Goal: Information Seeking & Learning: Find specific fact

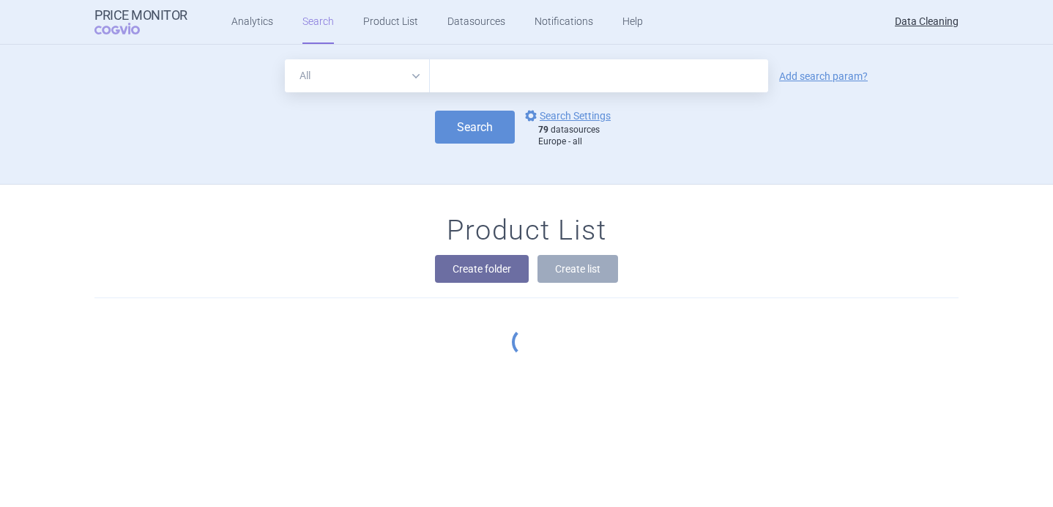
click at [413, 72] on select "All Brand Name ATC Company Active Substance Country Newer than" at bounding box center [357, 75] width 145 height 33
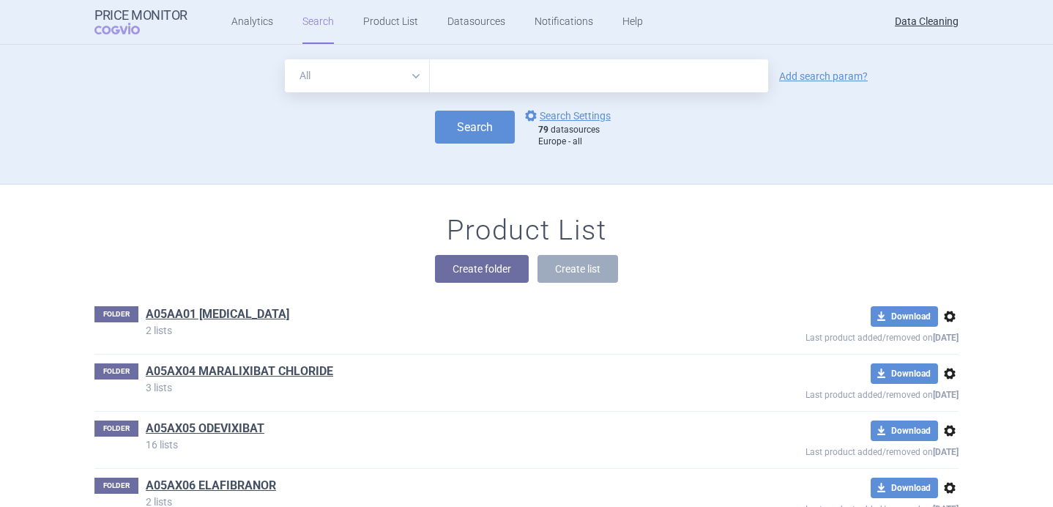
select select "brandName"
click at [469, 86] on input "text" at bounding box center [599, 75] width 338 height 33
paste input "Axumin"
type input "Axumin"
click at [479, 127] on button "Search" at bounding box center [475, 127] width 80 height 33
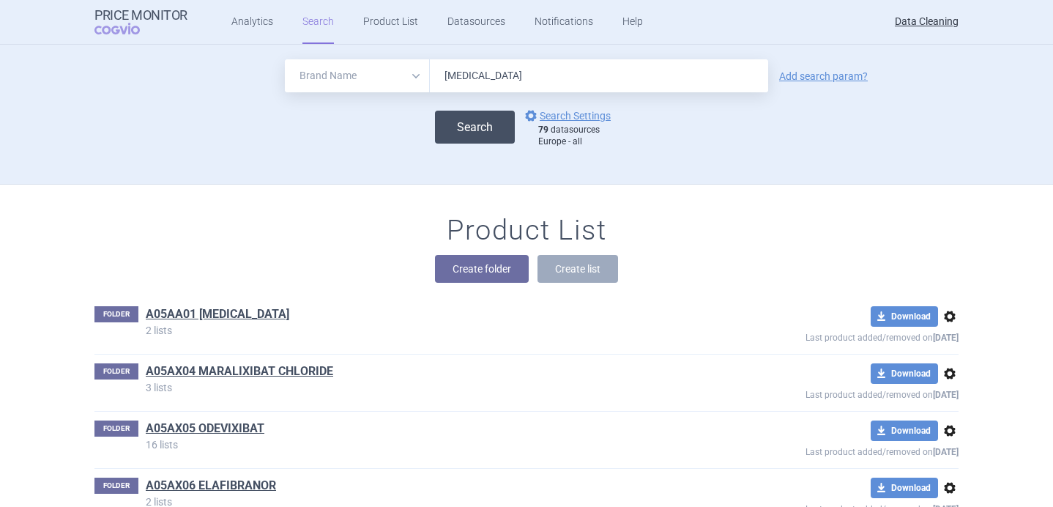
select select "brandName"
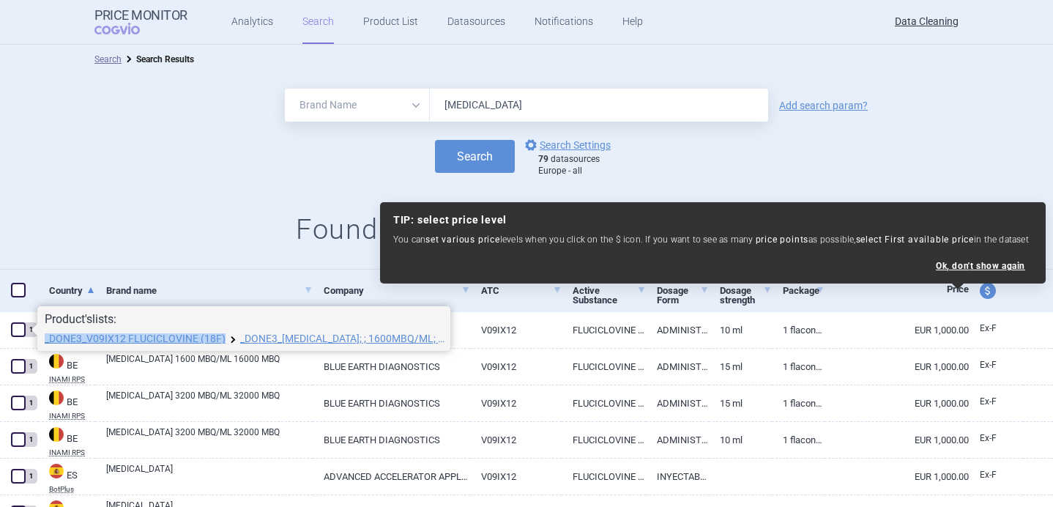
click at [176, 217] on h1 "Found 36 products in 9 countries Share" at bounding box center [526, 230] width 1053 height 34
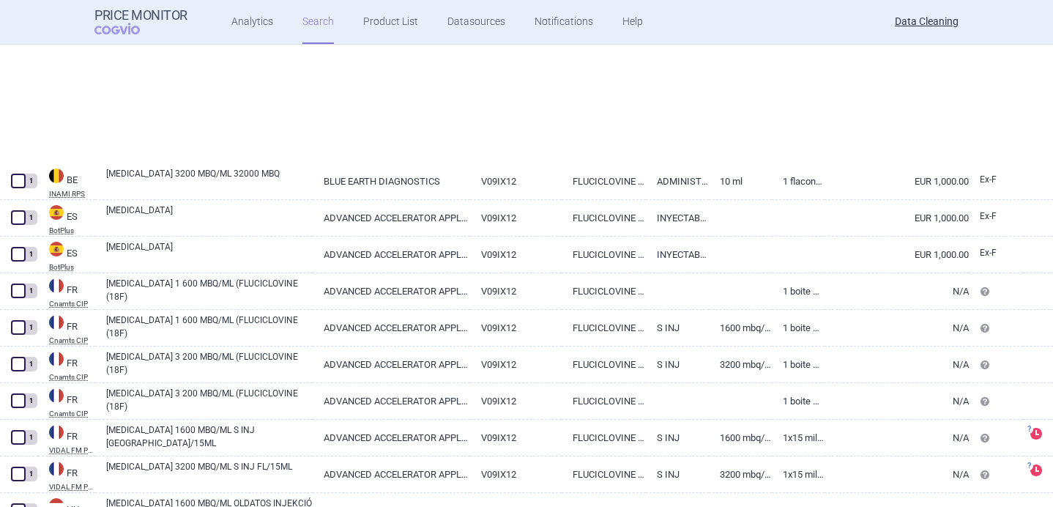
select select "brandName"
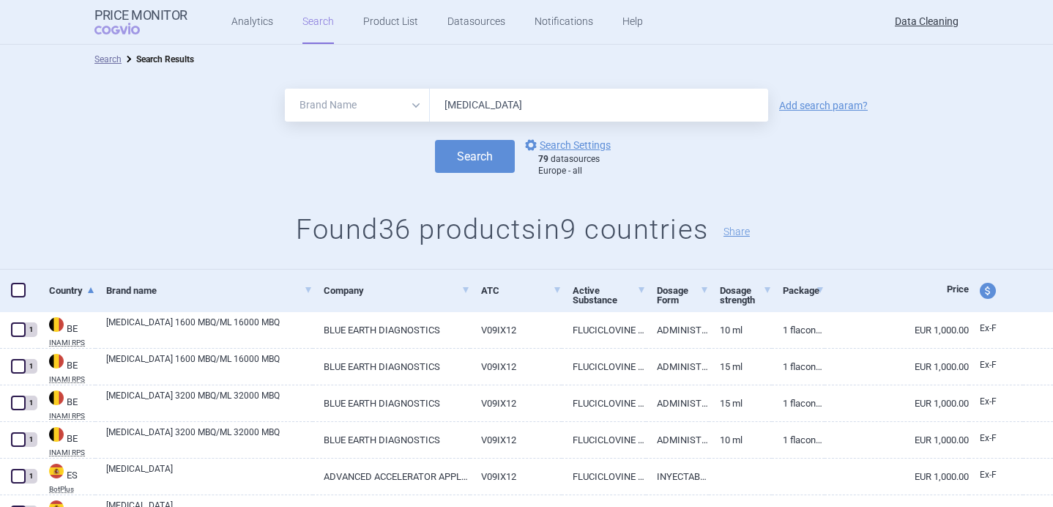
click at [460, 111] on input "Axumin" at bounding box center [599, 105] width 338 height 33
paste input "Qarziba"
type input "Qarziba"
click at [471, 167] on button "Search" at bounding box center [475, 156] width 80 height 33
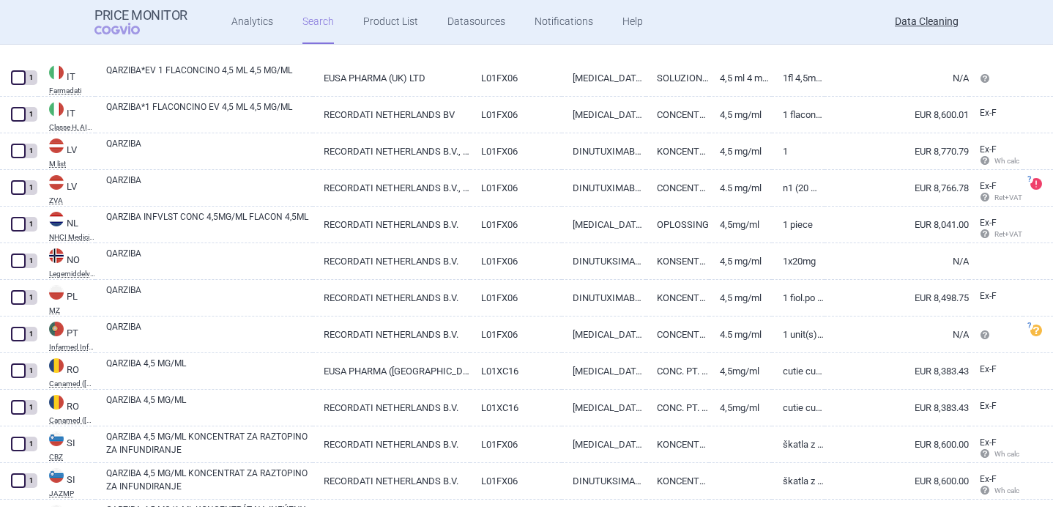
scroll to position [1024, 0]
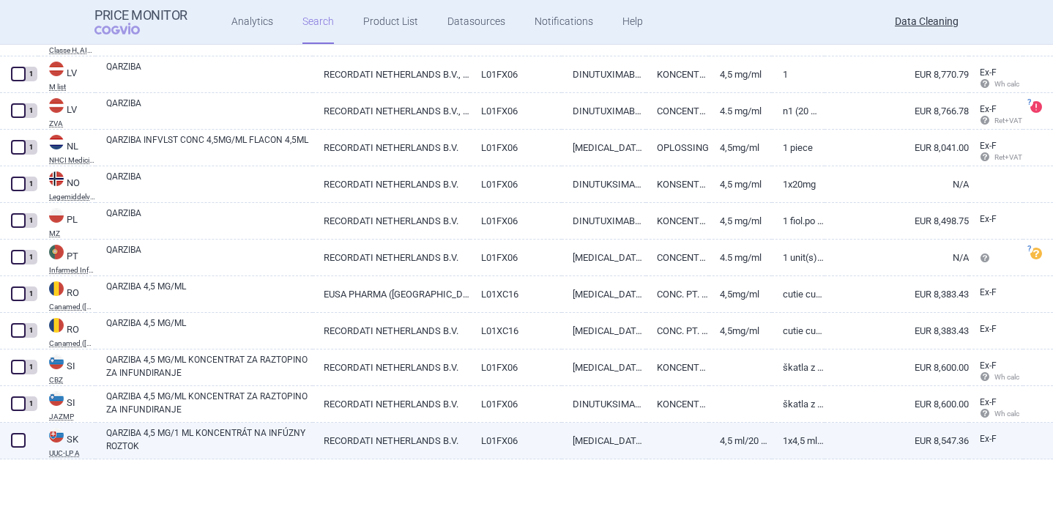
click at [163, 440] on link "QARZIBA 4,5 MG/1 ML KONCENTRÁT NA INFÚZNY ROZTOK" at bounding box center [209, 439] width 206 height 26
select select "EUR"
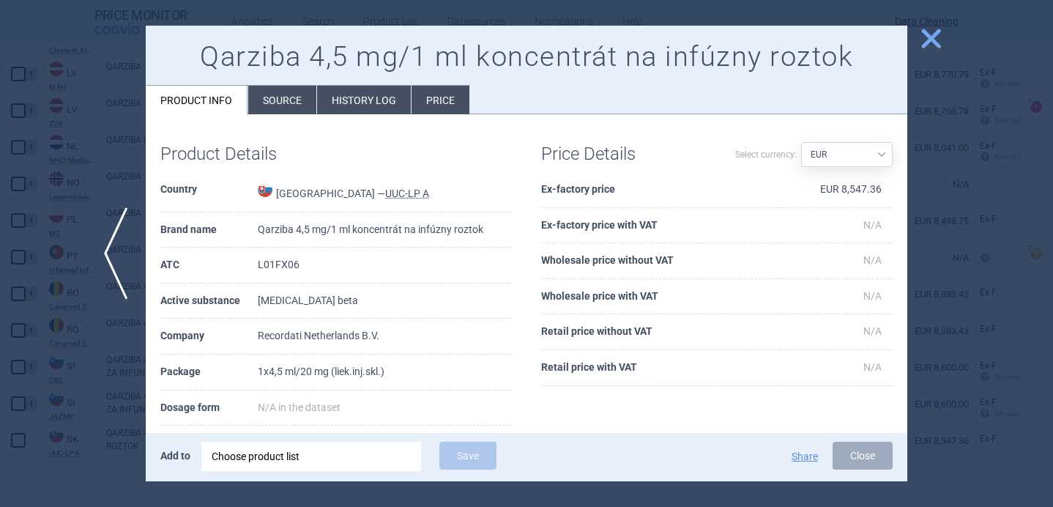
click at [271, 459] on div "Choose product list" at bounding box center [311, 455] width 199 height 29
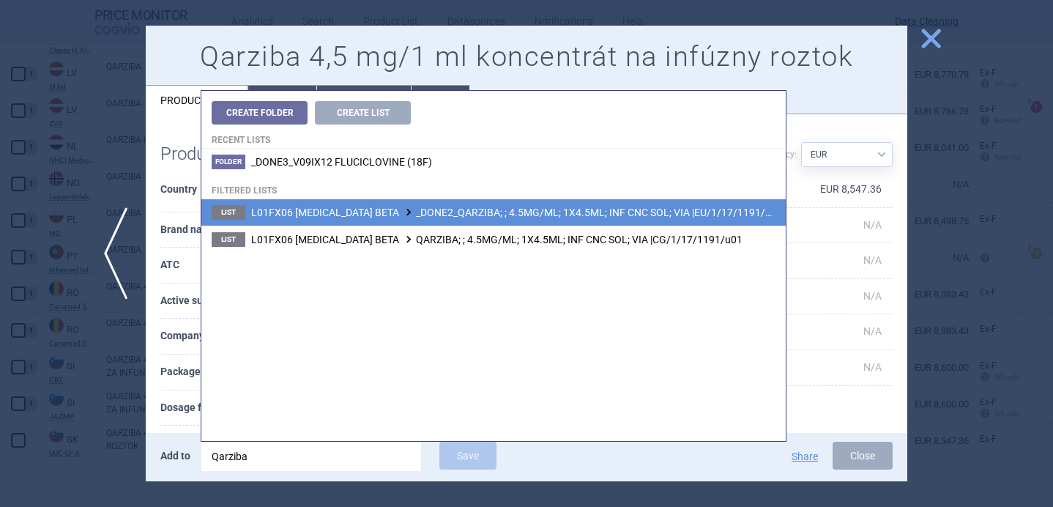
type input "Qarziba"
click at [447, 220] on li "List L01FX06 DINUTUXIMAB BETA _DONE2_QARZIBA; ; 4.5MG/ML; 1X4.5ML; INF CNC SOL;…" at bounding box center [493, 212] width 584 height 26
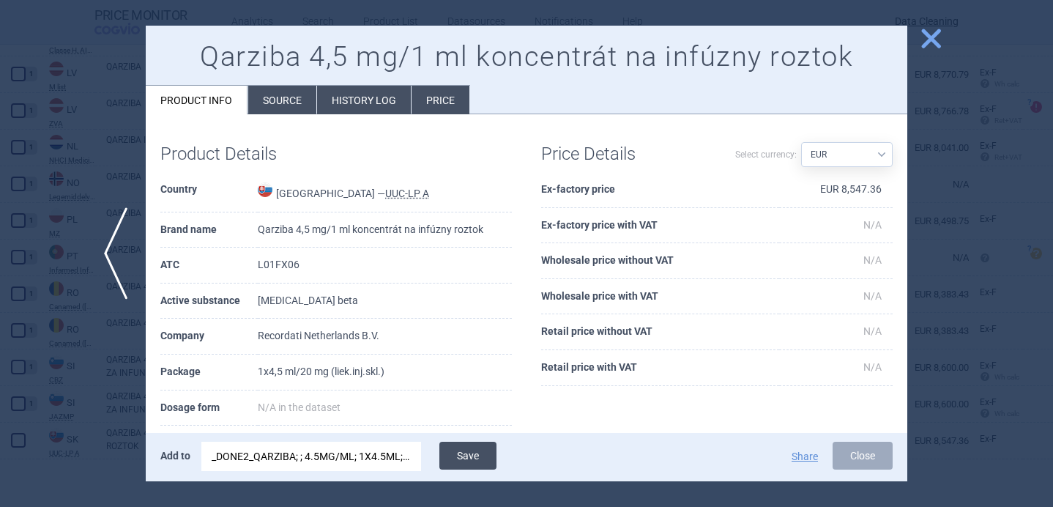
click at [465, 448] on button "Save" at bounding box center [467, 455] width 57 height 28
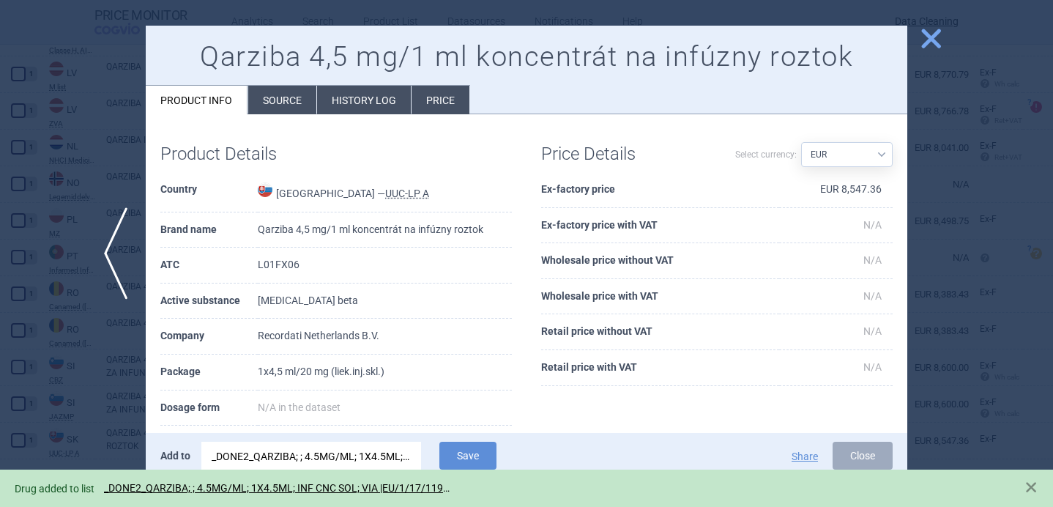
click at [120, 373] on div at bounding box center [526, 253] width 1053 height 507
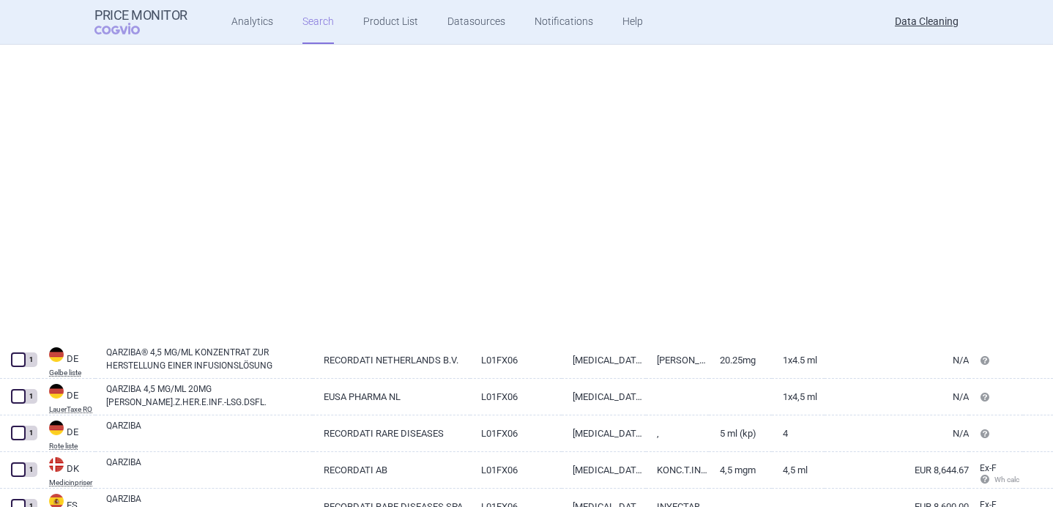
select select "brandName"
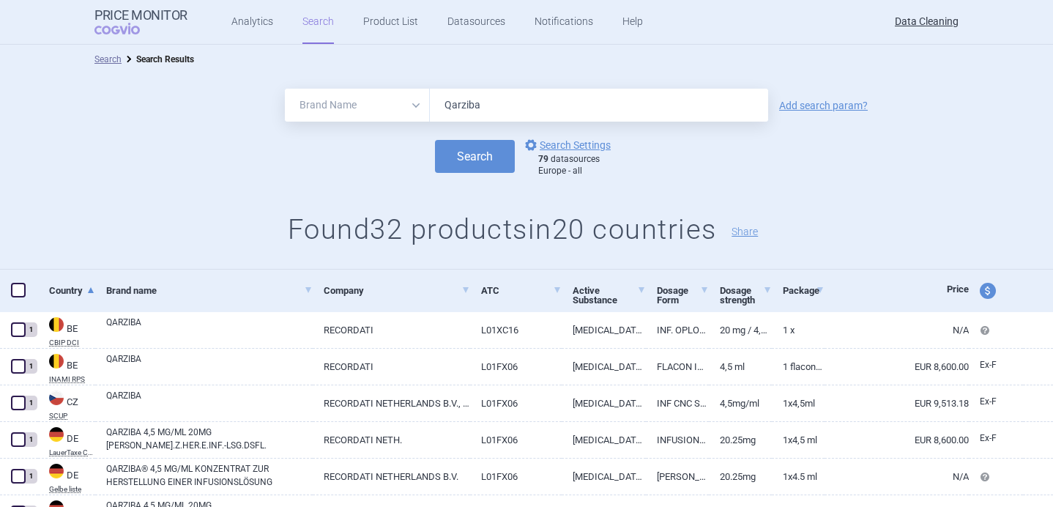
click at [478, 98] on input "Qarziba" at bounding box center [599, 105] width 338 height 33
paste input "DINUTUXIMAB"
type input "DINUTUXIMAB"
click at [472, 154] on button "Search" at bounding box center [475, 156] width 80 height 33
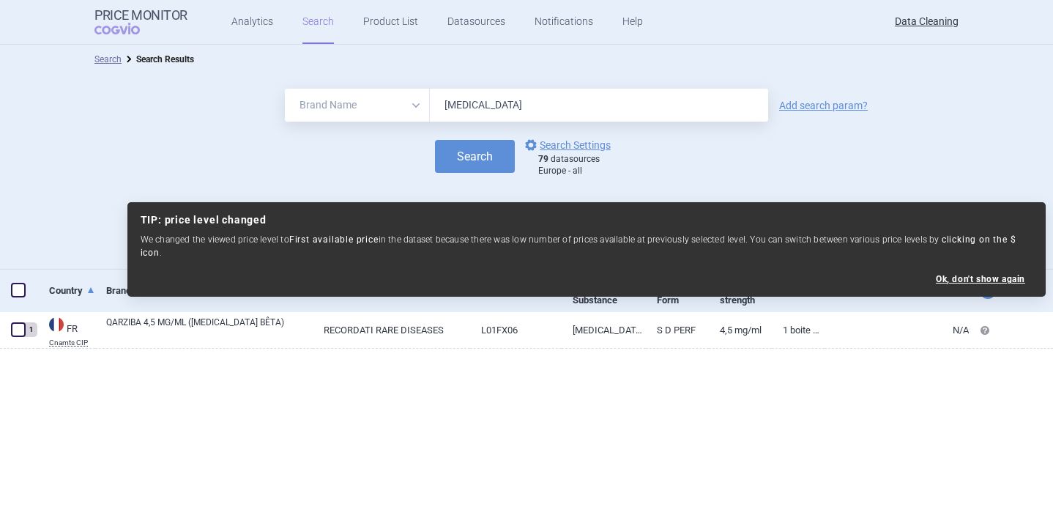
click at [391, 104] on select "All Brand Name ATC Company Active Substance Country Newer than" at bounding box center [357, 105] width 145 height 33
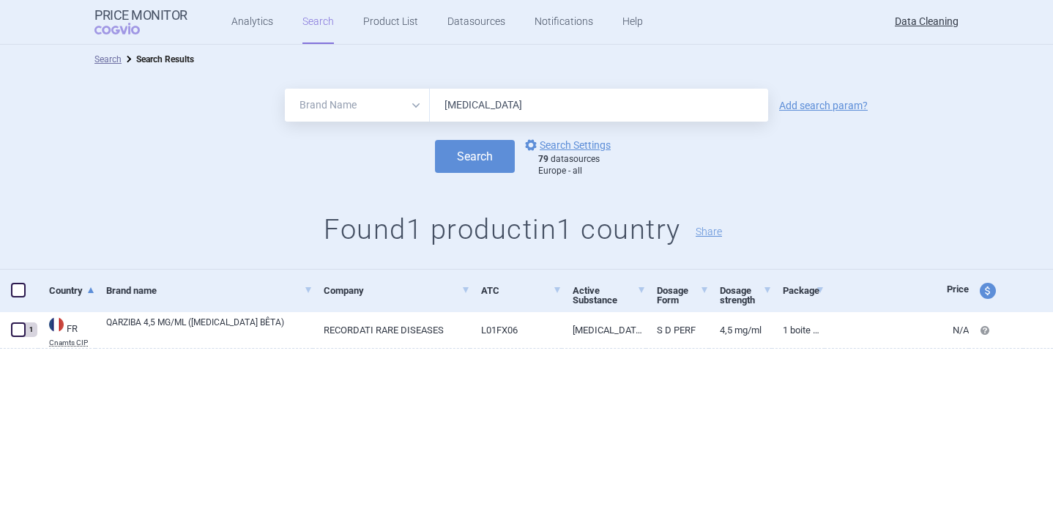
select select "all"
click at [485, 100] on input "DINUTUXIMAB" at bounding box center [599, 105] width 338 height 33
paste input "inutuximab"
type input "Dinutuximab"
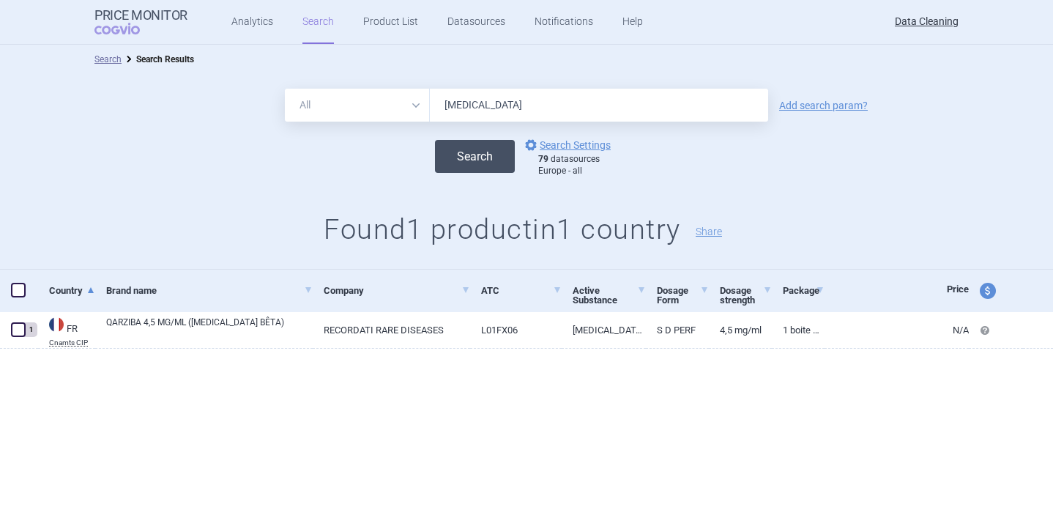
click at [472, 153] on button "Search" at bounding box center [475, 156] width 80 height 33
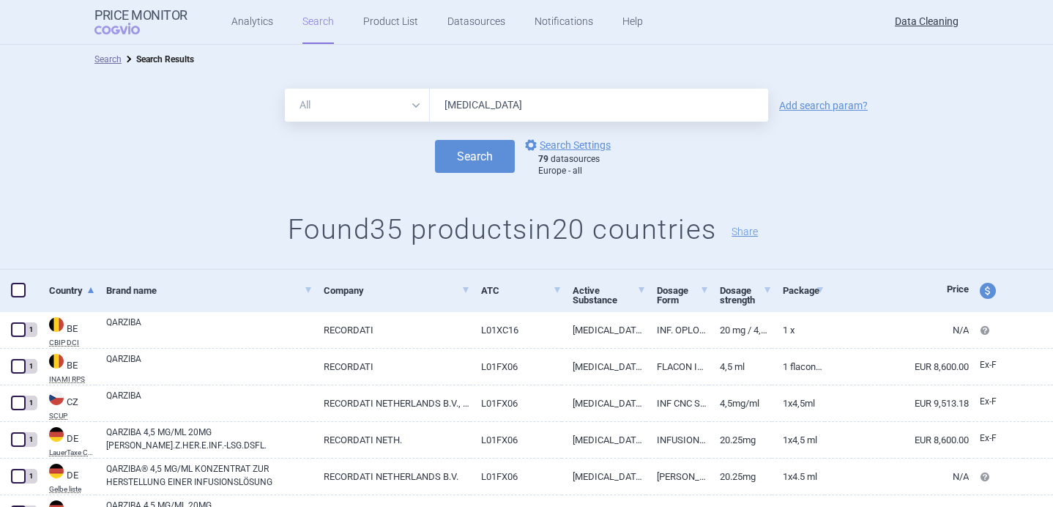
click at [486, 100] on input "Dinutuximab" at bounding box center [599, 105] width 338 height 33
paste input "arzalex"
type input "Darzalex"
click at [471, 156] on button "Search" at bounding box center [475, 156] width 80 height 33
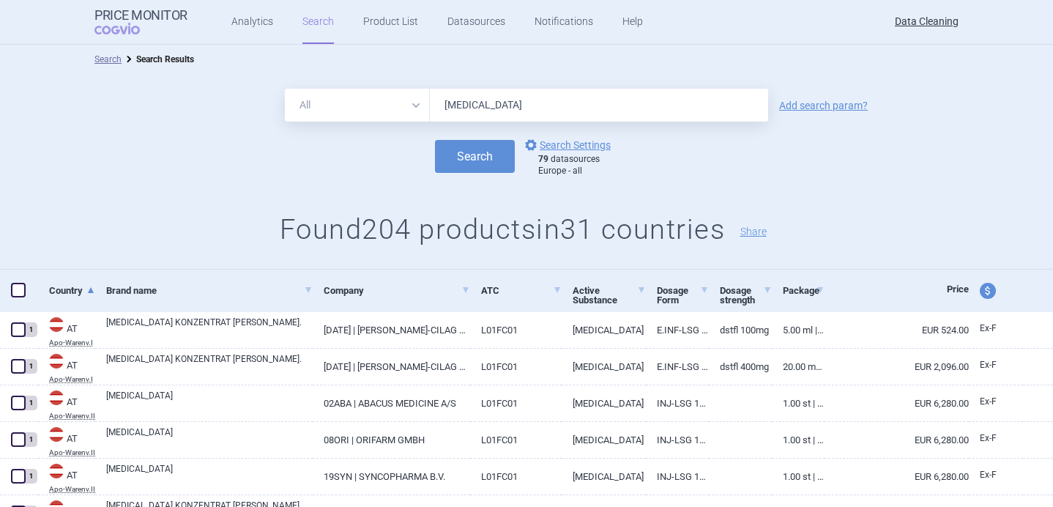
click at [414, 113] on select "All Brand Name ATC Company Active Substance Country Newer than" at bounding box center [357, 105] width 145 height 33
select select "brandName"
click at [493, 152] on button "Search" at bounding box center [475, 156] width 80 height 33
click at [485, 99] on input "Darzalex" at bounding box center [599, 105] width 338 height 33
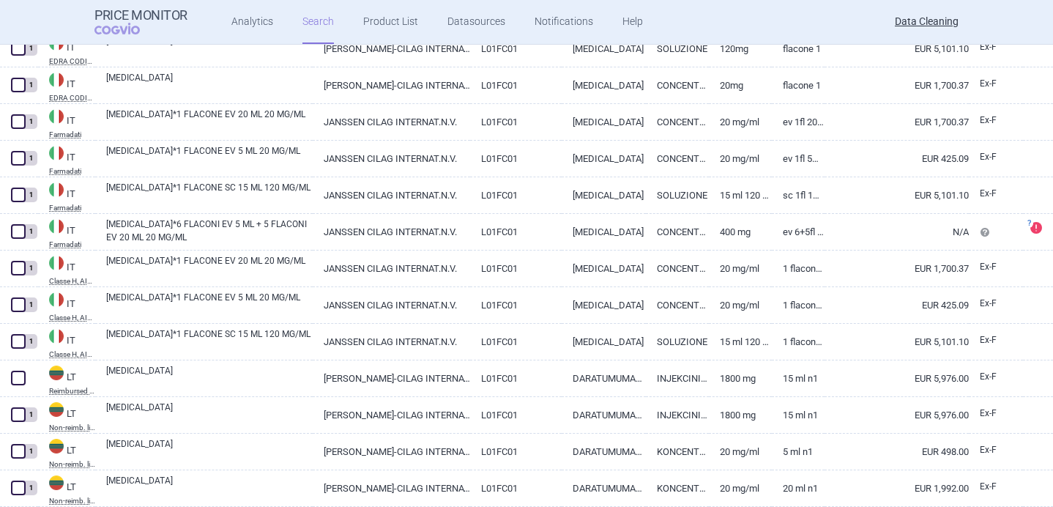
scroll to position [3513, 0]
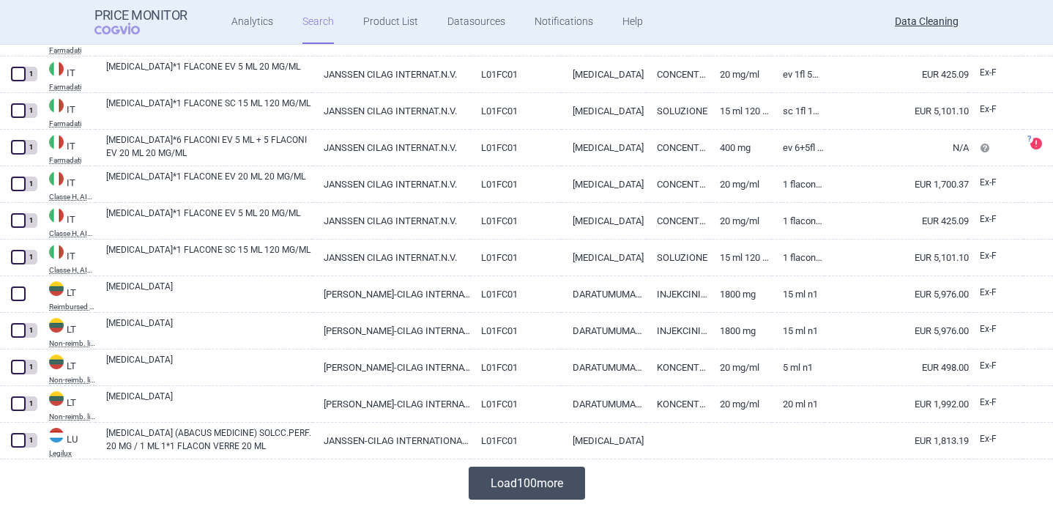
click at [559, 485] on button "Load 100 more" at bounding box center [527, 482] width 116 height 33
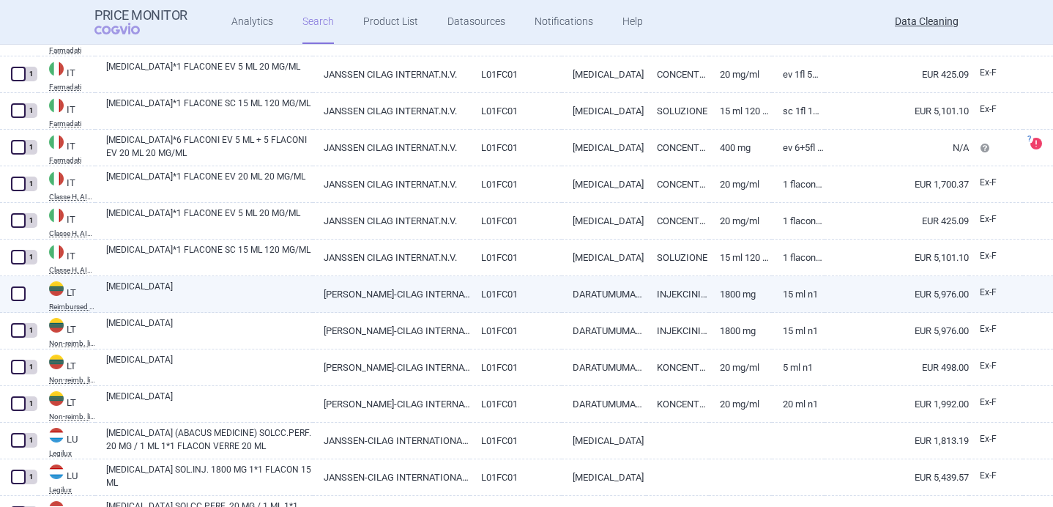
click at [225, 283] on link "[MEDICAL_DATA]" at bounding box center [209, 293] width 206 height 26
select select "EUR"
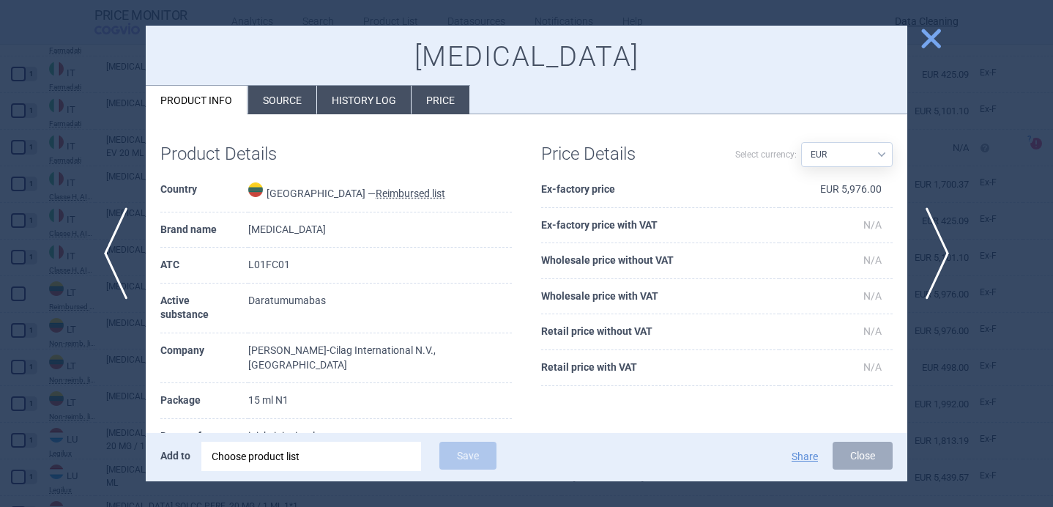
click at [296, 95] on li "Source" at bounding box center [282, 100] width 68 height 29
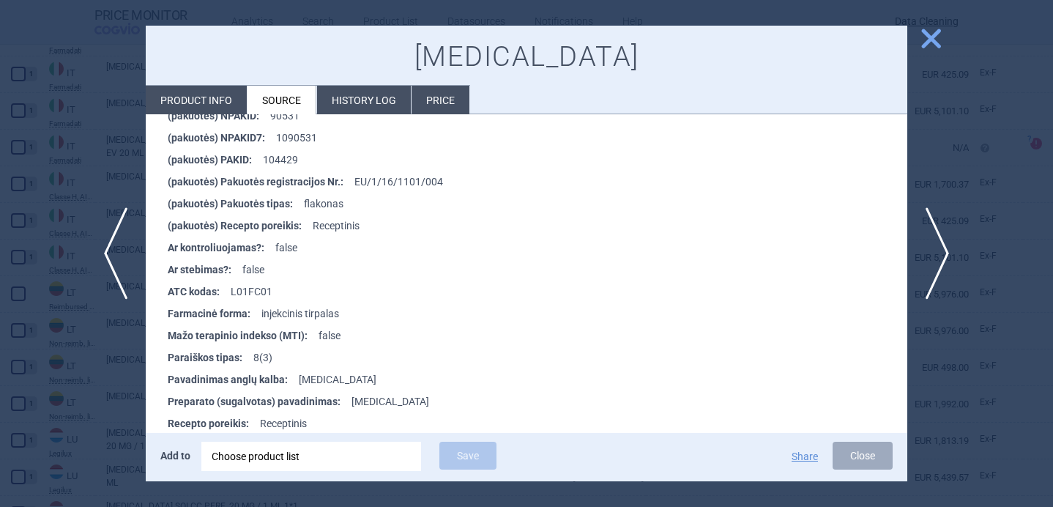
scroll to position [1703, 0]
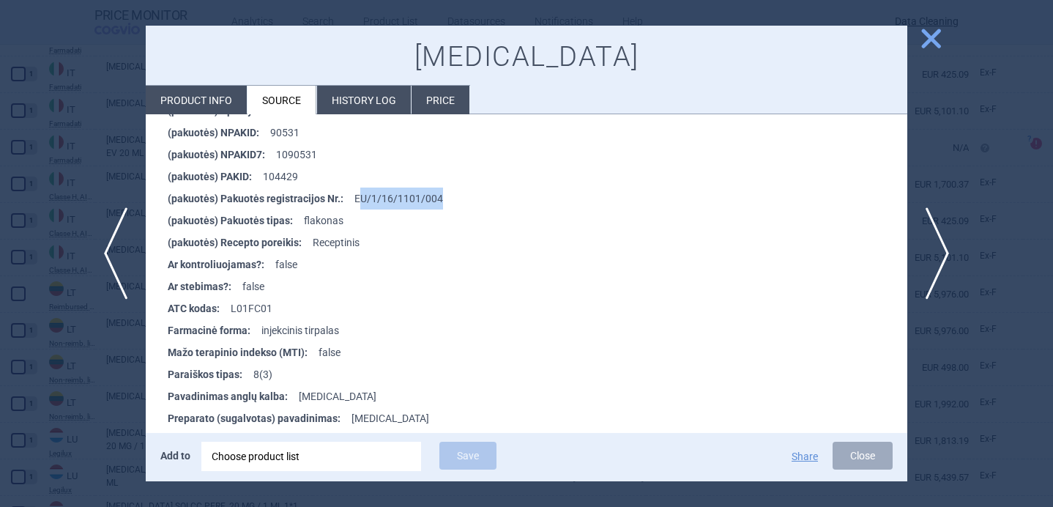
drag, startPoint x: 453, startPoint y: 190, endPoint x: 357, endPoint y: 194, distance: 96.7
click at [357, 194] on li "(pakuotės) Pakuotės registracijos Nr. : EU/1/16/1101/004" at bounding box center [537, 198] width 739 height 22
copy li "U/1/16/1101/004"
click at [348, 454] on div "Choose product list" at bounding box center [311, 455] width 199 height 29
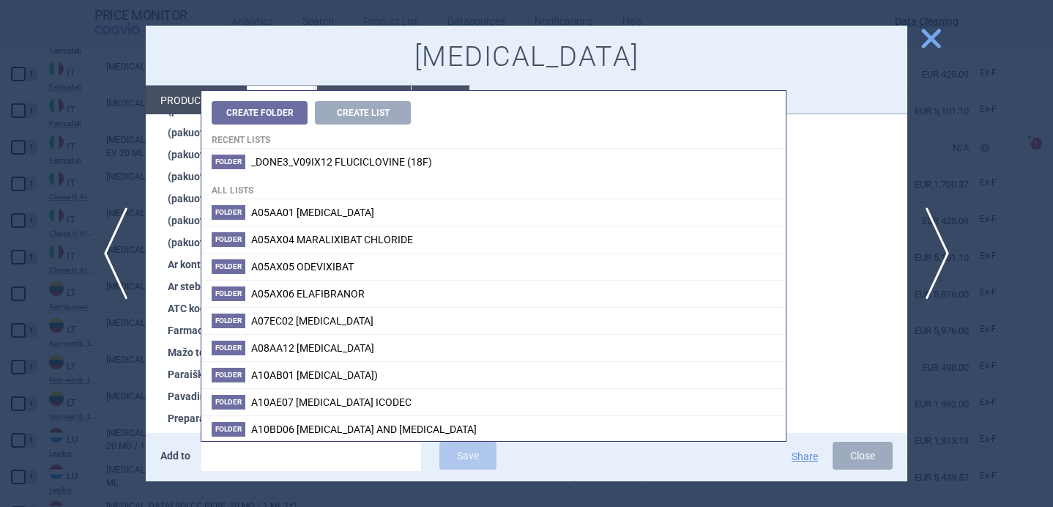
type input "U/1/16/1101/004"
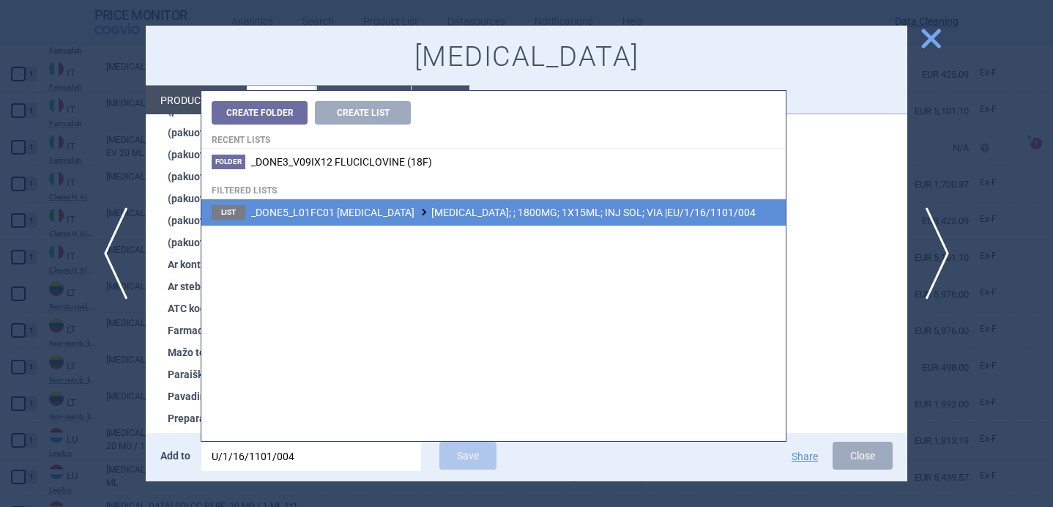
click at [517, 209] on span "_DONE5_L01FC01 DARATUMUMAB DARZALEX; ; 1800MG; 1X15ML; INJ SOL; VIA |EU/1/16/11…" at bounding box center [503, 212] width 504 height 12
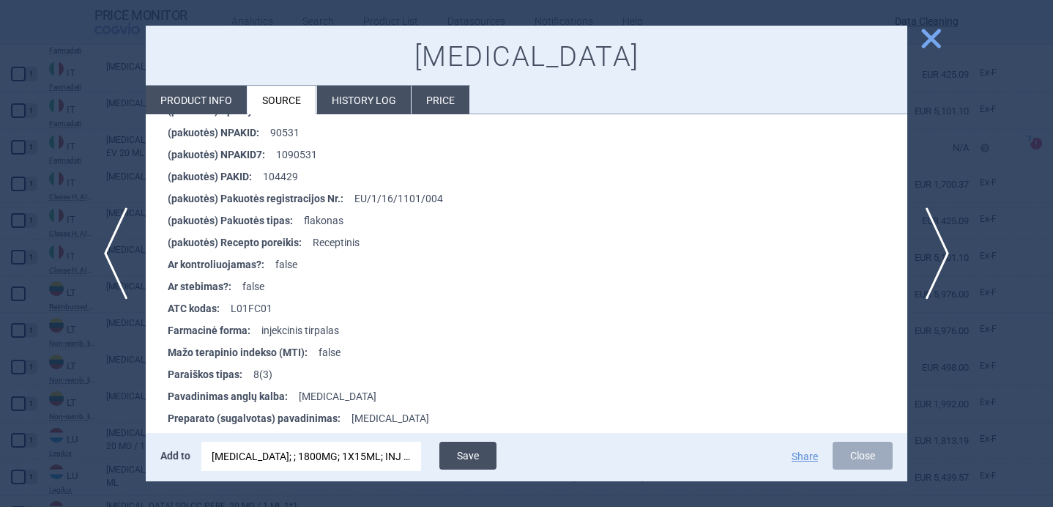
click at [474, 450] on button "Save" at bounding box center [467, 455] width 57 height 28
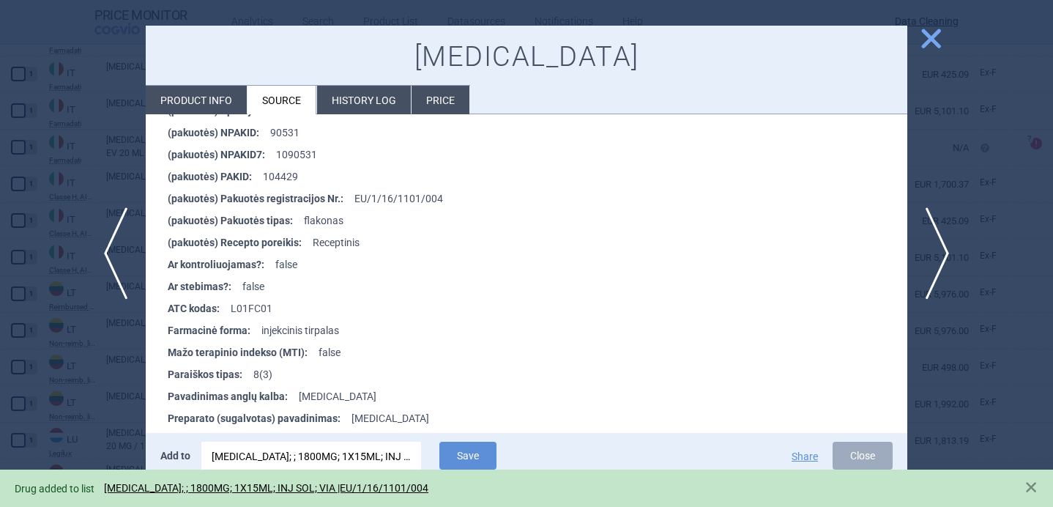
click at [111, 382] on div at bounding box center [526, 253] width 1053 height 507
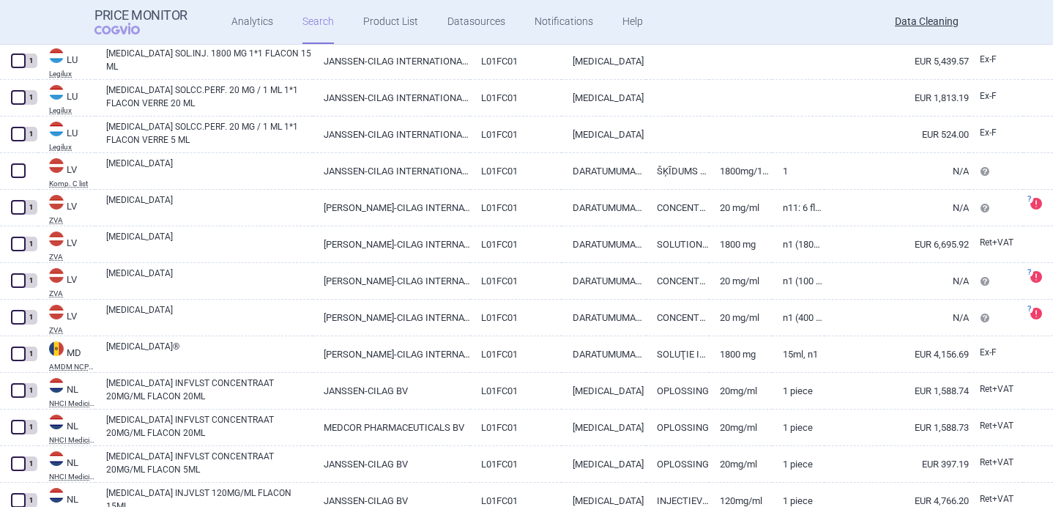
scroll to position [3928, 0]
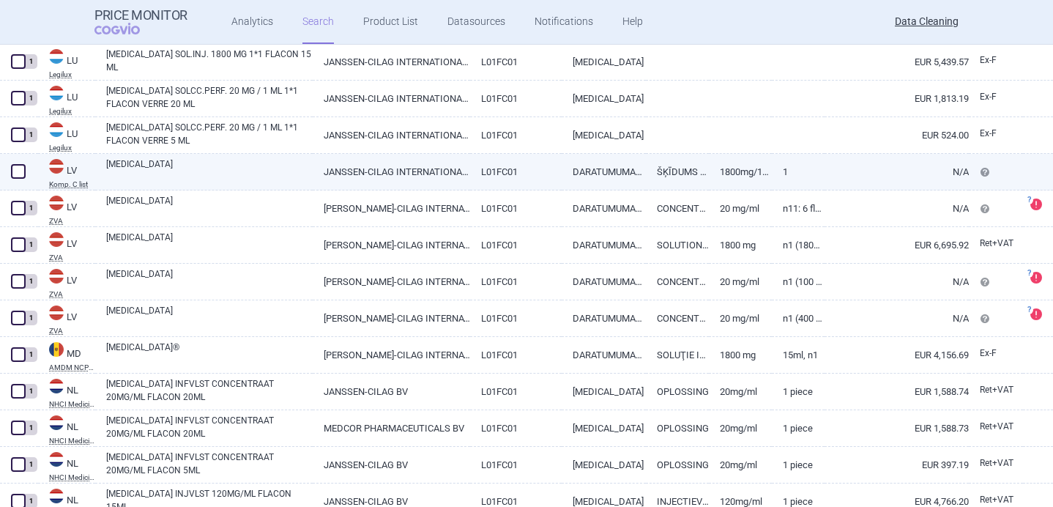
click at [206, 168] on link "[MEDICAL_DATA]" at bounding box center [209, 170] width 206 height 26
select select "EUR"
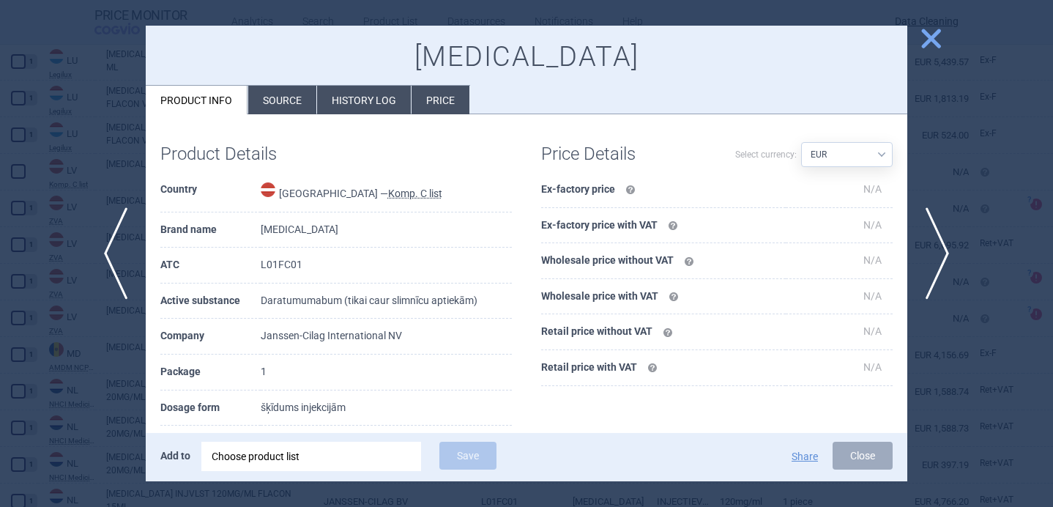
click at [337, 448] on div "Choose product list" at bounding box center [311, 455] width 199 height 29
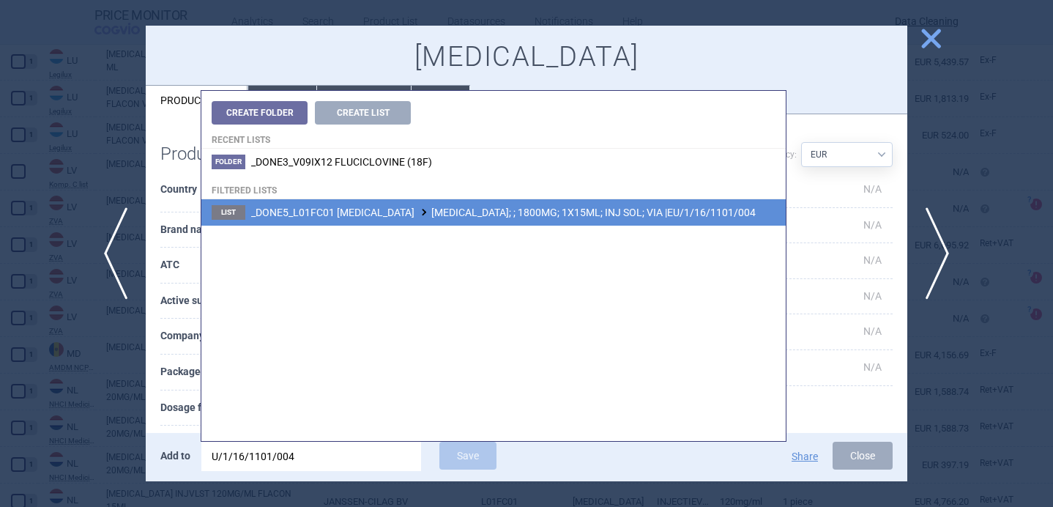
type input "U/1/16/1101/004"
click at [498, 214] on span "_DONE5_L01FC01 DARATUMUMAB DARZALEX; ; 1800MG; 1X15ML; INJ SOL; VIA |EU/1/16/11…" at bounding box center [503, 212] width 504 height 12
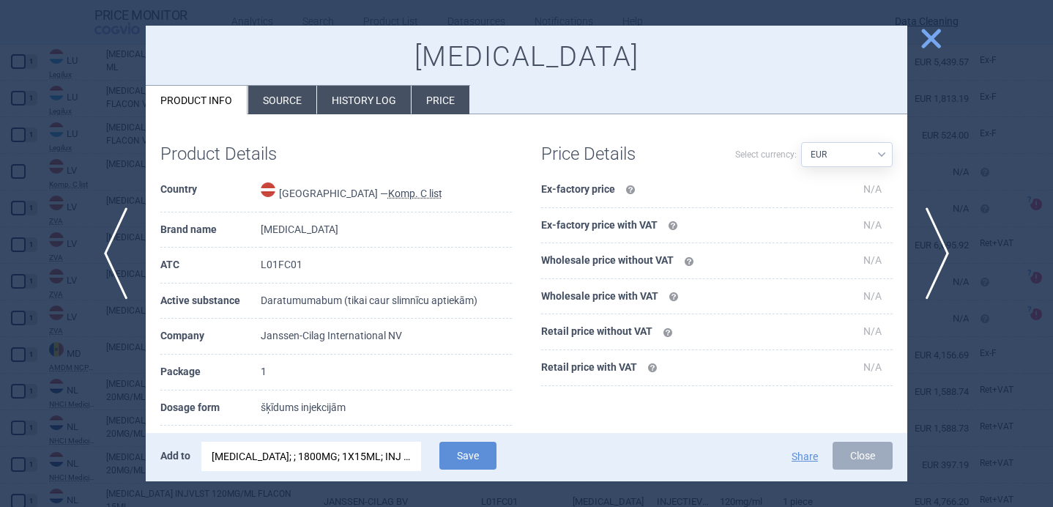
click at [272, 104] on li "Source" at bounding box center [282, 100] width 68 height 29
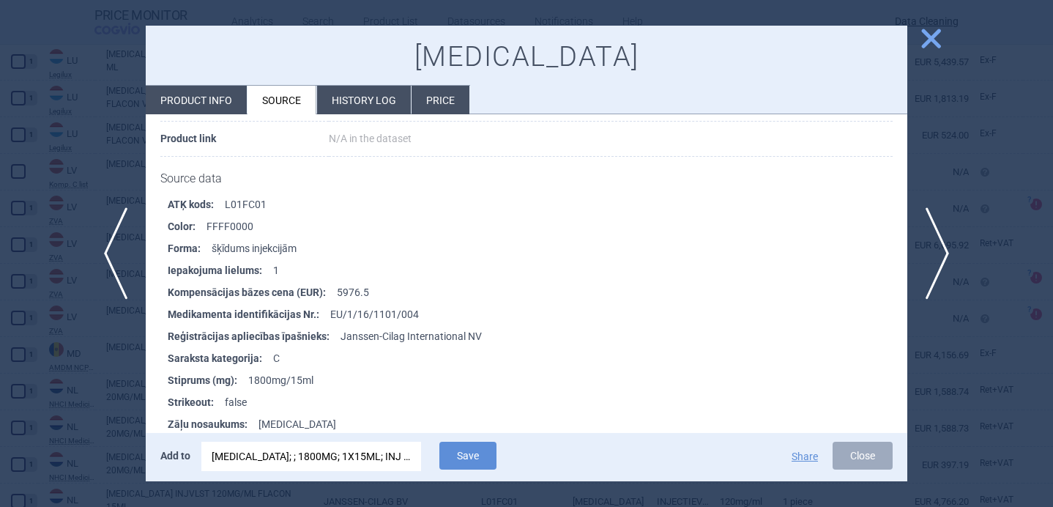
scroll to position [173, 0]
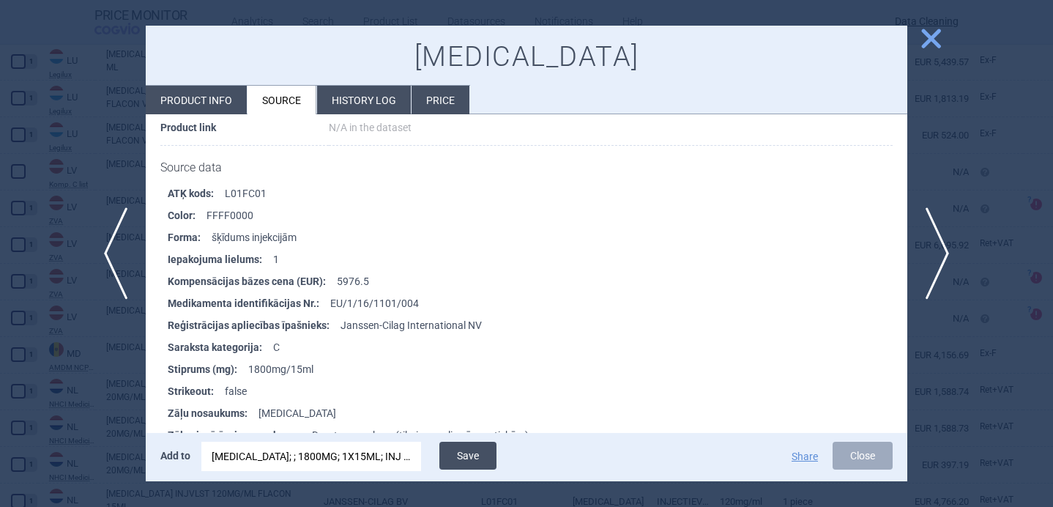
click at [488, 458] on button "Save" at bounding box center [467, 455] width 57 height 28
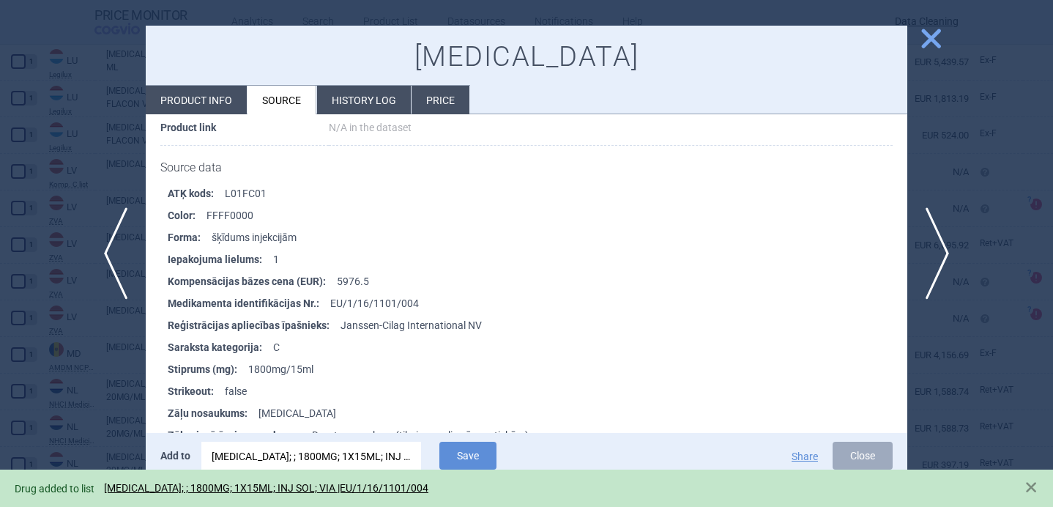
click at [73, 432] on div at bounding box center [526, 253] width 1053 height 507
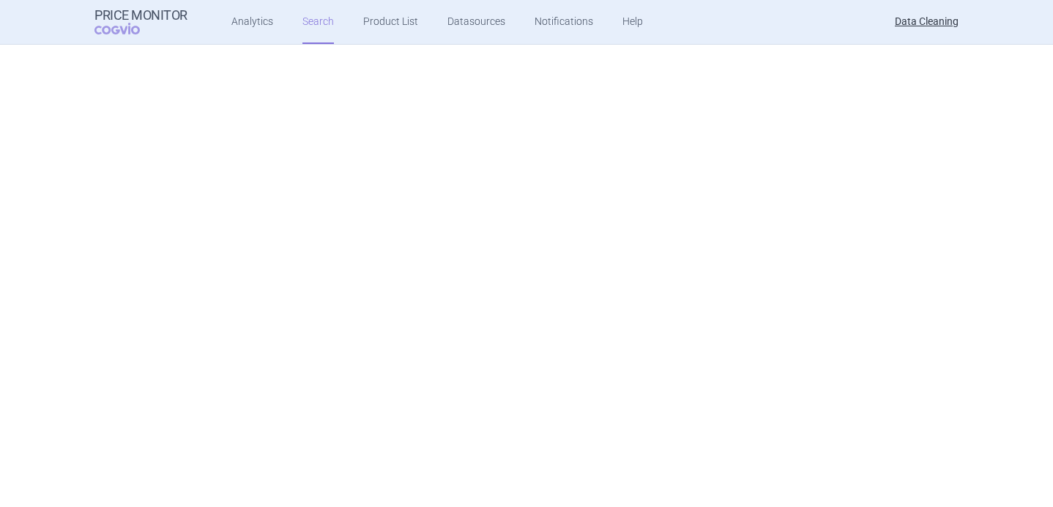
select select "brandName"
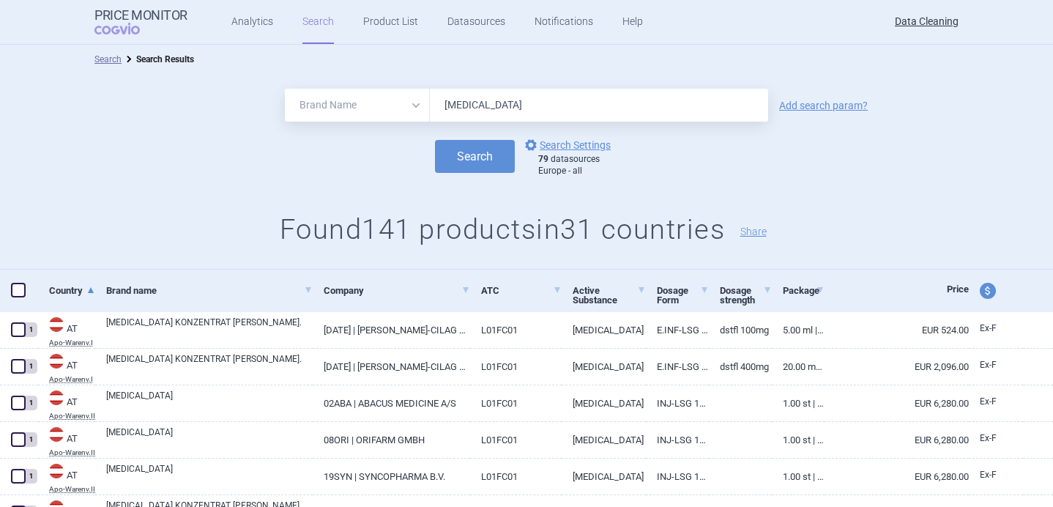
click at [464, 116] on input "Darzalex" at bounding box center [599, 105] width 338 height 33
paste input "Natpar"
type input "Natpar"
click at [460, 160] on button "Search" at bounding box center [475, 156] width 80 height 33
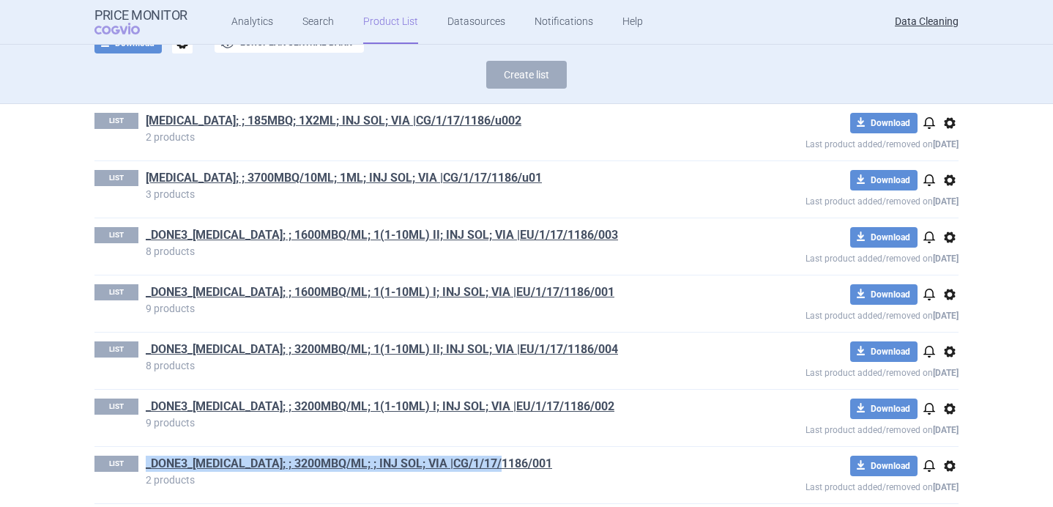
scroll to position [179, 0]
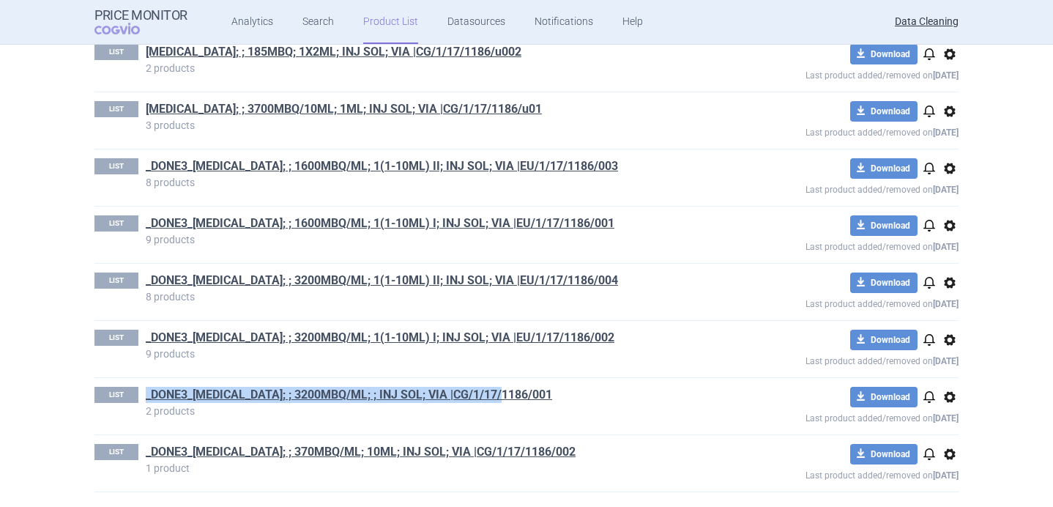
click at [543, 411] on p "2 products" at bounding box center [422, 411] width 553 height 10
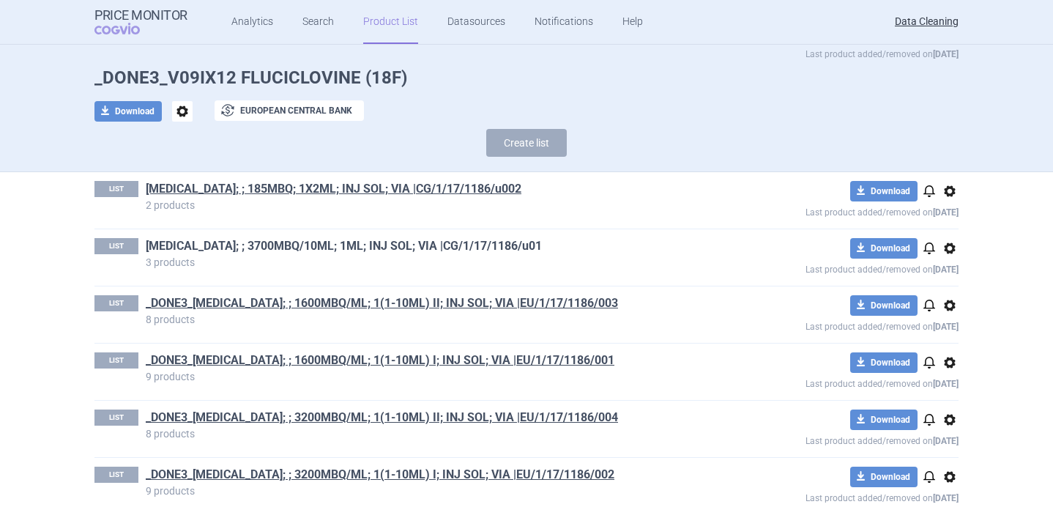
scroll to position [0, 0]
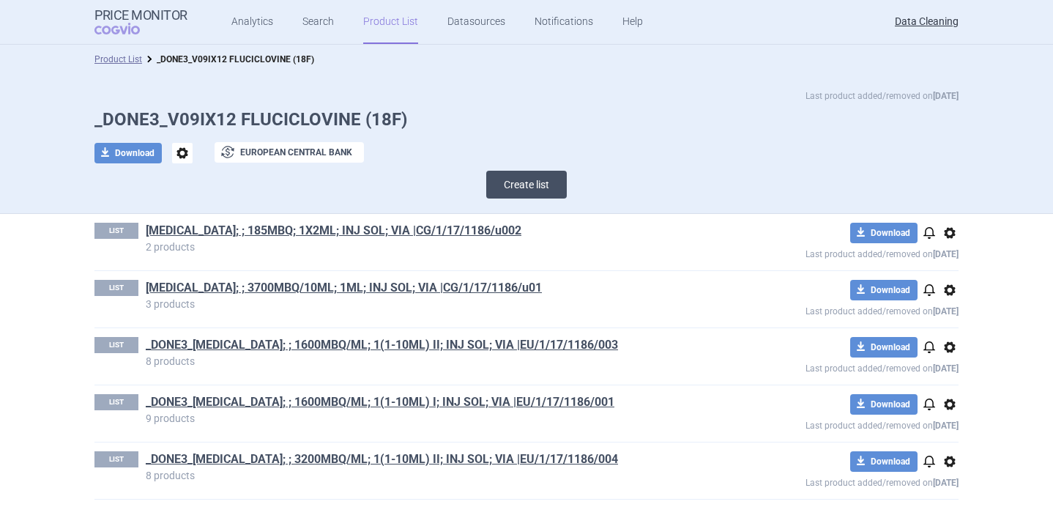
click at [527, 190] on button "Create list" at bounding box center [526, 185] width 81 height 28
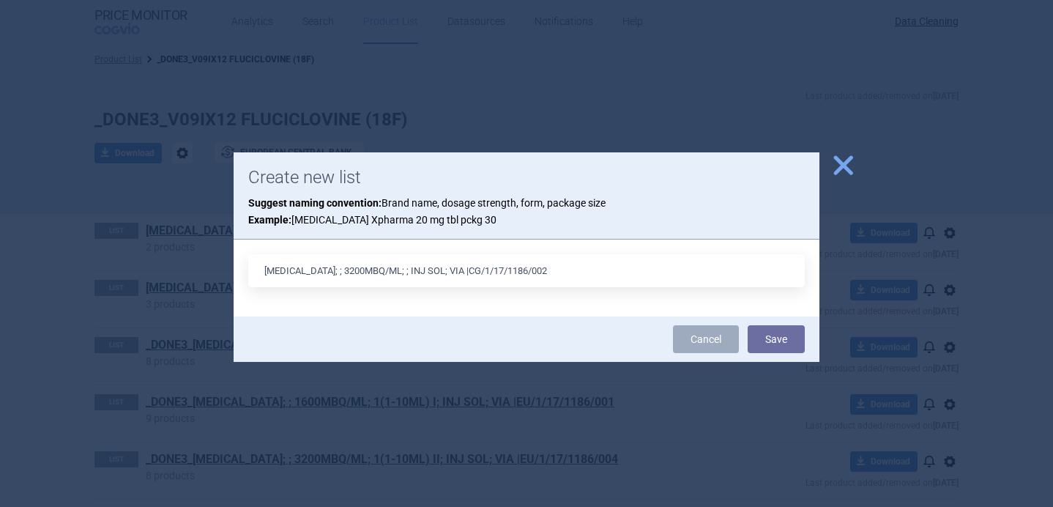
click at [319, 271] on input "AXUMIN; ; 3200MBQ/ML; ; INJ SOL; VIA |CG/1/17/1186/002" at bounding box center [526, 270] width 556 height 33
type input "AXUMIN; ; 1600MBQ/ML; ; INJ SOL; VIA |CG/1/17/1186/002"
click at [770, 341] on button "Save" at bounding box center [775, 339] width 57 height 28
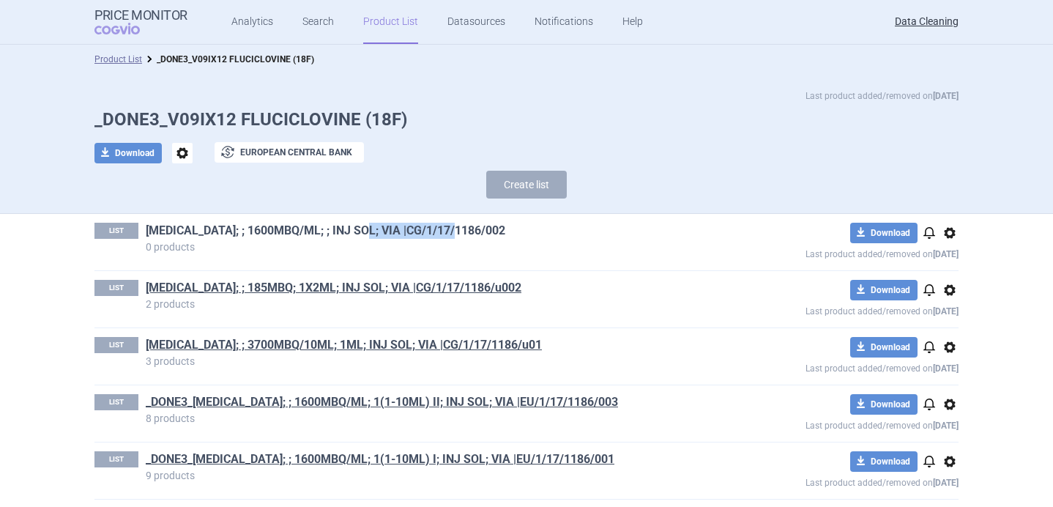
drag, startPoint x: 472, startPoint y: 229, endPoint x: 362, endPoint y: 232, distance: 110.6
click at [362, 232] on h1 "AXUMIN; ; 1600MBQ/ML; ; INJ SOL; VIA |CG/1/17/1186/002" at bounding box center [422, 232] width 553 height 19
copy link "CG/1/17/1186/002"
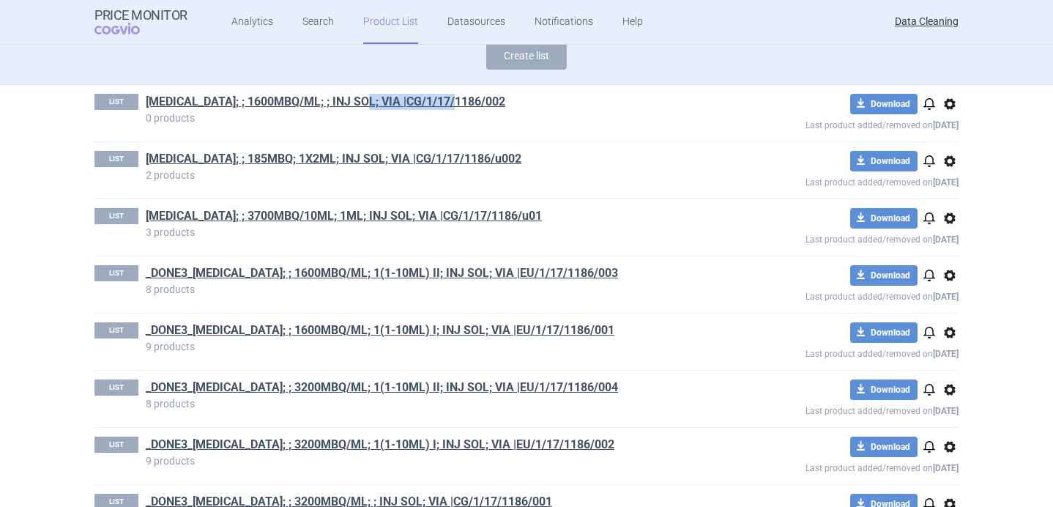
scroll to position [12, 0]
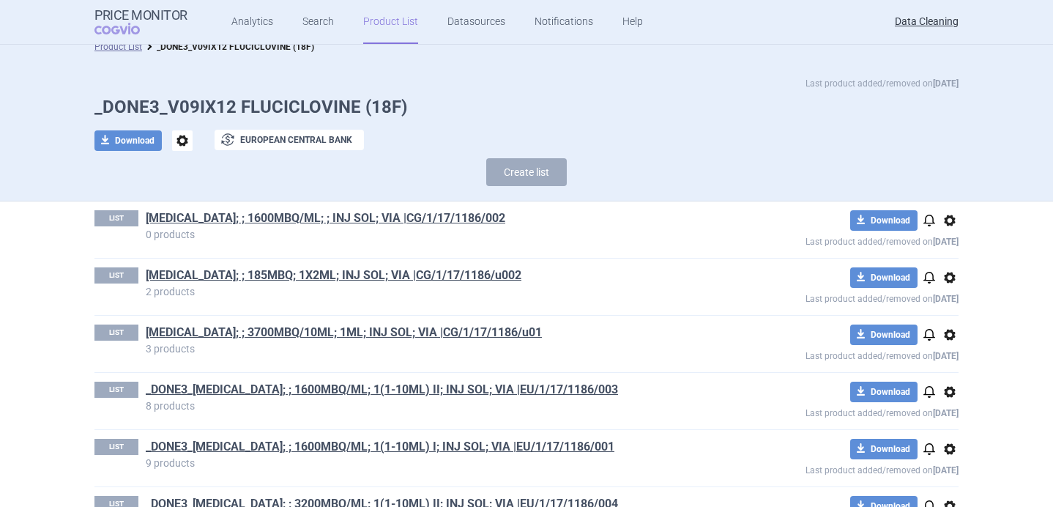
click at [597, 250] on div "LIST AXUMIN; ; 1600MBQ/ML; ; INJ SOL; VIA |CG/1/17/1186/002 0 products download…" at bounding box center [526, 229] width 864 height 56
click at [942, 222] on span "options" at bounding box center [950, 221] width 18 height 18
click at [938, 276] on button "Rename" at bounding box center [949, 278] width 47 height 21
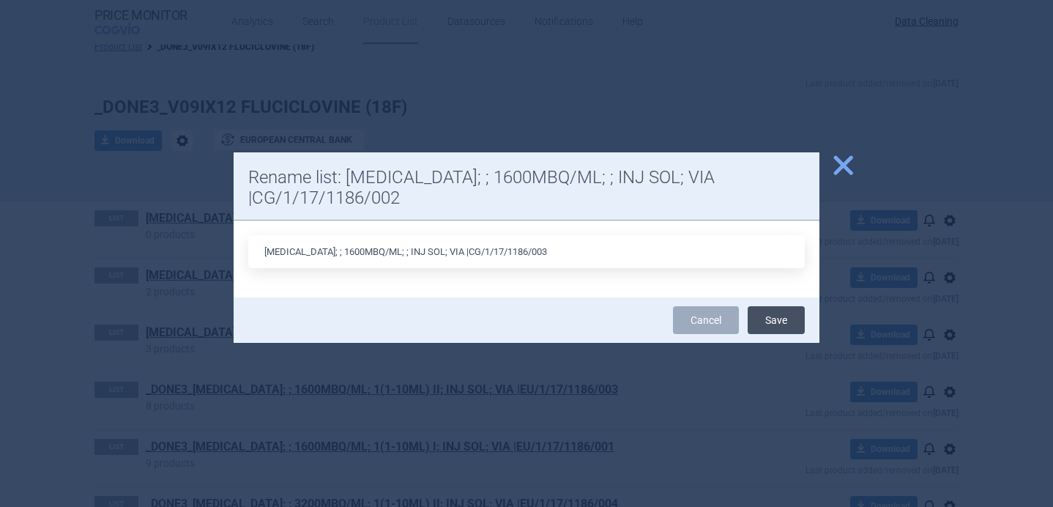
type input "AXUMIN; ; 1600MBQ/ML; ; INJ SOL; VIA |CG/1/17/1186/003"
click at [783, 326] on button "Save" at bounding box center [775, 320] width 57 height 28
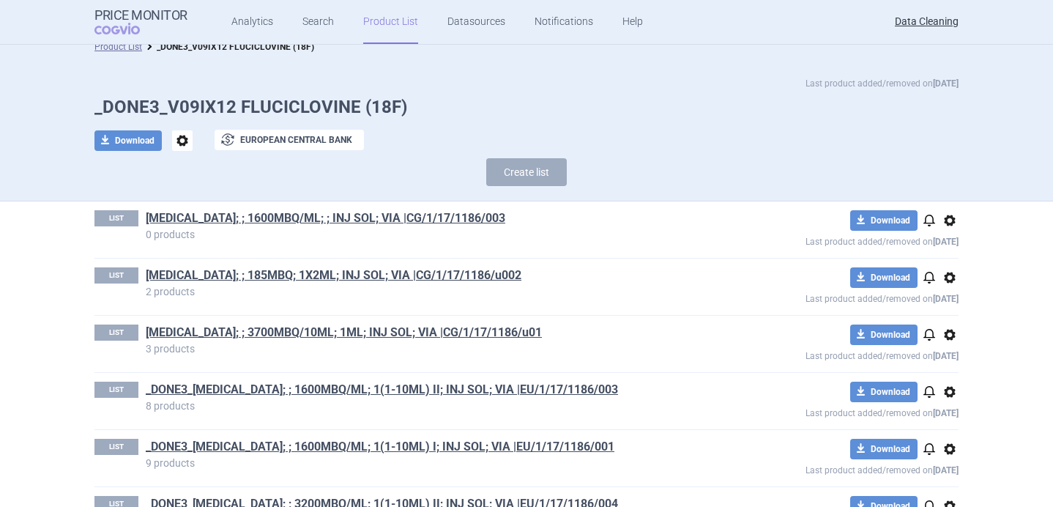
drag, startPoint x: 477, startPoint y: 228, endPoint x: 354, endPoint y: 228, distance: 123.0
click at [354, 228] on h1 "AXUMIN; ; 1600MBQ/ML; ; INJ SOL; VIA |CG/1/17/1186/003" at bounding box center [422, 219] width 553 height 19
drag, startPoint x: 493, startPoint y: 228, endPoint x: 371, endPoint y: 228, distance: 122.3
click at [371, 228] on div "LIST AXUMIN; ; 1600MBQ/ML; ; INJ SOL; VIA |CG/1/17/1186/003 0 products" at bounding box center [396, 224] width 605 height 29
drag, startPoint x: 471, startPoint y: 220, endPoint x: 364, endPoint y: 219, distance: 106.9
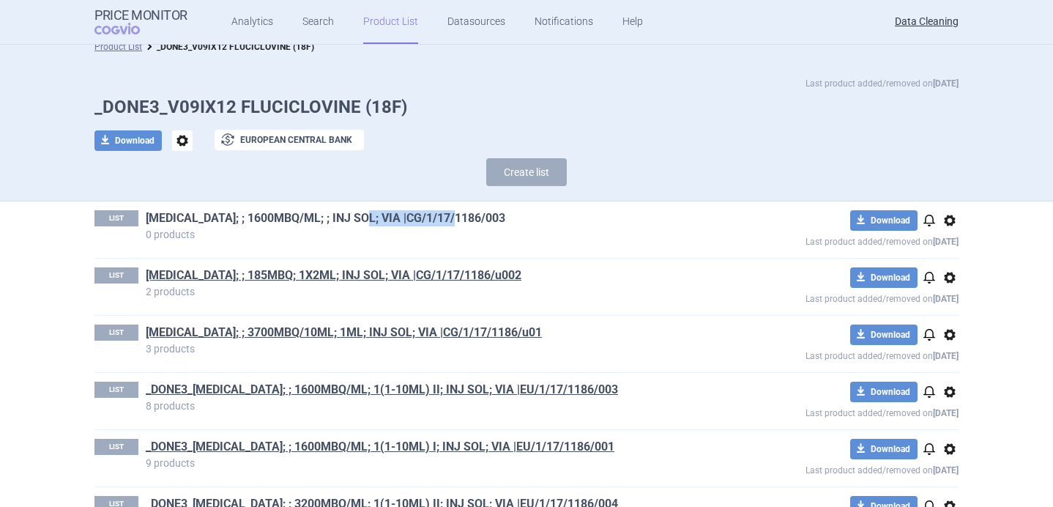
click at [364, 219] on h1 "AXUMIN; ; 1600MBQ/ML; ; INJ SOL; VIA |CG/1/17/1186/003" at bounding box center [422, 219] width 553 height 19
copy link "CG/1/17/1186/003"
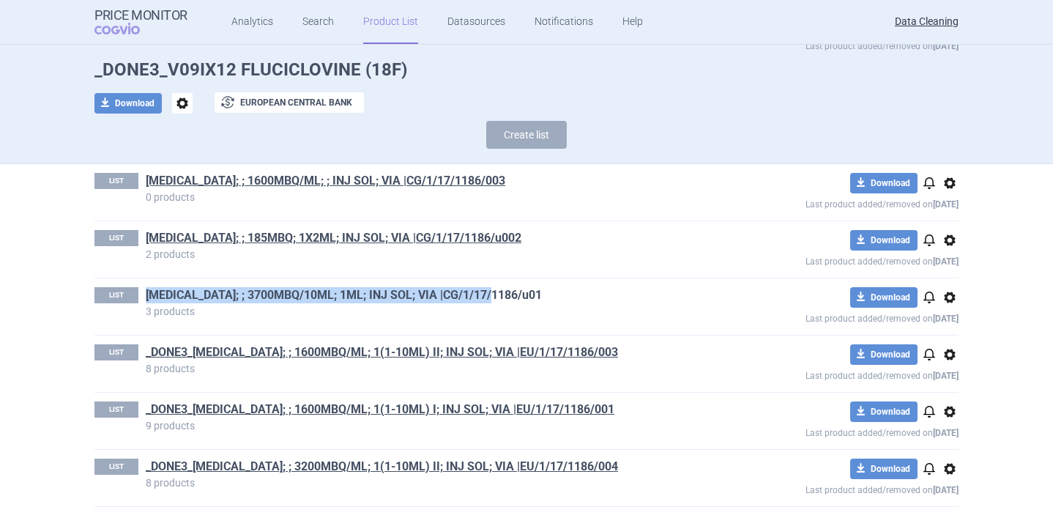
scroll to position [0, 0]
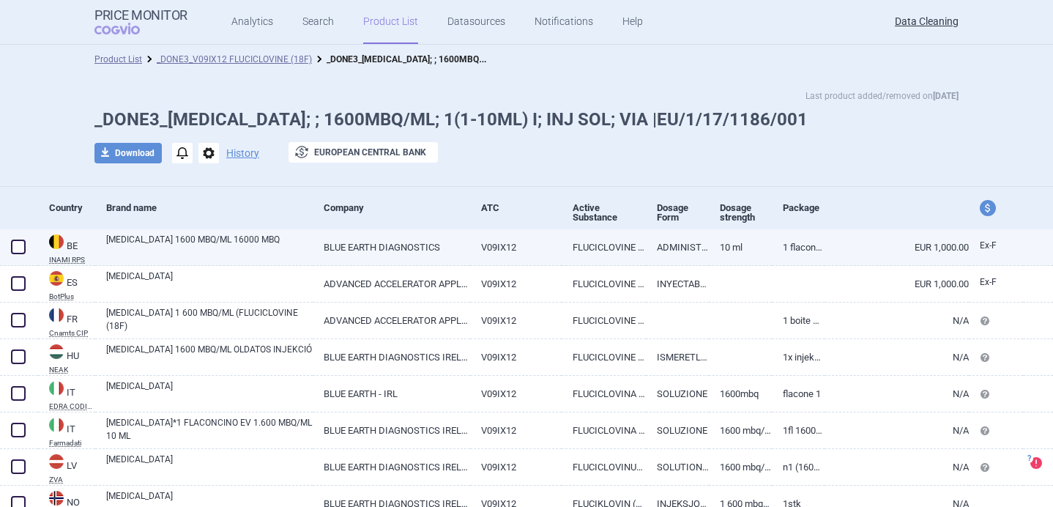
click at [229, 244] on link "[MEDICAL_DATA] 1600 MBQ/ML 16000 MBQ" at bounding box center [209, 246] width 206 height 26
select select "EUR"
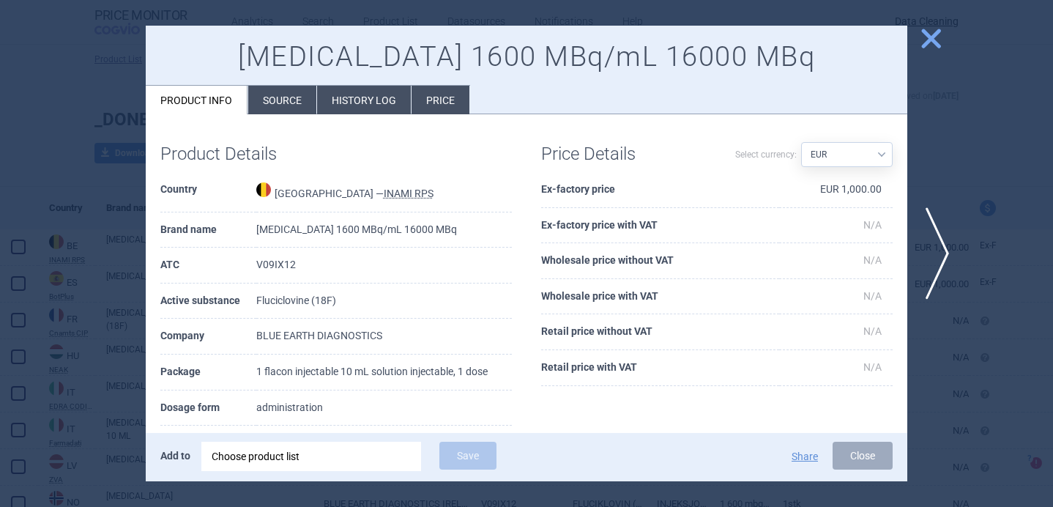
scroll to position [34, 0]
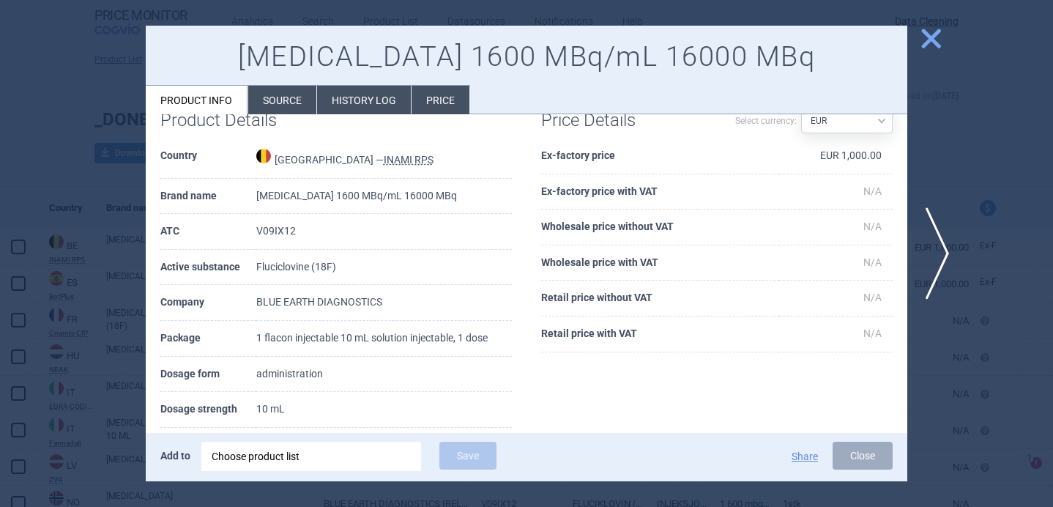
click at [98, 305] on div at bounding box center [526, 253] width 1053 height 507
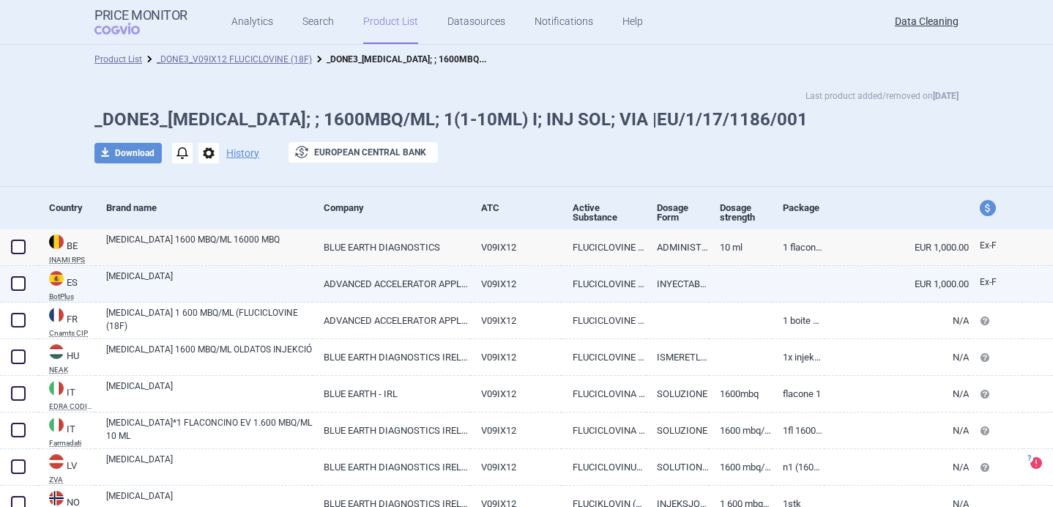
click at [154, 287] on link "[MEDICAL_DATA]" at bounding box center [209, 282] width 206 height 26
select select "EUR"
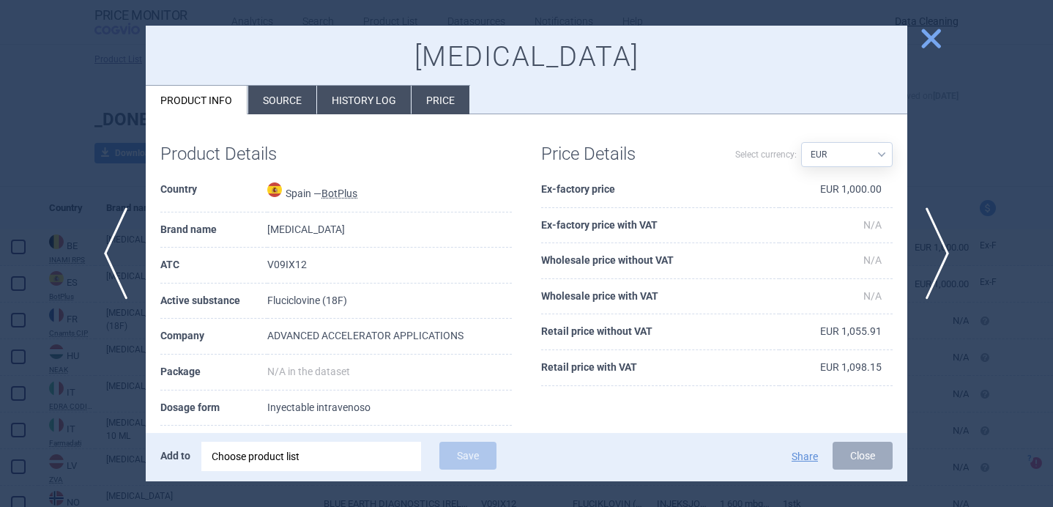
click at [280, 108] on li "Source" at bounding box center [282, 100] width 68 height 29
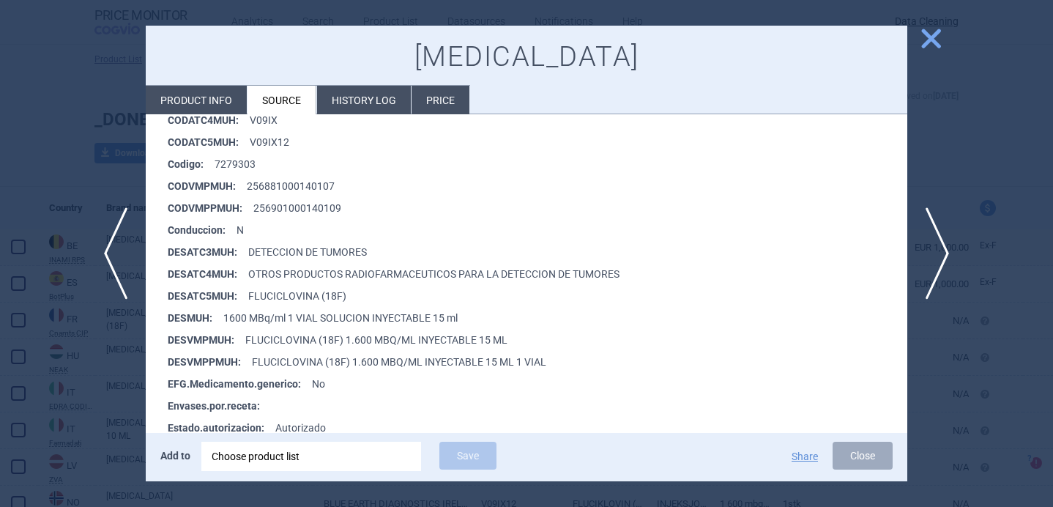
scroll to position [291, 0]
click at [41, 411] on div at bounding box center [526, 253] width 1053 height 507
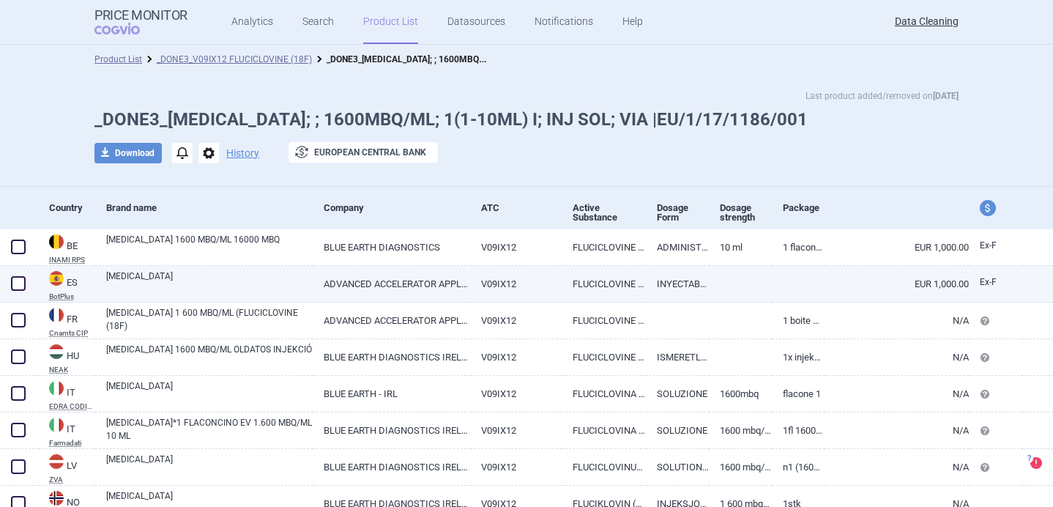
click at [240, 284] on link "[MEDICAL_DATA]" at bounding box center [209, 282] width 206 height 26
select select "EUR"
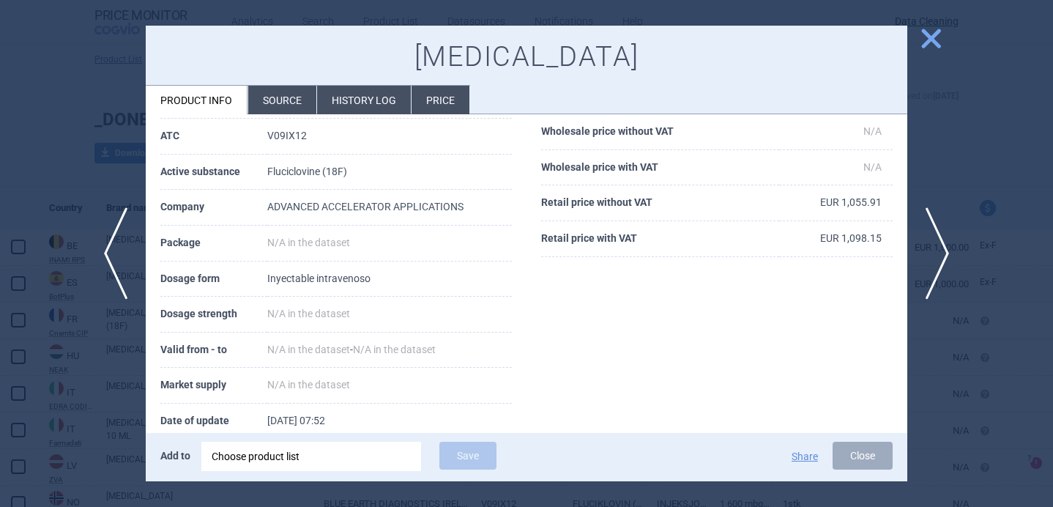
scroll to position [199, 0]
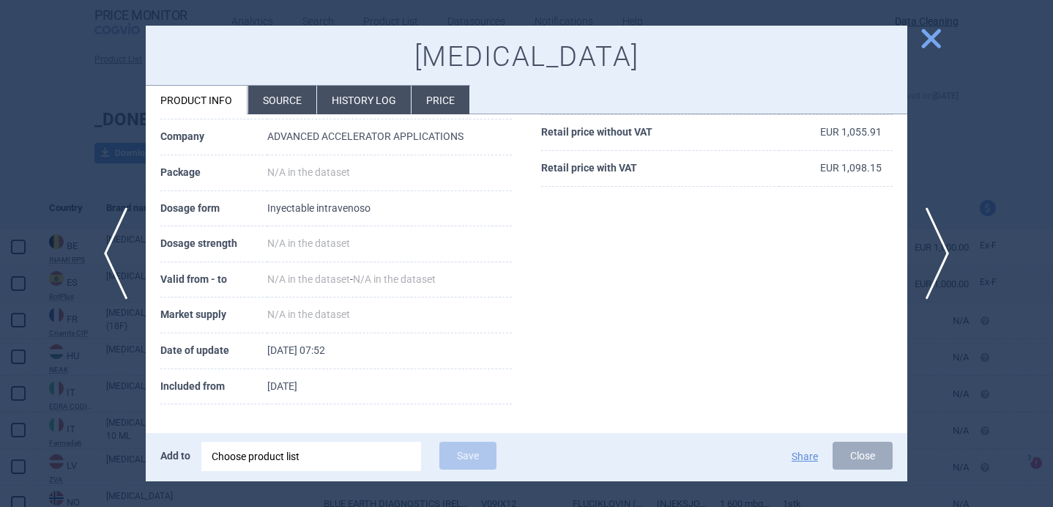
click at [281, 110] on li "Source" at bounding box center [282, 100] width 68 height 29
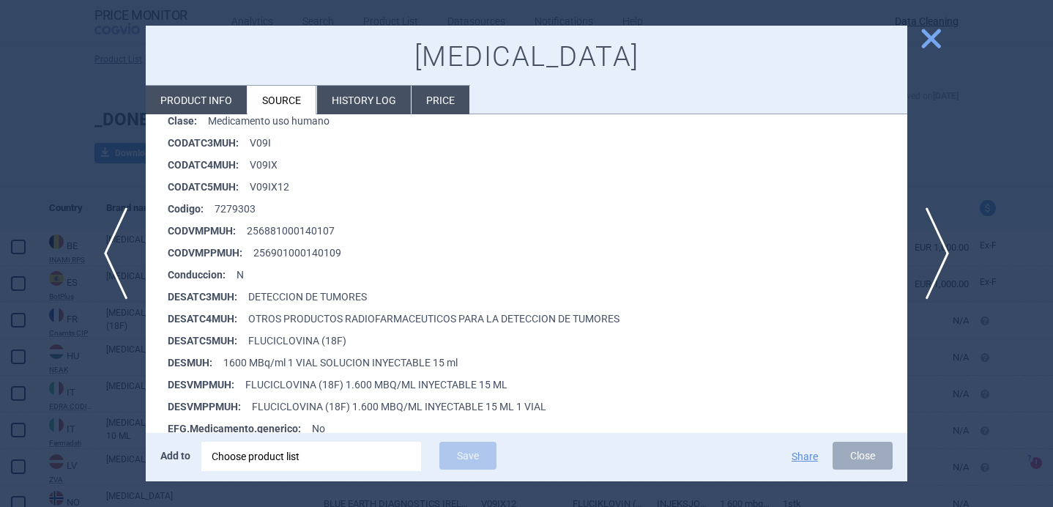
scroll to position [272, 0]
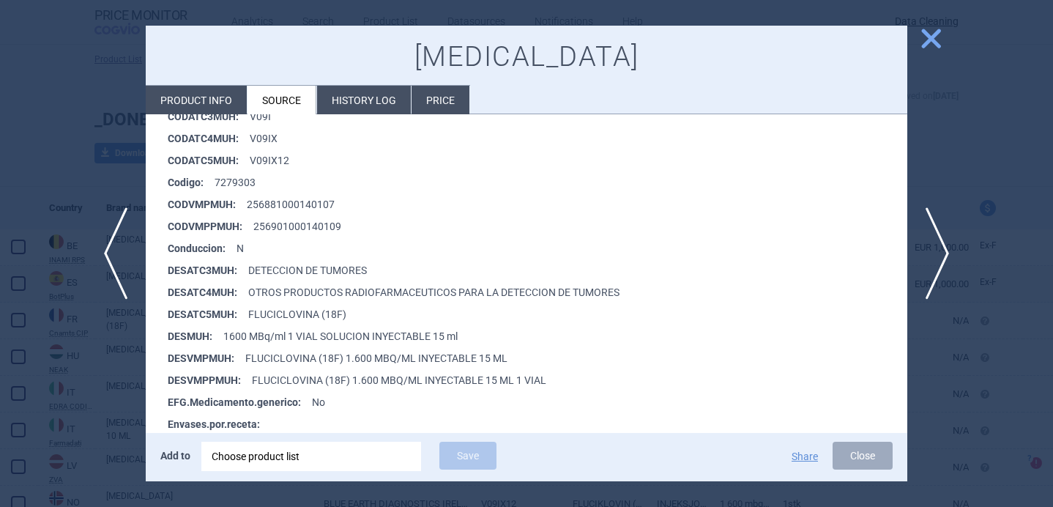
click at [274, 462] on div "Choose product list" at bounding box center [311, 455] width 199 height 29
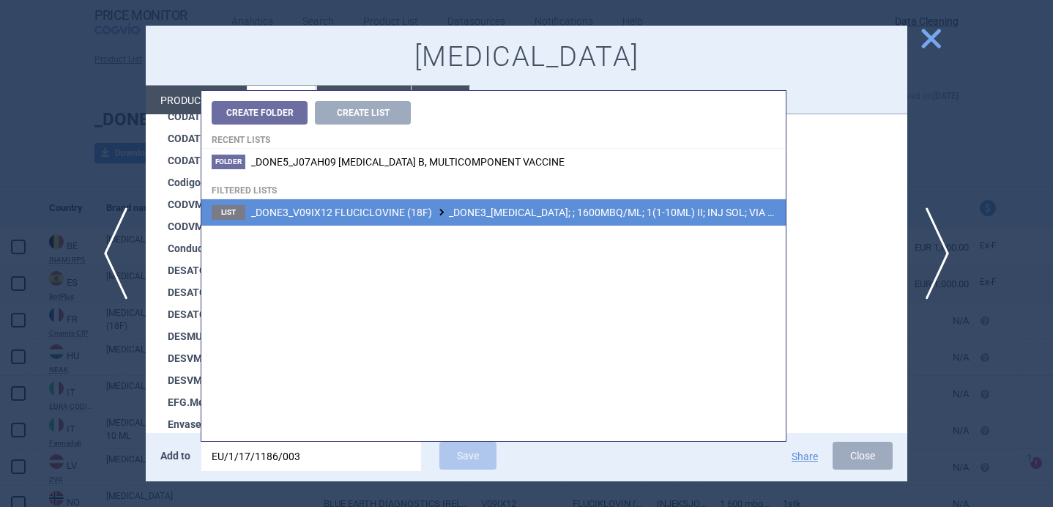
type input "EU/1/17/1186/003"
click at [501, 217] on span "_DONE3_V09IX12 FLUCICLOVINE (18F) _DONE3_AXUMIN; ; 1600MBQ/ML; 1(1-10ML) II; IN…" at bounding box center [554, 212] width 607 height 12
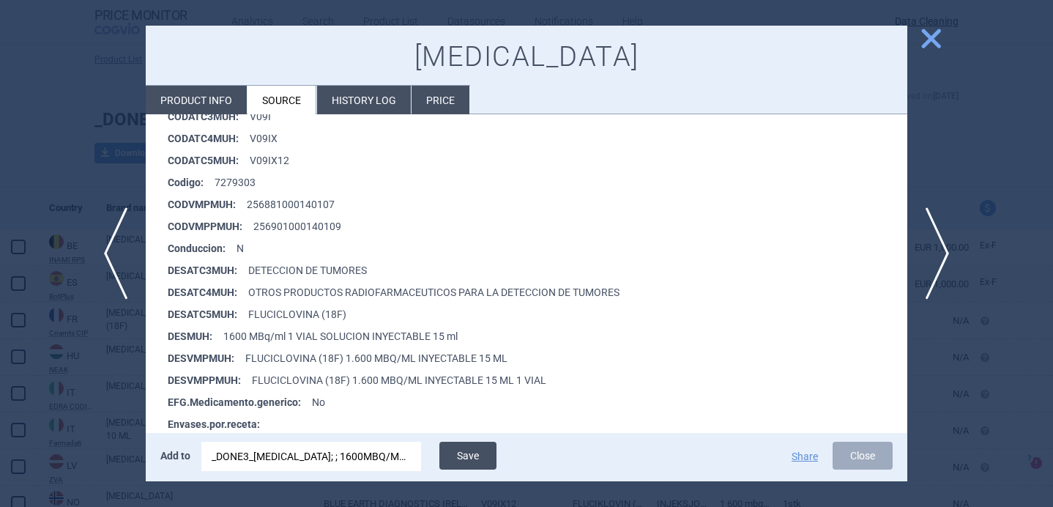
click at [466, 448] on button "Save" at bounding box center [467, 455] width 57 height 28
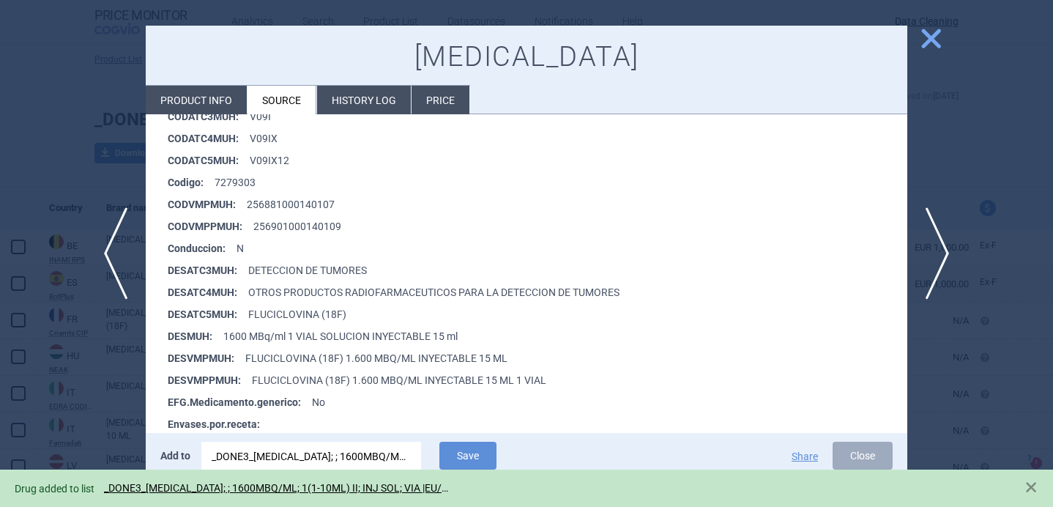
click at [72, 395] on div at bounding box center [526, 253] width 1053 height 507
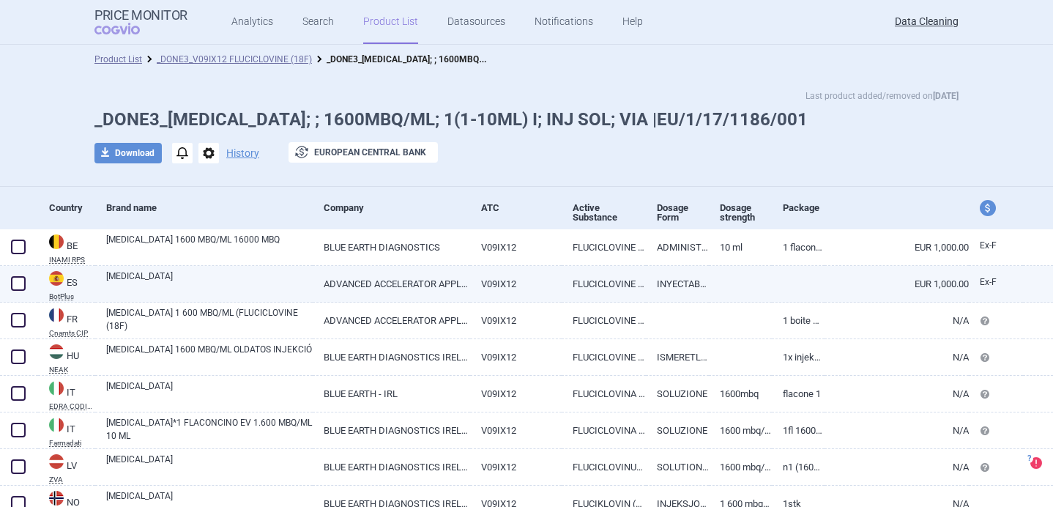
click at [16, 285] on span at bounding box center [18, 283] width 15 height 15
checkbox input "true"
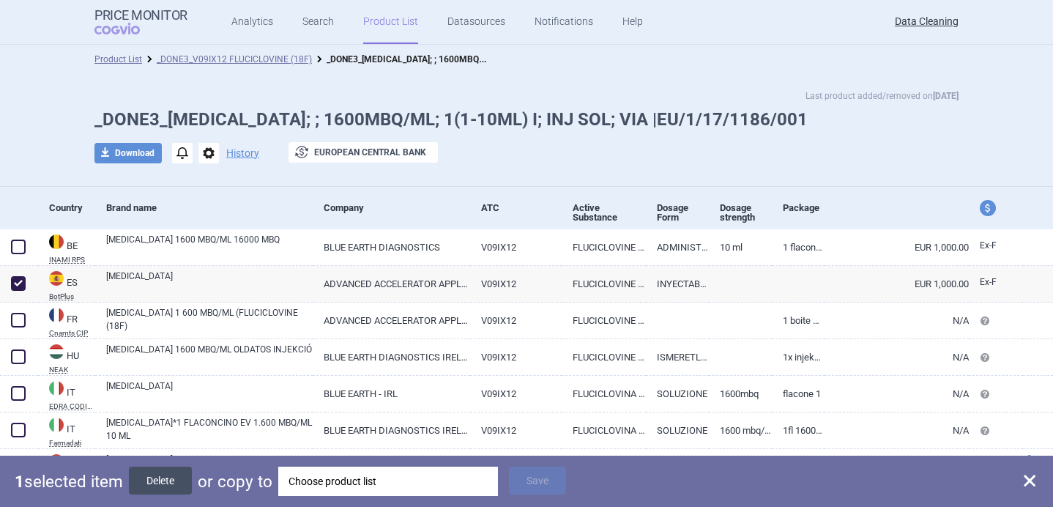
click at [152, 481] on button "Delete" at bounding box center [160, 480] width 63 height 28
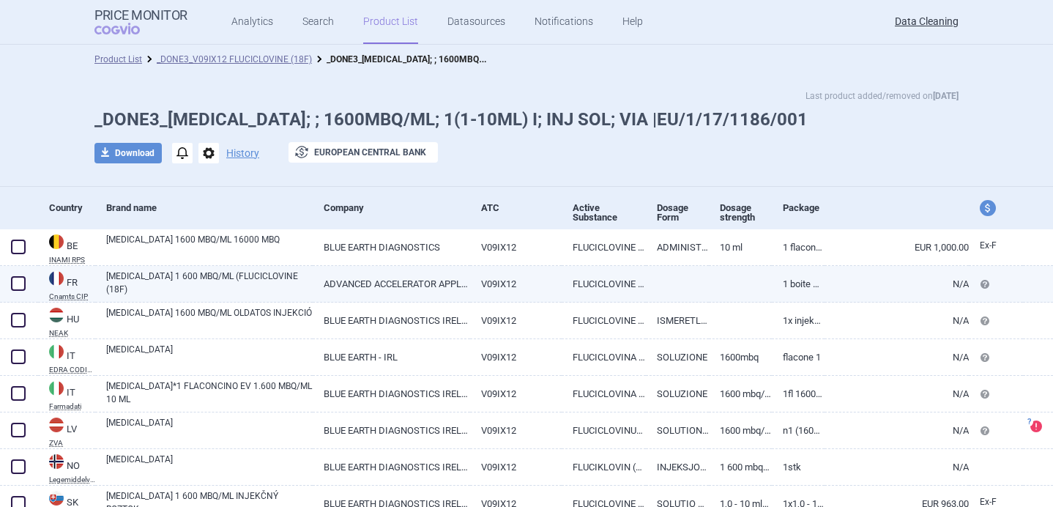
click at [228, 275] on link "AXUMIN 1 600 MBQ/ML (FLUCICLOVINE (18F)" at bounding box center [209, 282] width 206 height 26
select select "EUR"
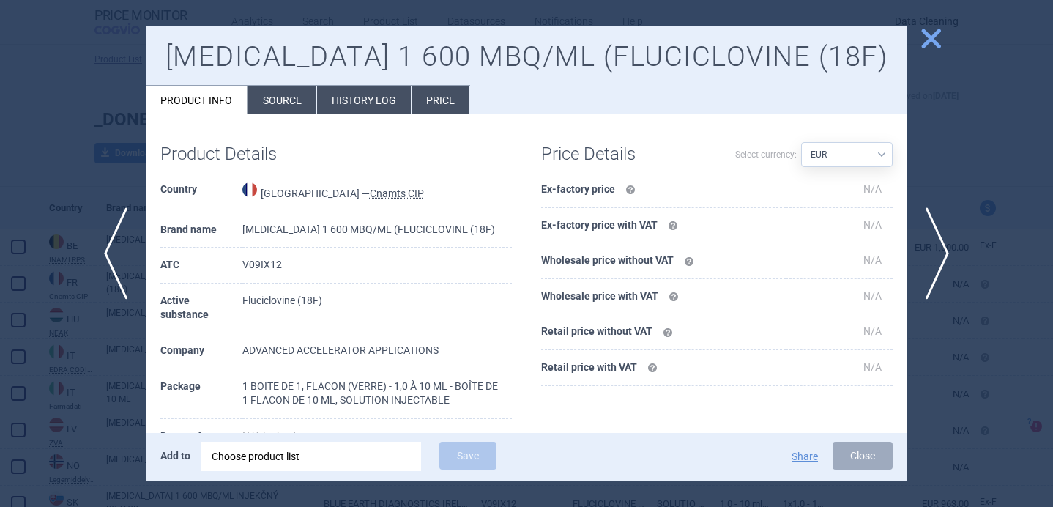
scroll to position [10, 0]
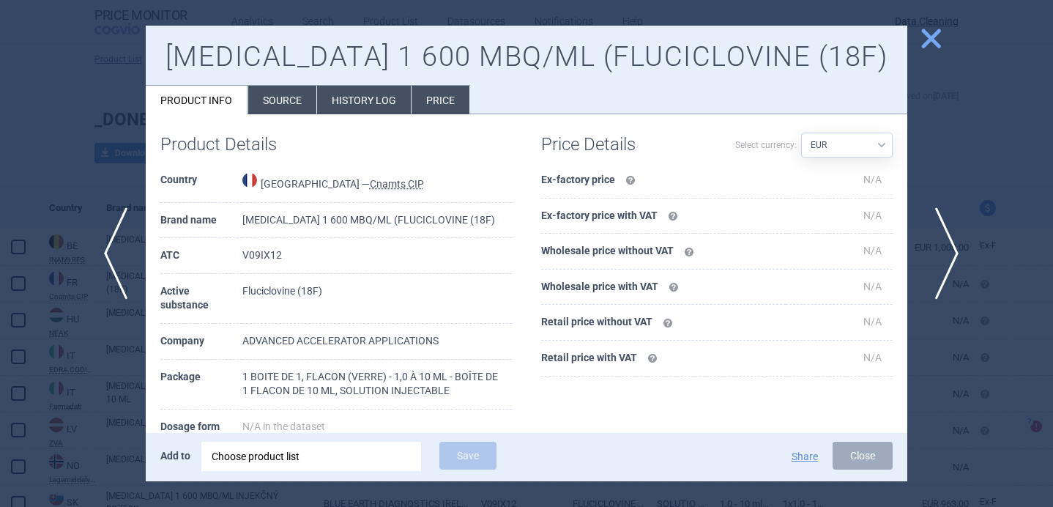
click at [937, 241] on span "next" at bounding box center [941, 253] width 33 height 92
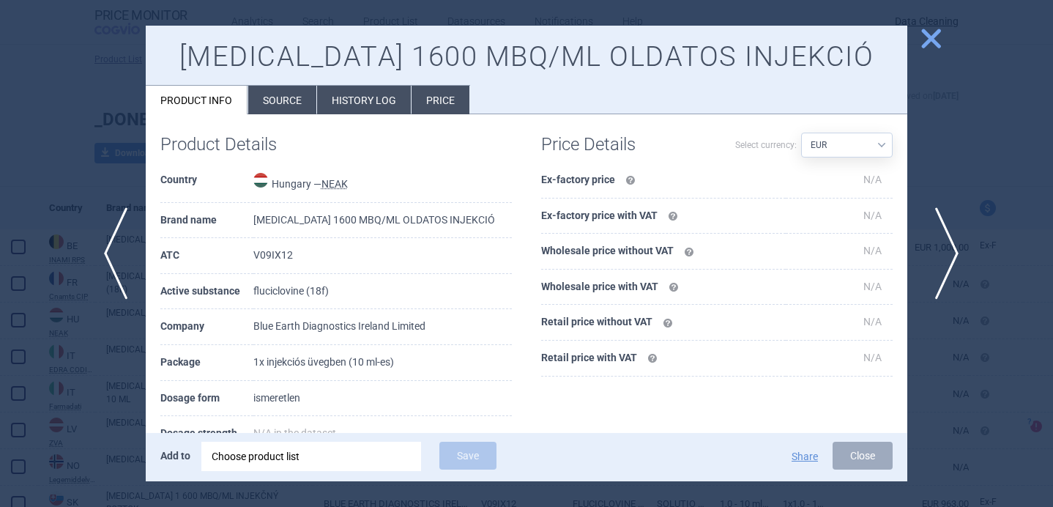
click at [937, 241] on span "next" at bounding box center [941, 253] width 33 height 92
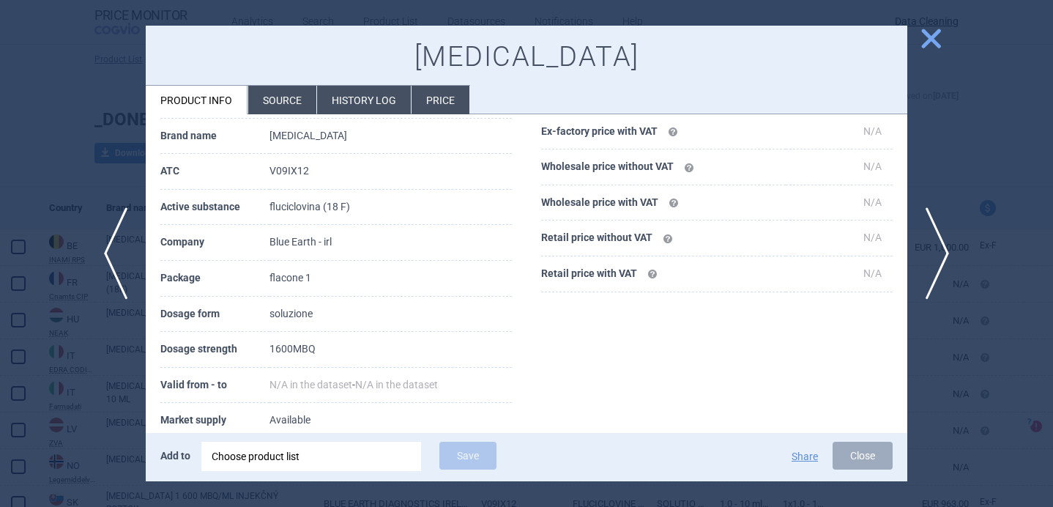
scroll to position [97, 0]
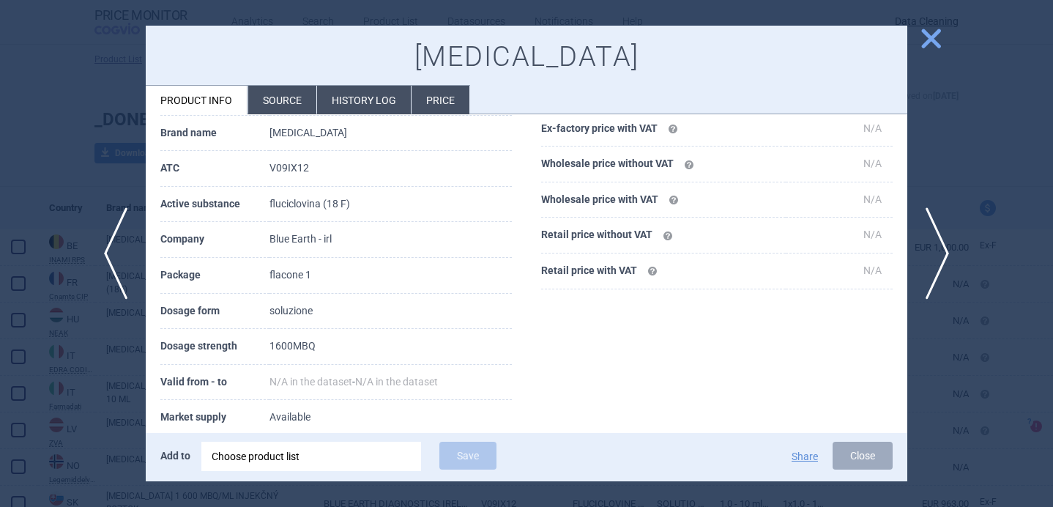
click at [283, 102] on li "Source" at bounding box center [282, 100] width 68 height 29
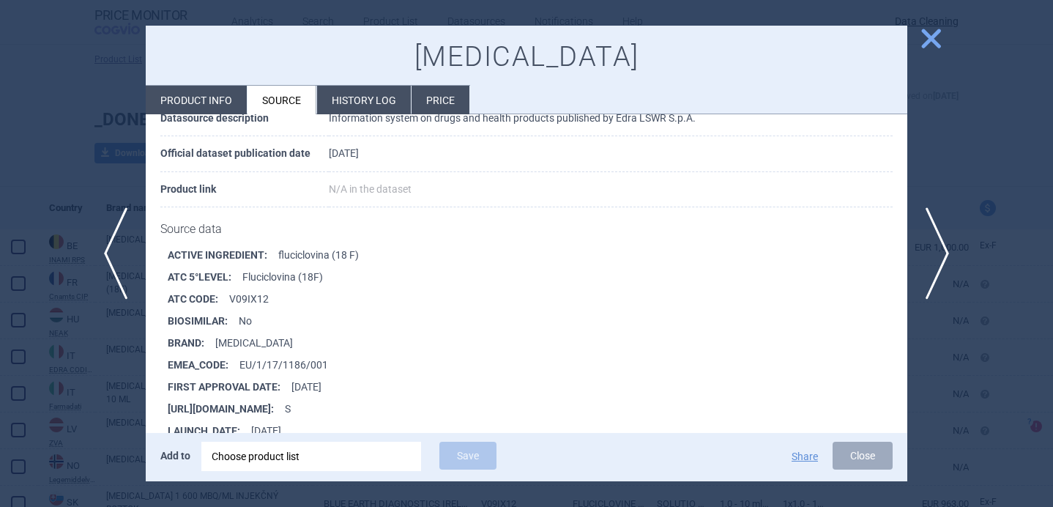
scroll to position [193, 0]
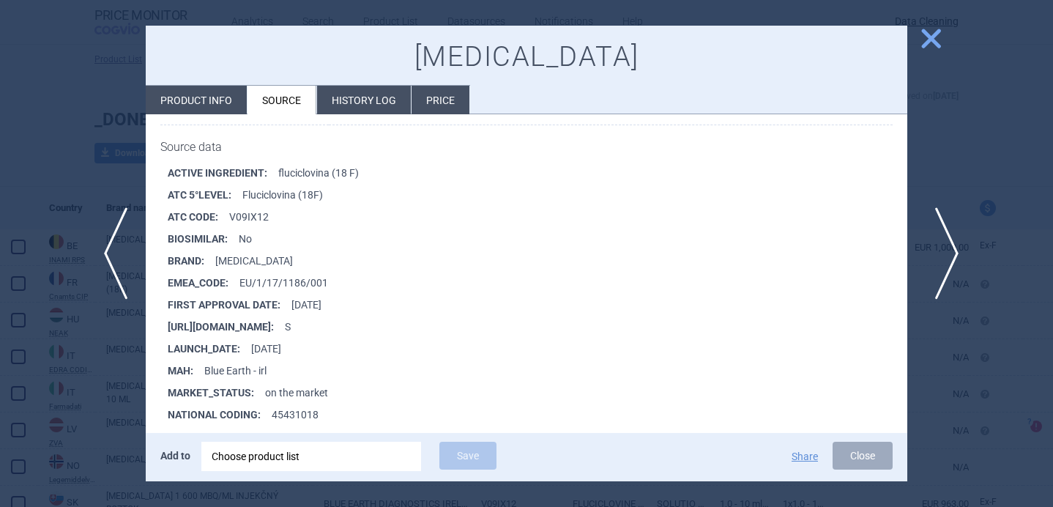
click at [952, 250] on span "next" at bounding box center [941, 253] width 33 height 92
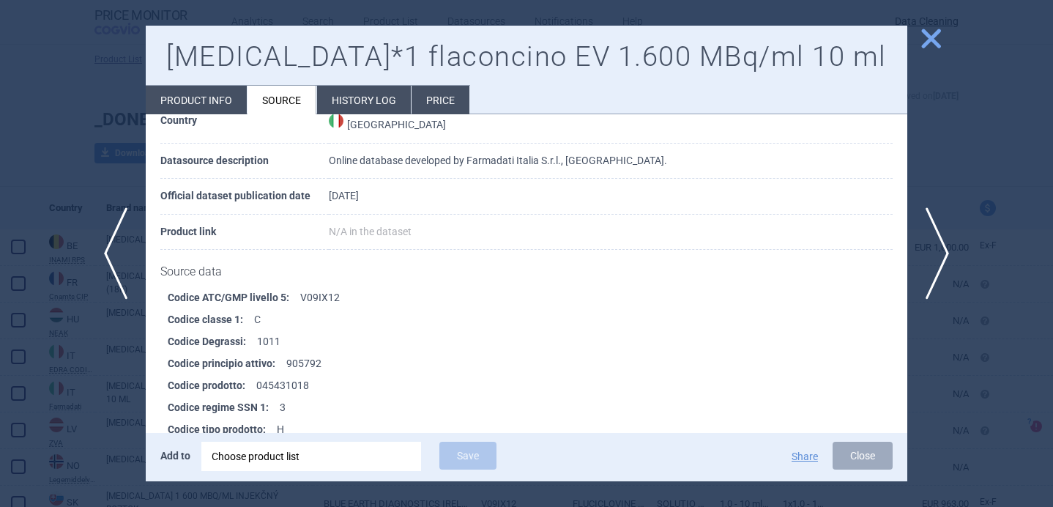
scroll to position [101, 0]
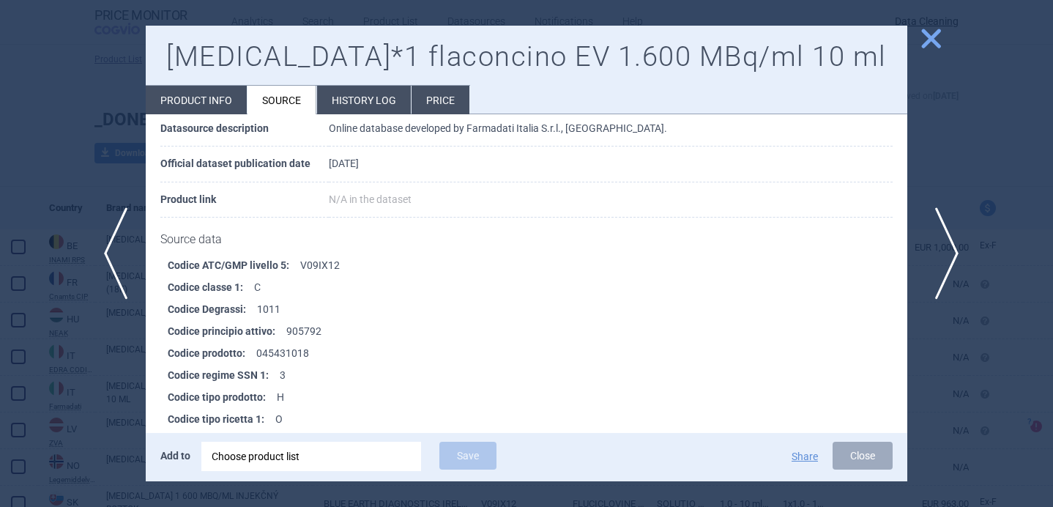
click at [945, 255] on span "next" at bounding box center [941, 253] width 33 height 92
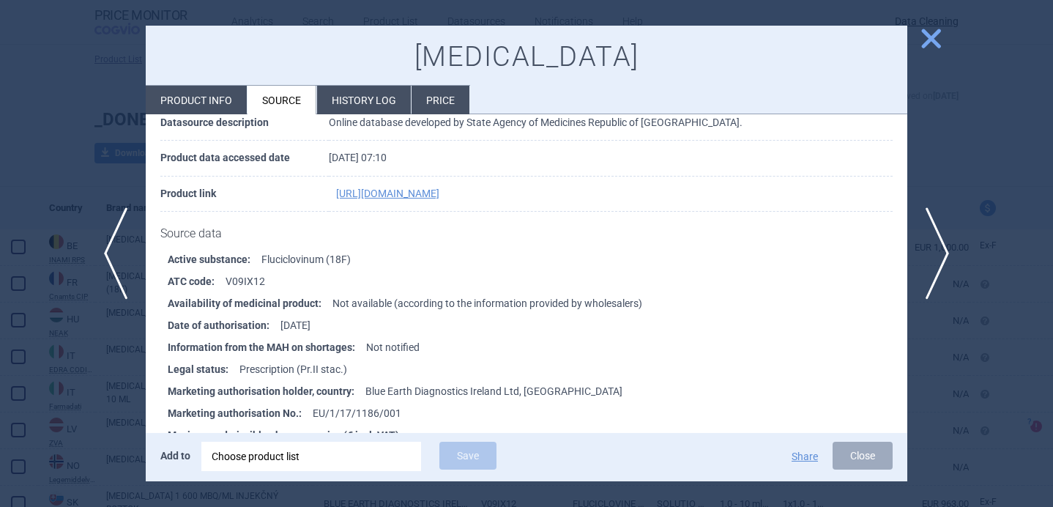
scroll to position [141, 0]
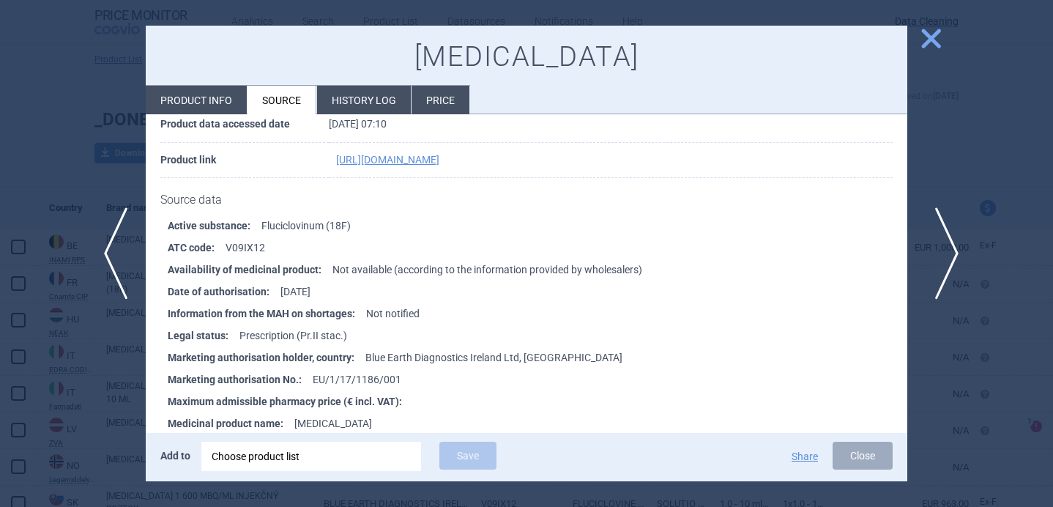
click at [945, 242] on span "next" at bounding box center [941, 253] width 33 height 92
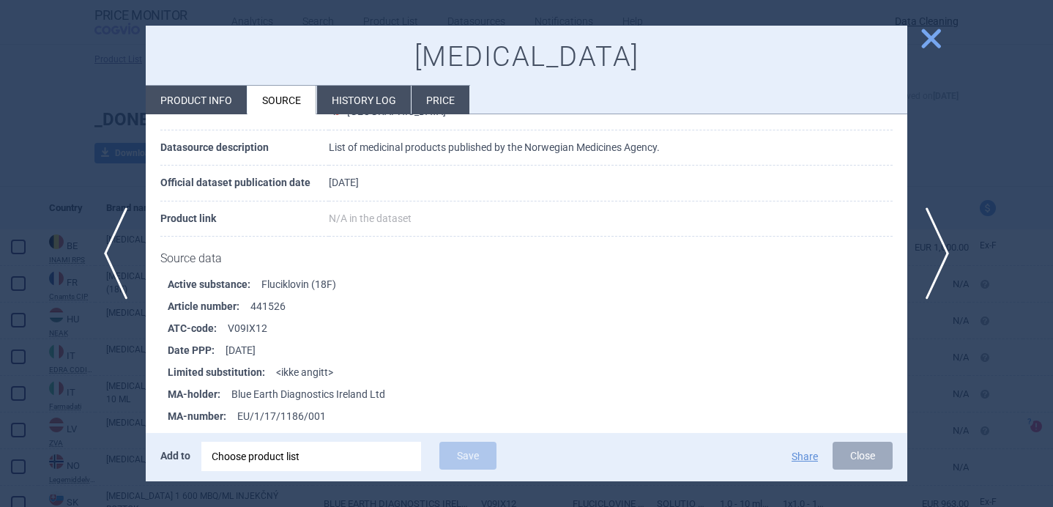
scroll to position [83, 0]
click at [949, 247] on span "next" at bounding box center [941, 253] width 33 height 92
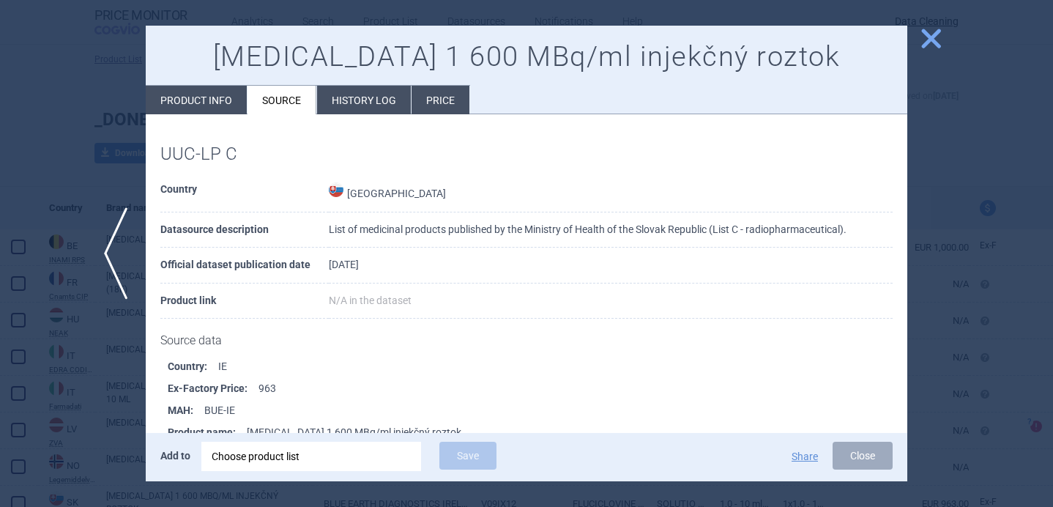
click at [224, 100] on li "Product info" at bounding box center [196, 100] width 101 height 29
select select "EUR"
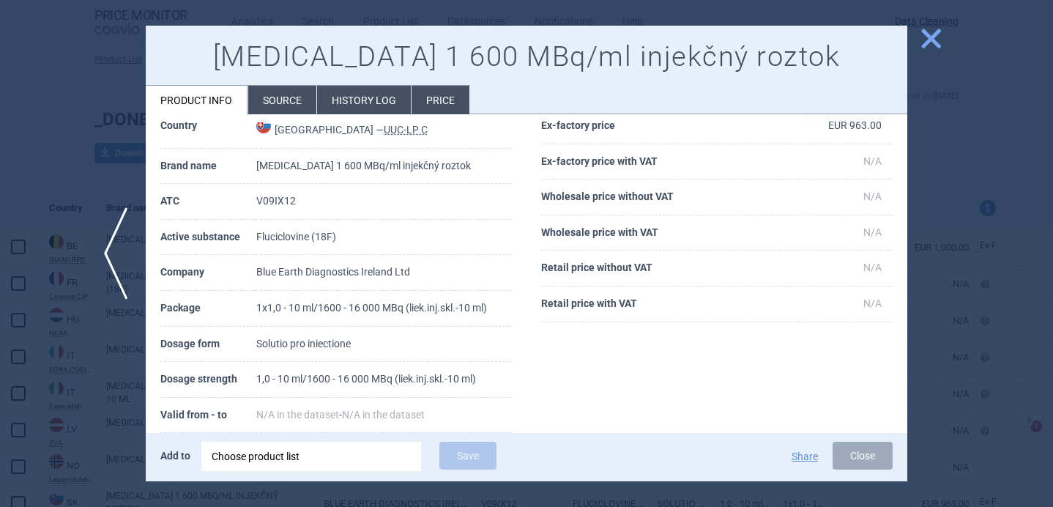
scroll to position [65, 0]
click at [99, 384] on div at bounding box center [526, 253] width 1053 height 507
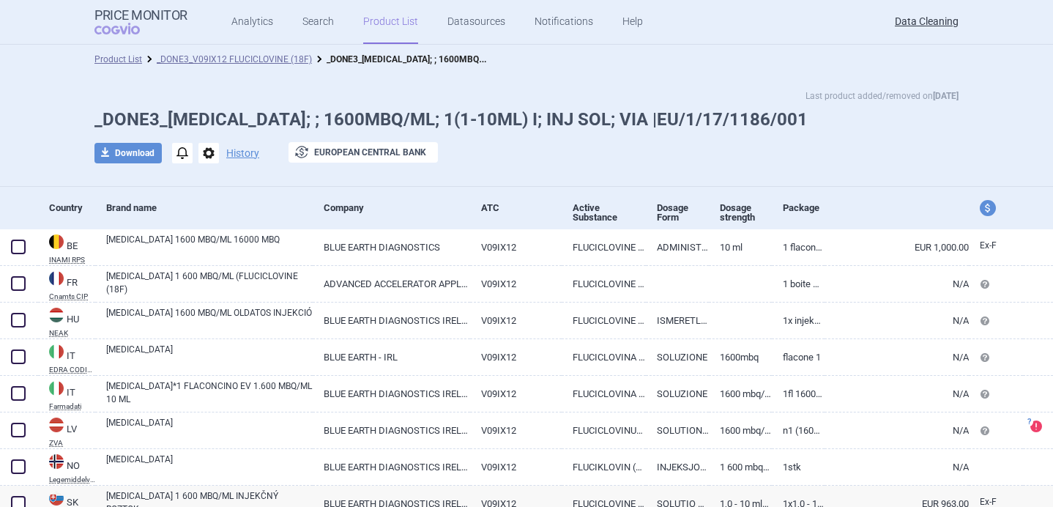
scroll to position [52, 0]
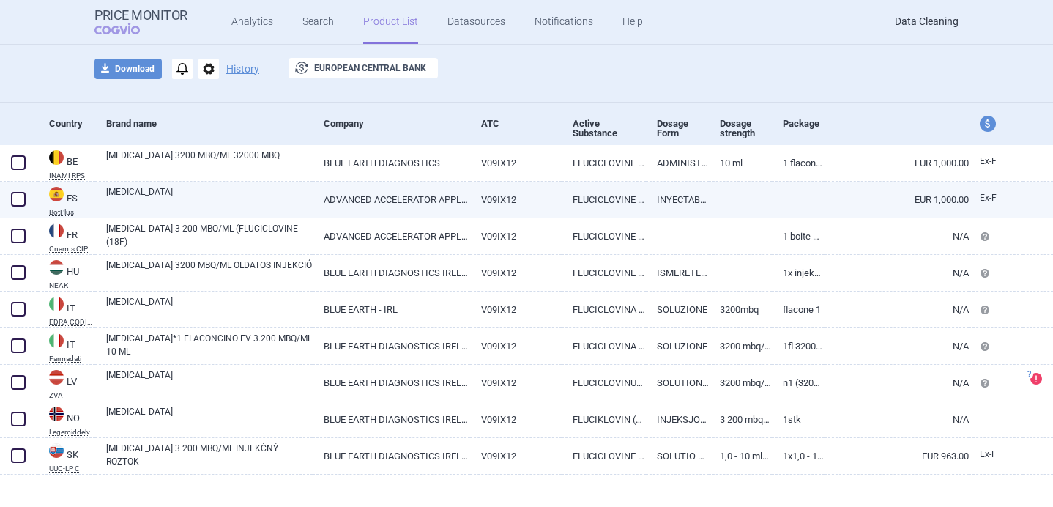
scroll to position [87, 0]
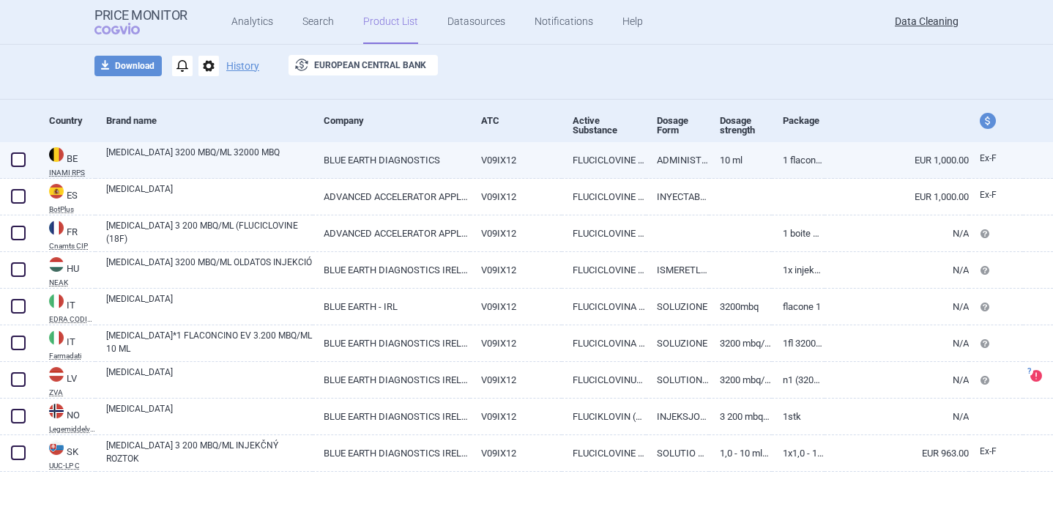
click at [248, 160] on link "AXUMIN 3200 MBQ/ML 32000 MBQ" at bounding box center [209, 159] width 206 height 26
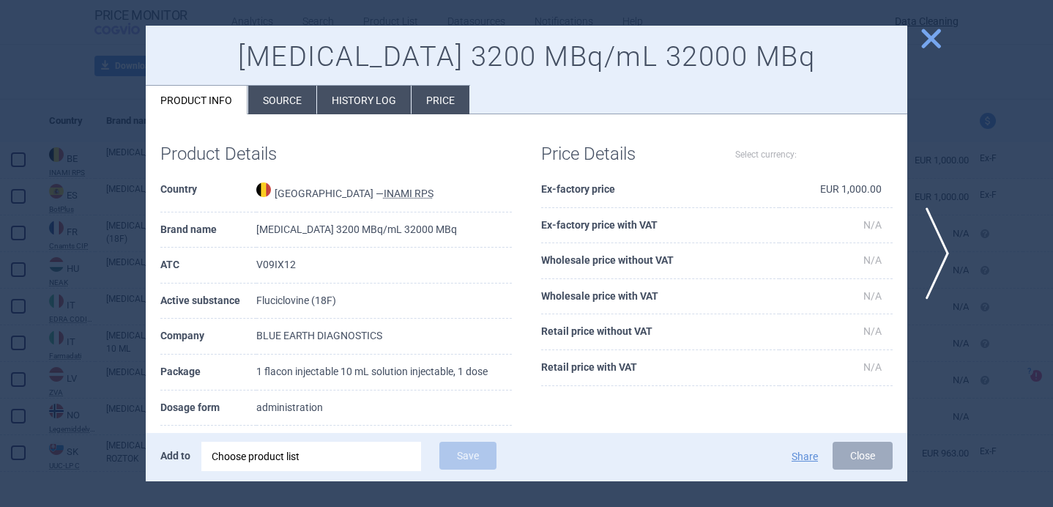
select select "EUR"
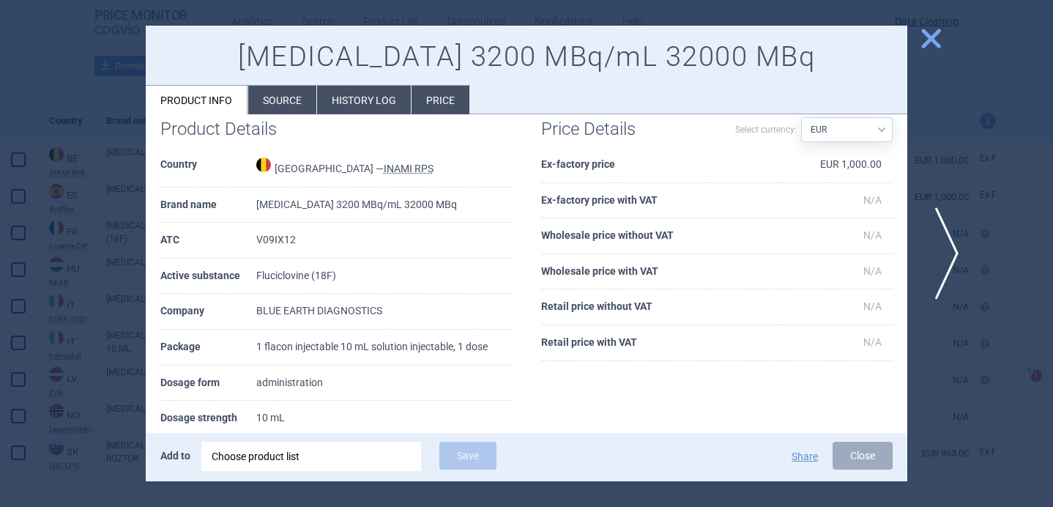
click at [943, 248] on span "next" at bounding box center [941, 253] width 33 height 92
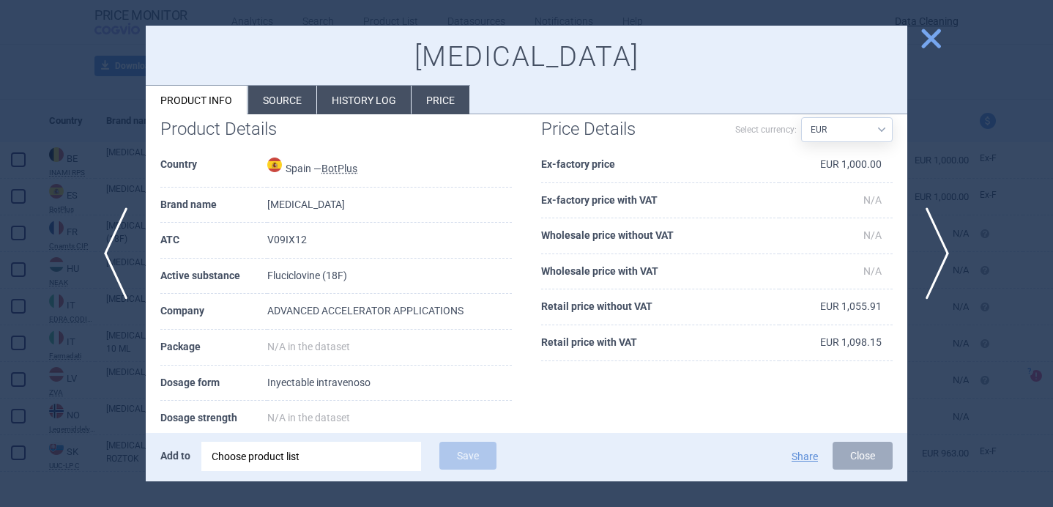
click at [291, 103] on li "Source" at bounding box center [282, 100] width 68 height 29
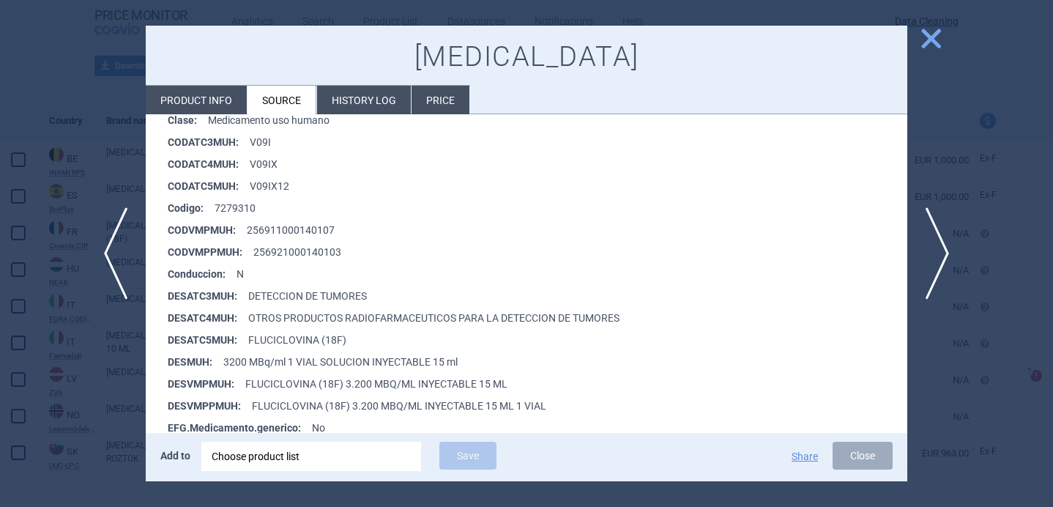
scroll to position [250, 0]
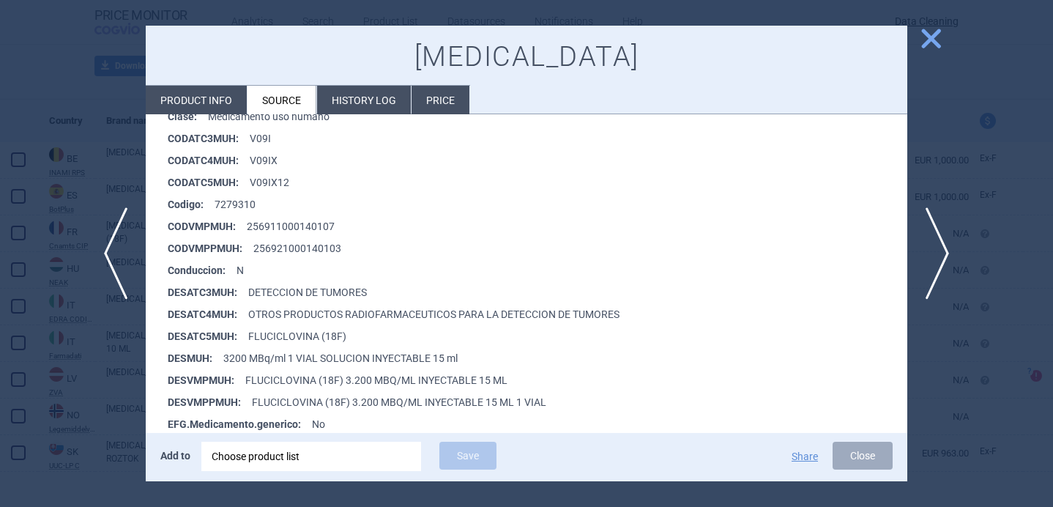
click at [322, 457] on div "Choose product list" at bounding box center [311, 455] width 199 height 29
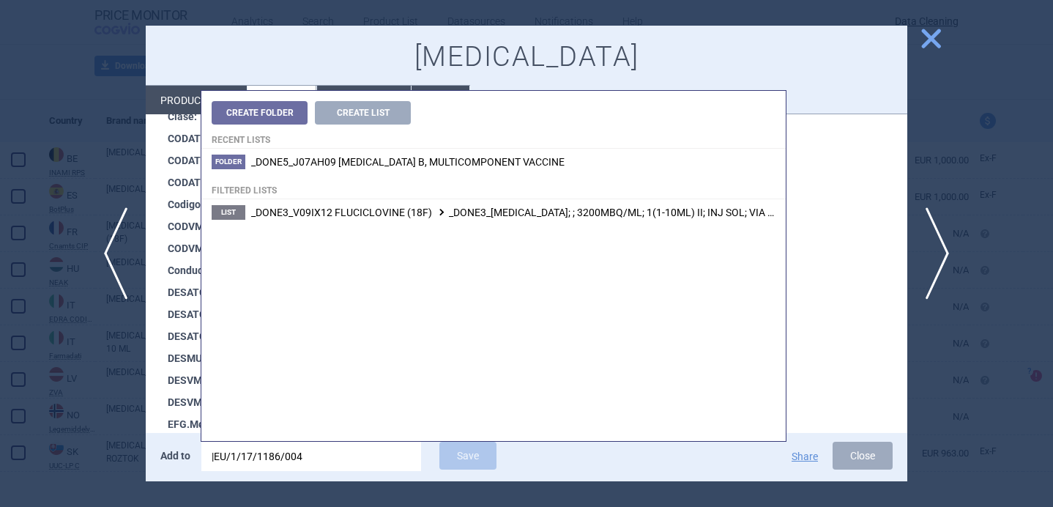
type input "|EU/1/17/1186/004"
click at [529, 214] on span "_DONE3_V09IX12 FLUCICLOVINE (18F) _DONE3_AXUMIN; ; 3200MBQ/ML; 1(1-10ML) II; IN…" at bounding box center [554, 212] width 607 height 12
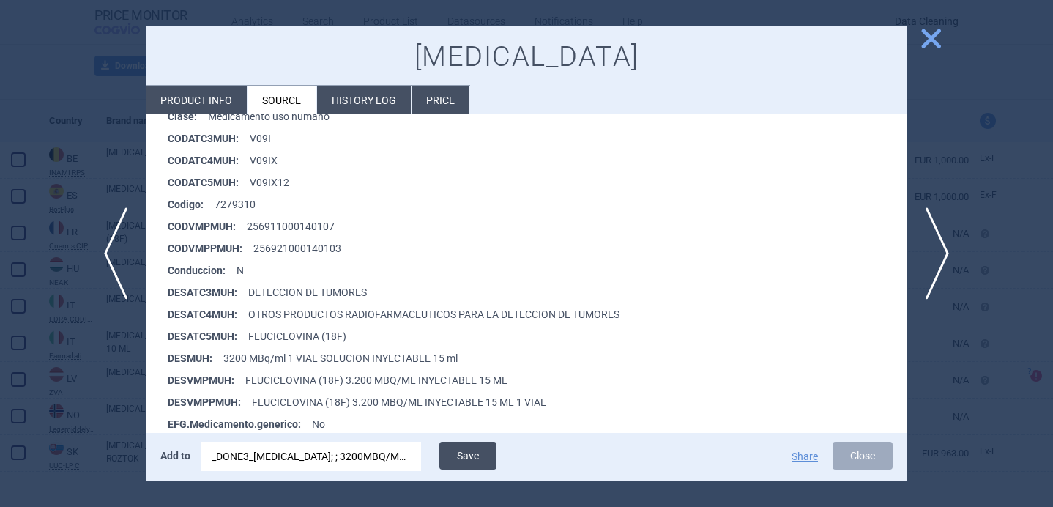
click at [479, 465] on button "Save" at bounding box center [467, 455] width 57 height 28
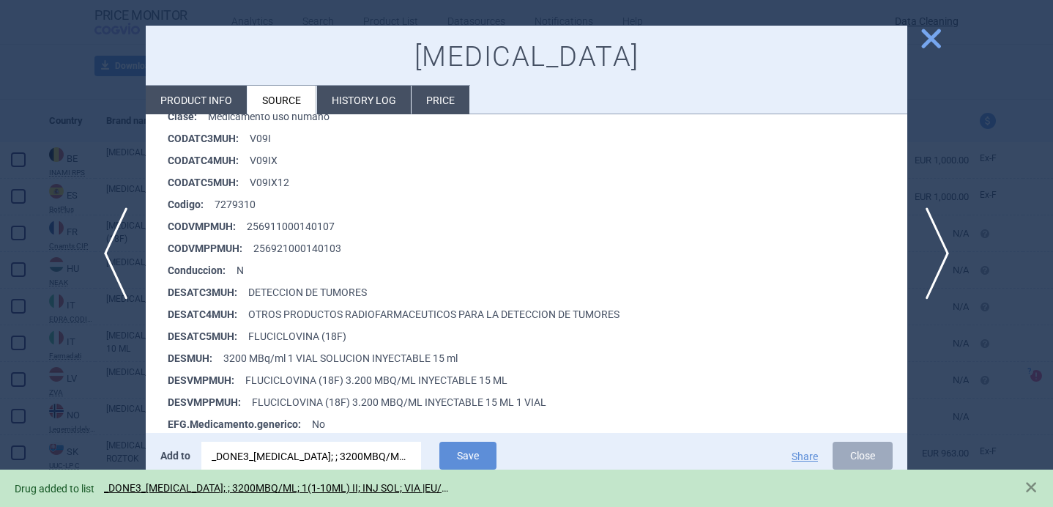
click at [78, 389] on div at bounding box center [526, 253] width 1053 height 507
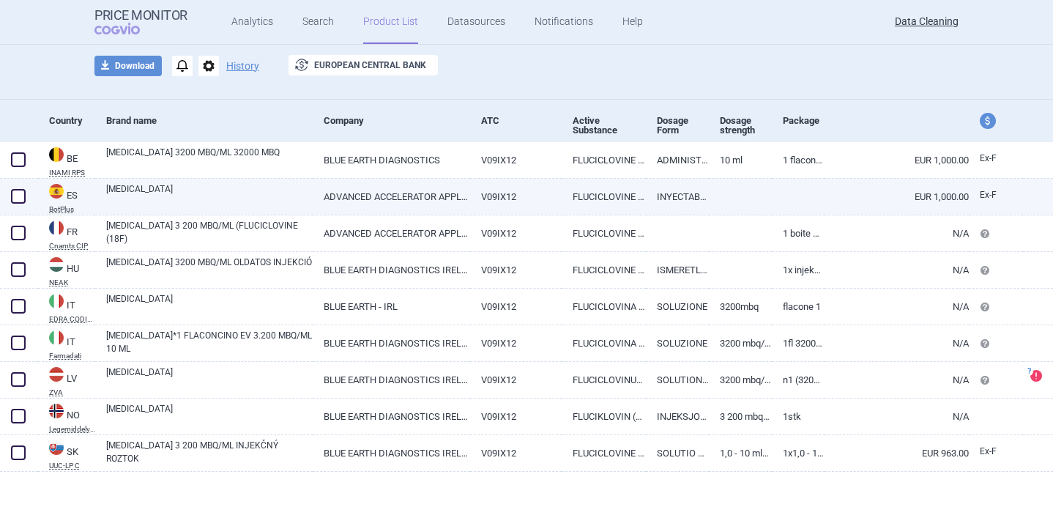
click at [15, 193] on span at bounding box center [18, 196] width 15 height 15
checkbox input "true"
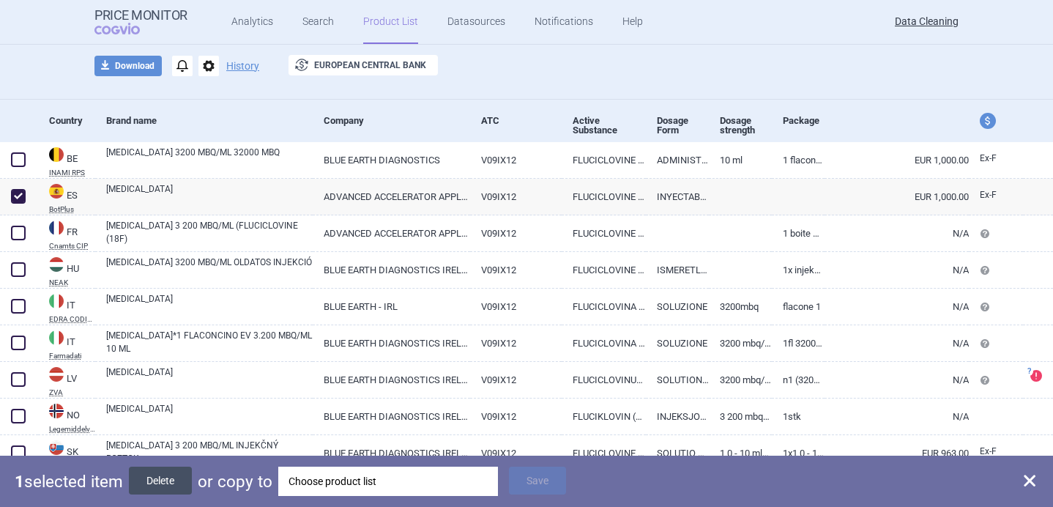
click at [169, 473] on button "Delete" at bounding box center [160, 480] width 63 height 28
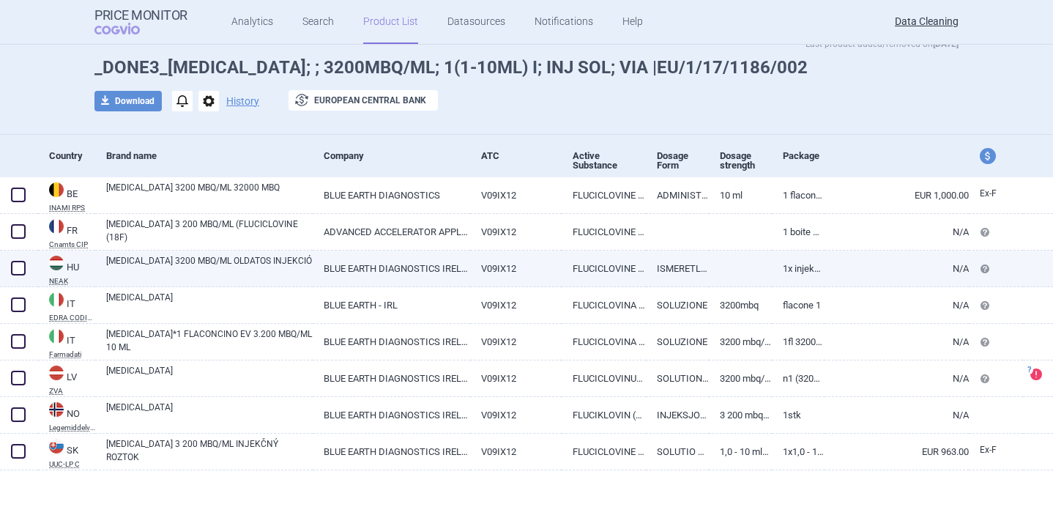
scroll to position [52, 0]
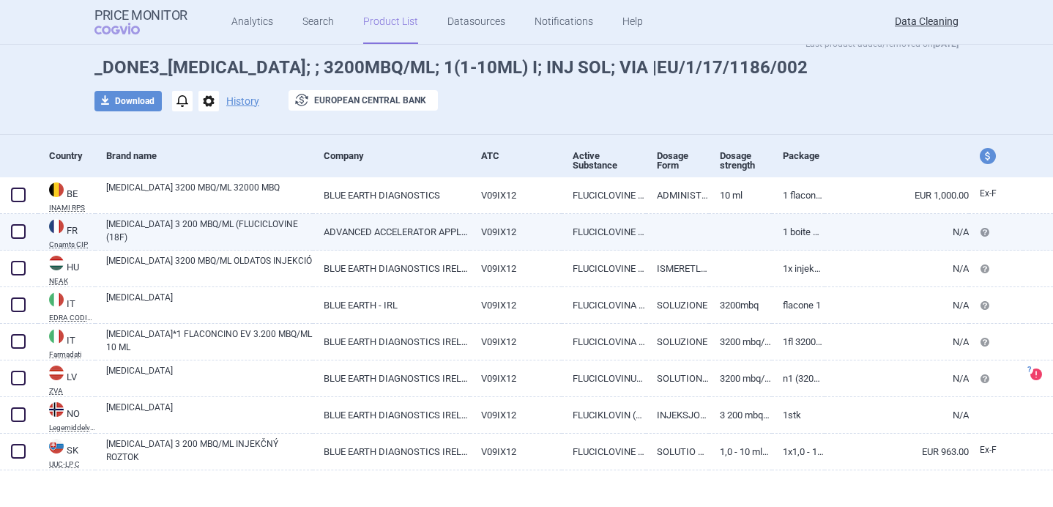
click at [245, 231] on link "[MEDICAL_DATA] 3 200 MBQ/ML (FLUCICLOVINE (18F)" at bounding box center [209, 230] width 206 height 26
select select "EUR"
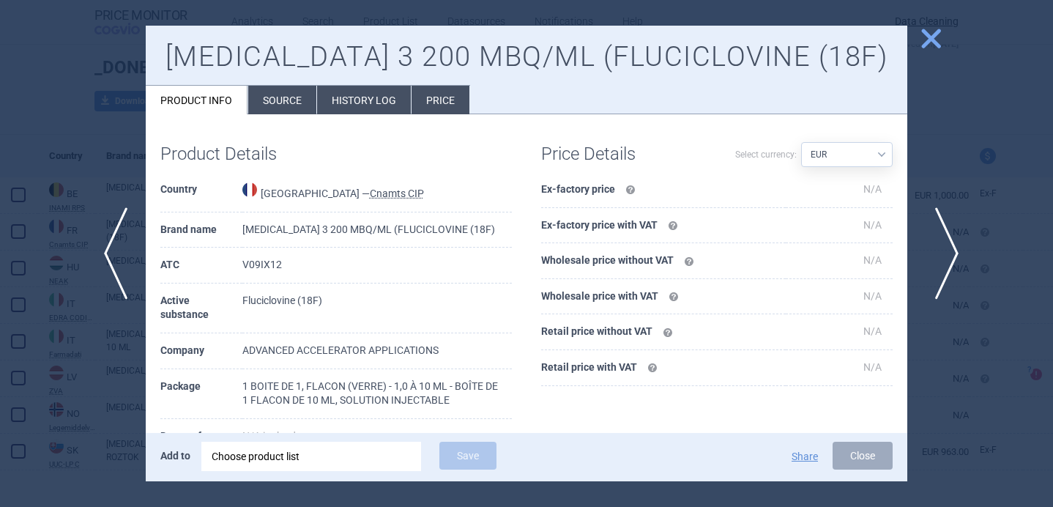
click at [945, 248] on span "next" at bounding box center [941, 253] width 33 height 92
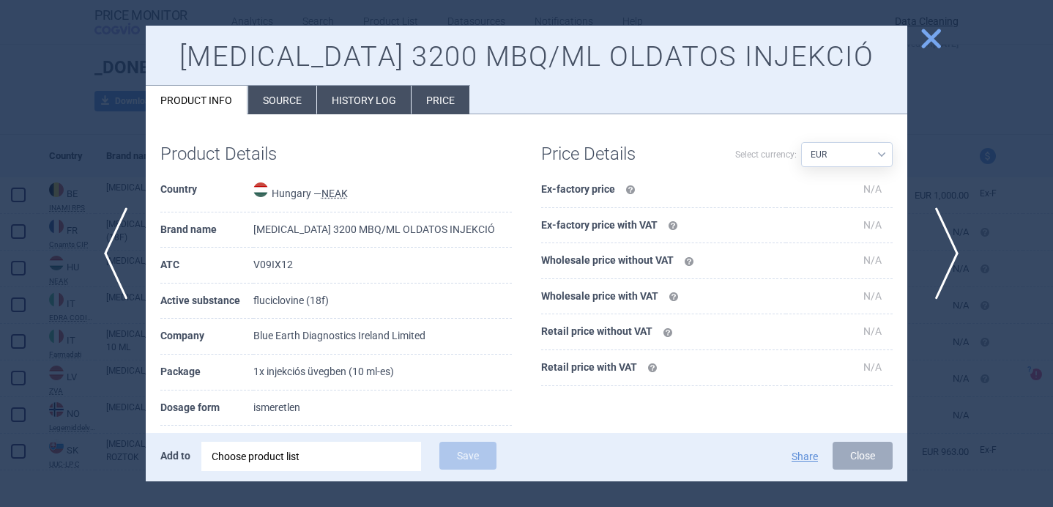
click at [945, 248] on span "next" at bounding box center [941, 253] width 33 height 92
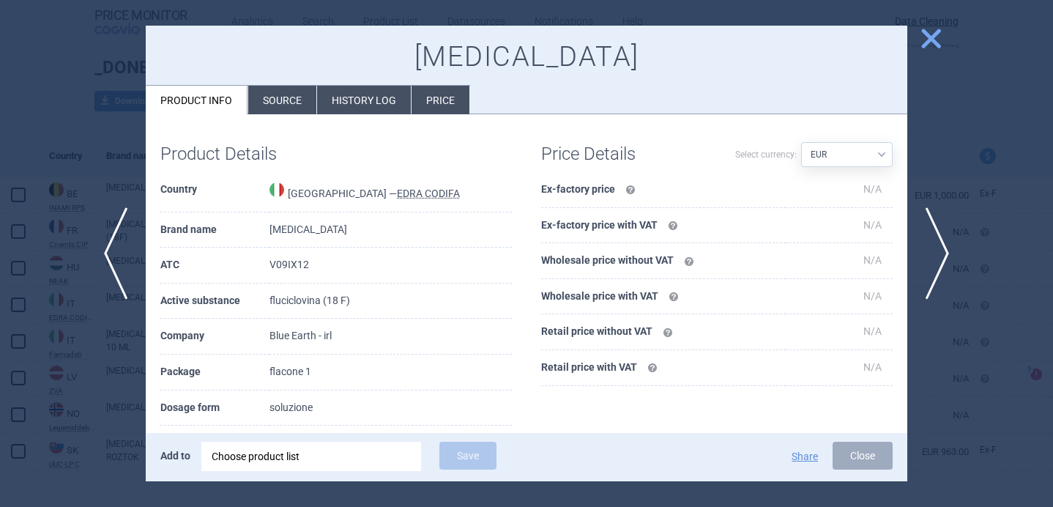
click at [302, 101] on li "Source" at bounding box center [282, 100] width 68 height 29
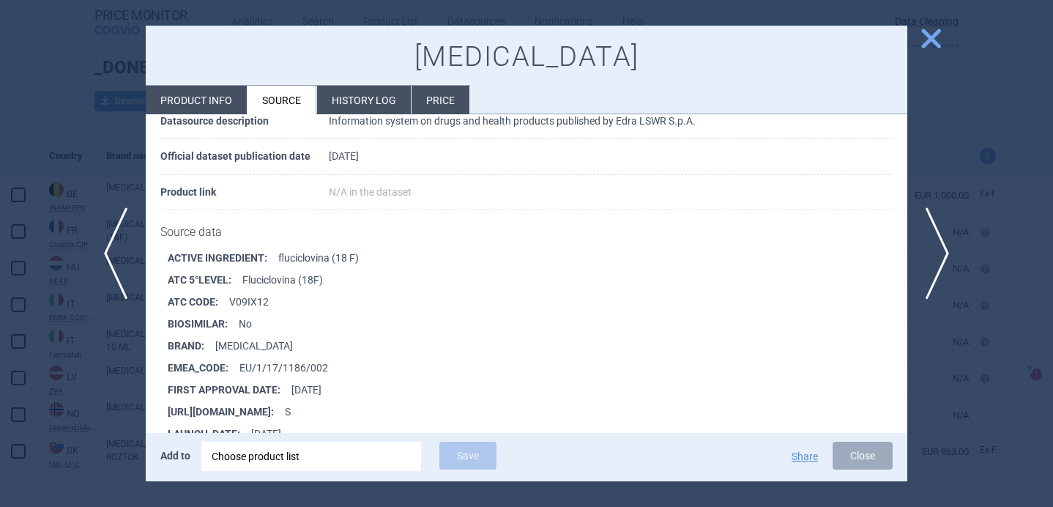
scroll to position [116, 0]
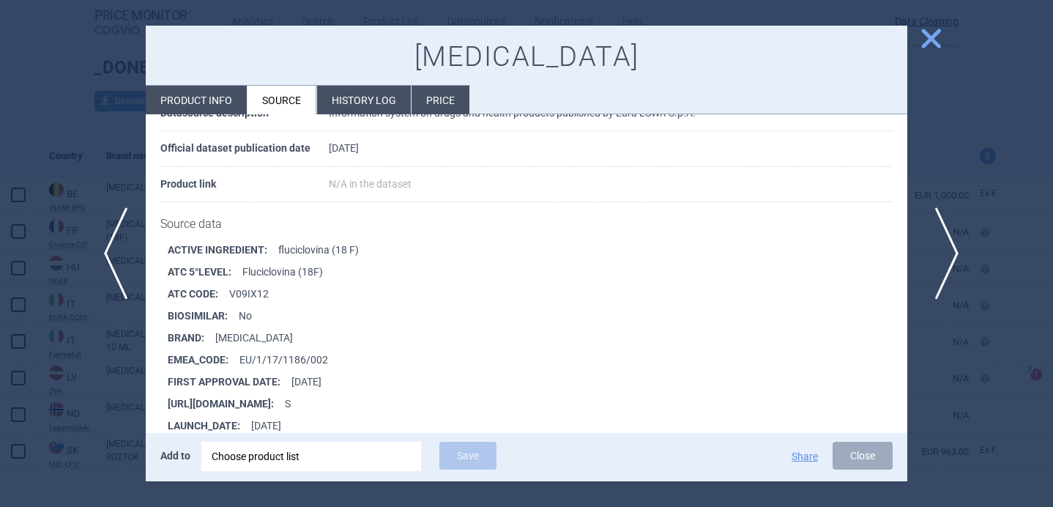
click at [941, 263] on span "next" at bounding box center [941, 253] width 33 height 92
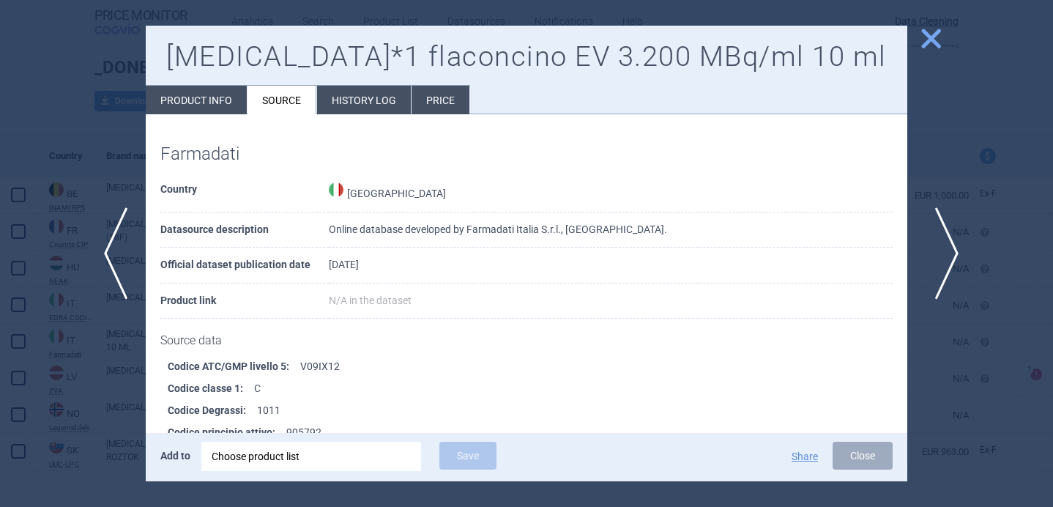
click at [944, 250] on span "next" at bounding box center [941, 253] width 33 height 92
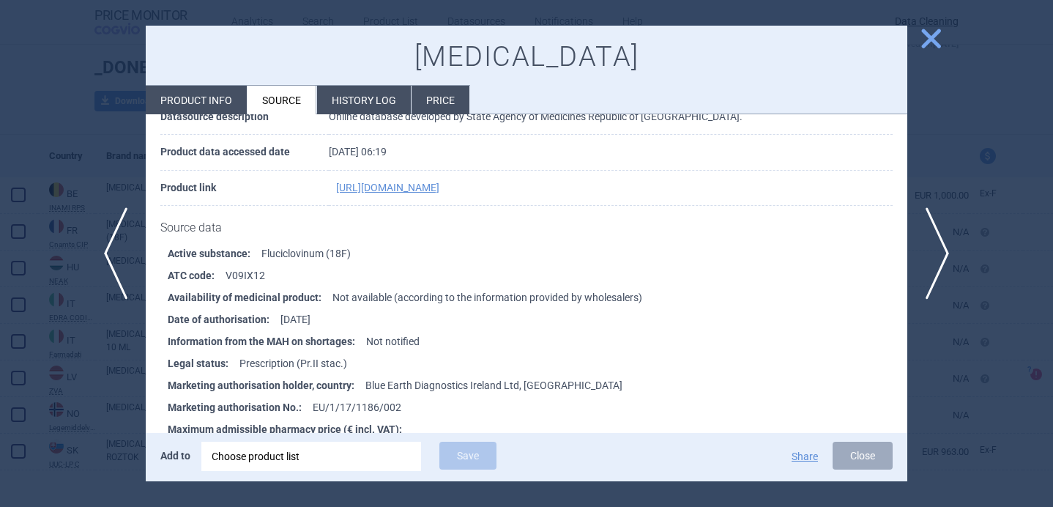
scroll to position [122, 0]
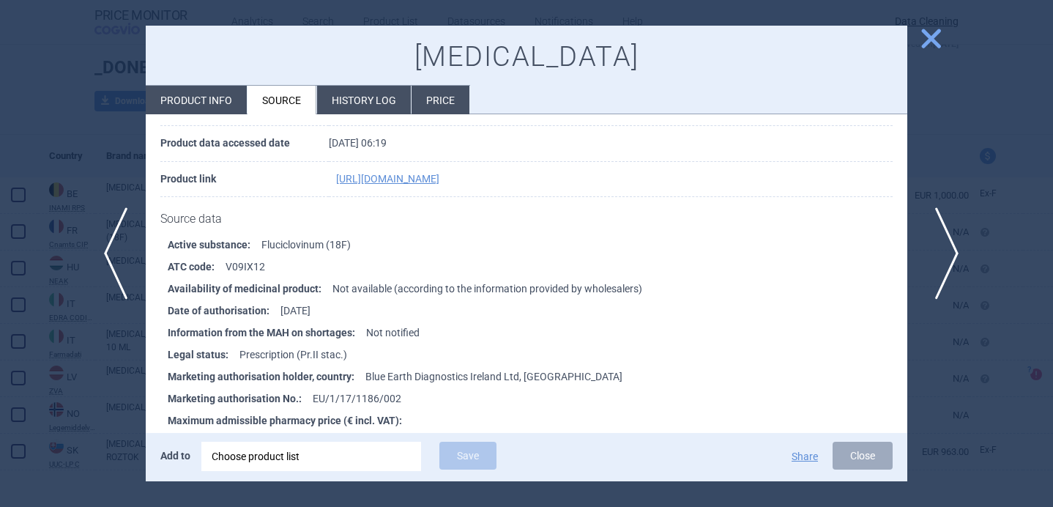
click at [946, 253] on span "next" at bounding box center [941, 253] width 33 height 92
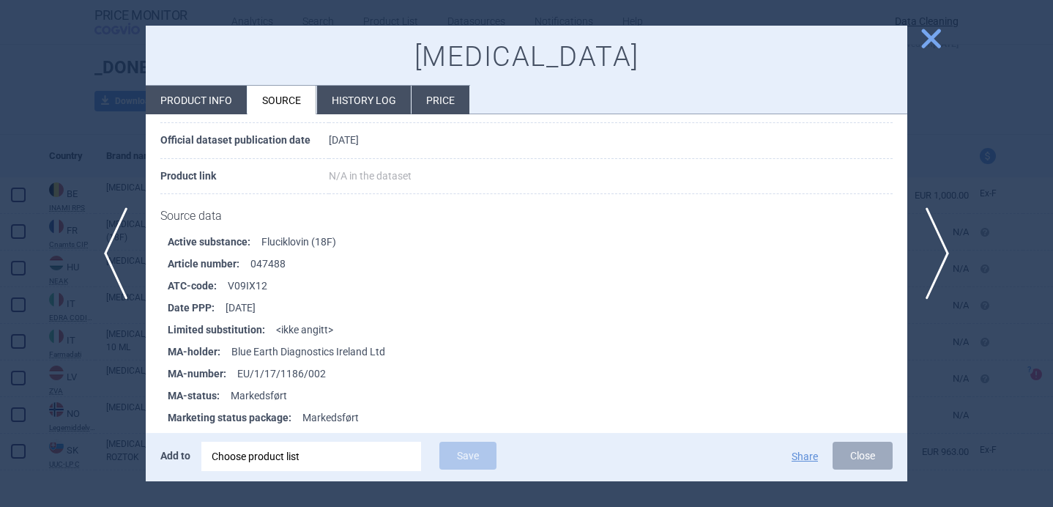
scroll to position [129, 0]
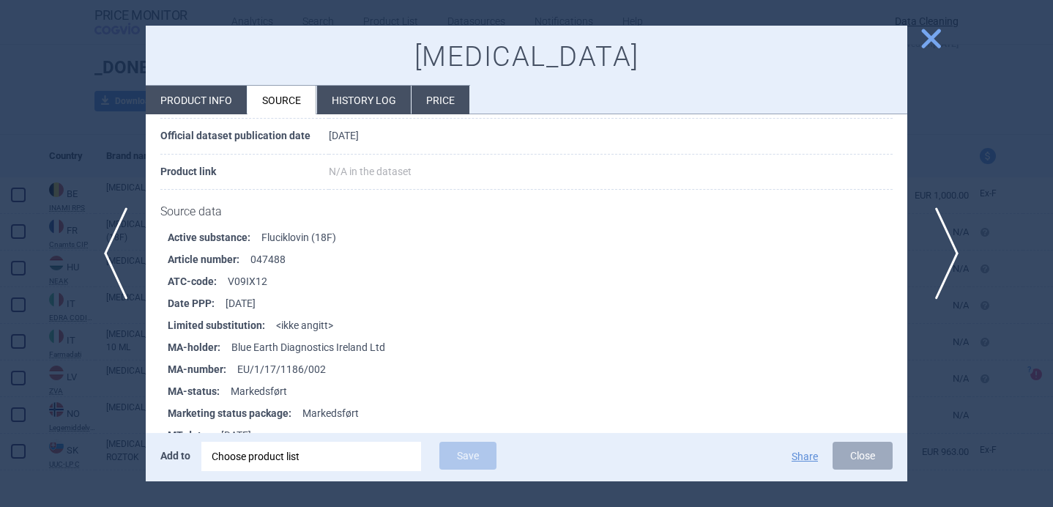
click at [945, 247] on span "next" at bounding box center [941, 253] width 33 height 92
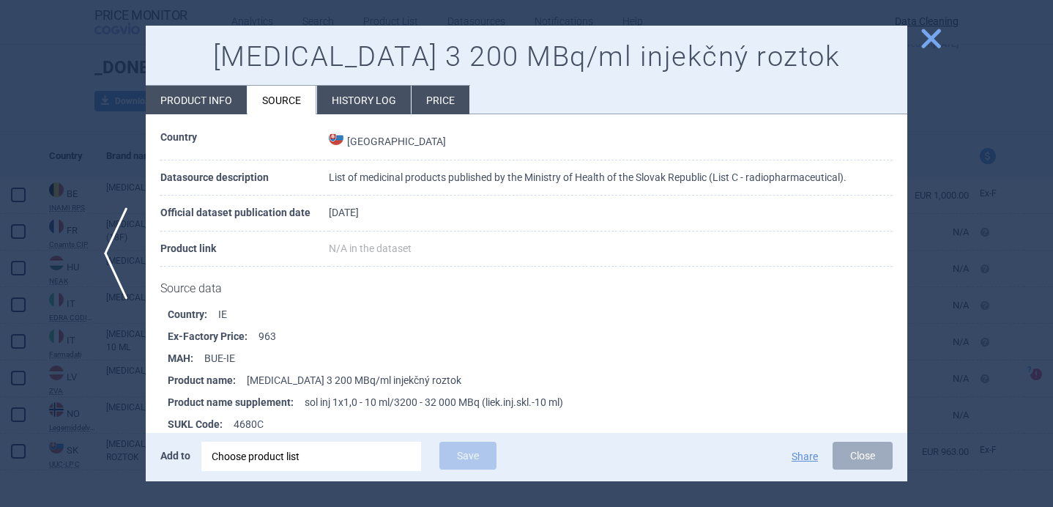
scroll to position [53, 0]
click at [208, 102] on li "Product info" at bounding box center [196, 100] width 101 height 29
select select "EUR"
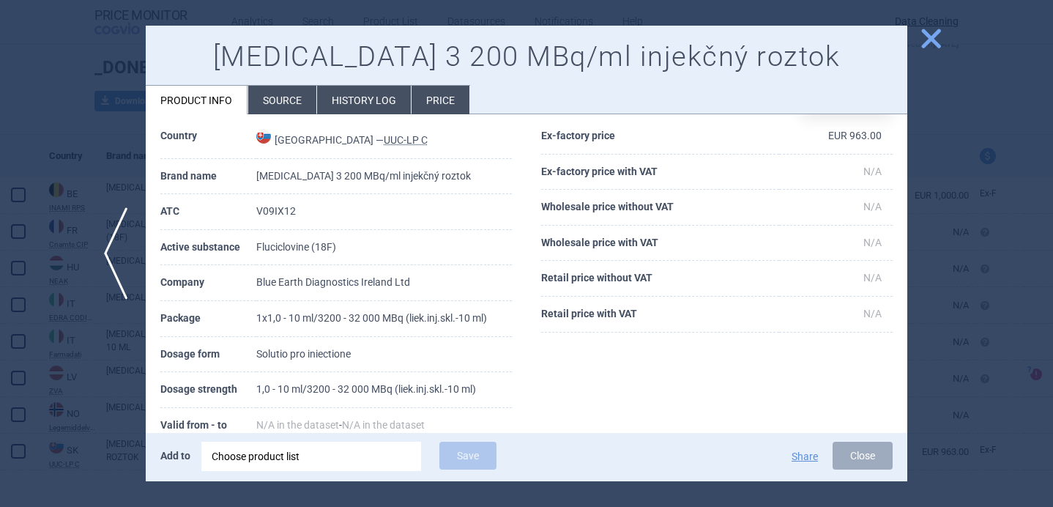
scroll to position [83, 0]
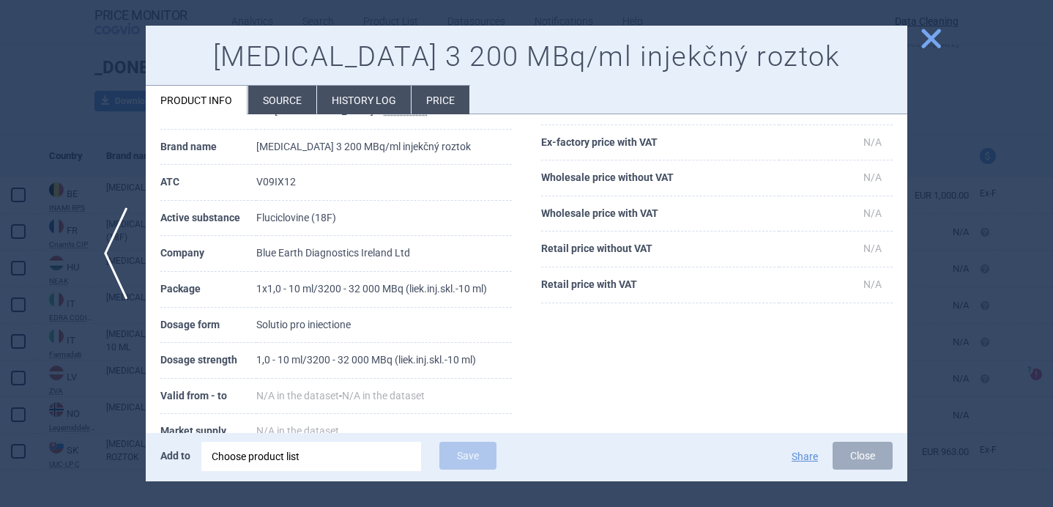
click at [72, 389] on div at bounding box center [526, 253] width 1053 height 507
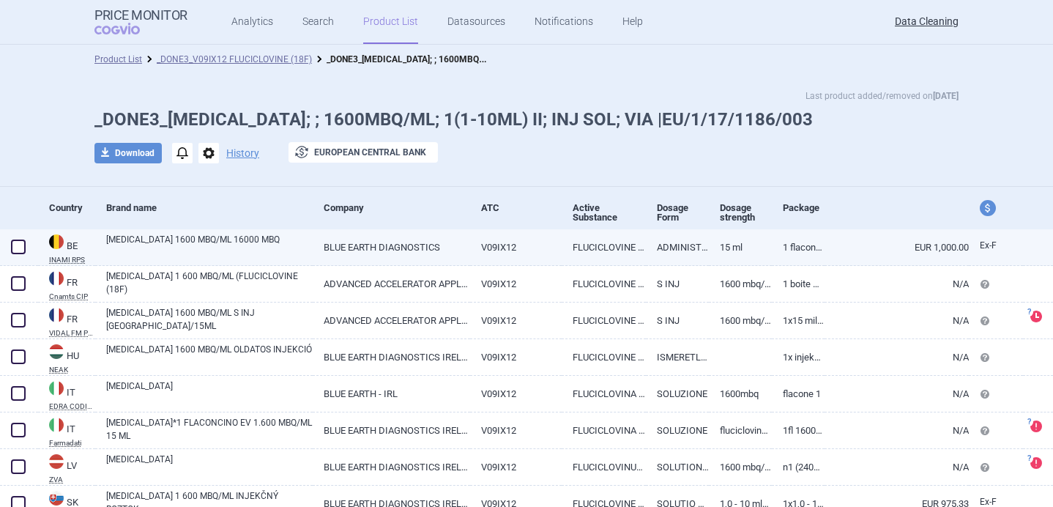
click at [223, 253] on link "[MEDICAL_DATA] 1600 MBQ/ML 16000 MBQ" at bounding box center [209, 246] width 206 height 26
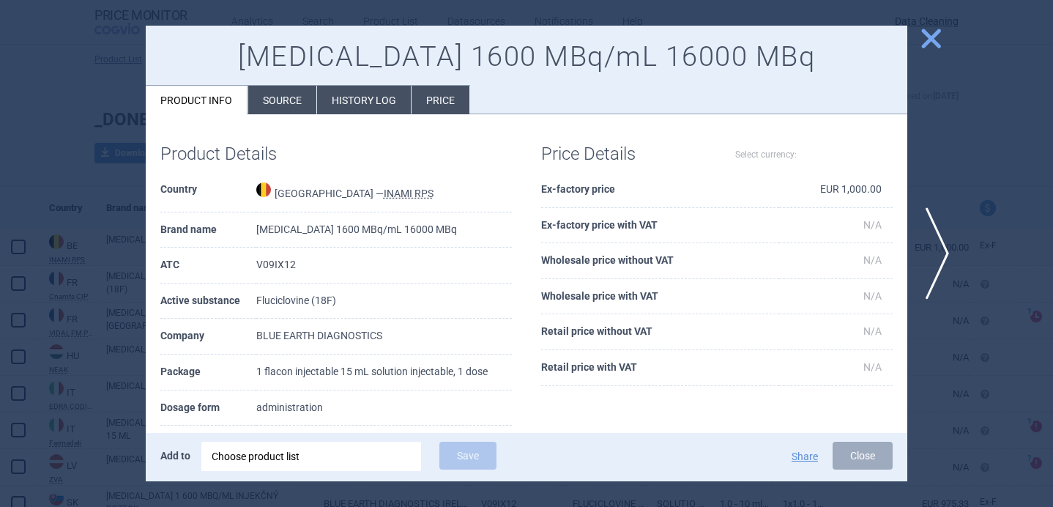
select select "EUR"
click at [110, 202] on div at bounding box center [526, 253] width 1053 height 507
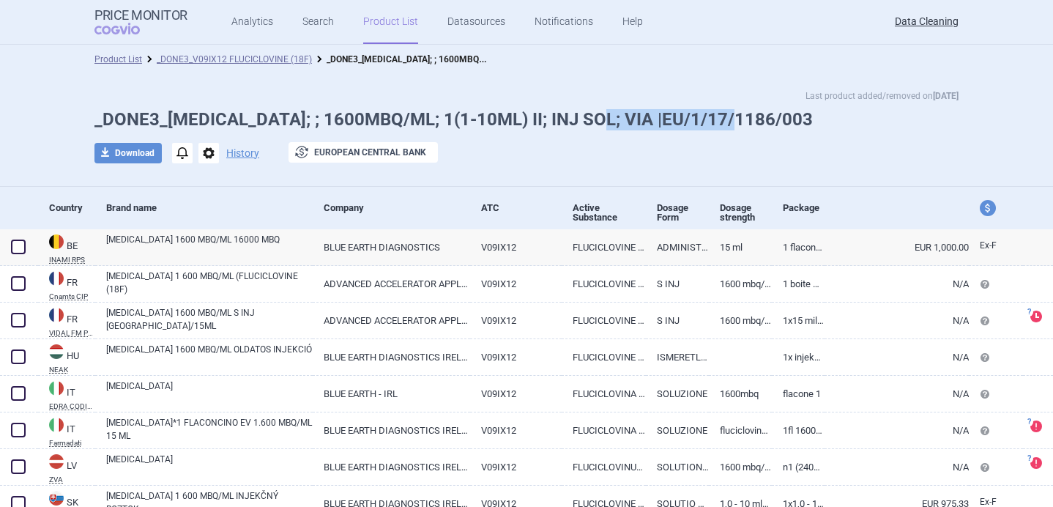
drag, startPoint x: 764, startPoint y: 124, endPoint x: 593, endPoint y: 121, distance: 170.6
click at [593, 121] on h1 "_DONE3_[MEDICAL_DATA]; ; 1600MBQ/ML; 1(1-10ML) II; INJ SOL; VIA |EU/1/17/1186/0…" at bounding box center [526, 119] width 864 height 21
copy h1 "EU/1/17/1186/003"
drag, startPoint x: 748, startPoint y: 112, endPoint x: 584, endPoint y: 111, distance: 164.0
click at [584, 111] on h1 "_DONE3_[MEDICAL_DATA]; ; 3200MBQ/ML; 1(1-10ML) II; INJ SOL; VIA |EU/1/17/1186/0…" at bounding box center [526, 119] width 864 height 21
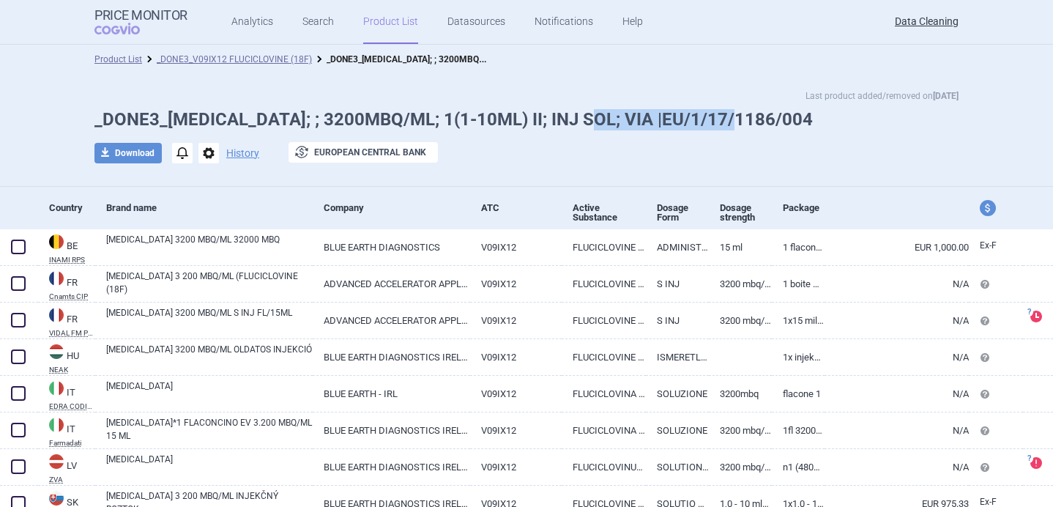
copy h1 "|EU/1/17/1186/004"
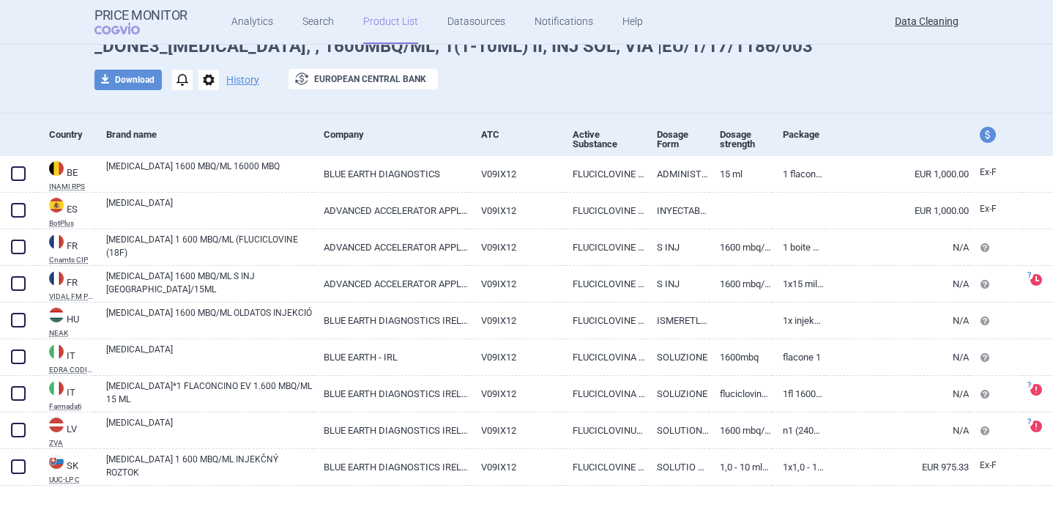
scroll to position [100, 0]
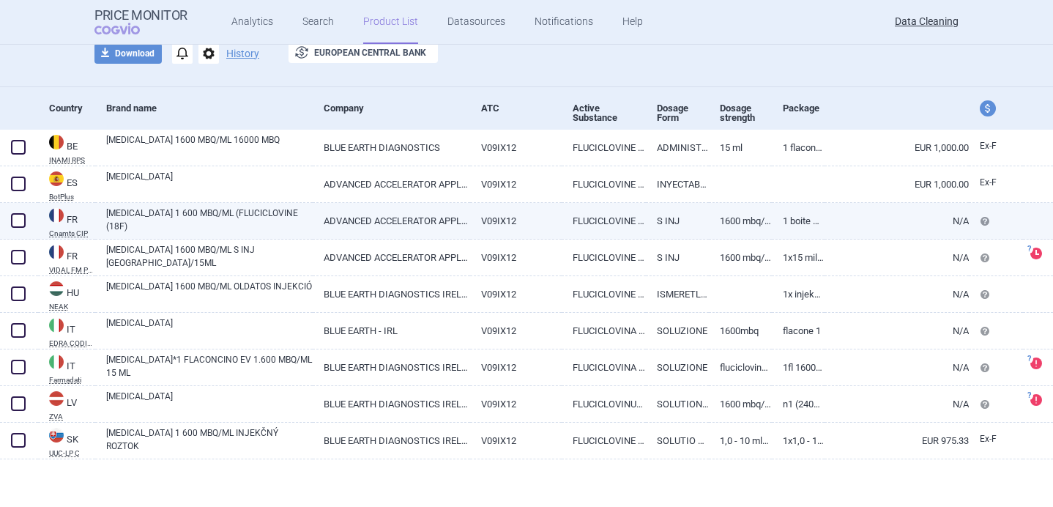
click at [170, 223] on link "AXUMIN 1 600 MBQ/ML (FLUCICLOVINE (18F)" at bounding box center [209, 219] width 206 height 26
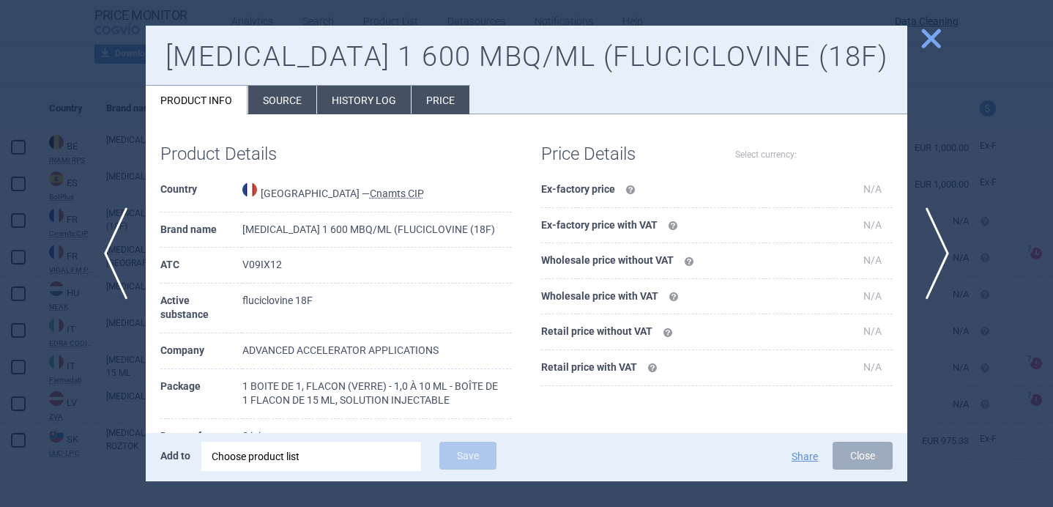
select select "EUR"
click at [933, 170] on div at bounding box center [526, 253] width 1053 height 507
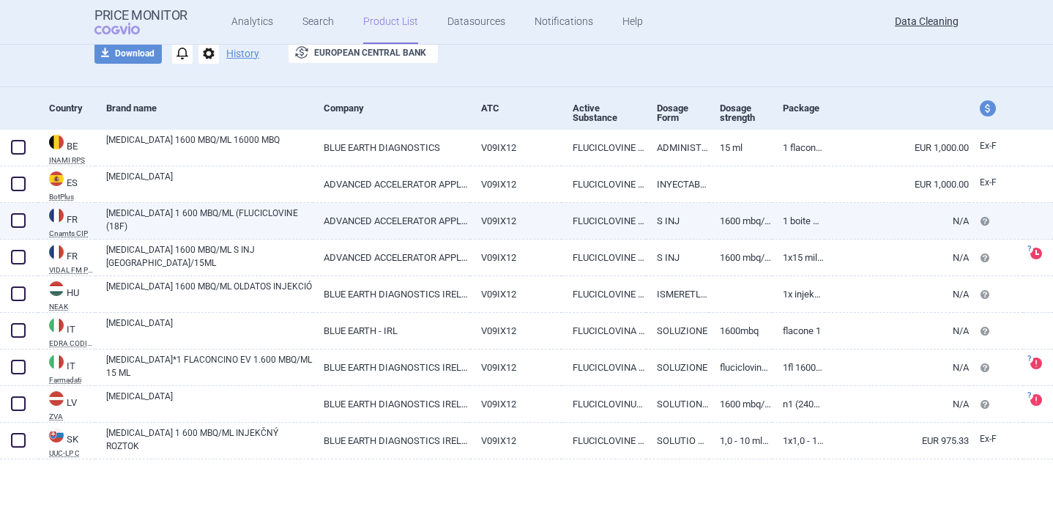
click at [265, 214] on link "AXUMIN 1 600 MBQ/ML (FLUCICLOVINE (18F)" at bounding box center [209, 219] width 206 height 26
select select "EUR"
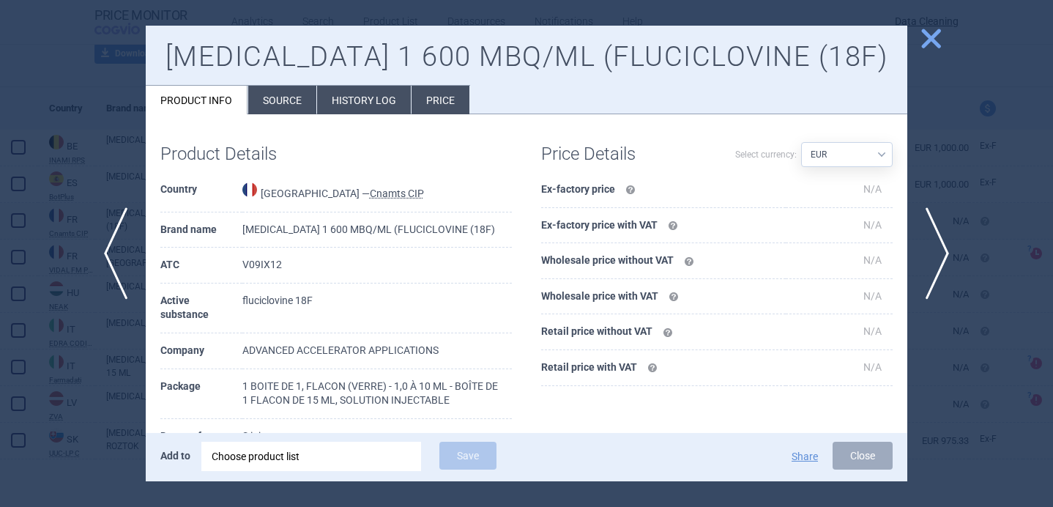
click at [289, 104] on li "Source" at bounding box center [282, 100] width 68 height 29
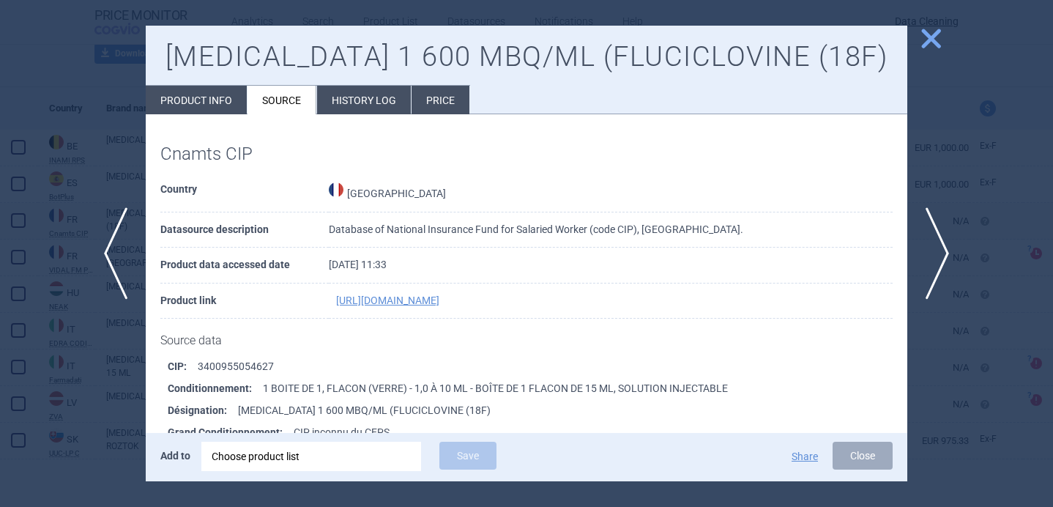
scroll to position [87, 0]
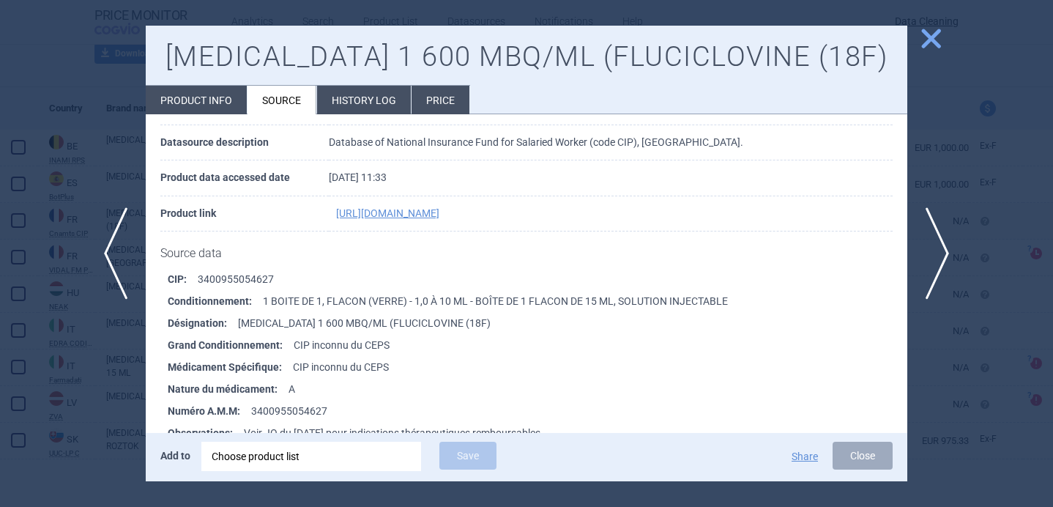
click at [206, 89] on li "Product info" at bounding box center [196, 100] width 101 height 29
select select "EUR"
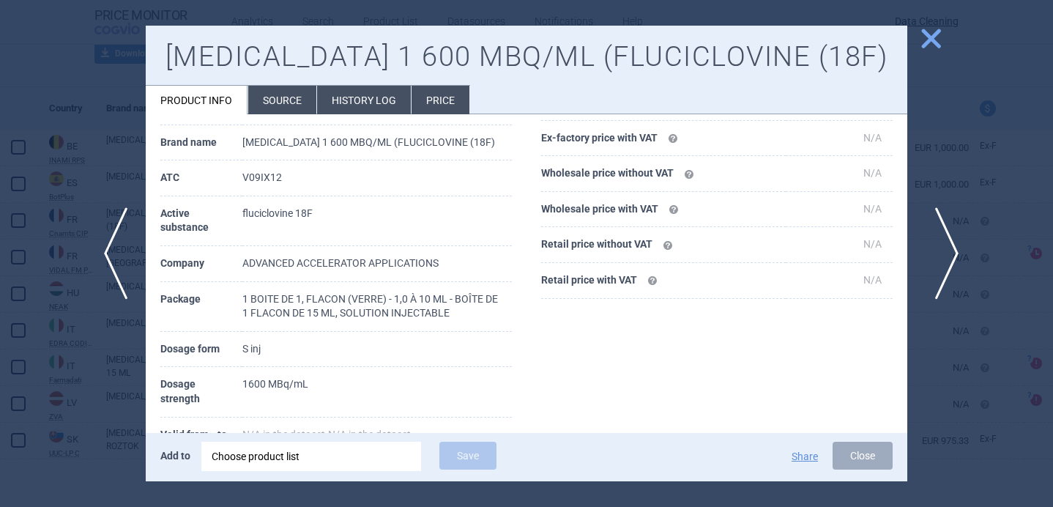
click at [952, 247] on span "next" at bounding box center [941, 253] width 33 height 92
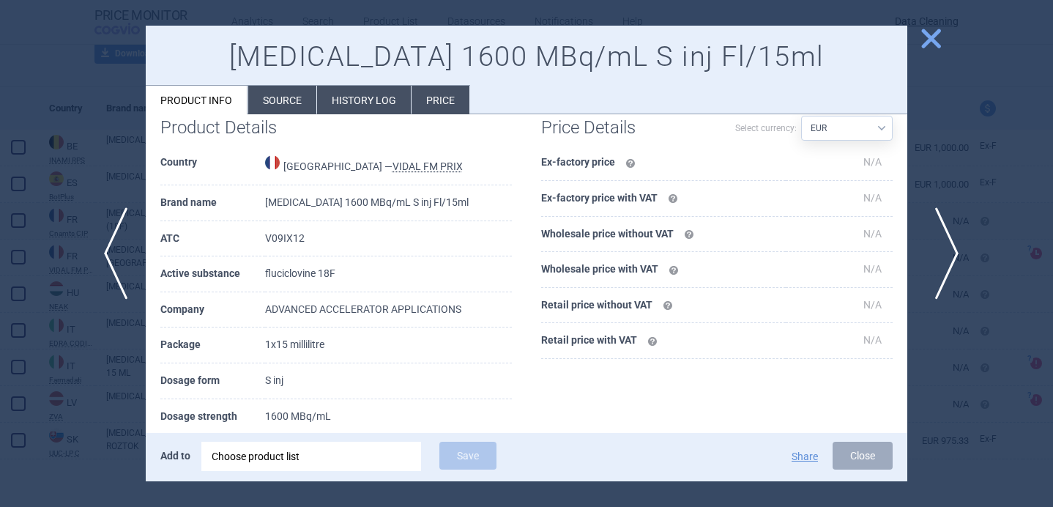
click at [952, 247] on span "next" at bounding box center [941, 253] width 33 height 92
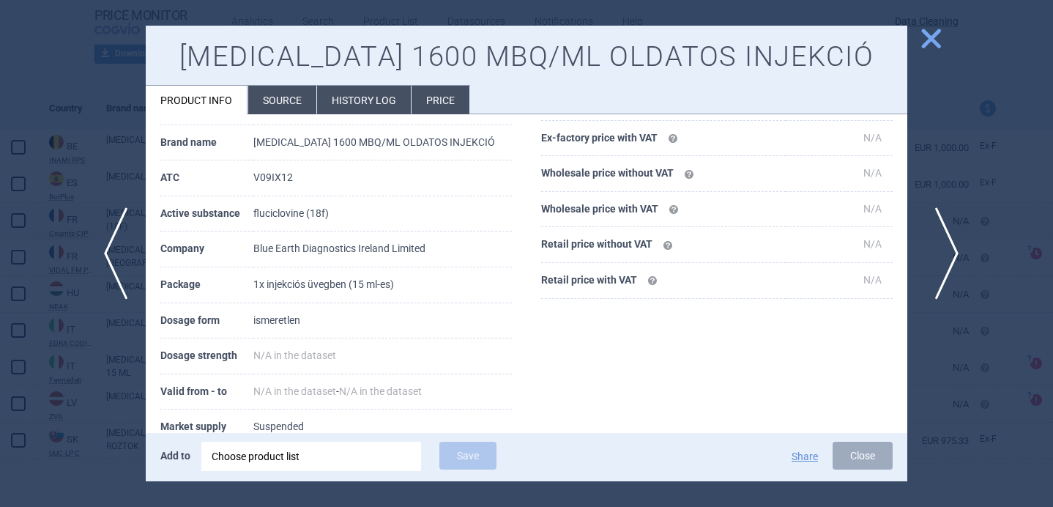
click at [952, 247] on span "next" at bounding box center [941, 253] width 33 height 92
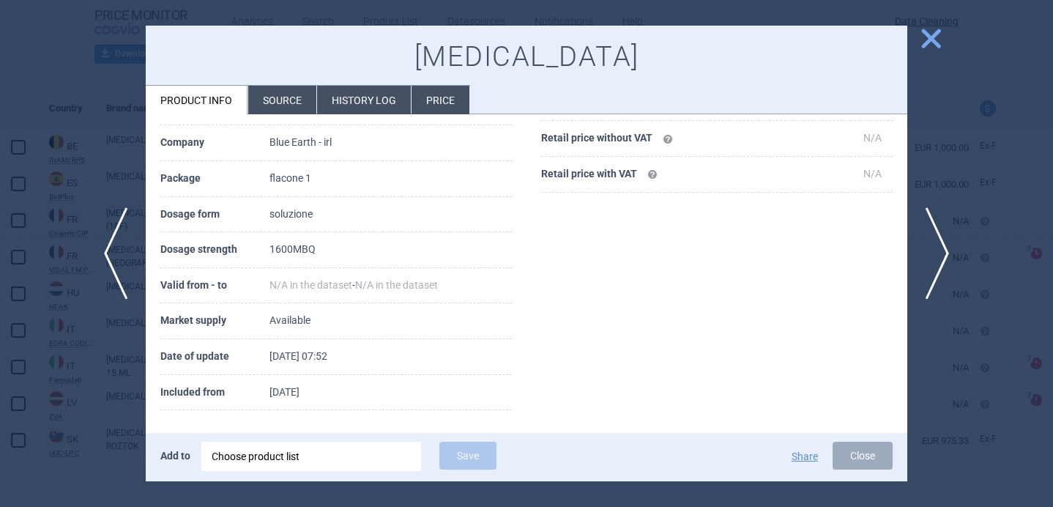
scroll to position [192, 0]
click at [283, 105] on li "Source" at bounding box center [282, 100] width 68 height 29
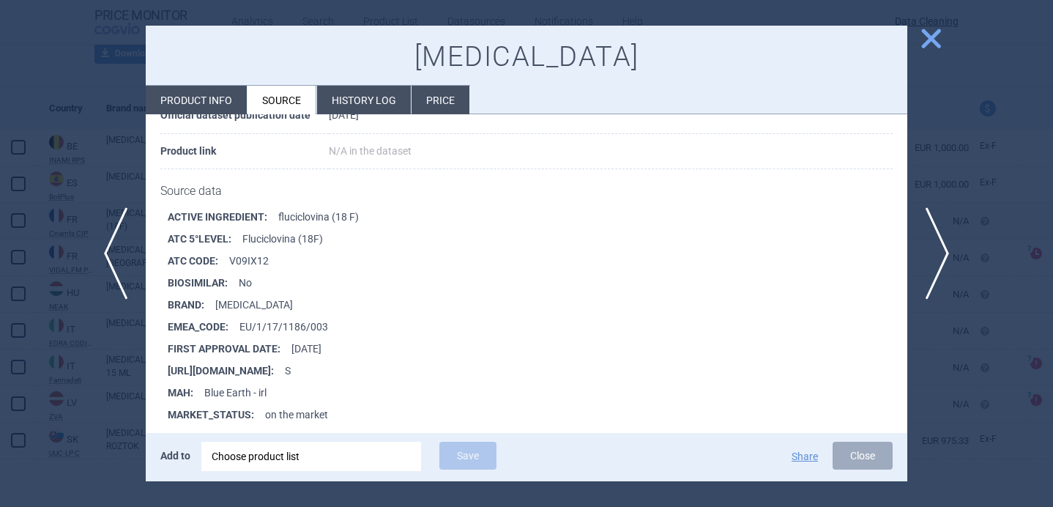
scroll to position [188, 0]
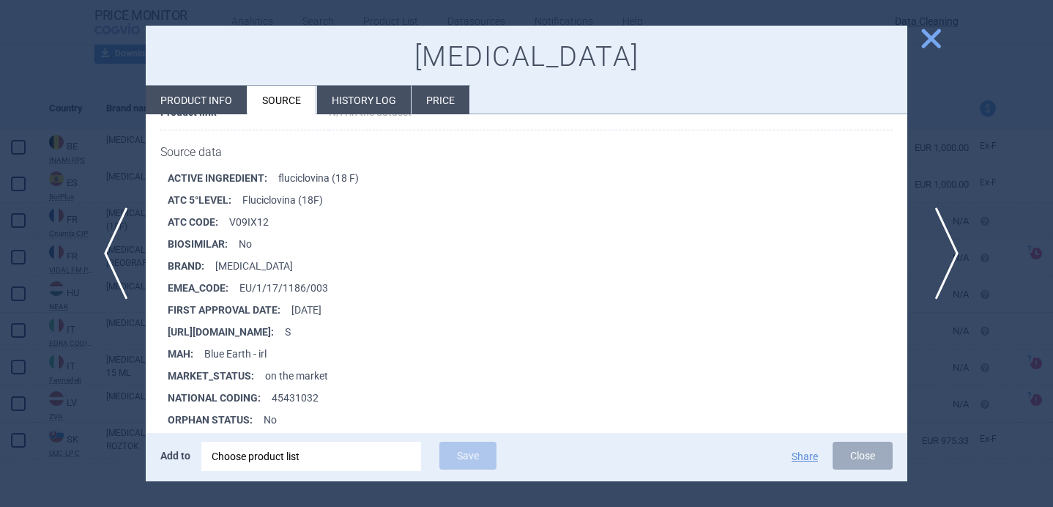
click at [950, 247] on span "next" at bounding box center [941, 253] width 33 height 92
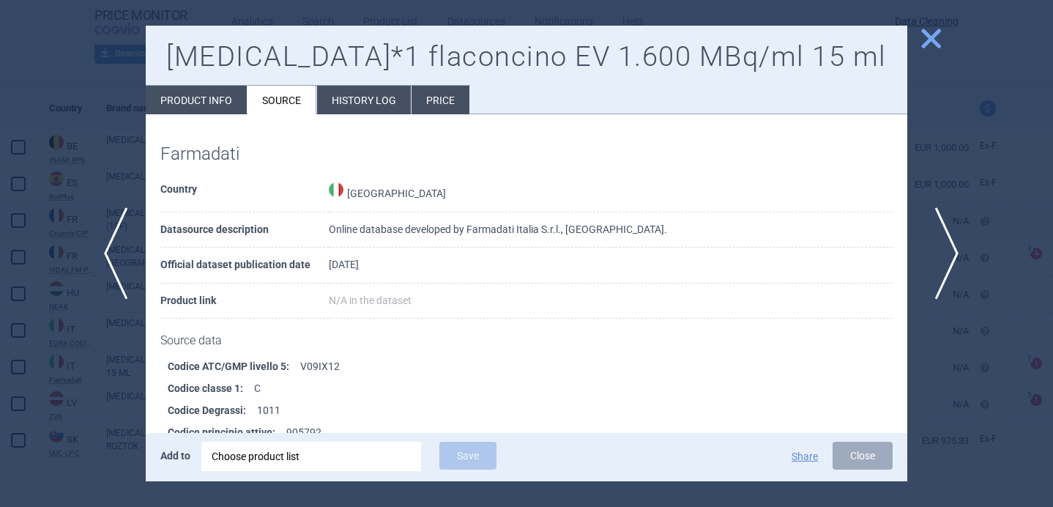
click at [943, 251] on span "next" at bounding box center [941, 253] width 33 height 92
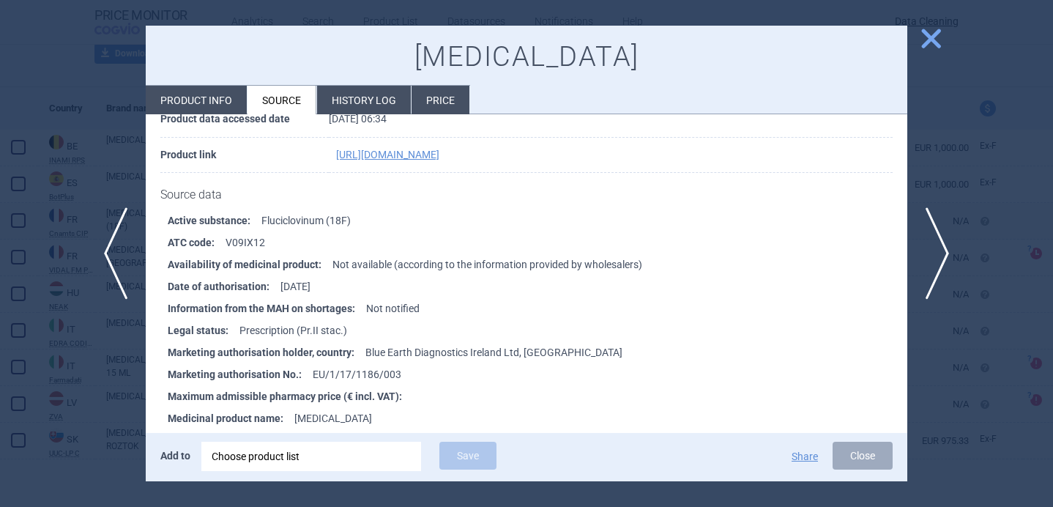
scroll to position [150, 0]
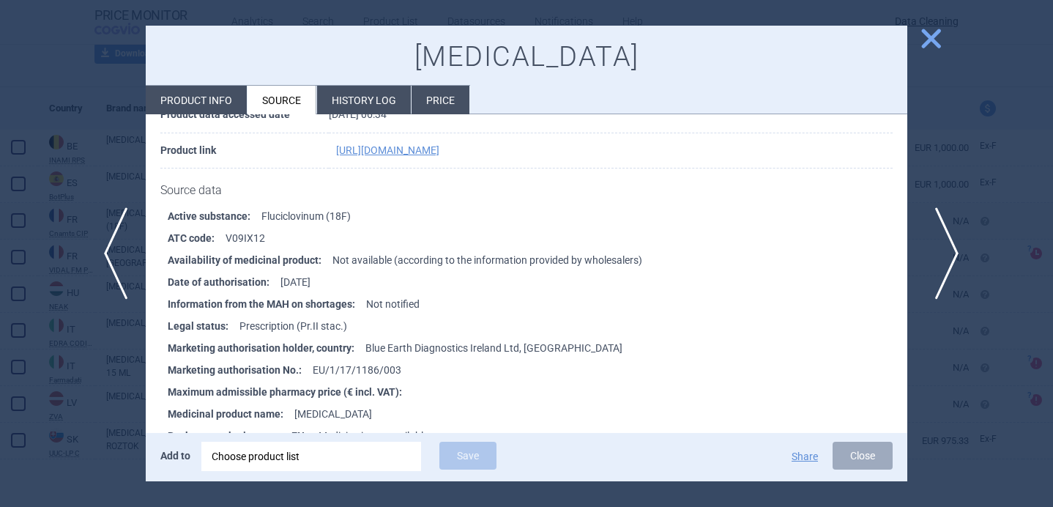
click at [943, 246] on span "next" at bounding box center [941, 253] width 33 height 92
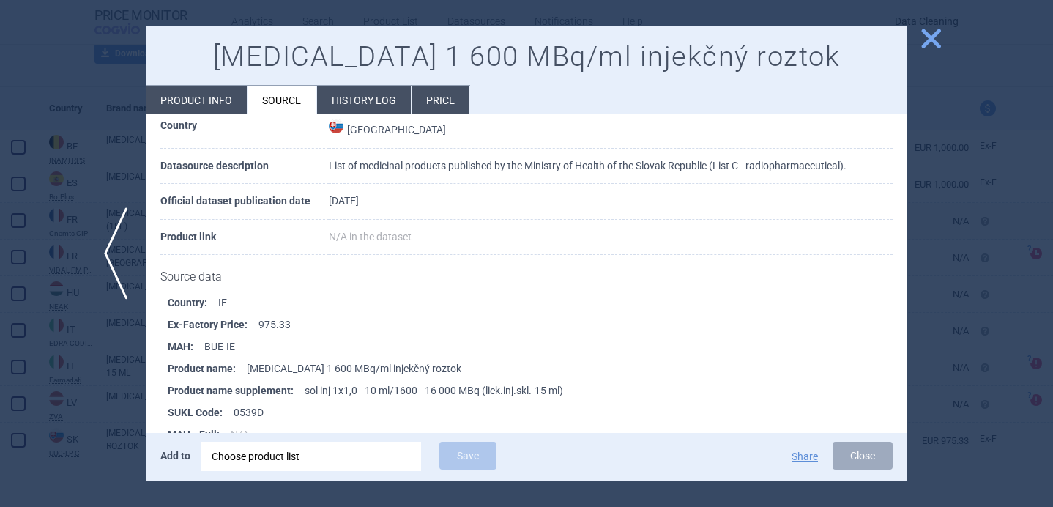
scroll to position [90, 0]
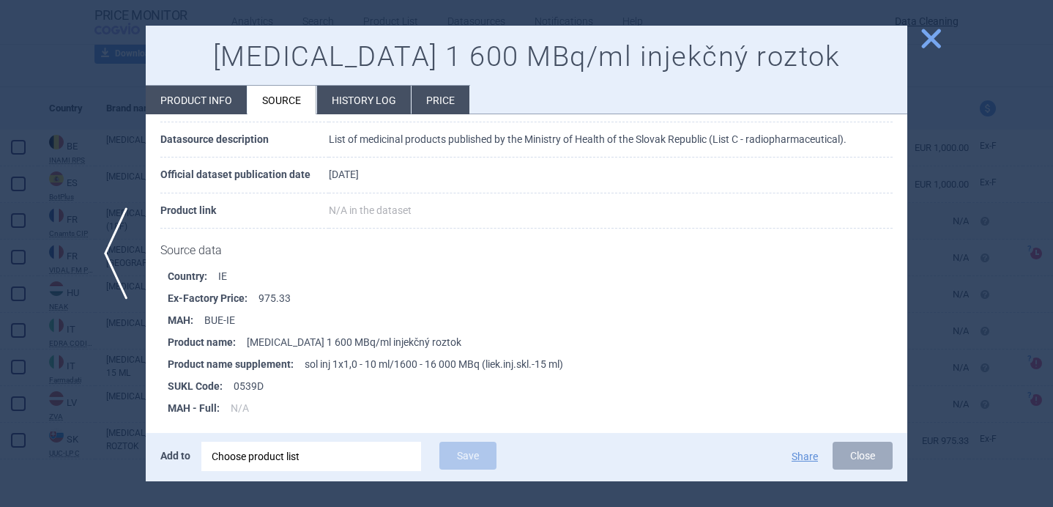
click at [111, 411] on div at bounding box center [526, 253] width 1053 height 507
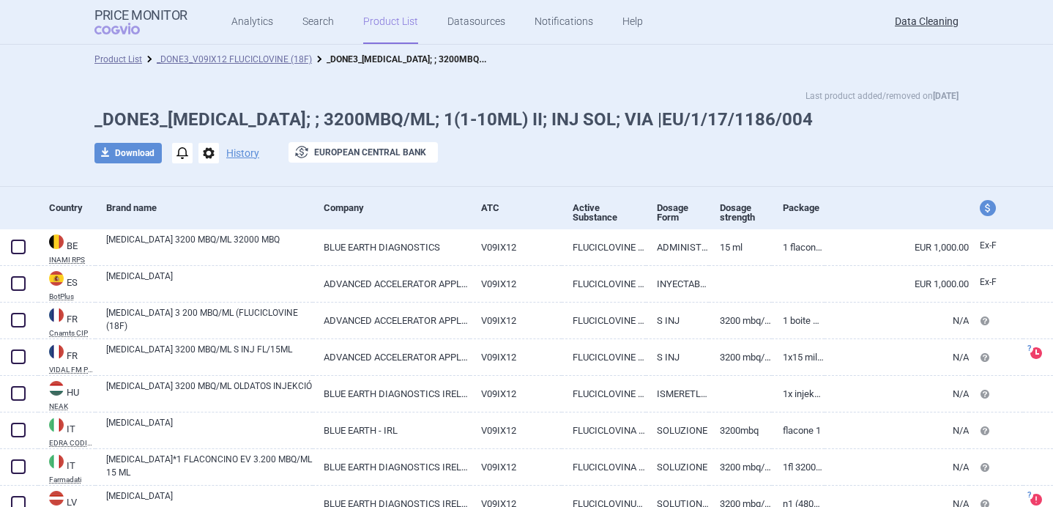
scroll to position [100, 0]
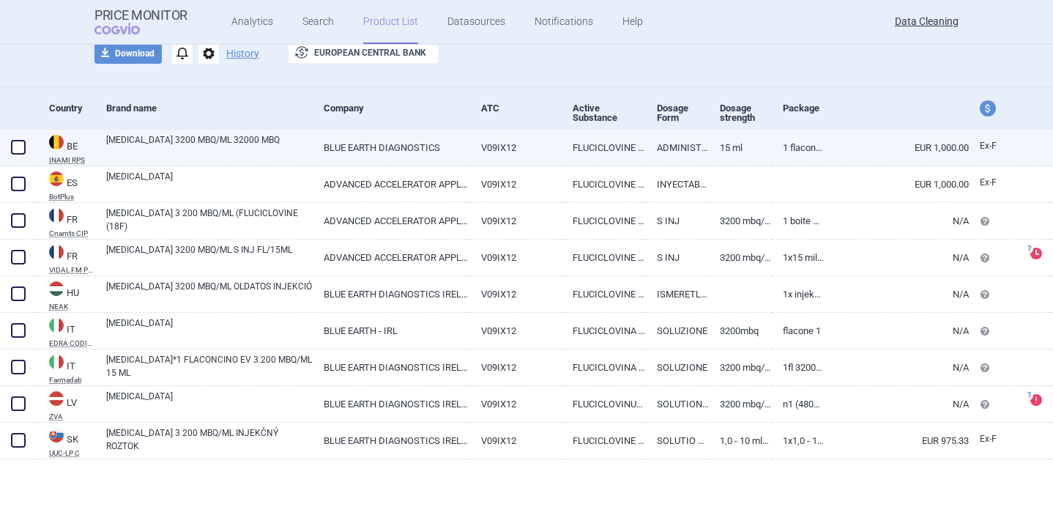
click at [184, 153] on link "[MEDICAL_DATA] 3200 MBQ/ML 32000 MBQ" at bounding box center [209, 146] width 206 height 26
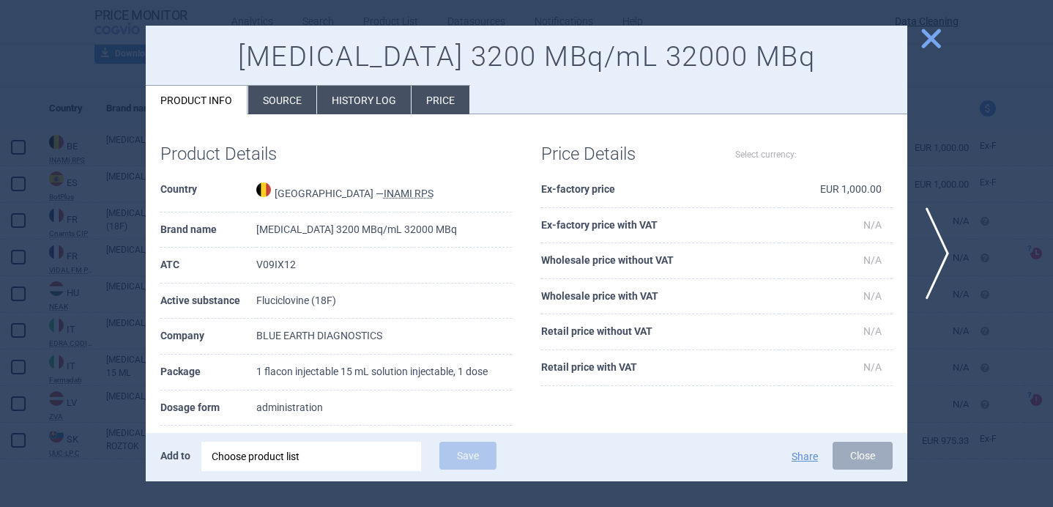
select select "EUR"
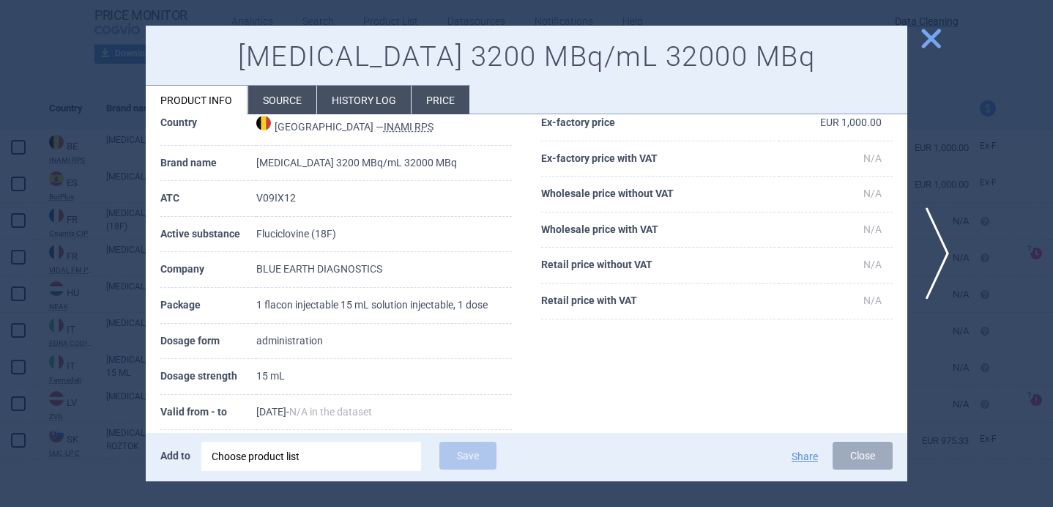
scroll to position [80, 0]
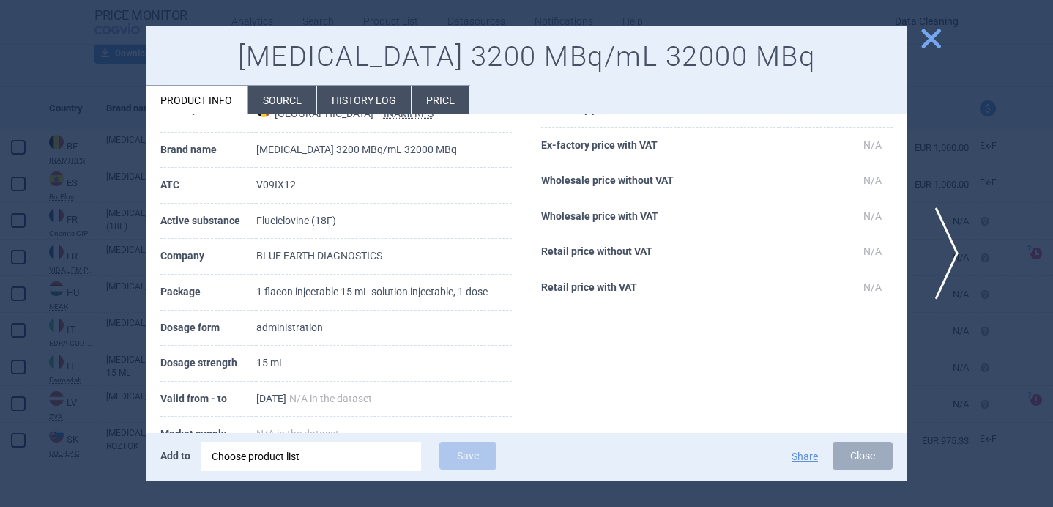
click at [941, 228] on span "next" at bounding box center [941, 253] width 33 height 92
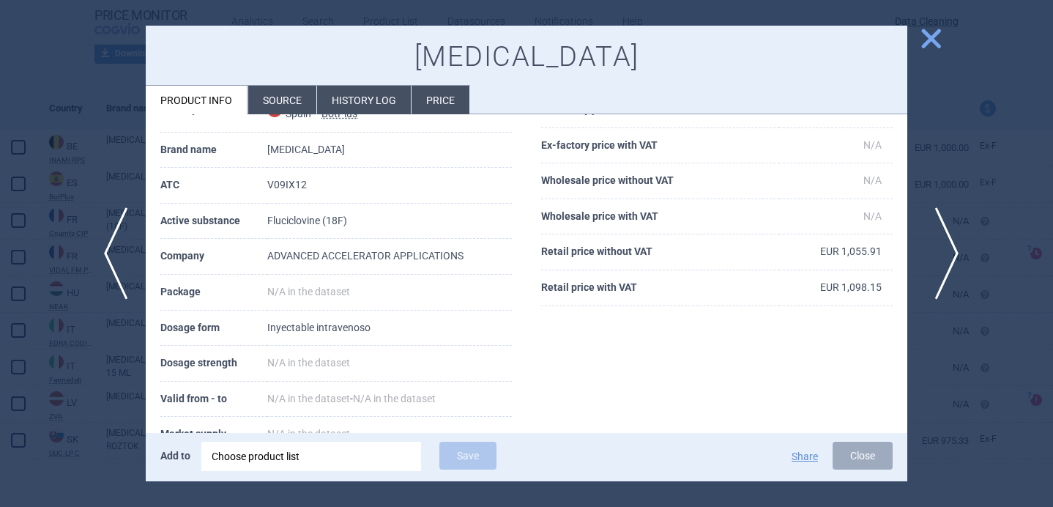
click at [941, 228] on span "next" at bounding box center [941, 253] width 33 height 92
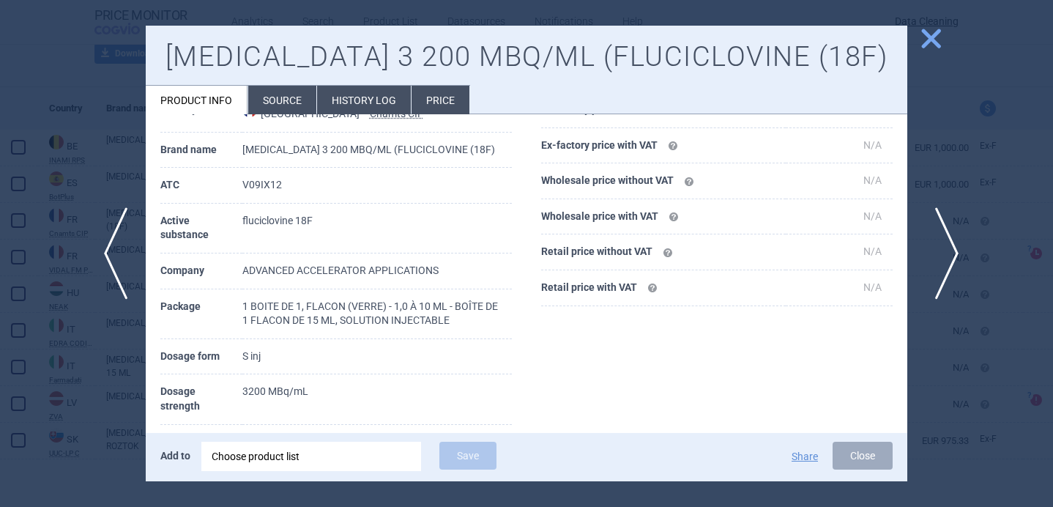
click at [940, 228] on span "next" at bounding box center [941, 253] width 33 height 92
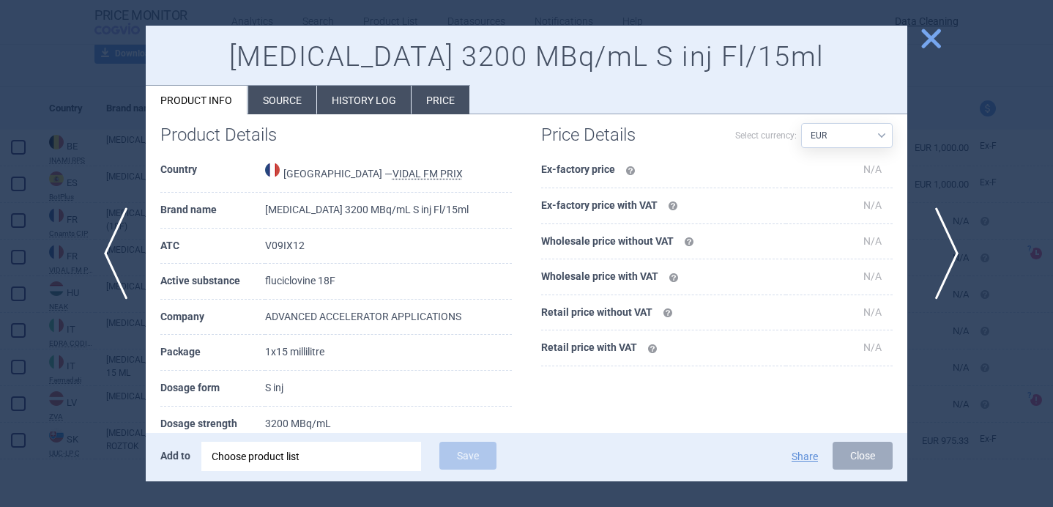
scroll to position [140, 0]
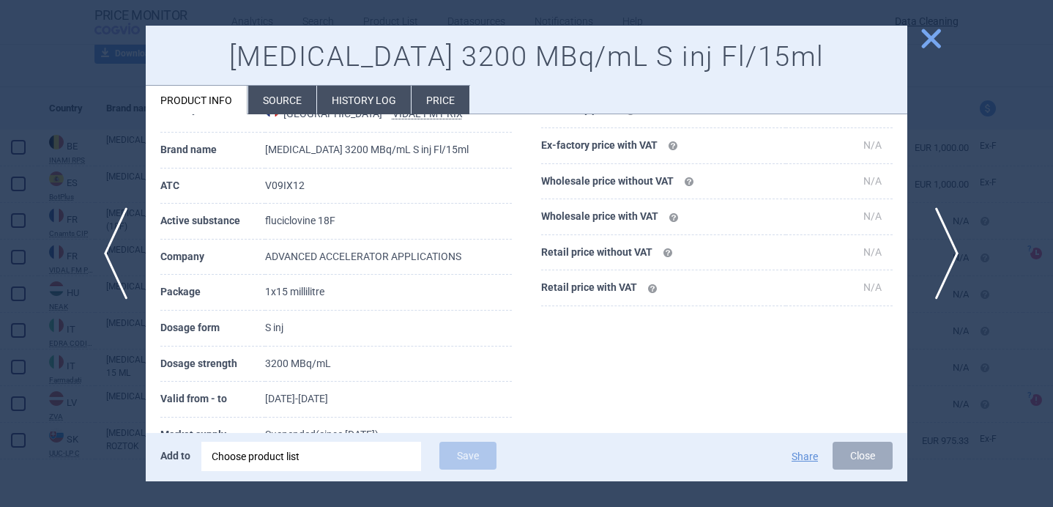
click at [940, 228] on span "next" at bounding box center [941, 253] width 33 height 92
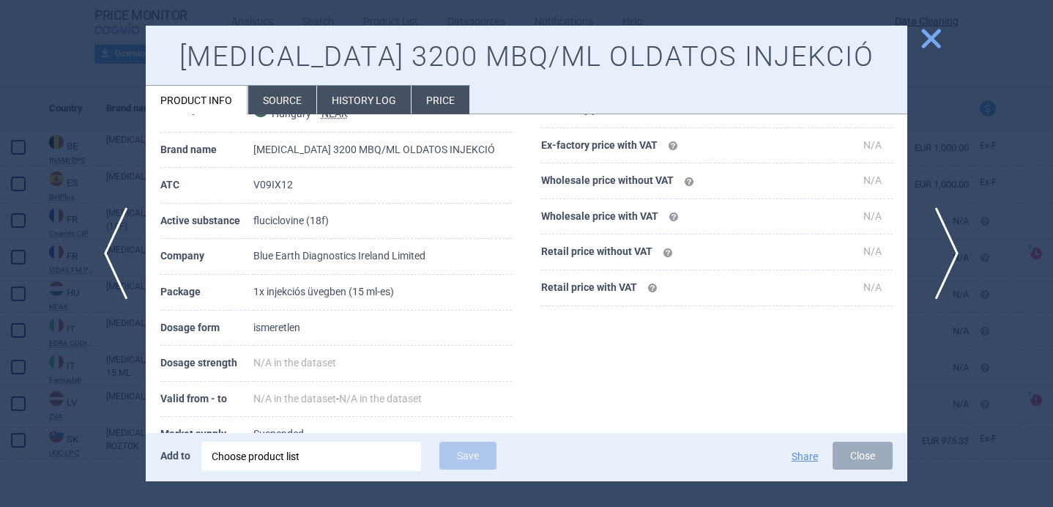
click at [940, 228] on span "next" at bounding box center [941, 253] width 33 height 92
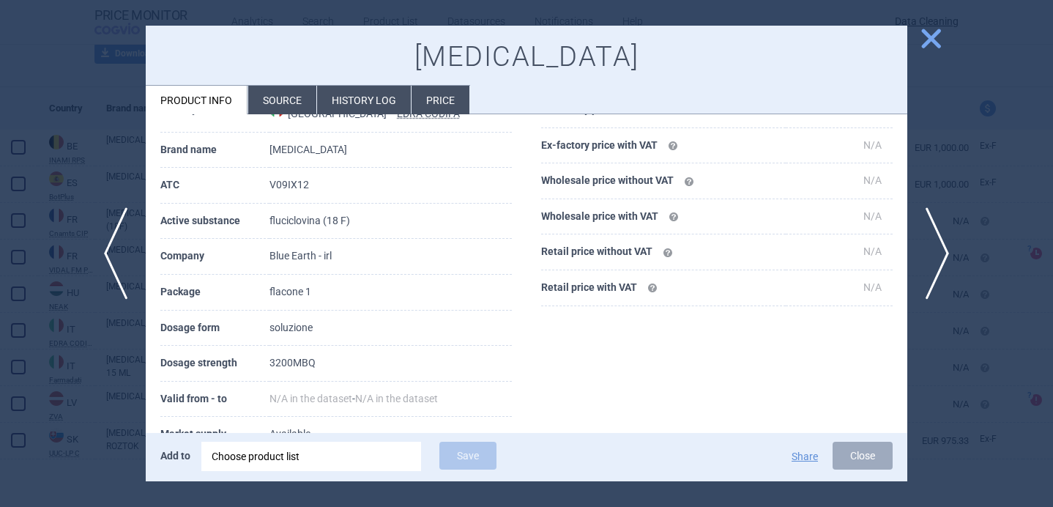
click at [267, 92] on li "Source" at bounding box center [282, 100] width 68 height 29
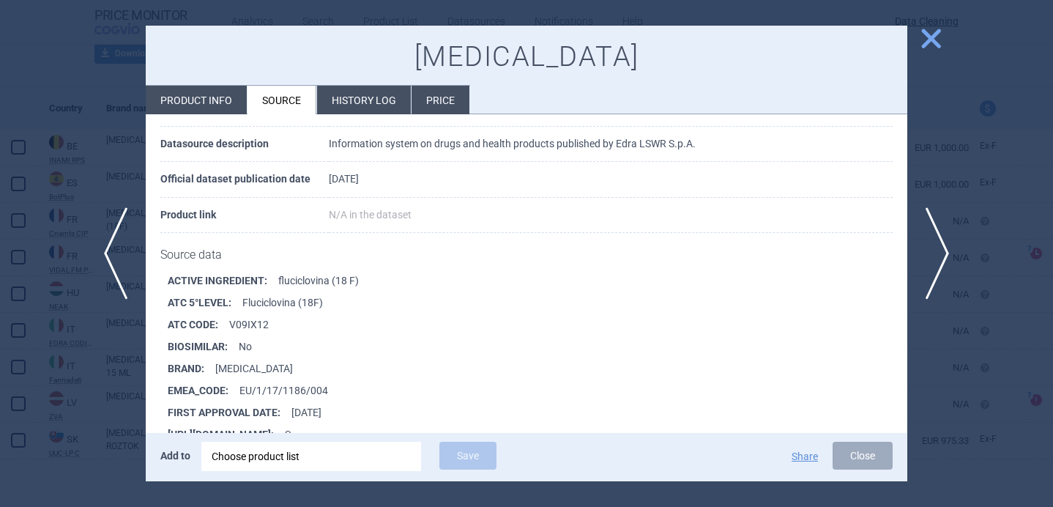
scroll to position [97, 0]
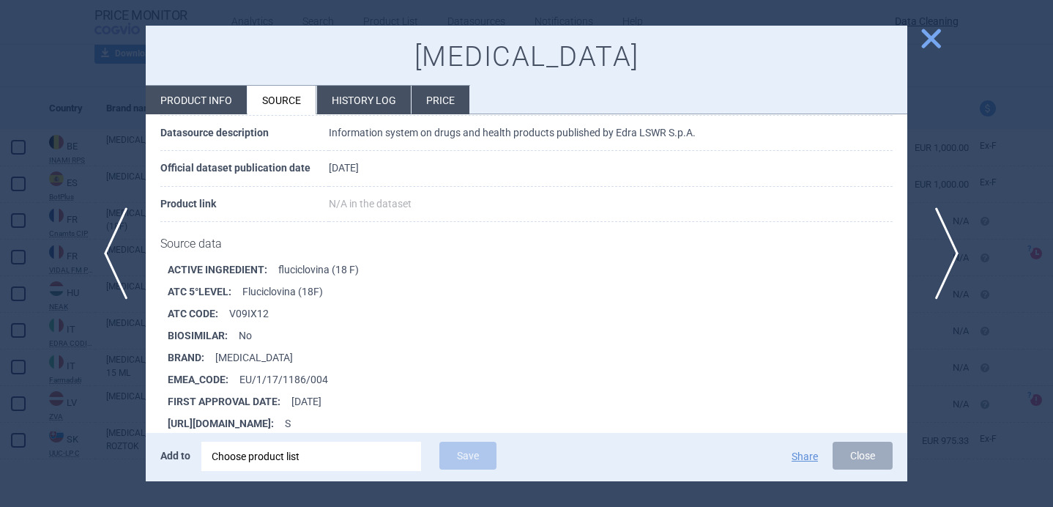
click at [947, 251] on span "next" at bounding box center [941, 253] width 33 height 92
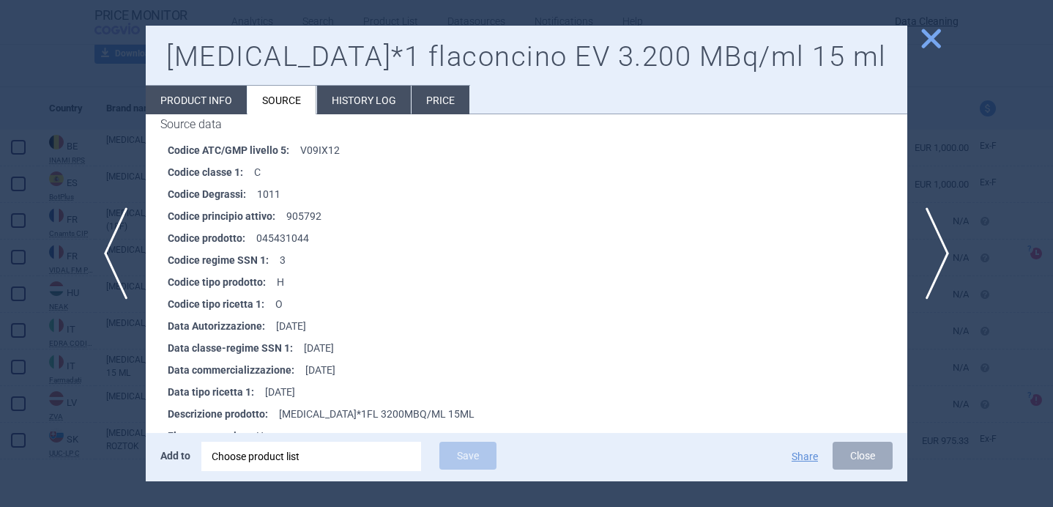
scroll to position [245, 0]
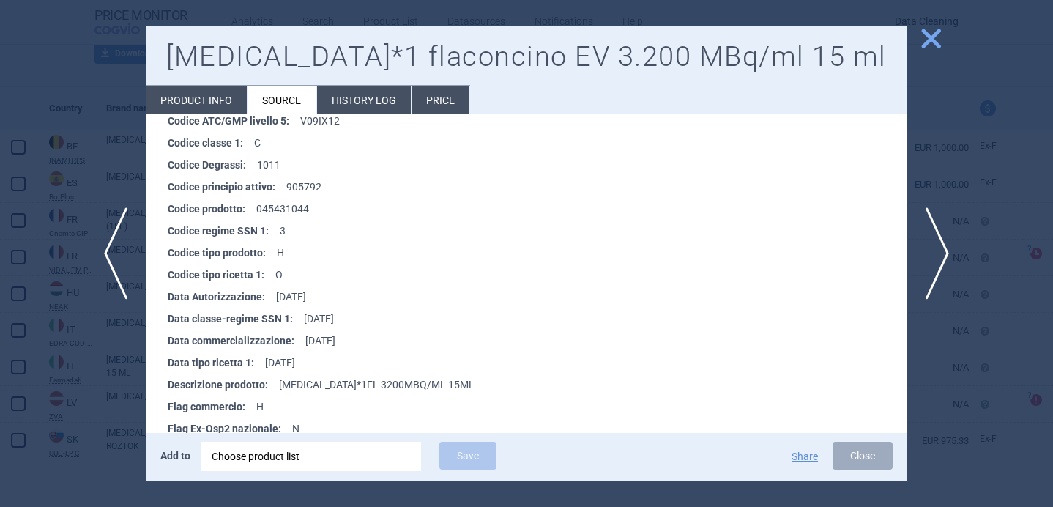
click at [226, 102] on li "Product info" at bounding box center [196, 100] width 101 height 29
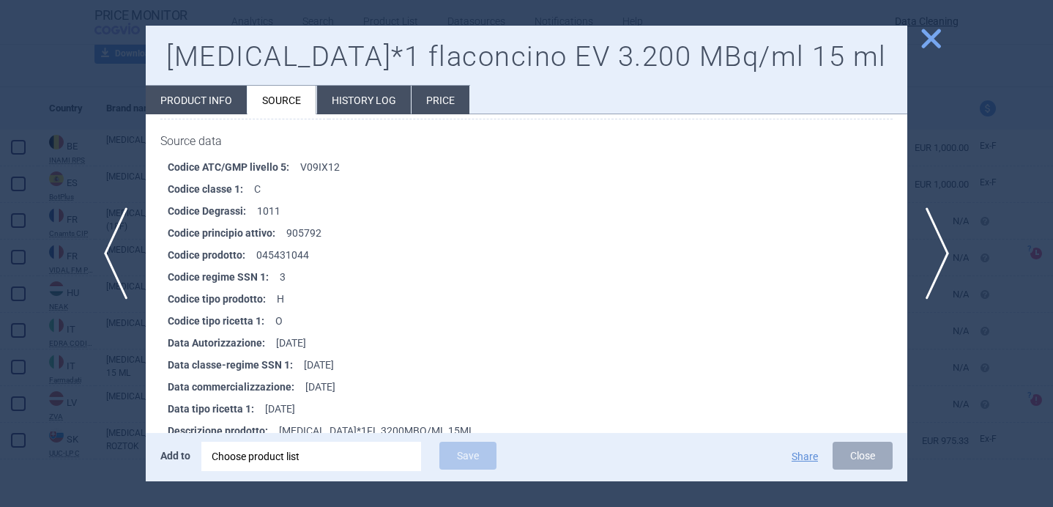
select select "EUR"
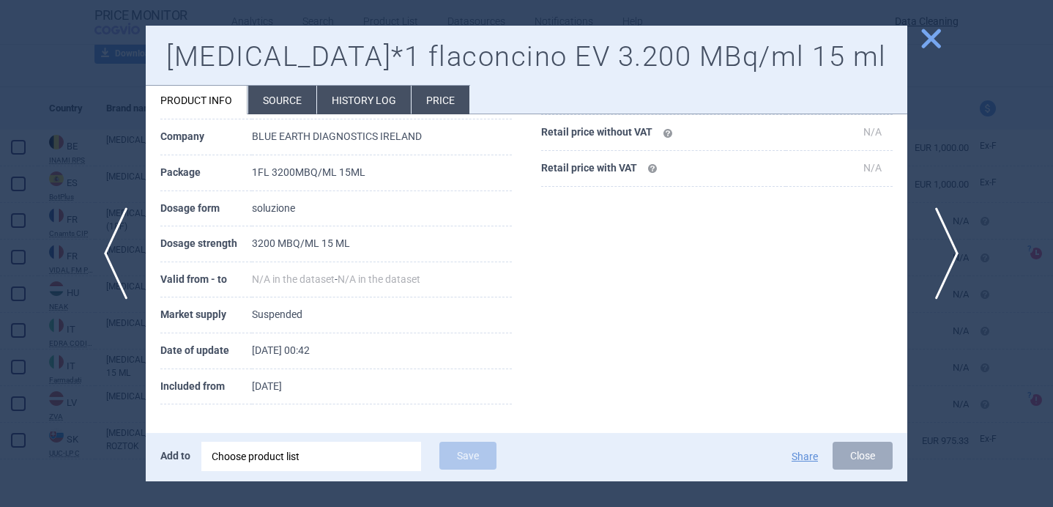
click at [940, 256] on span "next" at bounding box center [941, 253] width 33 height 92
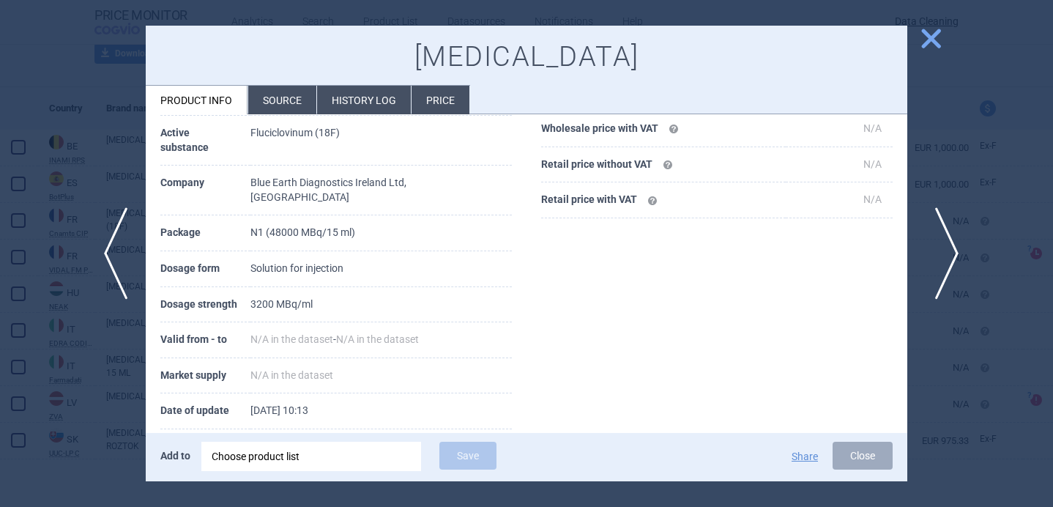
click at [940, 256] on span "next" at bounding box center [941, 253] width 33 height 92
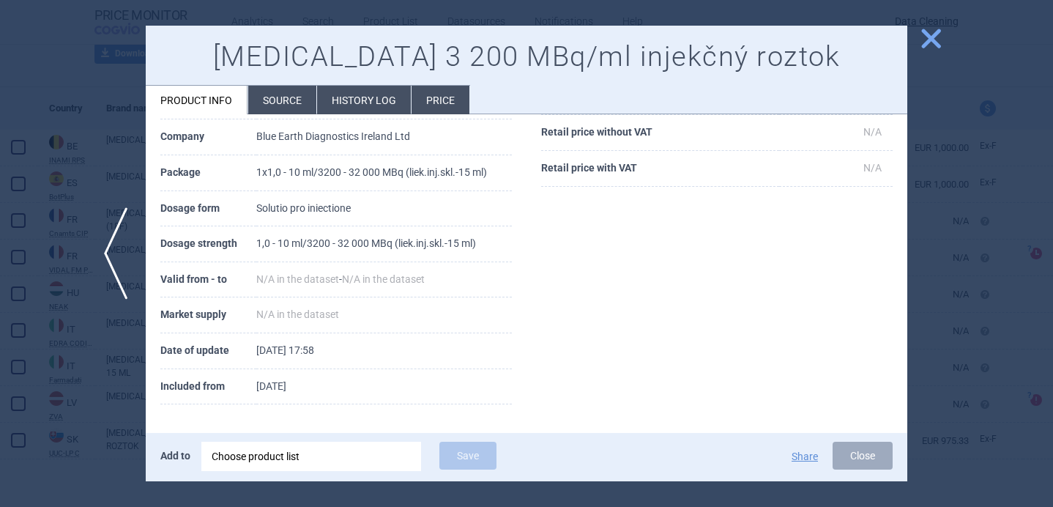
click at [942, 260] on div at bounding box center [526, 253] width 1053 height 507
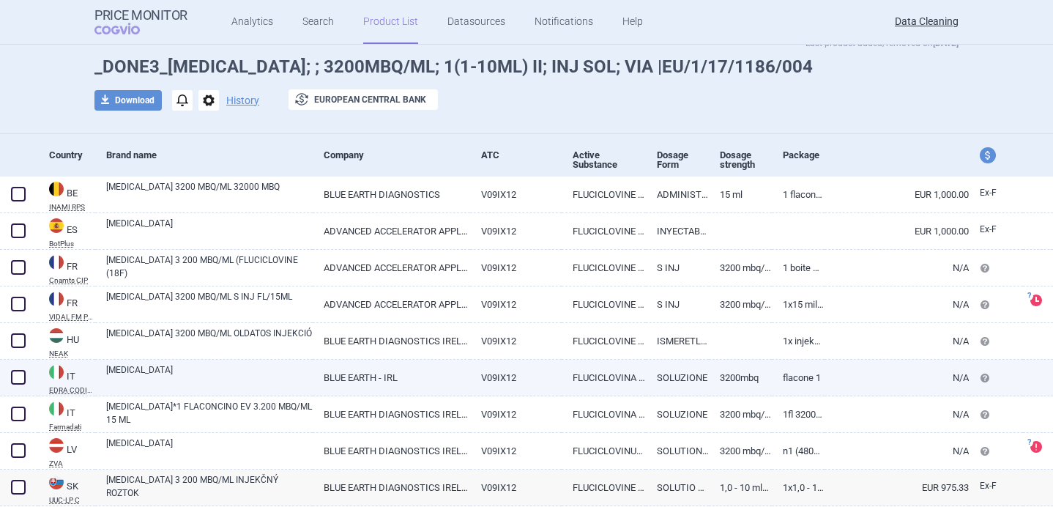
scroll to position [100, 0]
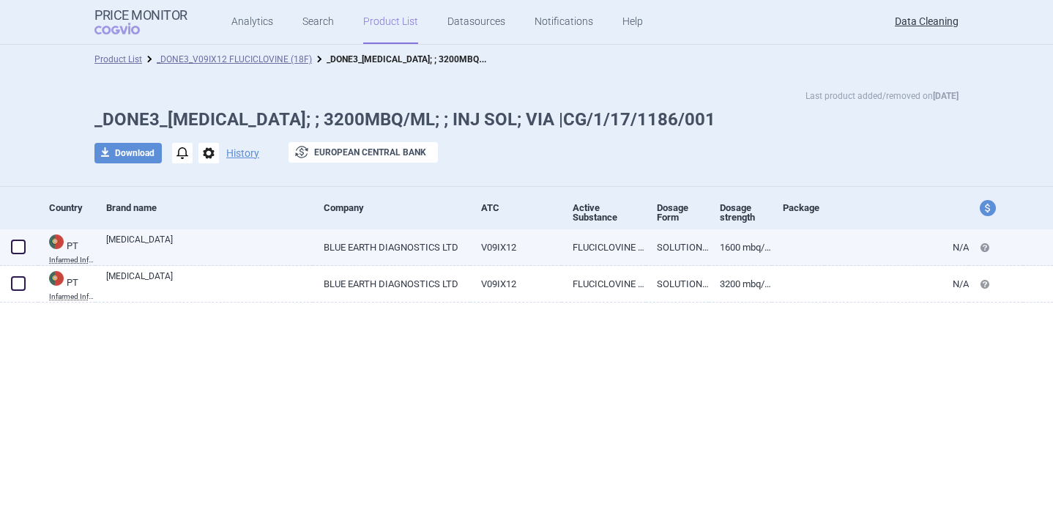
click at [291, 247] on link "[MEDICAL_DATA]" at bounding box center [209, 246] width 206 height 26
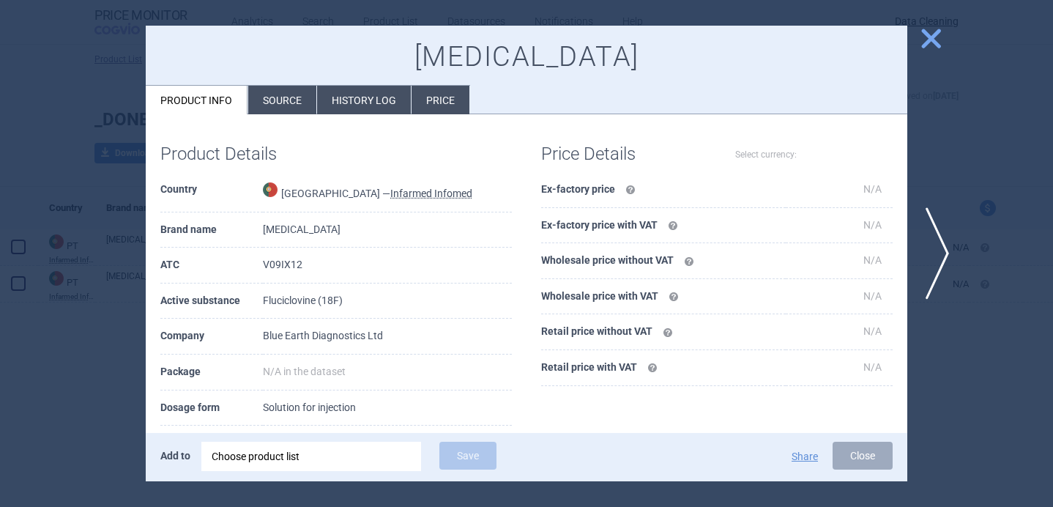
select select "EUR"
click at [77, 408] on div at bounding box center [526, 253] width 1053 height 507
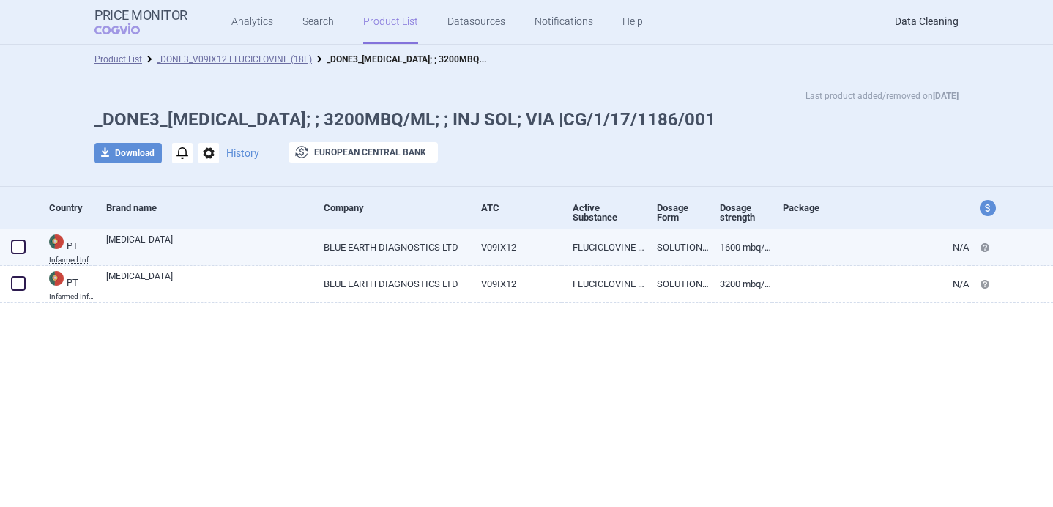
click at [195, 250] on link "AXUMIN" at bounding box center [209, 246] width 206 height 26
select select "EUR"
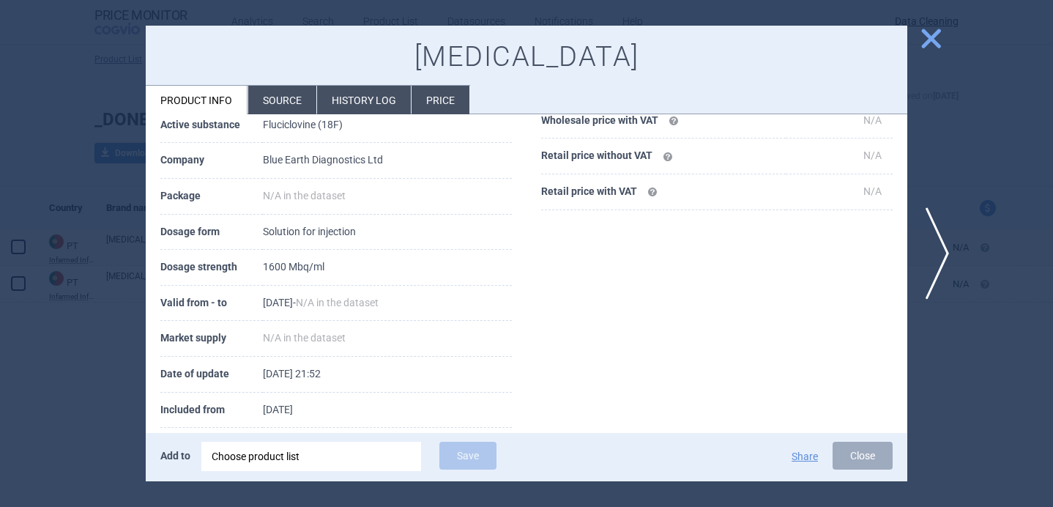
scroll to position [199, 0]
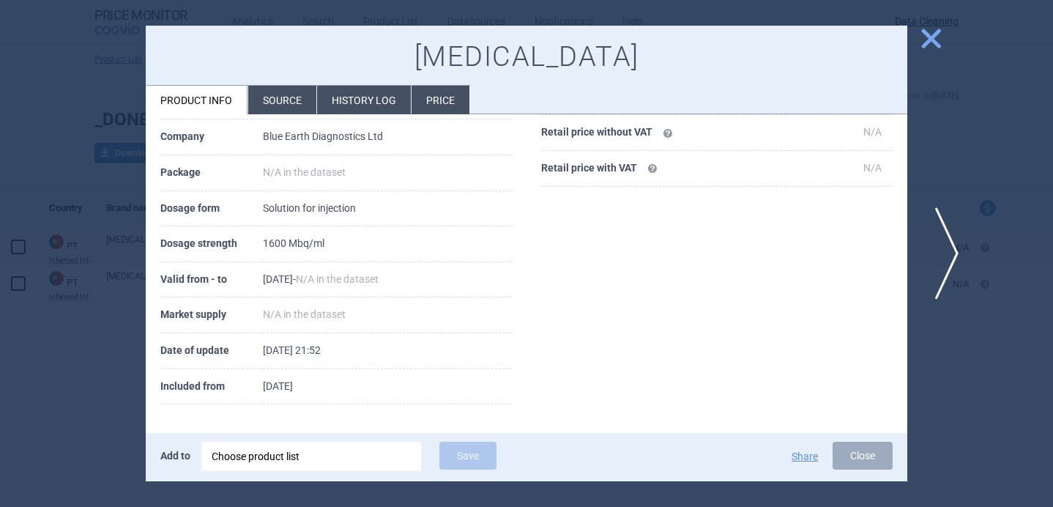
click at [947, 245] on span "next" at bounding box center [941, 253] width 33 height 92
click at [97, 393] on div at bounding box center [526, 253] width 1053 height 507
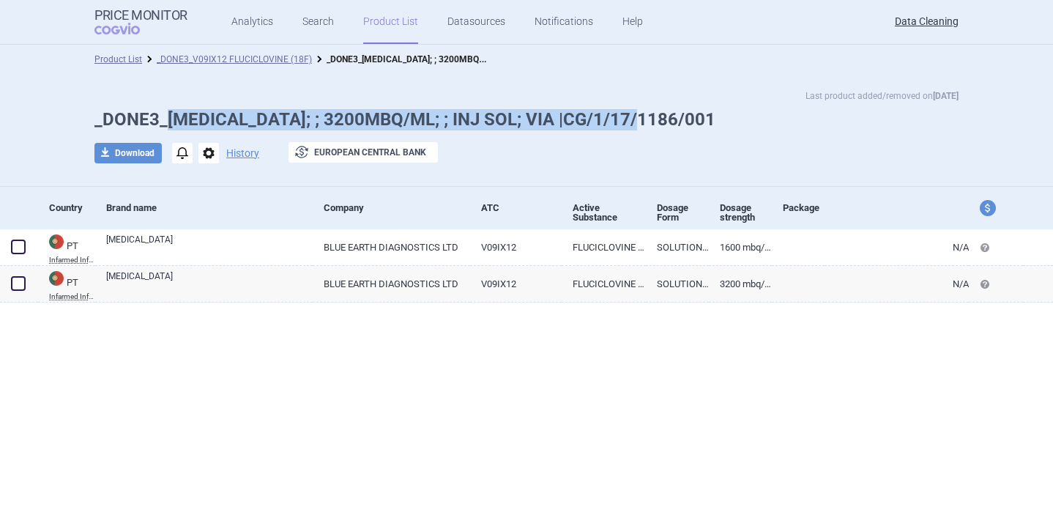
drag, startPoint x: 648, startPoint y: 113, endPoint x: 168, endPoint y: 122, distance: 480.3
click at [168, 122] on h1 "_DONE3_AXUMIN; ; 3200MBQ/ML; ; INJ SOL; VIA |CG/1/17/1186/001" at bounding box center [526, 119] width 864 height 21
copy h1 "AXUMIN; ; 3200MBQ/ML; ; INJ SOL; VIA |CG/1/17/1186/001"
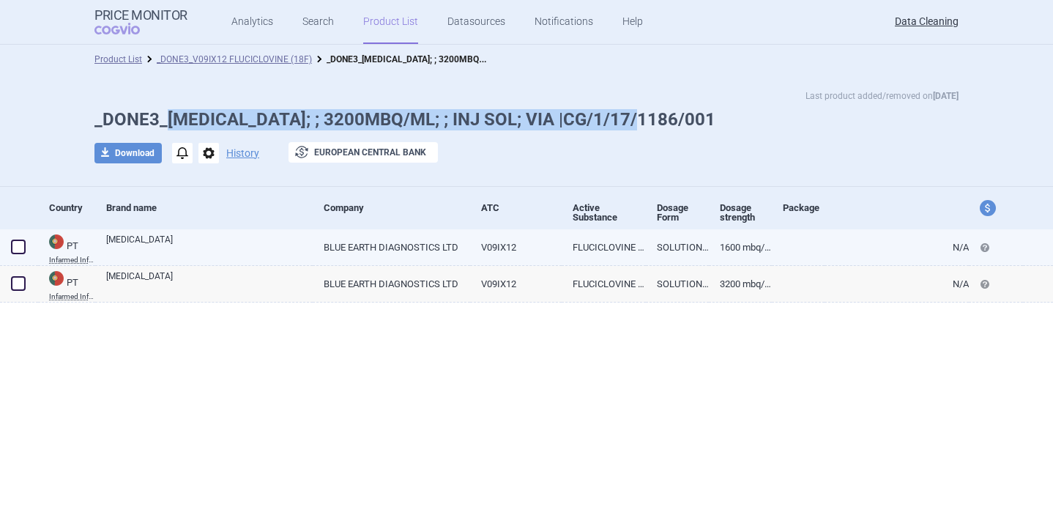
click at [23, 242] on span at bounding box center [18, 246] width 15 height 15
checkbox input "true"
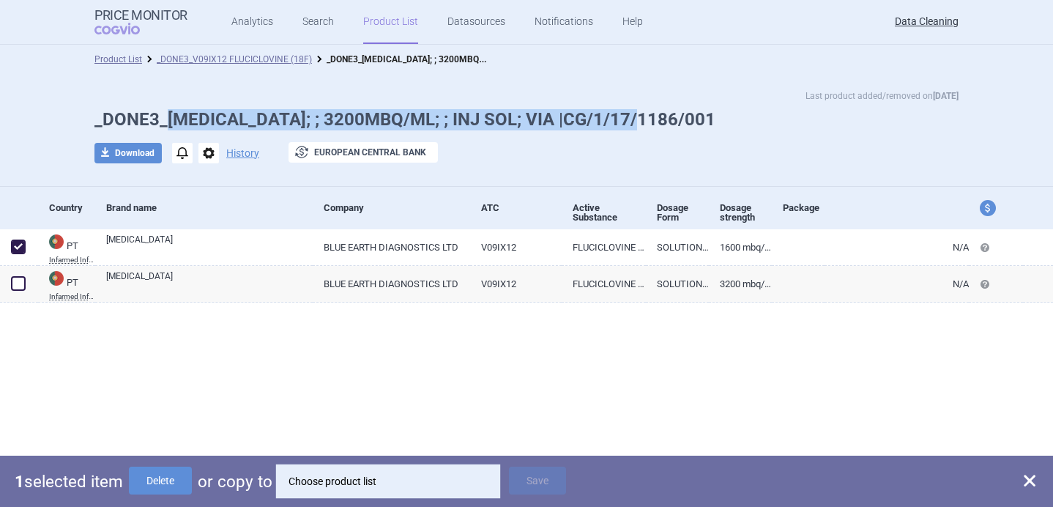
click at [340, 489] on div "Choose product list" at bounding box center [387, 480] width 199 height 29
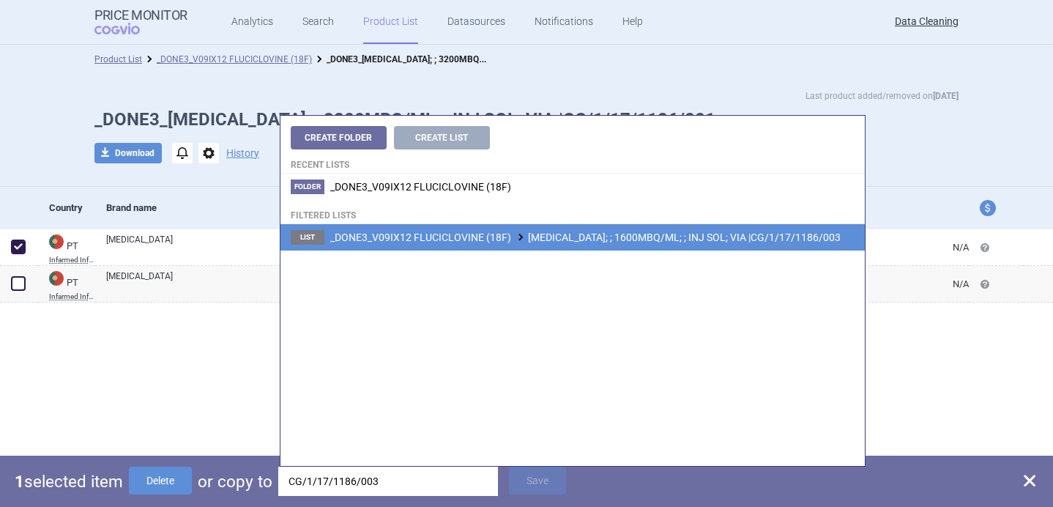
type input "CG/1/17/1186/003"
click at [608, 232] on span "_DONE3_V09IX12 FLUCICLOVINE (18F) AXUMIN; ; 1600MBQ/ML; ; INJ SOL; VIA |CG/1/17…" at bounding box center [585, 237] width 510 height 12
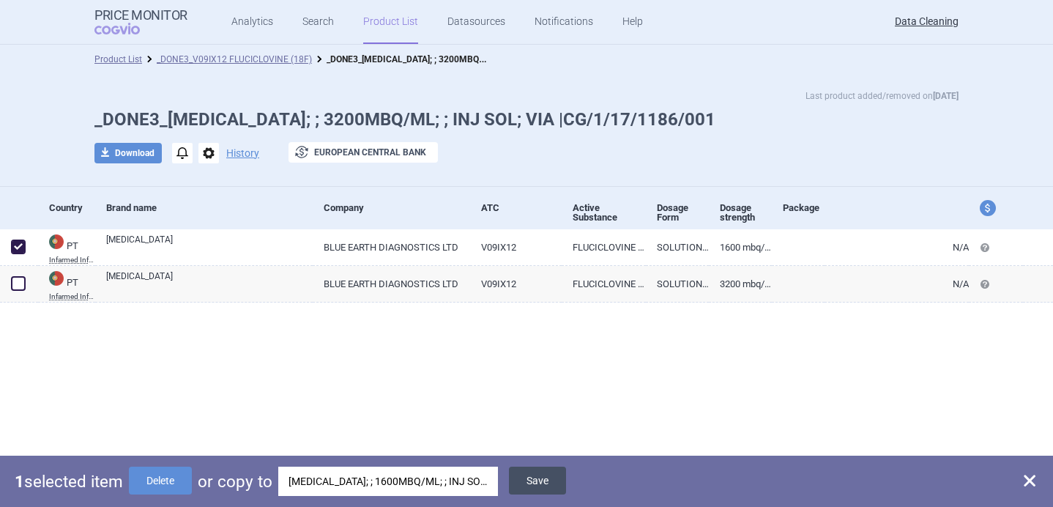
click at [556, 478] on button "Save" at bounding box center [537, 480] width 57 height 28
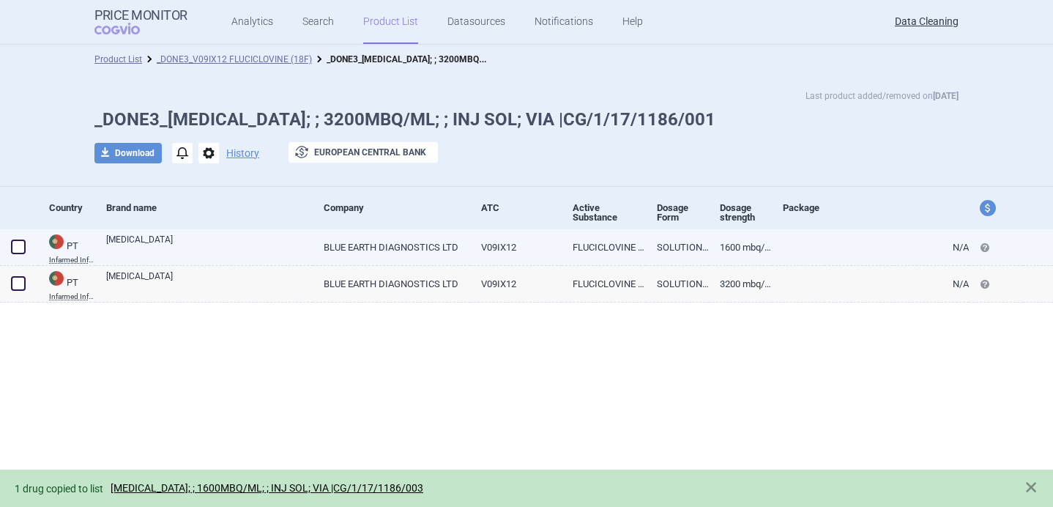
click at [15, 247] on span at bounding box center [18, 246] width 15 height 15
checkbox input "true"
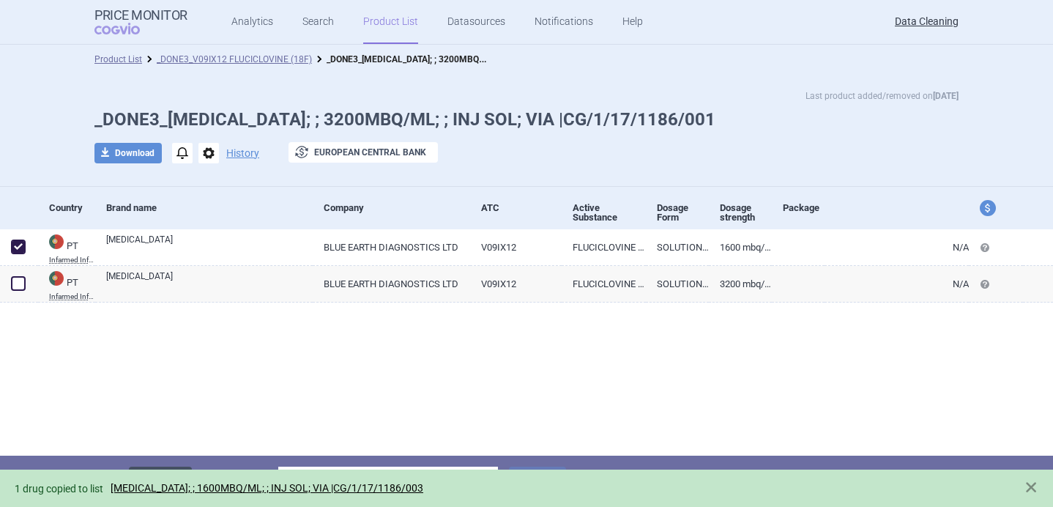
click at [160, 468] on button "Delete" at bounding box center [160, 480] width 63 height 28
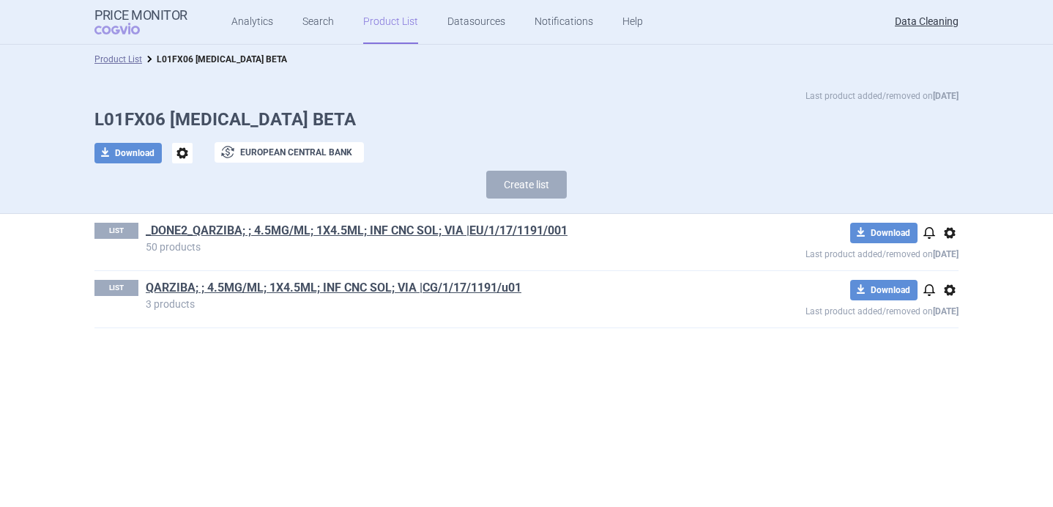
click at [332, 390] on section "Product List L01FX06 [MEDICAL_DATA] BETA Last product added/removed on [DATE] L…" at bounding box center [526, 276] width 1053 height 462
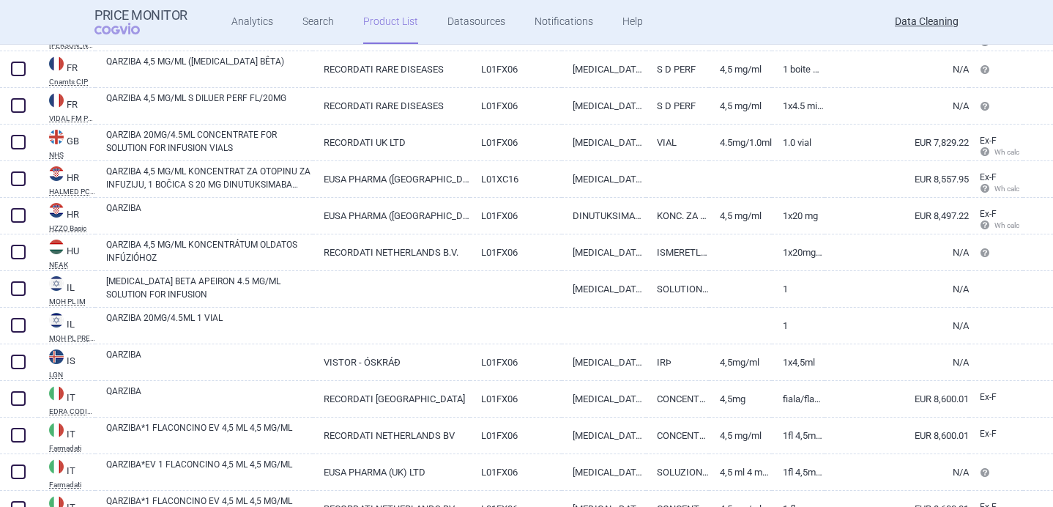
scroll to position [1127, 0]
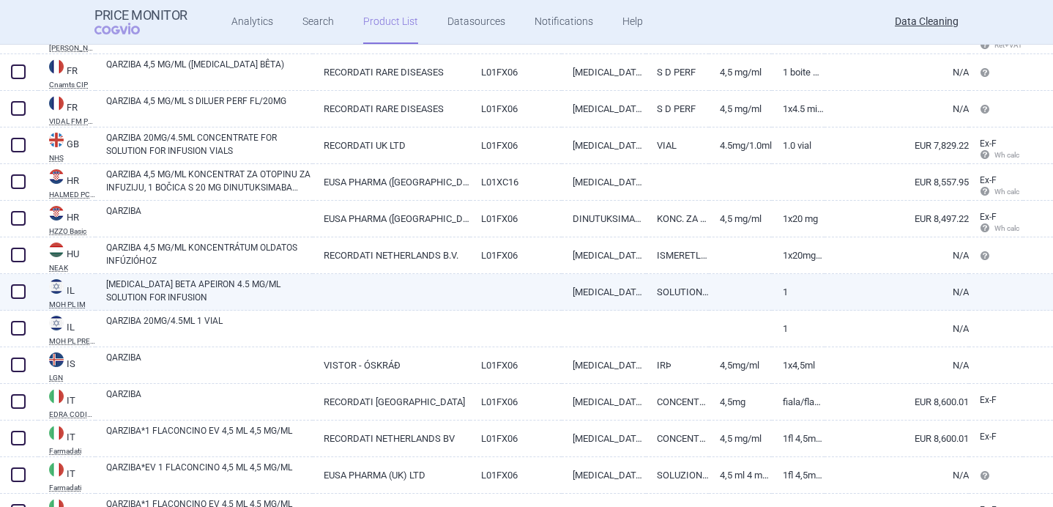
click at [208, 286] on link "[MEDICAL_DATA] BETA APEIRON 4.5 MG/ML SOLUTION FOR INFUSION" at bounding box center [209, 290] width 206 height 26
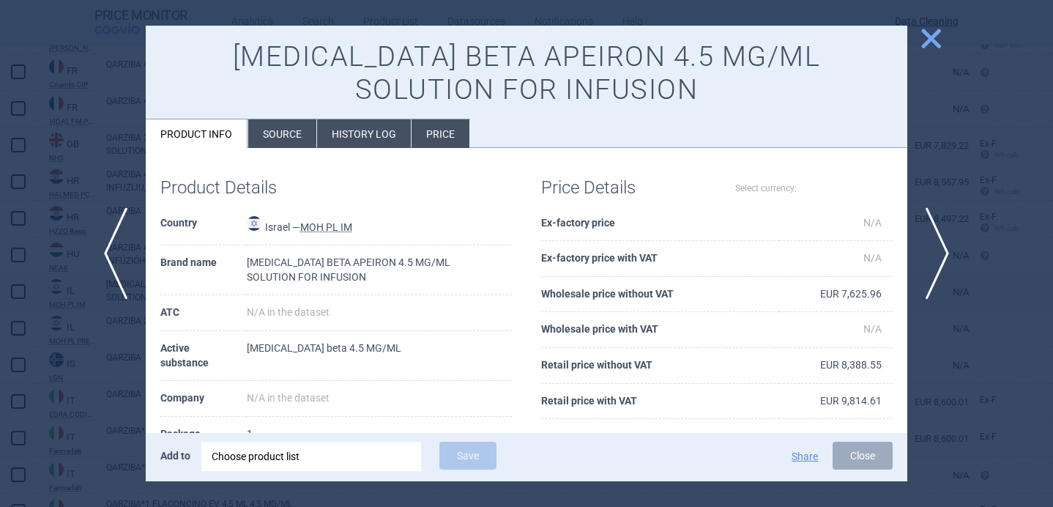
select select "EUR"
click at [276, 53] on h1 "[MEDICAL_DATA] BETA APEIRON 4.5 MG/ML SOLUTION FOR INFUSION" at bounding box center [526, 73] width 732 height 67
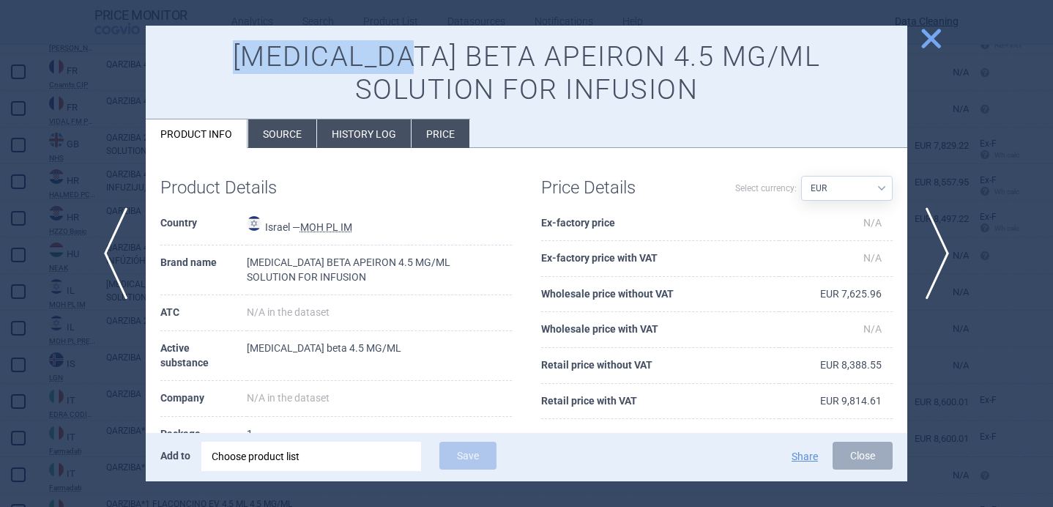
click at [276, 53] on h1 "[MEDICAL_DATA] BETA APEIRON 4.5 MG/ML SOLUTION FOR INFUSION" at bounding box center [526, 73] width 732 height 67
copy h1 "[MEDICAL_DATA]"
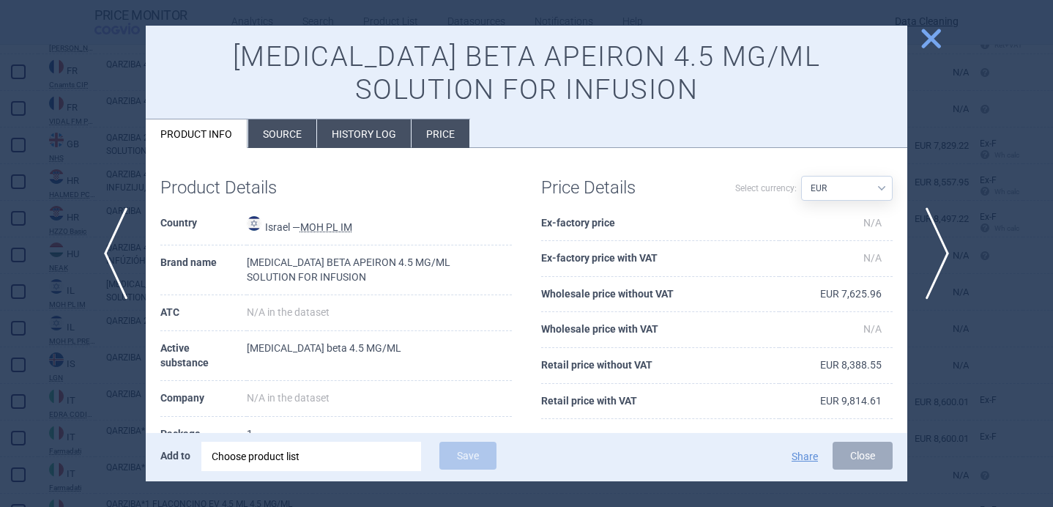
click at [61, 345] on div at bounding box center [526, 253] width 1053 height 507
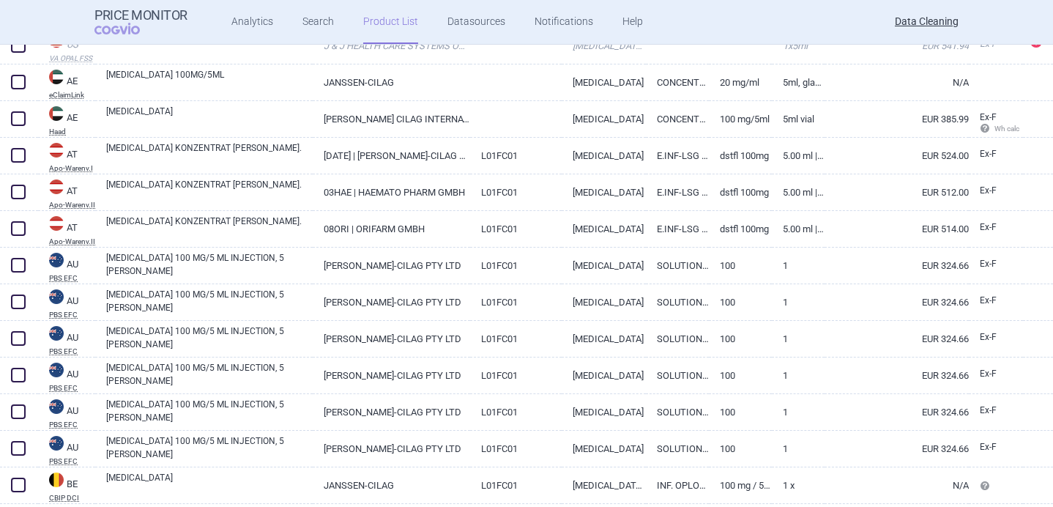
scroll to position [982, 0]
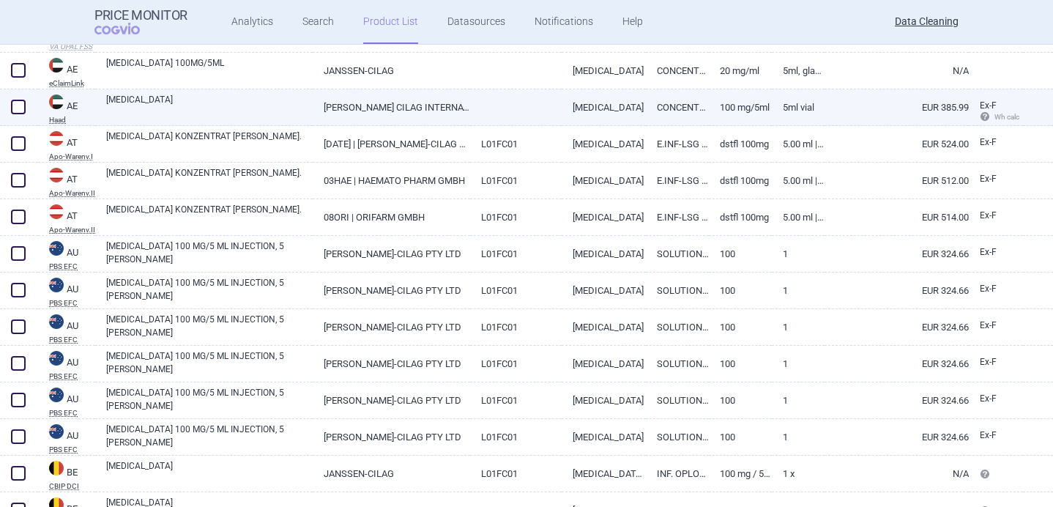
click at [243, 112] on link "[MEDICAL_DATA]" at bounding box center [209, 106] width 206 height 26
select select "EUR"
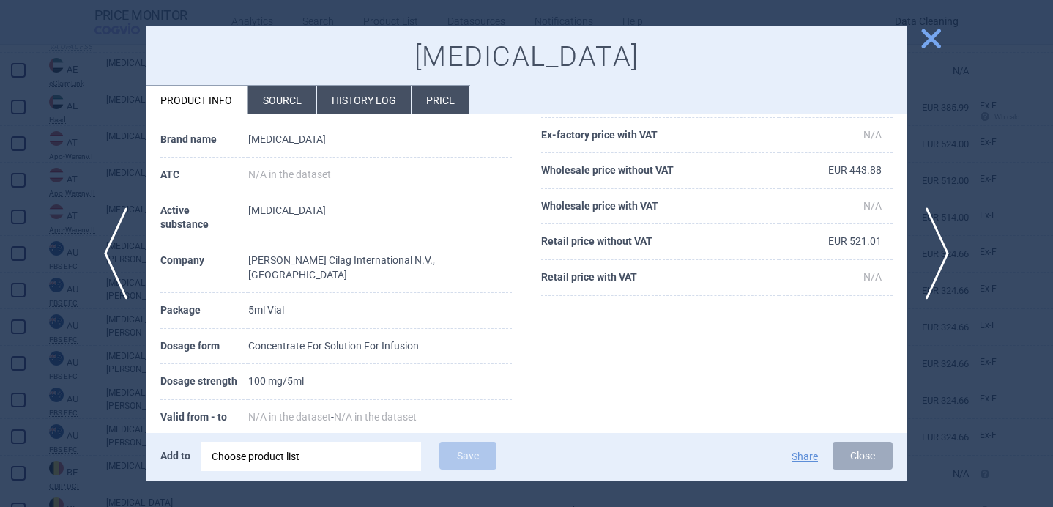
scroll to position [92, 0]
click at [93, 357] on div at bounding box center [526, 253] width 1053 height 507
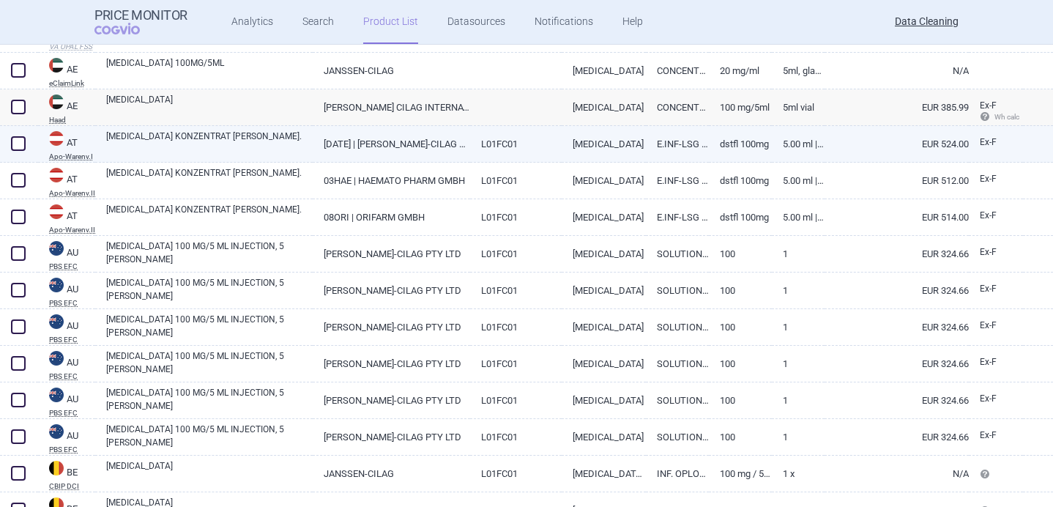
click at [194, 149] on link "[MEDICAL_DATA] KONZENTRAT [PERSON_NAME]." at bounding box center [209, 143] width 206 height 26
select select "EUR"
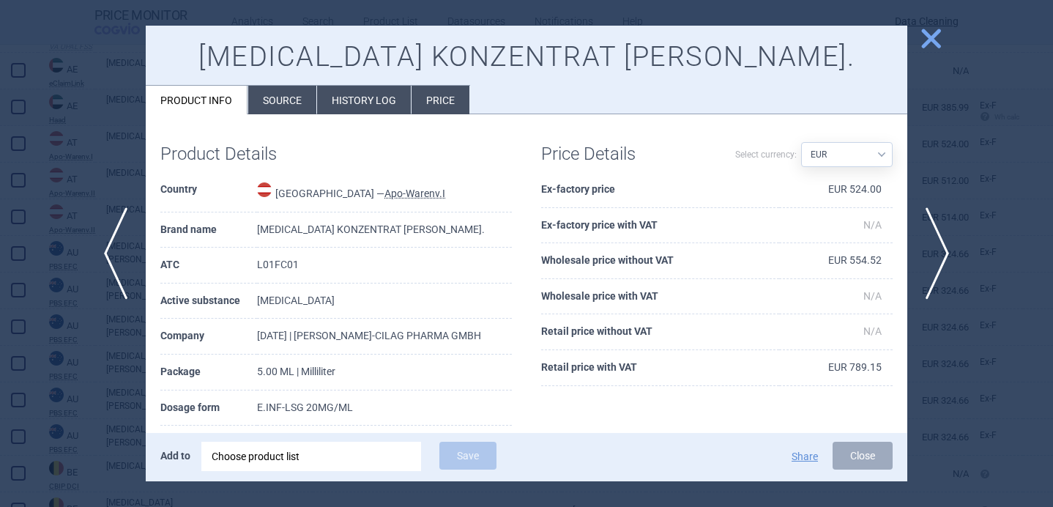
click at [91, 391] on div at bounding box center [526, 253] width 1053 height 507
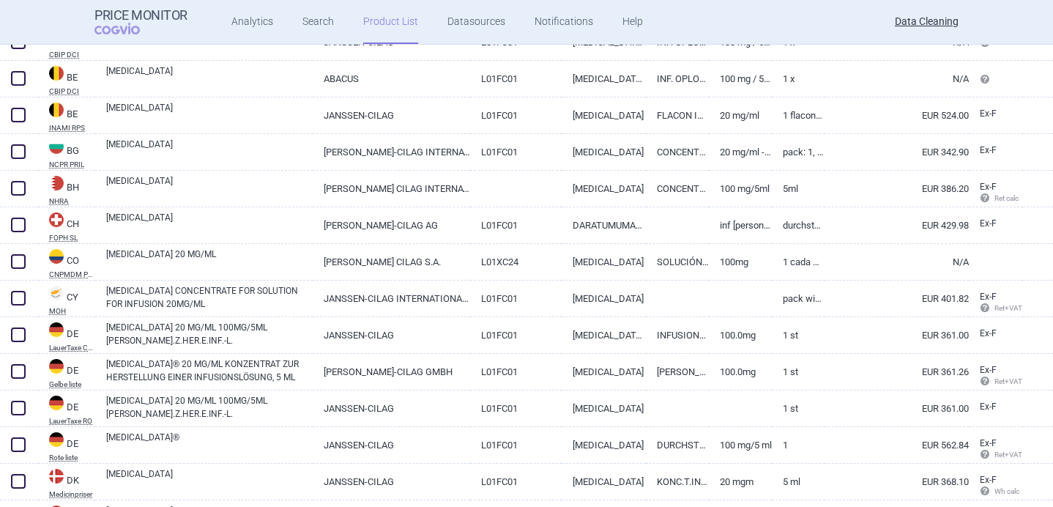
scroll to position [1414, 0]
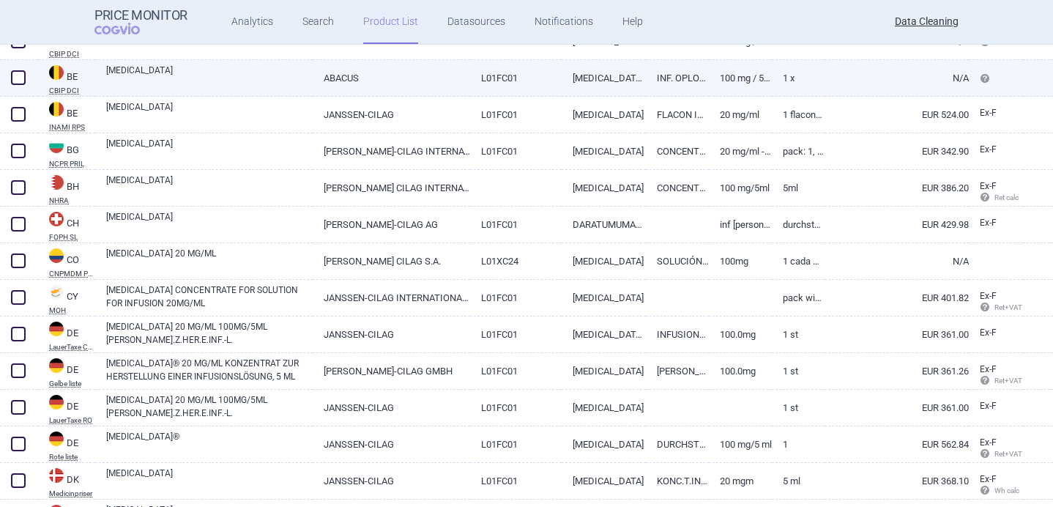
click at [267, 78] on link "[MEDICAL_DATA]" at bounding box center [209, 77] width 206 height 26
select select "EUR"
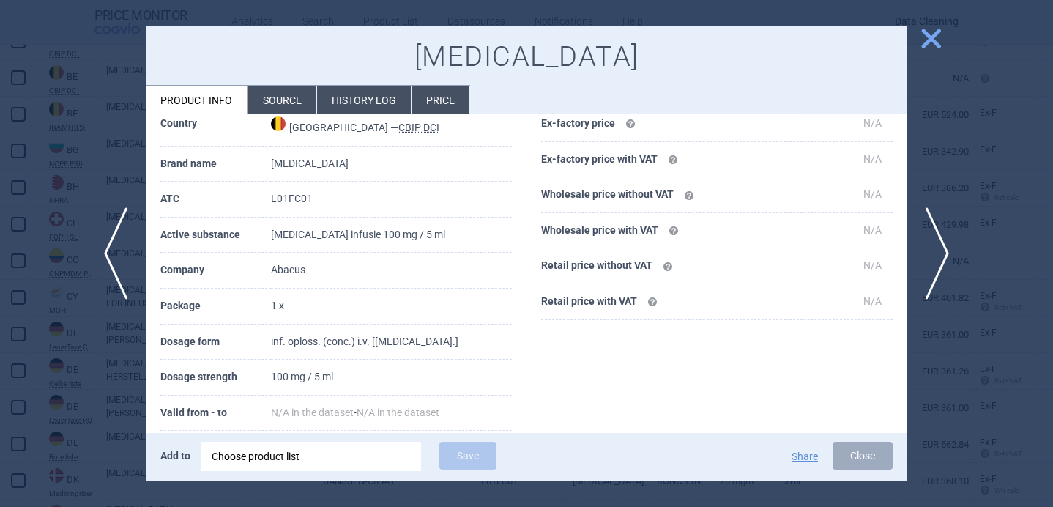
scroll to position [67, 0]
click at [940, 246] on span "next" at bounding box center [941, 253] width 33 height 92
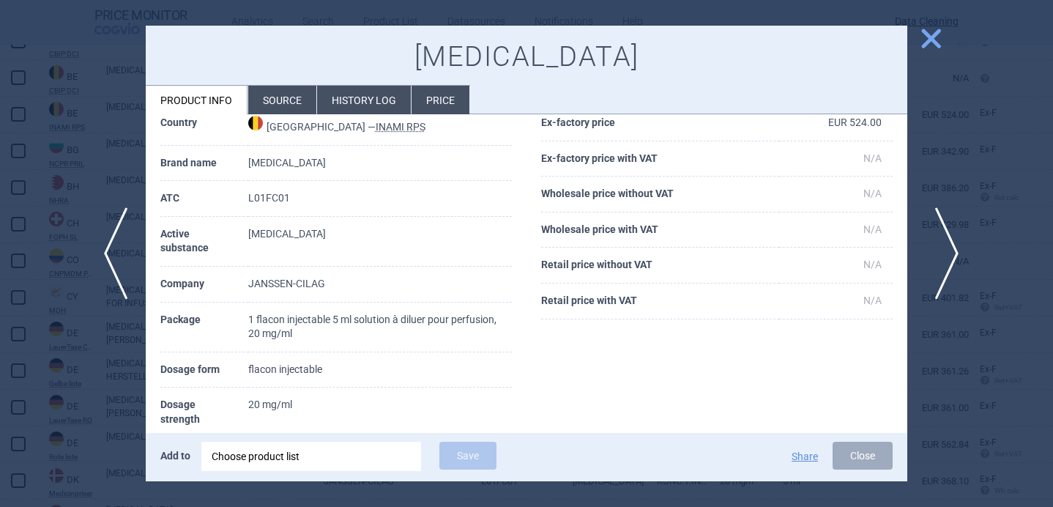
click at [940, 246] on span "next" at bounding box center [941, 253] width 33 height 92
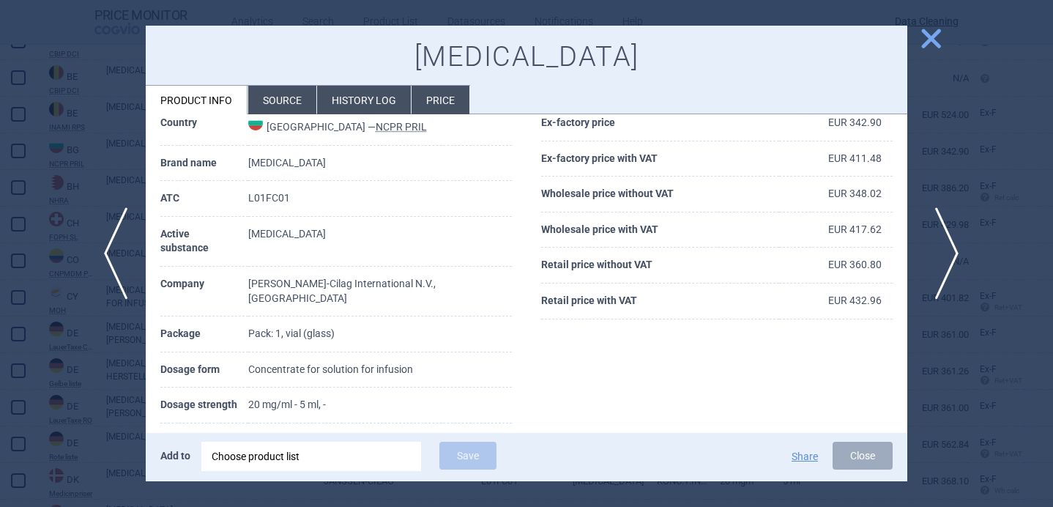
click at [940, 246] on span "next" at bounding box center [941, 253] width 33 height 92
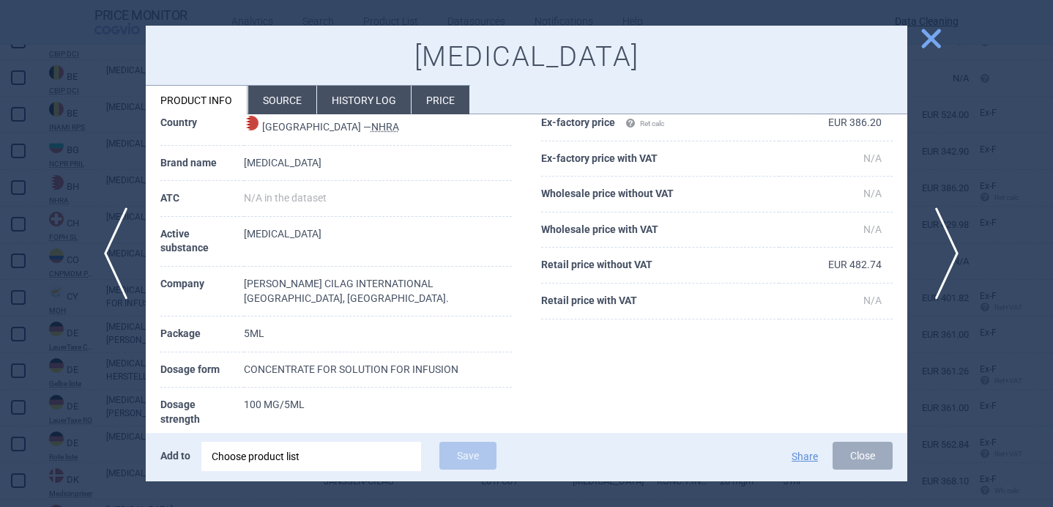
click at [940, 247] on span "next" at bounding box center [941, 253] width 33 height 92
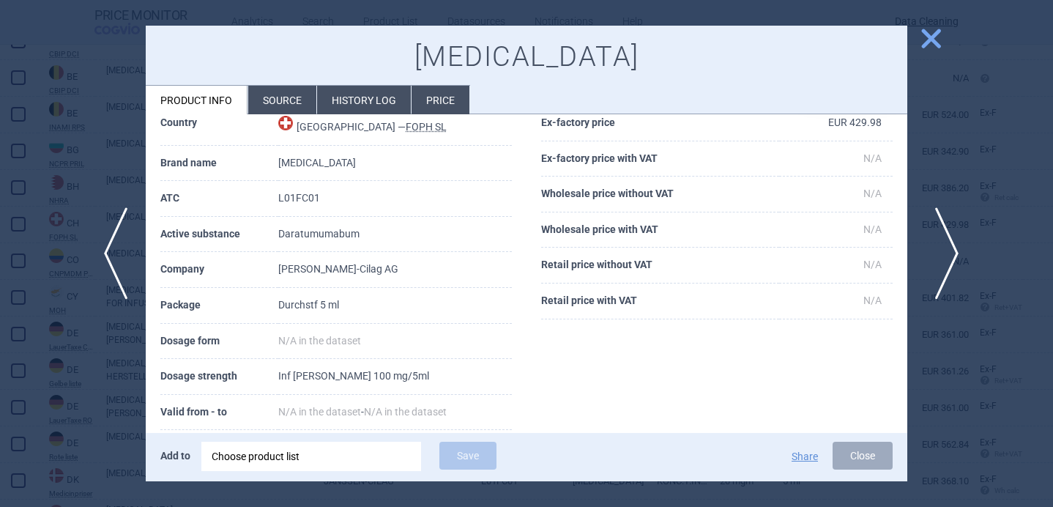
click at [940, 247] on span "next" at bounding box center [941, 253] width 33 height 92
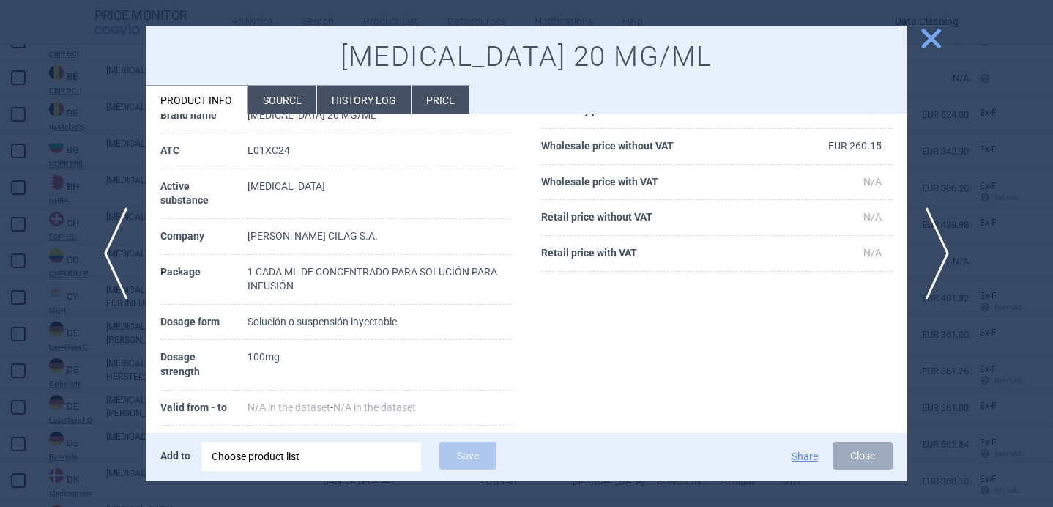
scroll to position [110, 0]
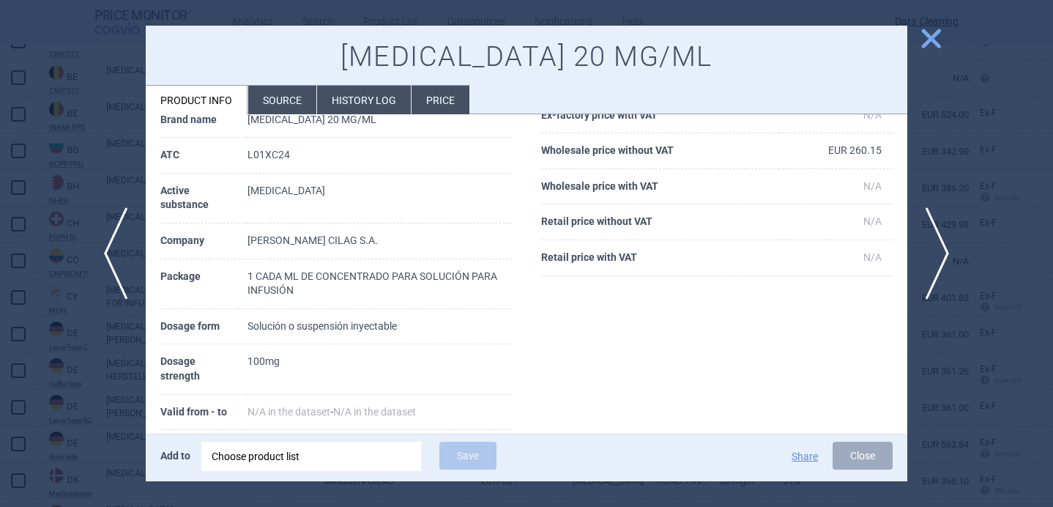
click at [278, 102] on li "Source" at bounding box center [282, 100] width 68 height 29
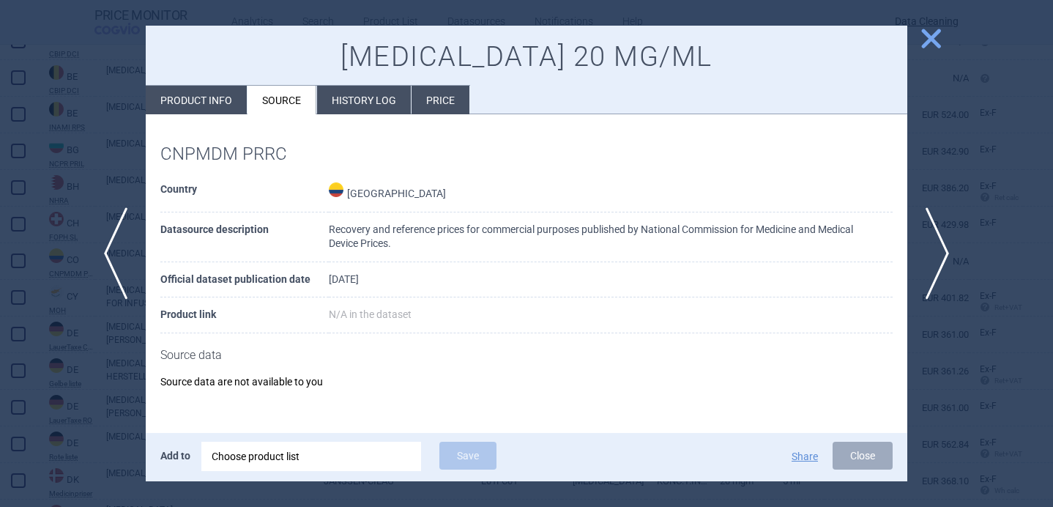
click at [203, 102] on li "Product info" at bounding box center [196, 100] width 101 height 29
select select "EUR"
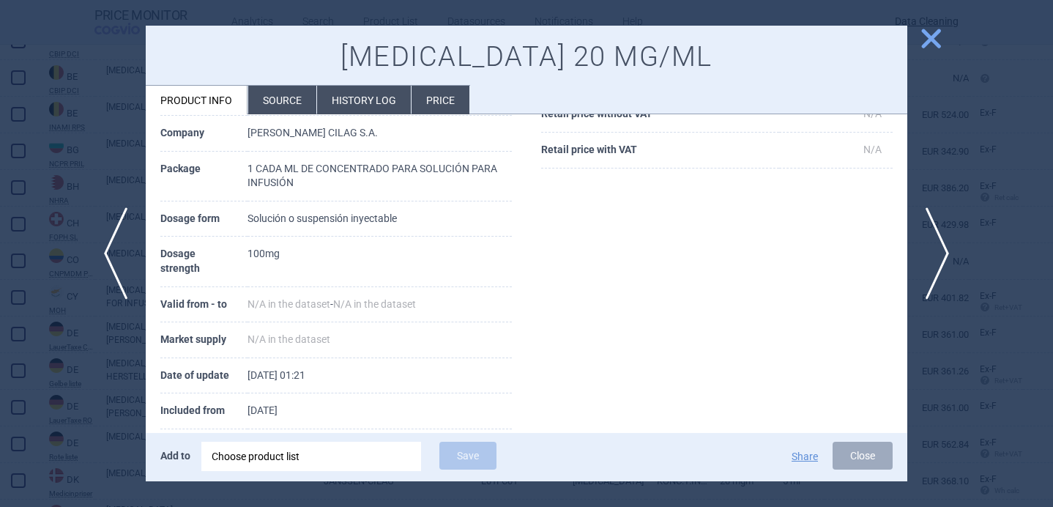
scroll to position [228, 0]
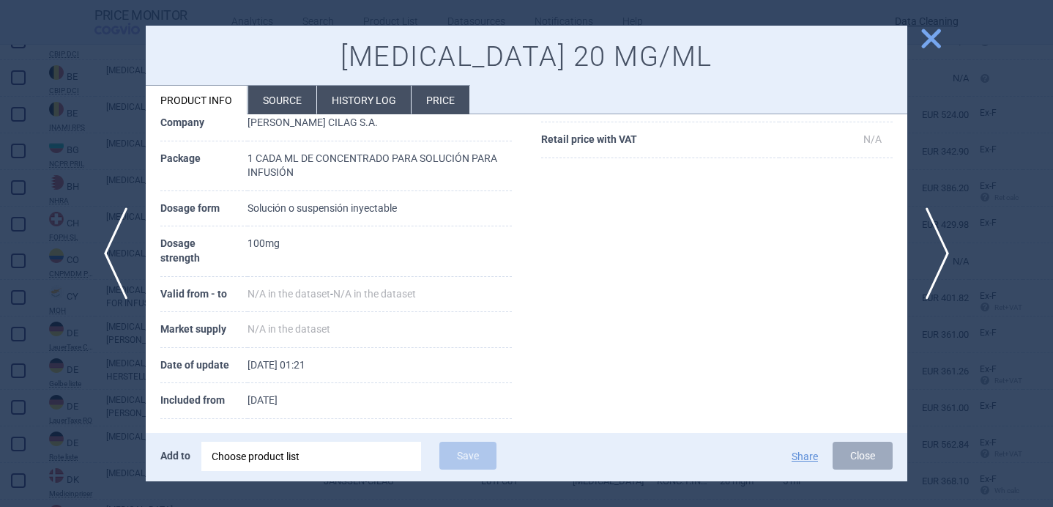
click at [106, 384] on div at bounding box center [526, 253] width 1053 height 507
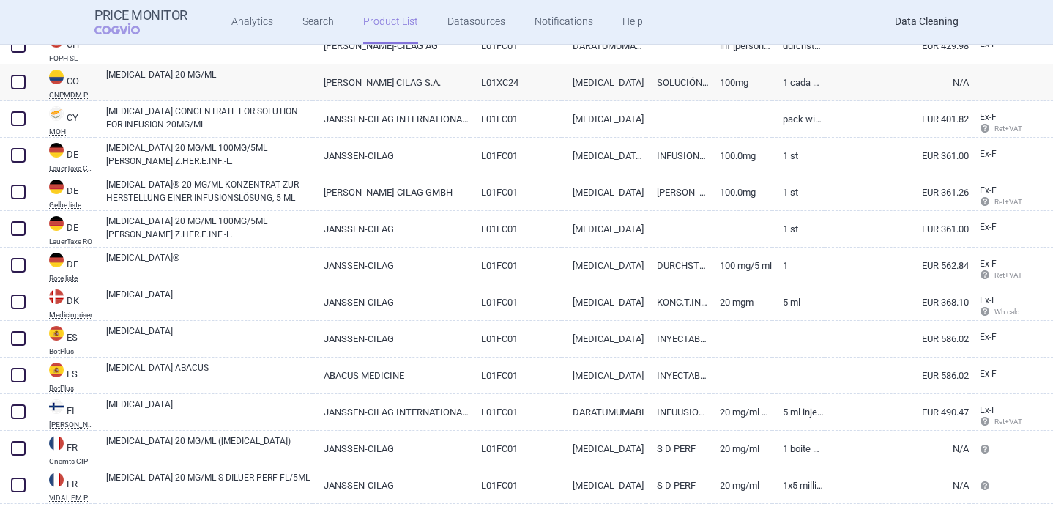
scroll to position [1604, 0]
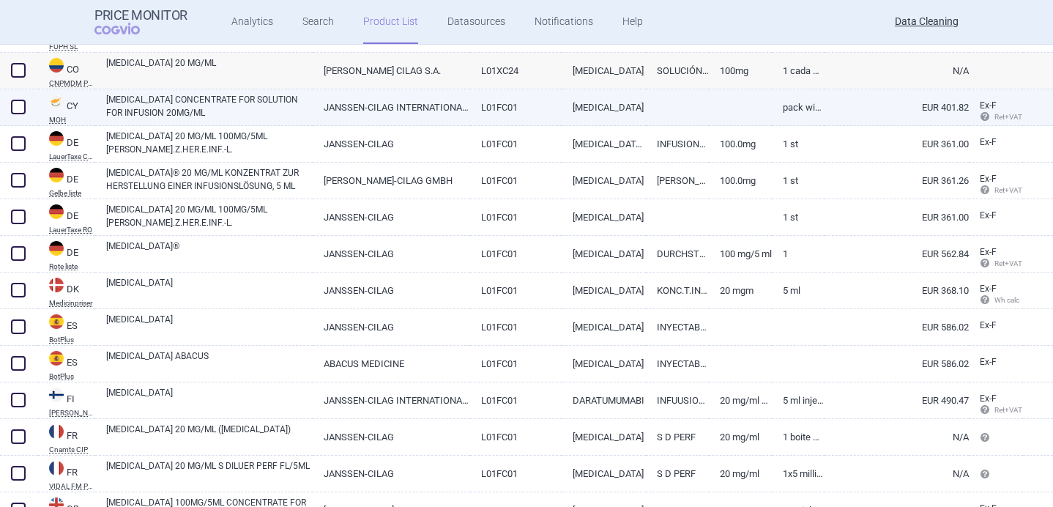
click at [179, 108] on link "[MEDICAL_DATA] CONCENTRATE FOR SOLUTION FOR INFUSION 20MG/ML" at bounding box center [209, 106] width 206 height 26
select select "EUR"
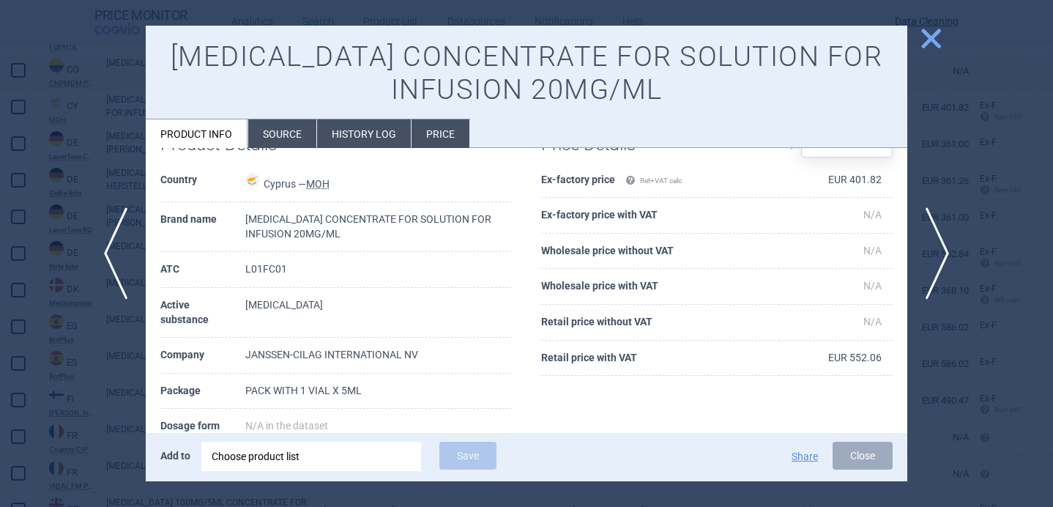
scroll to position [45, 0]
click at [941, 243] on span "next" at bounding box center [941, 253] width 33 height 92
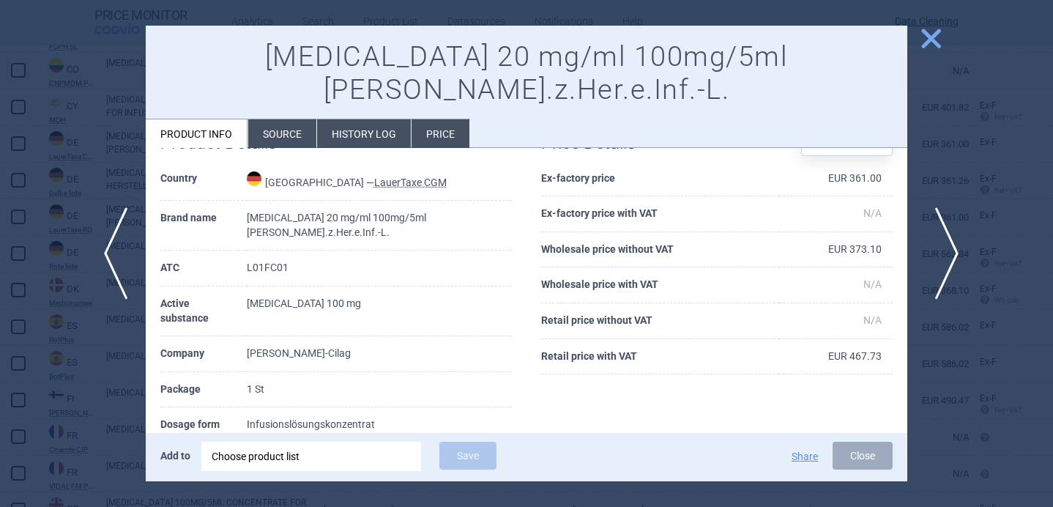
click at [941, 243] on span "next" at bounding box center [941, 253] width 33 height 92
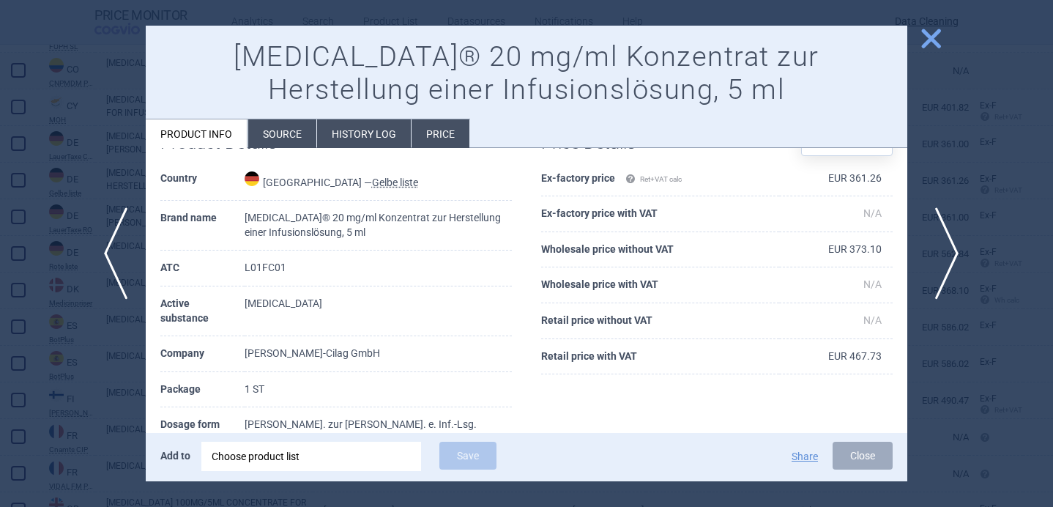
click at [941, 243] on span "next" at bounding box center [941, 253] width 33 height 92
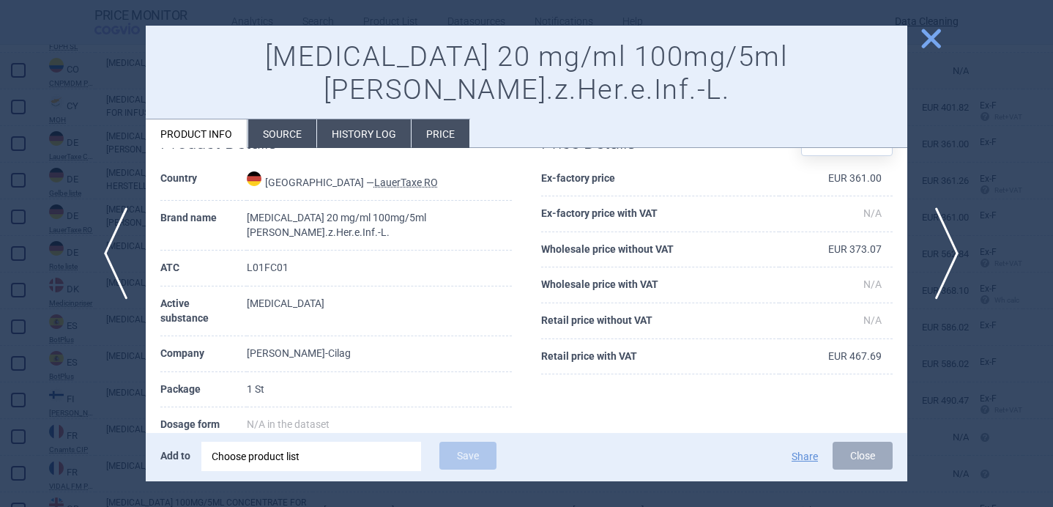
click at [941, 244] on span "next" at bounding box center [941, 253] width 33 height 92
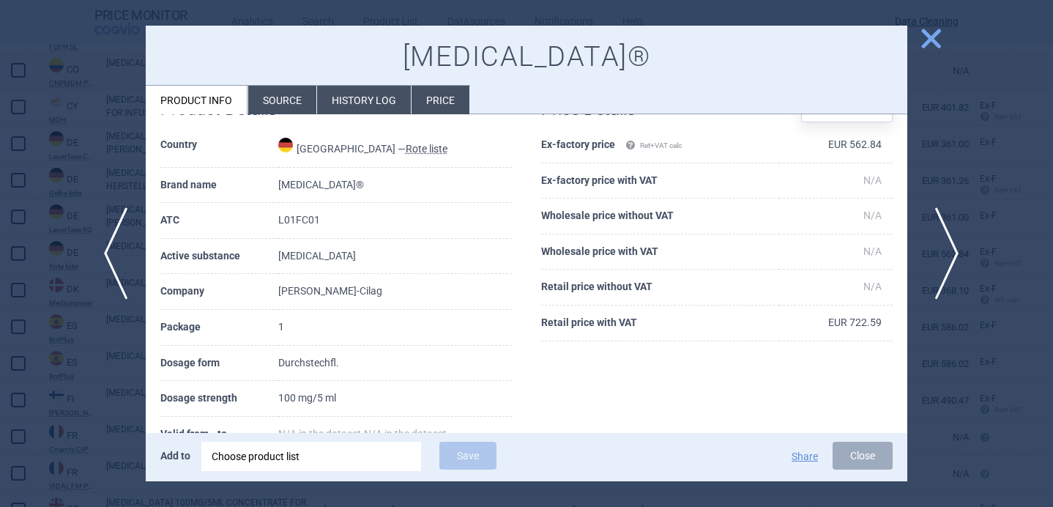
click at [939, 244] on span "next" at bounding box center [941, 253] width 33 height 92
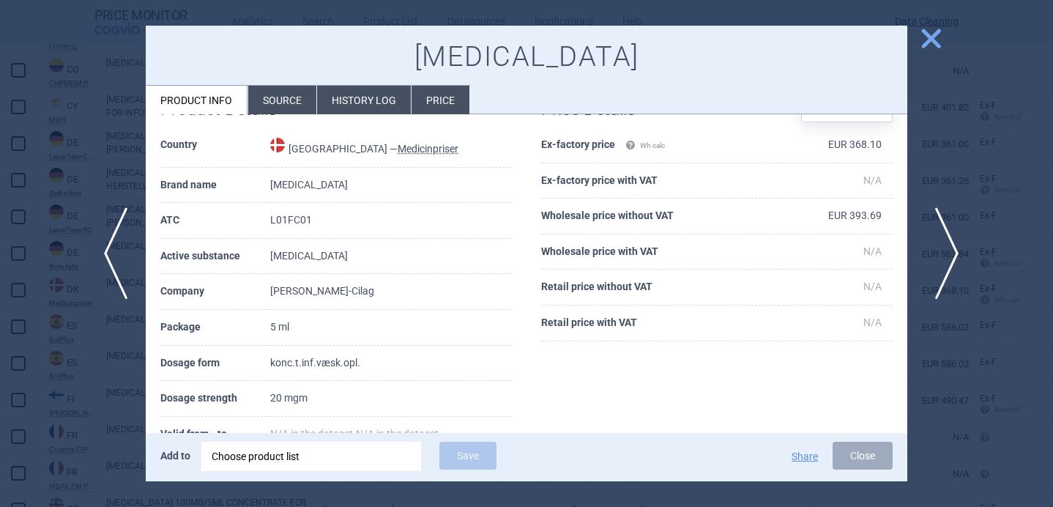
click at [940, 245] on span "next" at bounding box center [941, 253] width 33 height 92
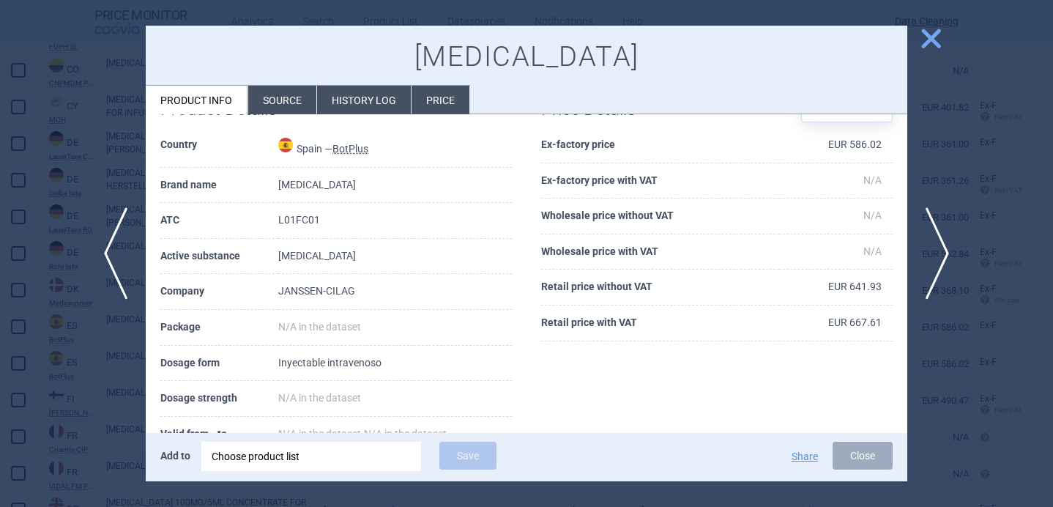
click at [299, 102] on li "Source" at bounding box center [282, 100] width 68 height 29
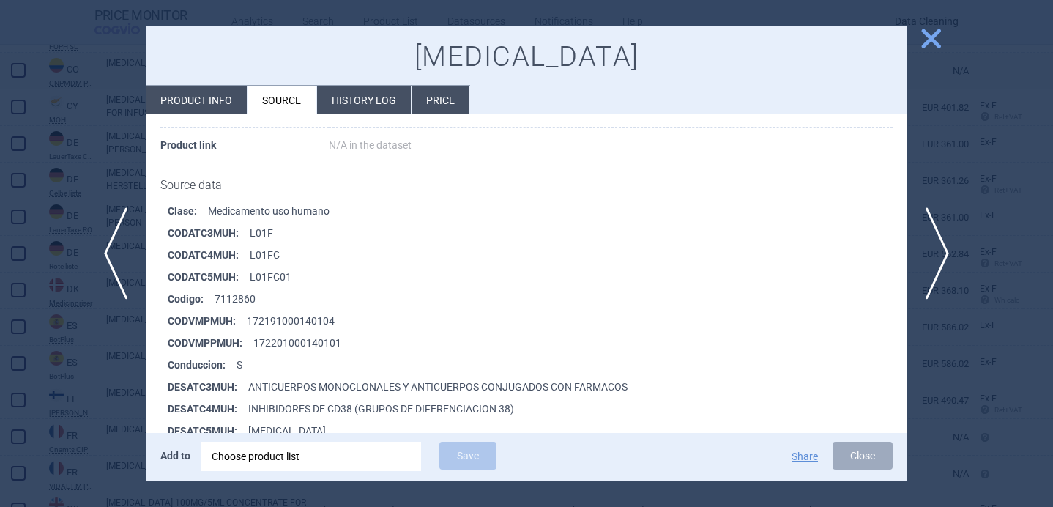
scroll to position [188, 0]
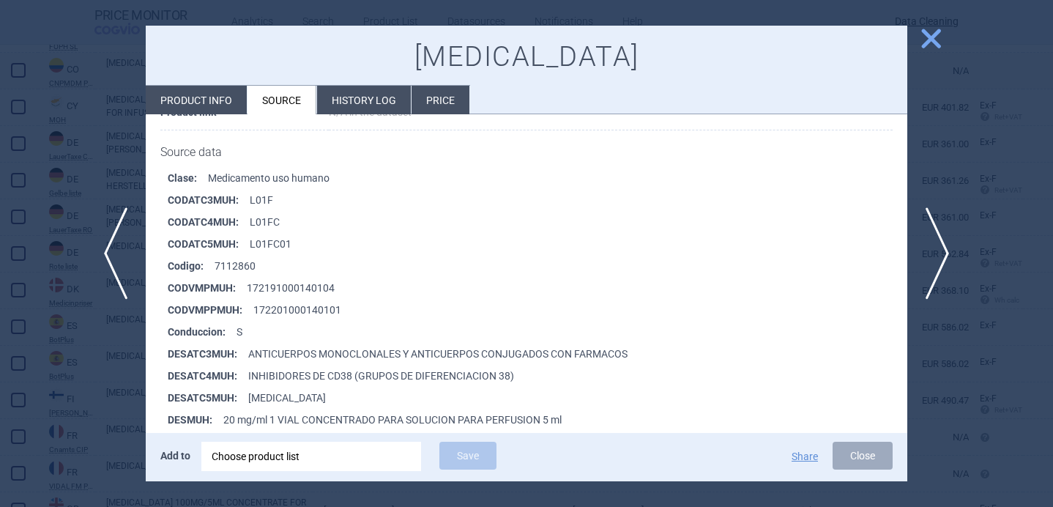
click at [89, 318] on div at bounding box center [526, 253] width 1053 height 507
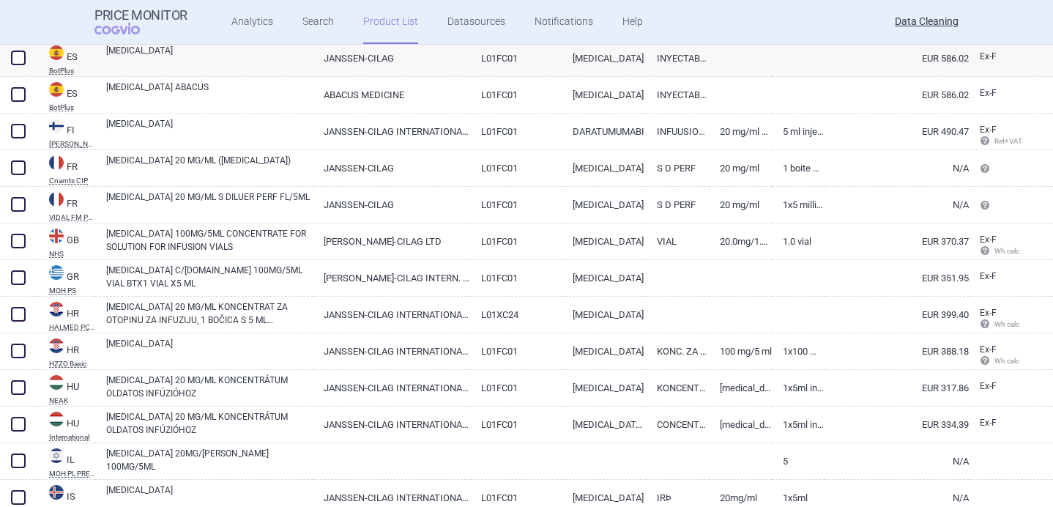
scroll to position [1888, 0]
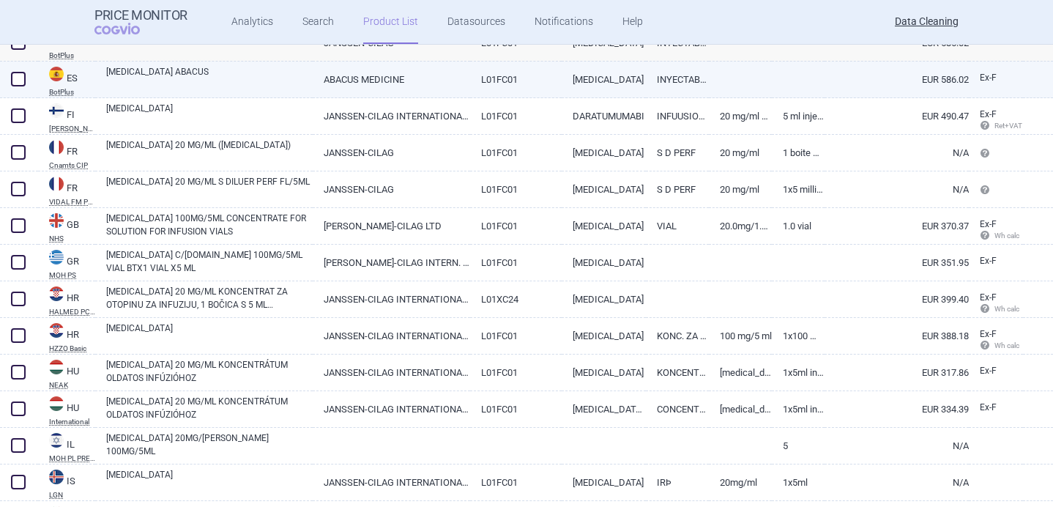
click at [205, 86] on link "[MEDICAL_DATA] ABACUS" at bounding box center [209, 78] width 206 height 26
select select "EUR"
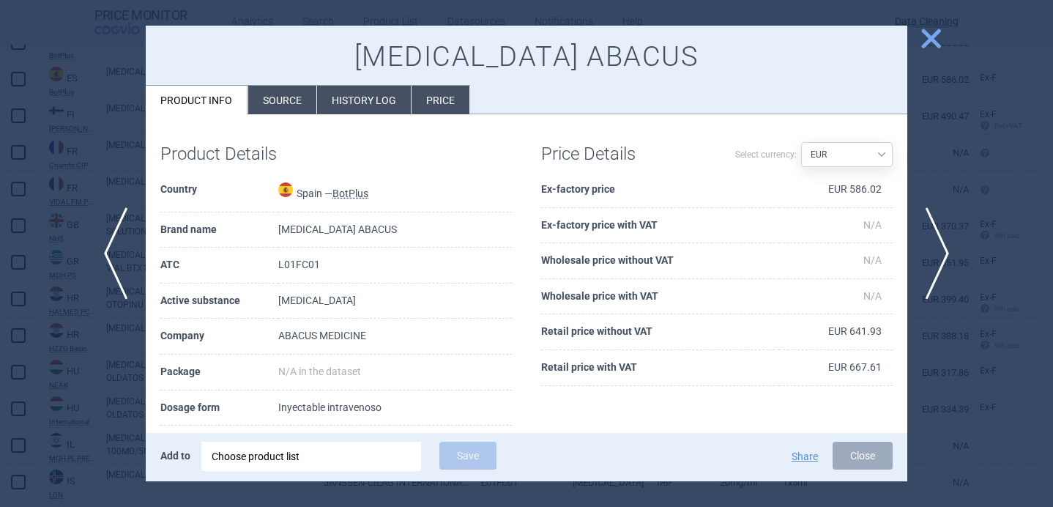
click at [280, 103] on li "Source" at bounding box center [282, 100] width 68 height 29
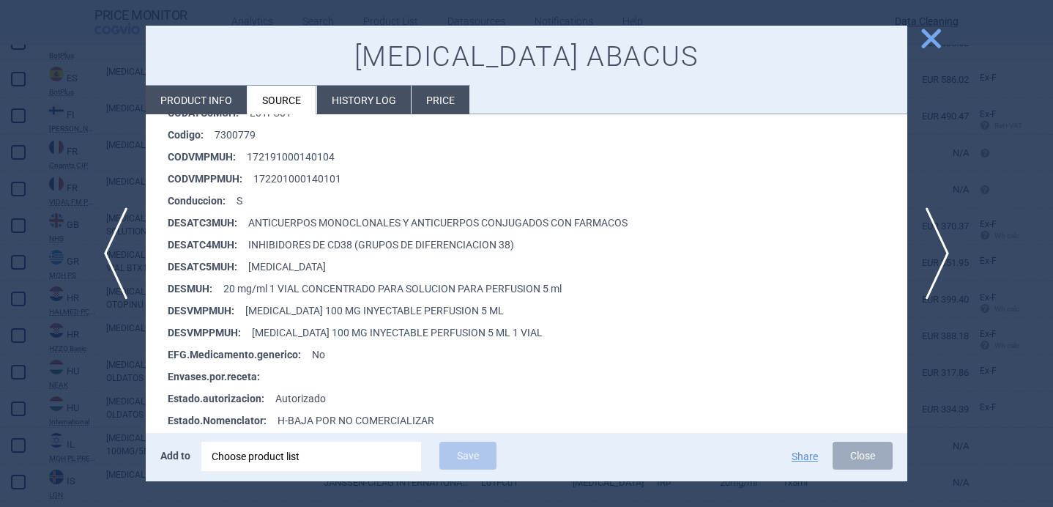
scroll to position [321, 0]
click at [121, 367] on div at bounding box center [526, 253] width 1053 height 507
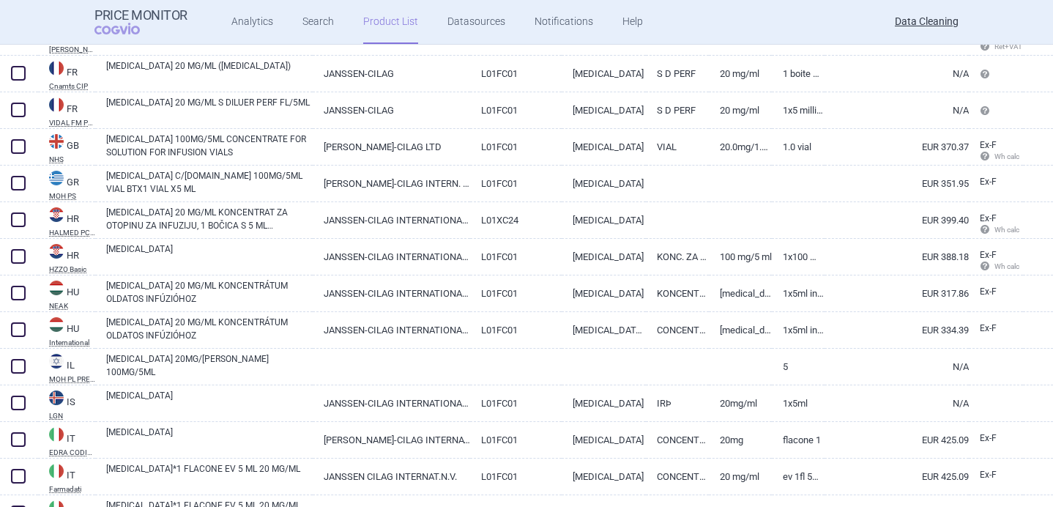
scroll to position [1969, 0]
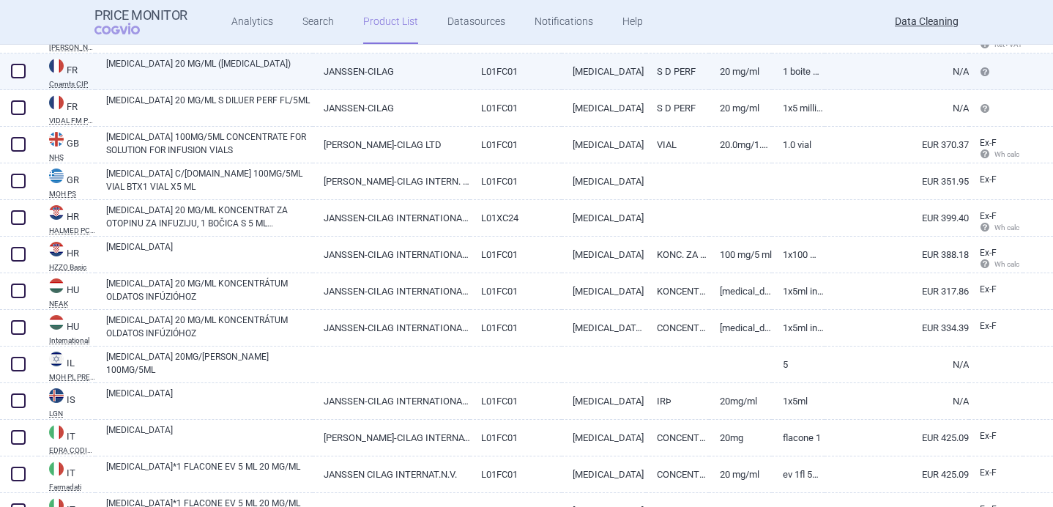
click at [214, 59] on link "[MEDICAL_DATA] 20 MG/ML ([MEDICAL_DATA])" at bounding box center [209, 70] width 206 height 26
select select "EUR"
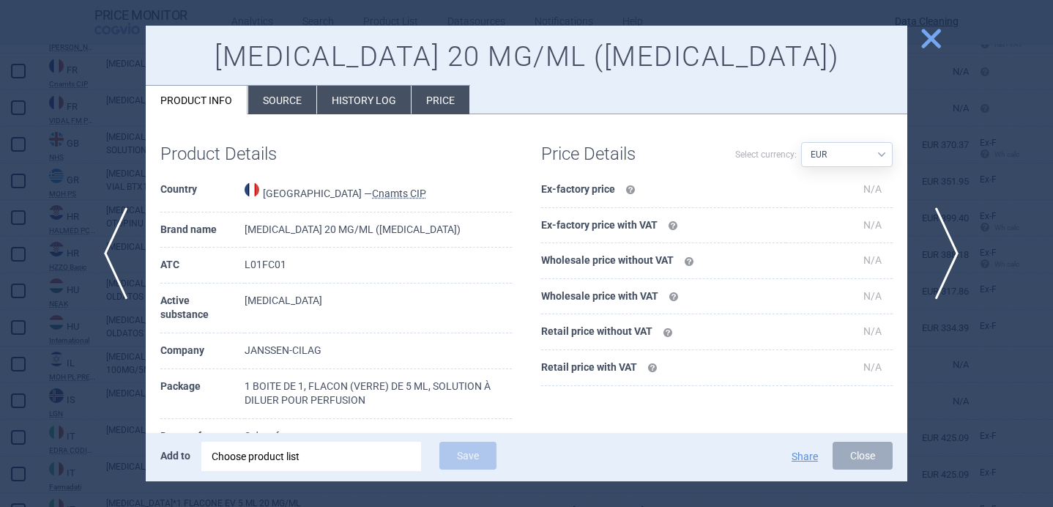
click at [935, 246] on span "next" at bounding box center [941, 253] width 33 height 92
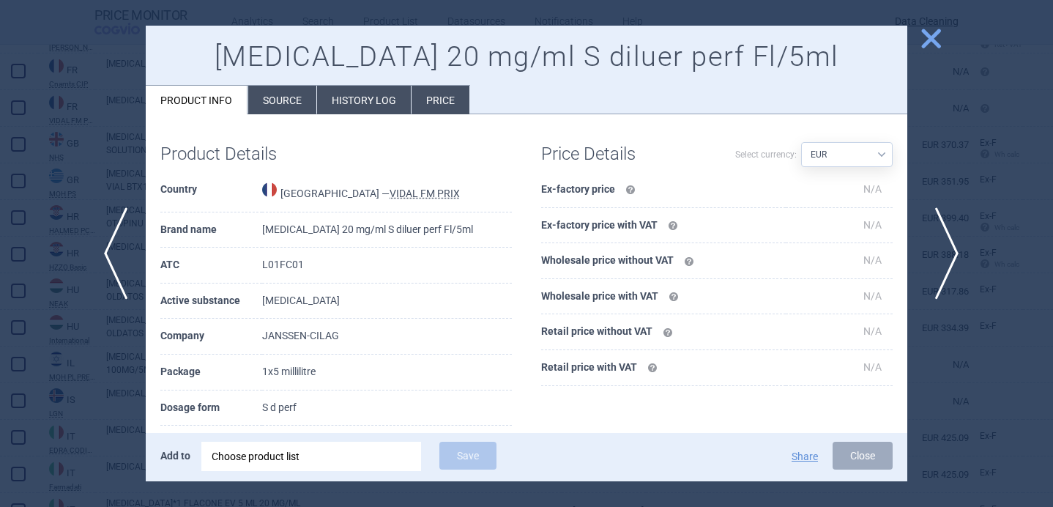
click at [935, 246] on span "next" at bounding box center [941, 253] width 33 height 92
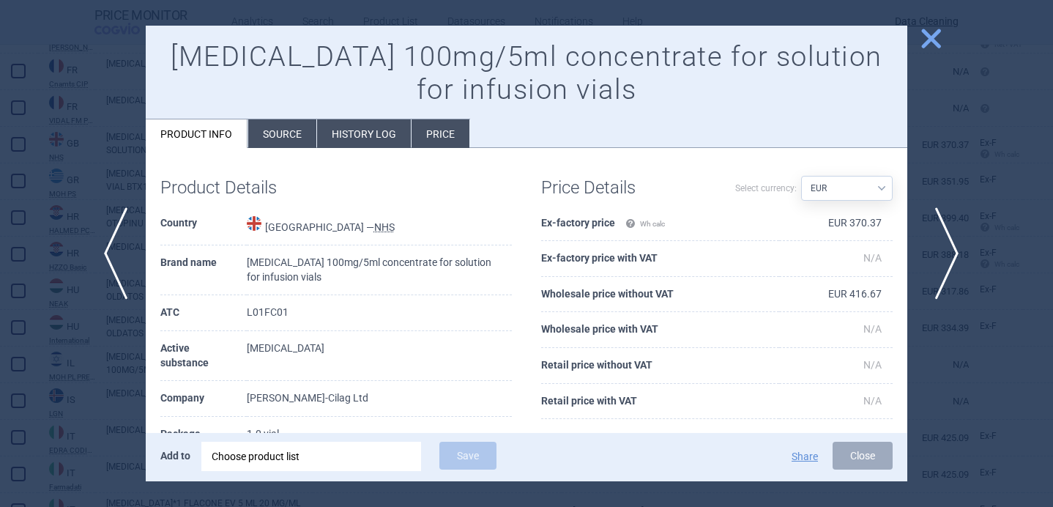
click at [935, 247] on span "next" at bounding box center [941, 253] width 33 height 92
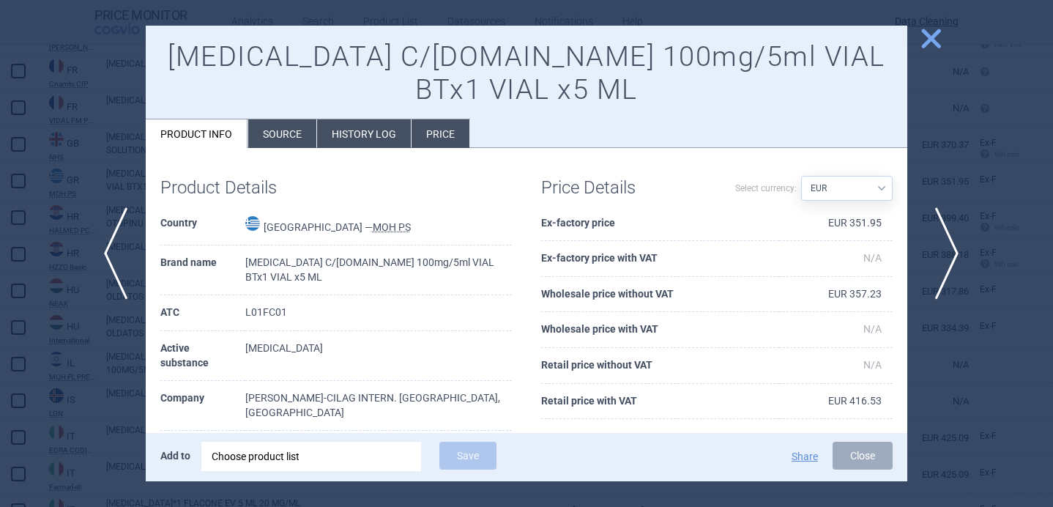
click at [935, 247] on span "next" at bounding box center [941, 253] width 33 height 92
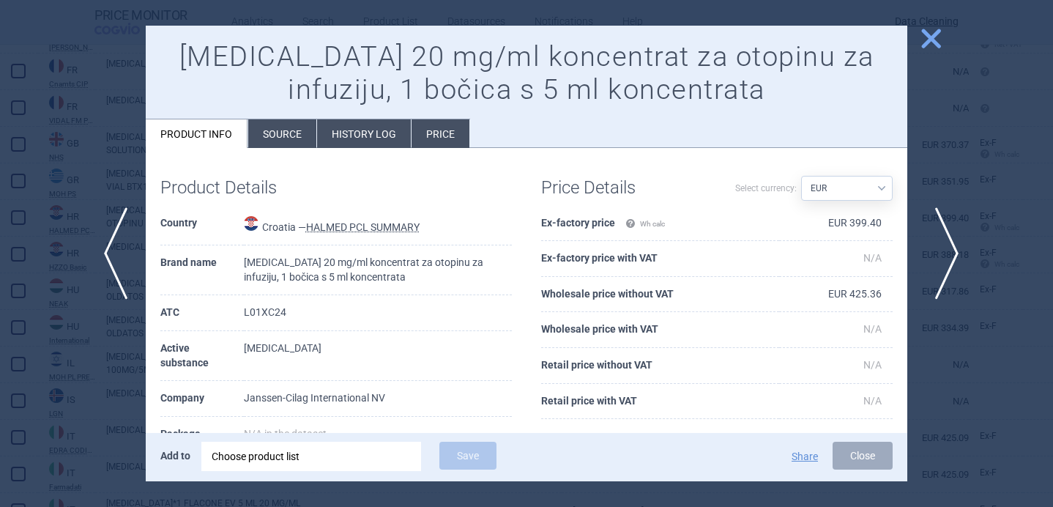
click at [935, 247] on span "next" at bounding box center [941, 253] width 33 height 92
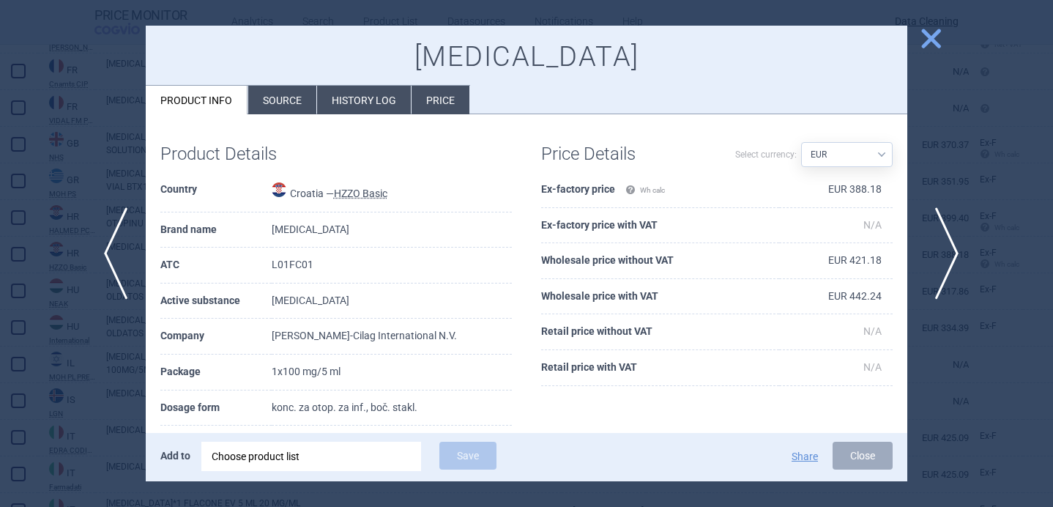
click at [935, 247] on span "next" at bounding box center [941, 253] width 33 height 92
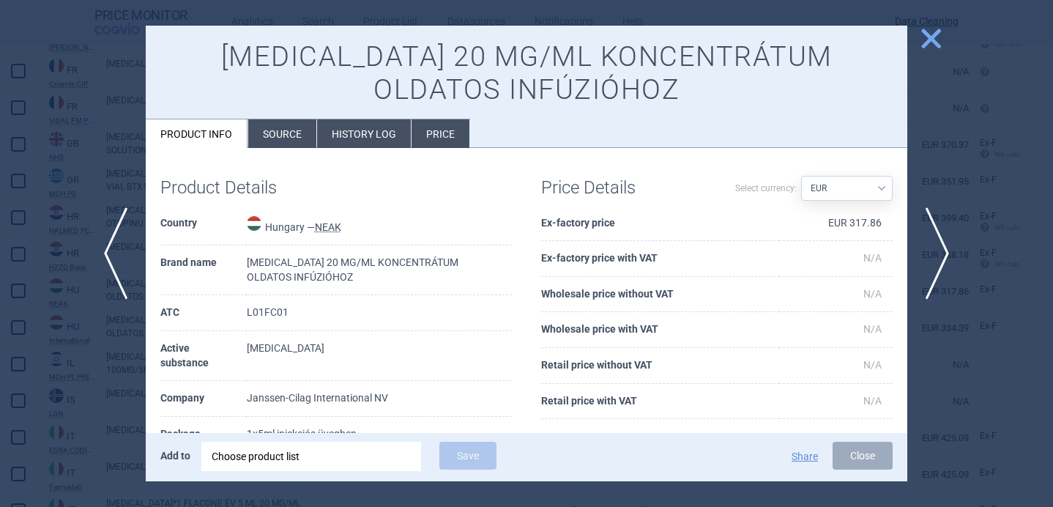
scroll to position [101, 0]
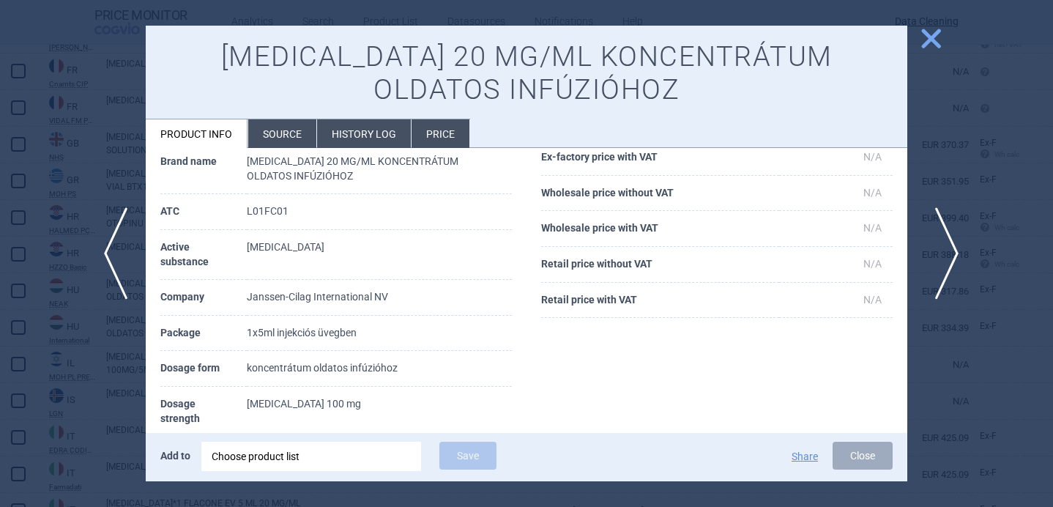
click at [941, 266] on span "next" at bounding box center [941, 253] width 33 height 92
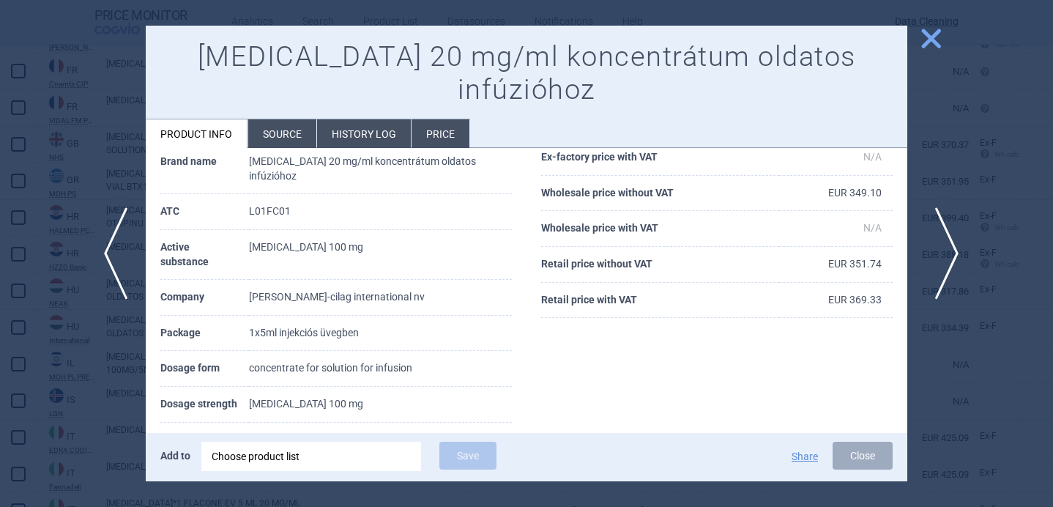
click at [941, 266] on span "next" at bounding box center [941, 253] width 33 height 92
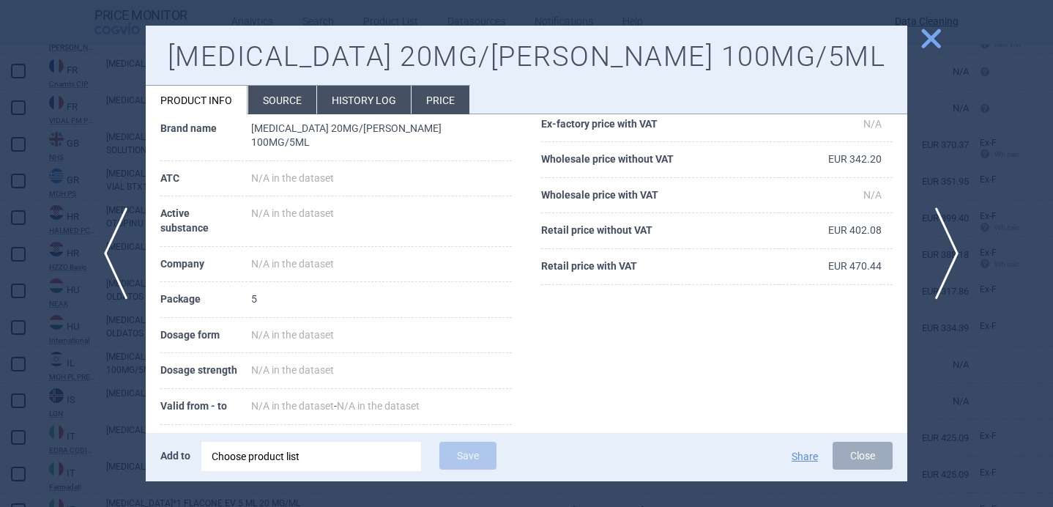
click at [941, 266] on span "next" at bounding box center [941, 253] width 33 height 92
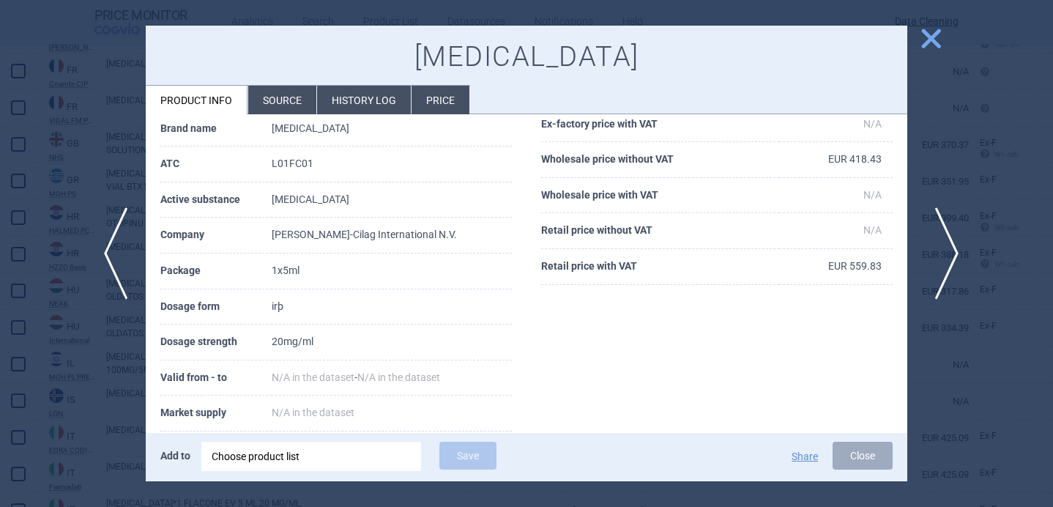
click at [941, 266] on span "next" at bounding box center [941, 253] width 33 height 92
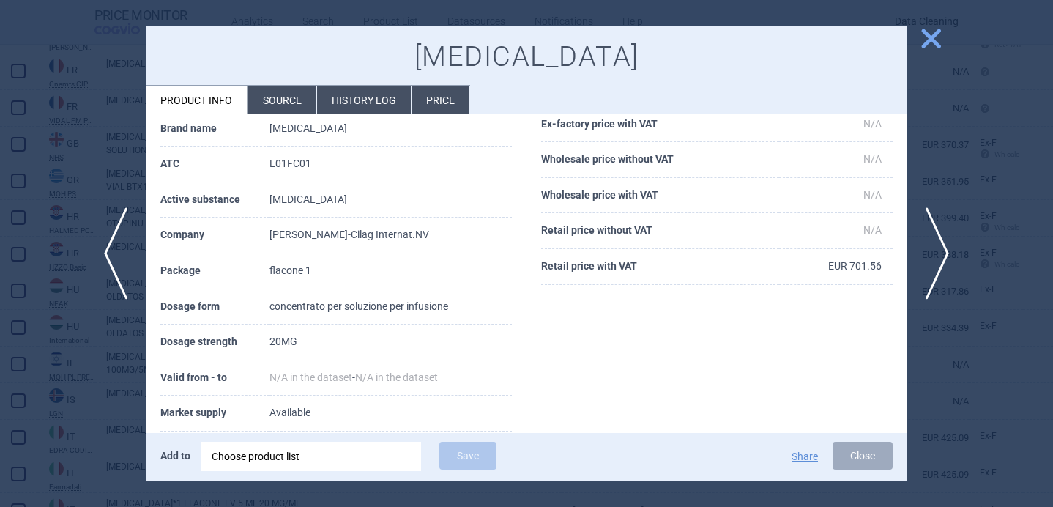
click at [273, 102] on li "Source" at bounding box center [282, 100] width 68 height 29
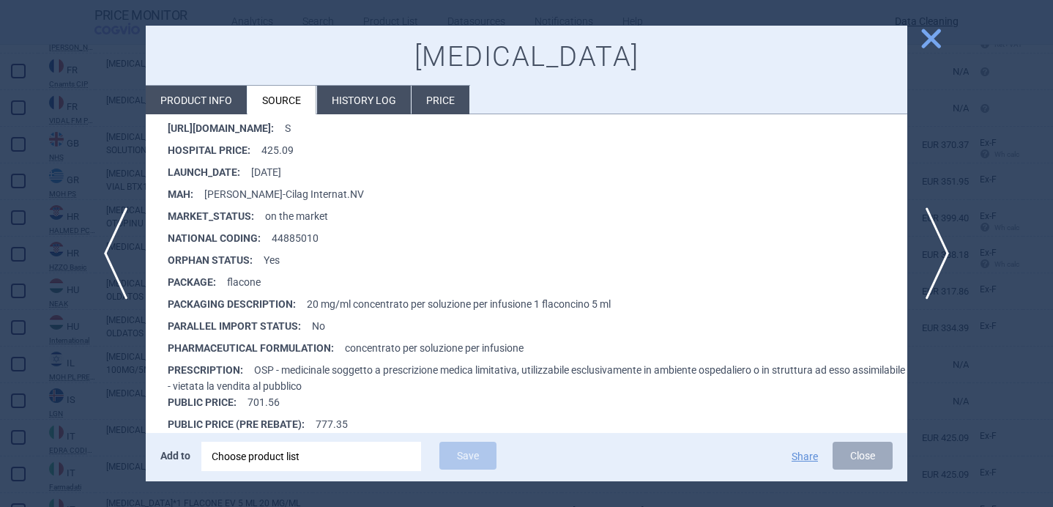
scroll to position [453, 0]
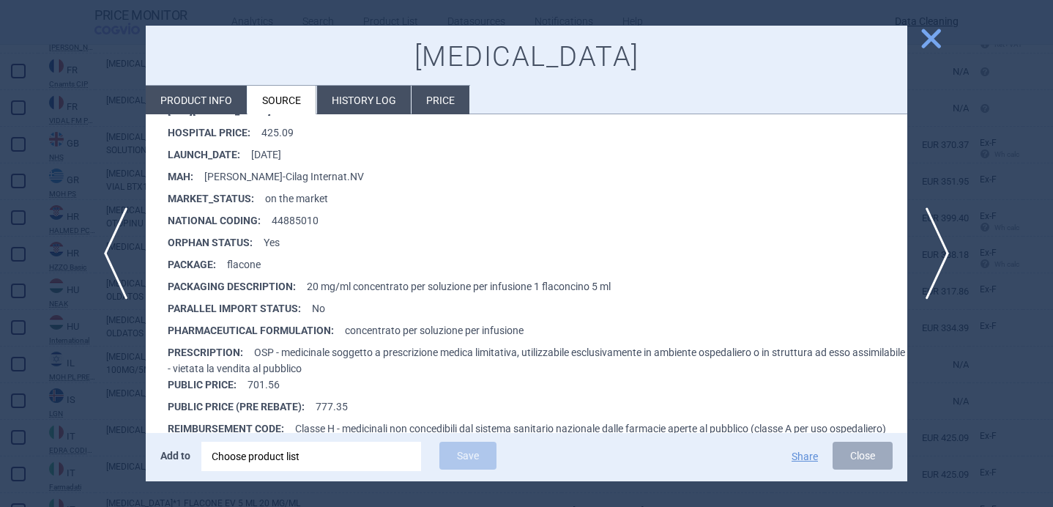
click at [219, 96] on li "Product info" at bounding box center [196, 100] width 101 height 29
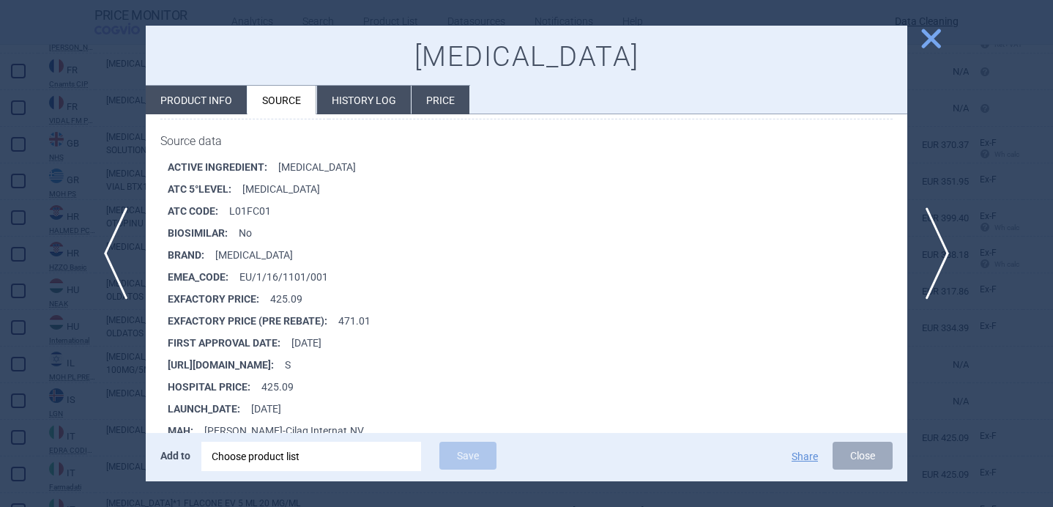
select select "EUR"
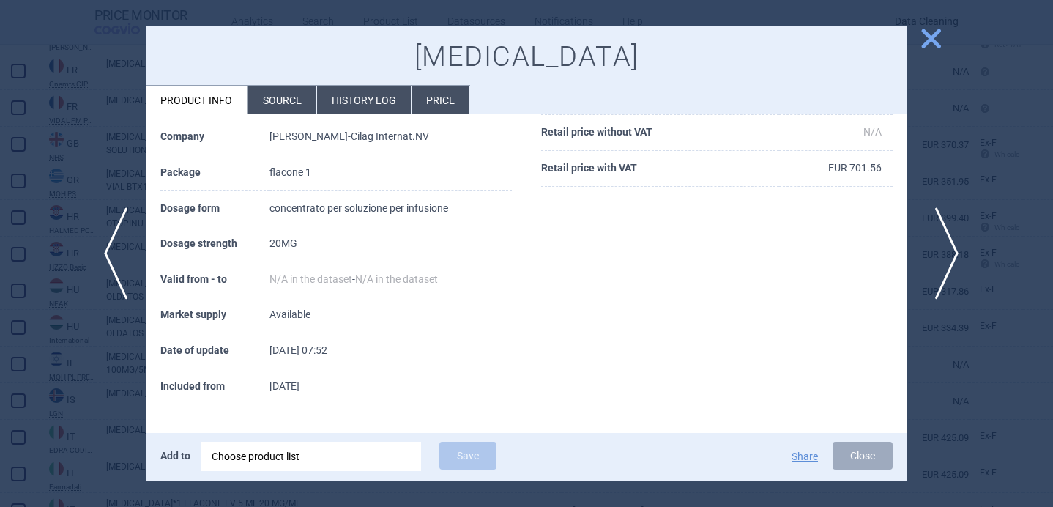
click at [944, 253] on span "next" at bounding box center [941, 253] width 33 height 92
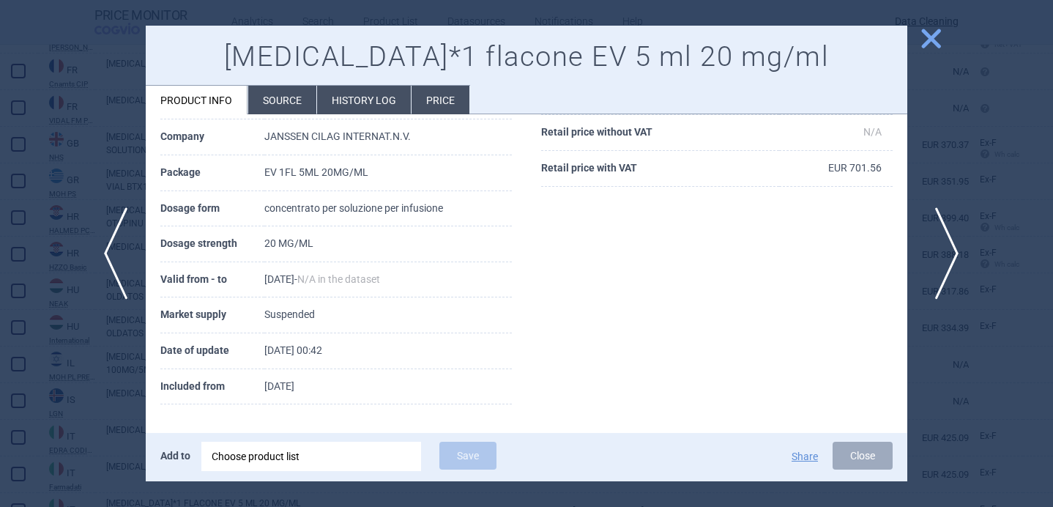
click at [944, 253] on span "next" at bounding box center [941, 253] width 33 height 92
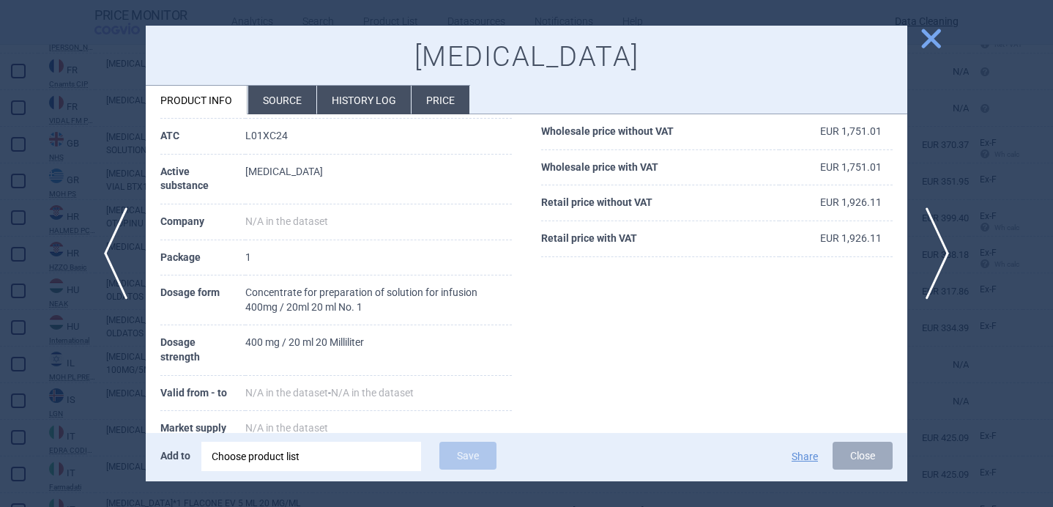
scroll to position [131, 0]
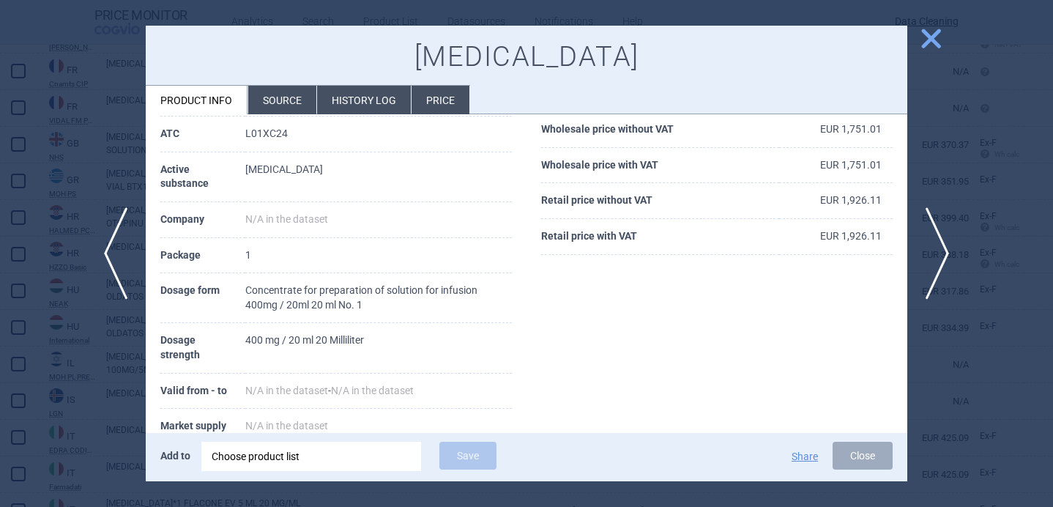
click at [254, 452] on div "Choose product list" at bounding box center [311, 455] width 199 height 29
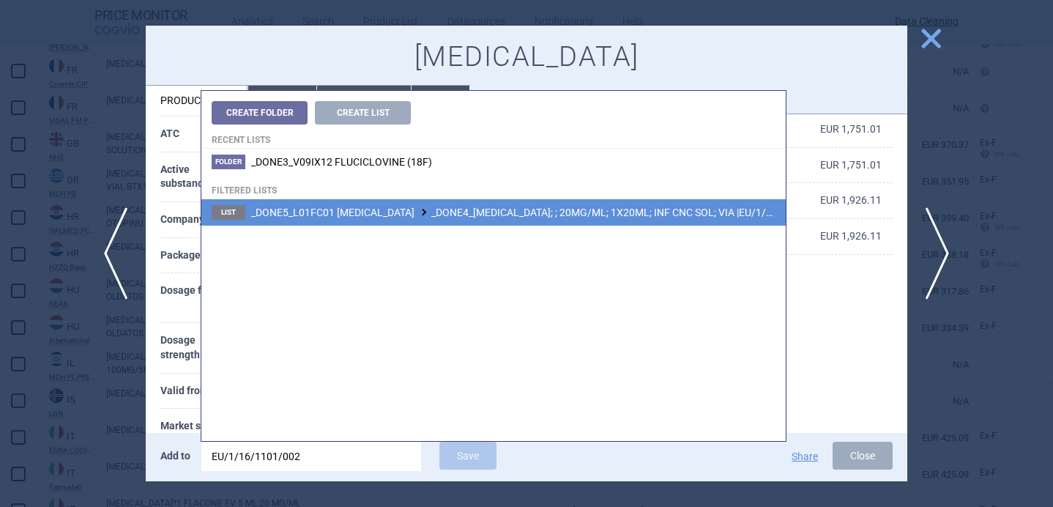
type input "EU/1/16/1101/002"
click at [518, 214] on span "_DONE5_L01FC01 DARATUMUMAB _DONE4_DARZALEX; ; 20MG/ML; 1X20ML; INF CNC SOL; VIA…" at bounding box center [539, 212] width 576 height 12
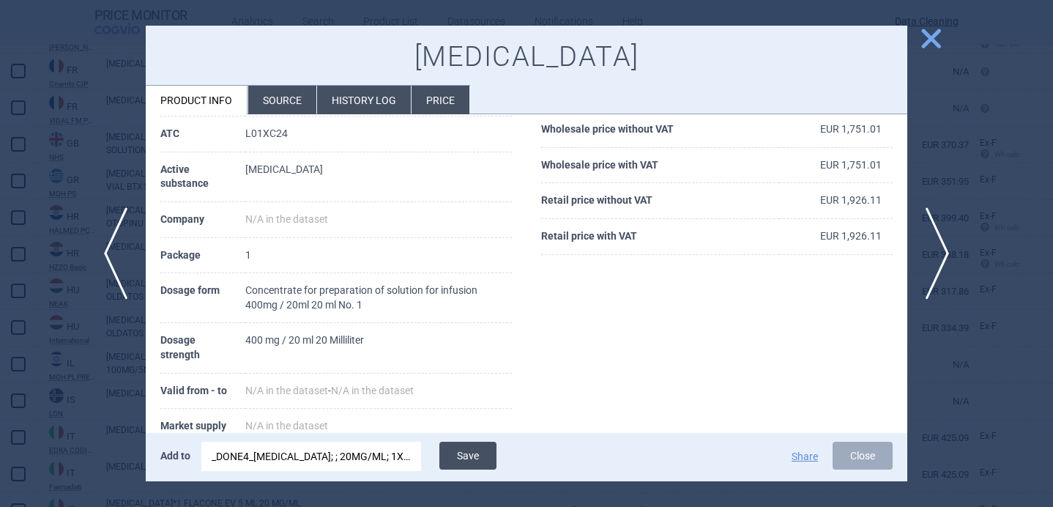
click at [465, 455] on button "Save" at bounding box center [467, 455] width 57 height 28
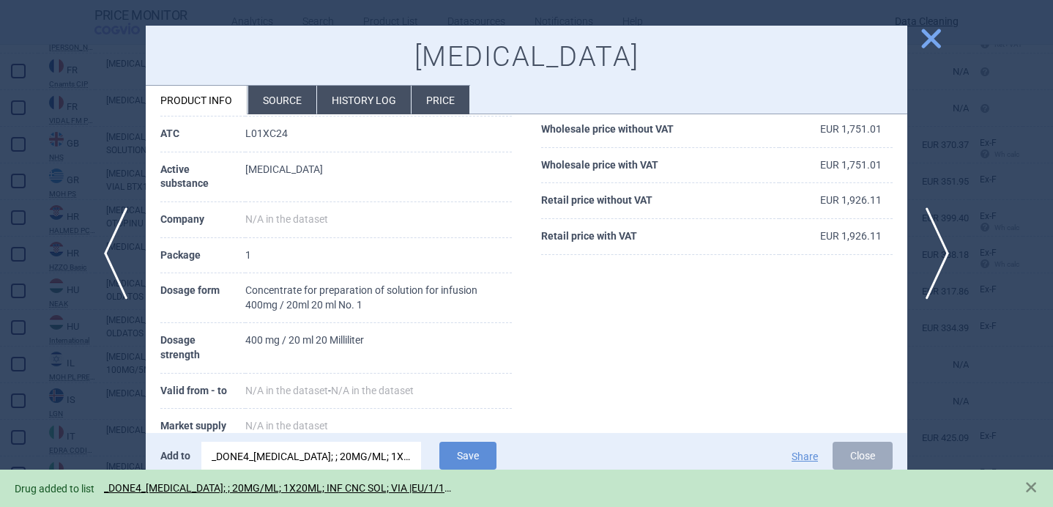
click at [72, 397] on div at bounding box center [526, 253] width 1053 height 507
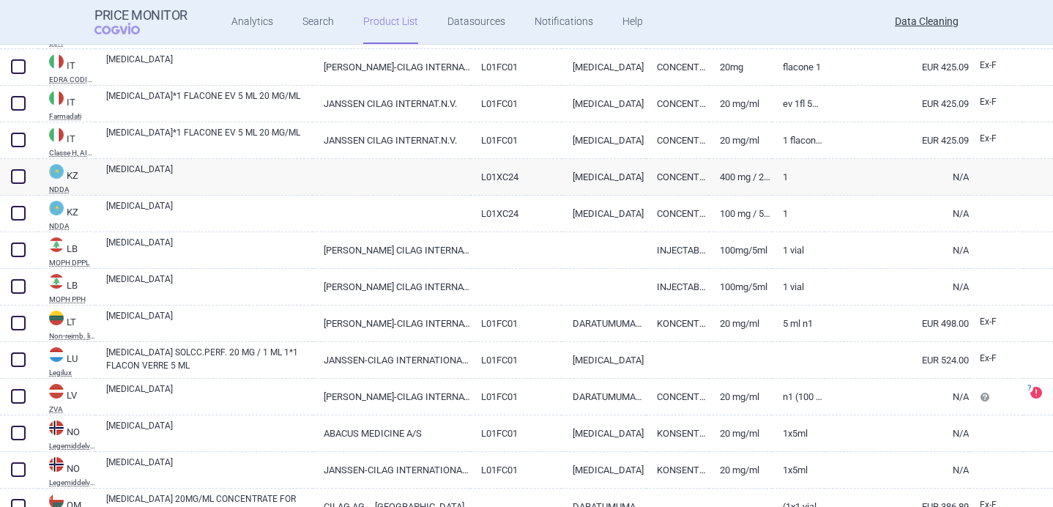
scroll to position [2348, 0]
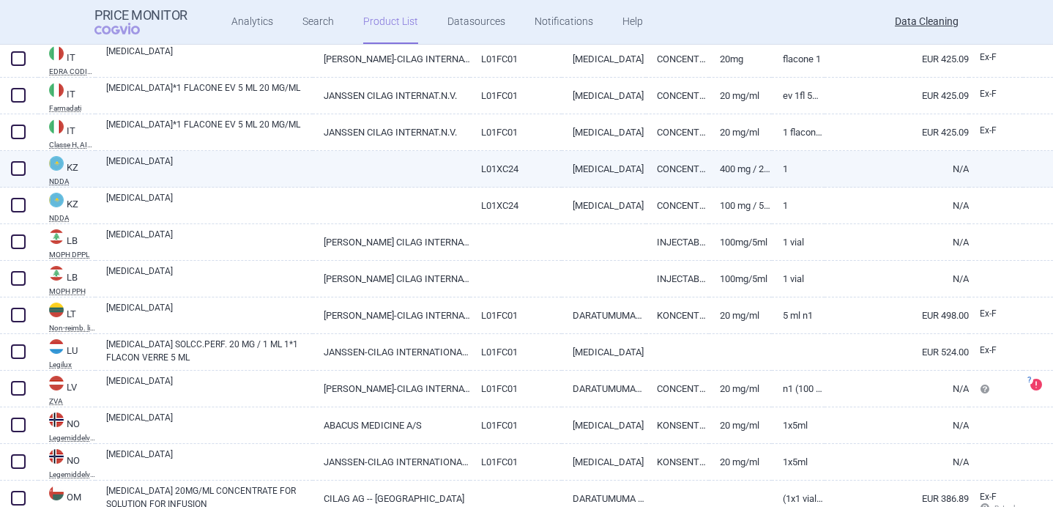
click at [17, 166] on span at bounding box center [18, 168] width 15 height 15
checkbox input "true"
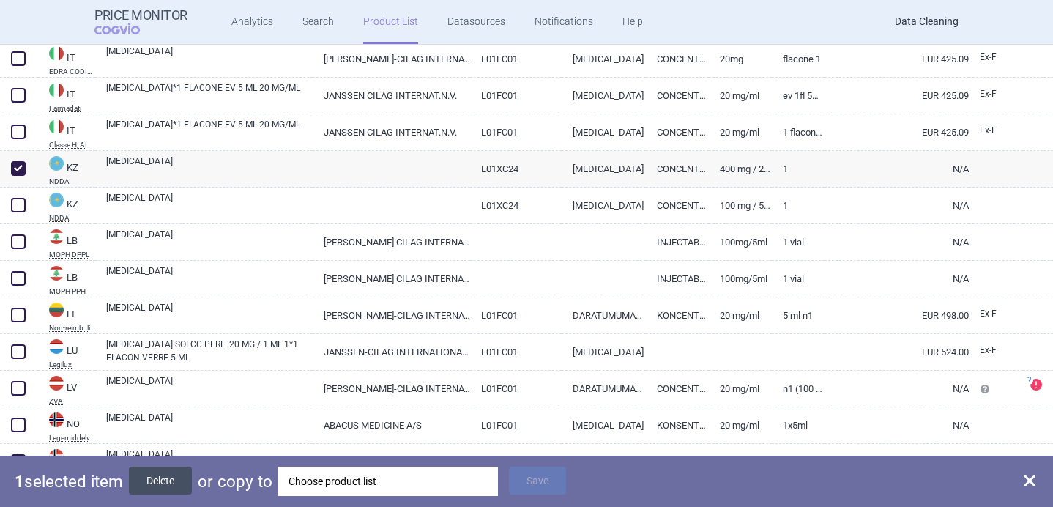
click at [164, 482] on button "Delete" at bounding box center [160, 480] width 63 height 28
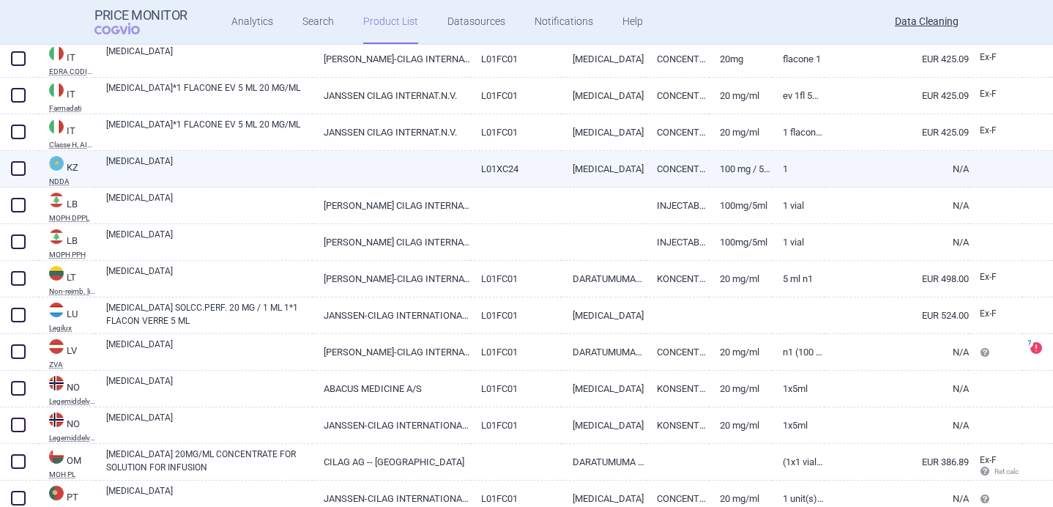
click at [228, 168] on link "[MEDICAL_DATA]" at bounding box center [209, 167] width 206 height 26
select select "EUR"
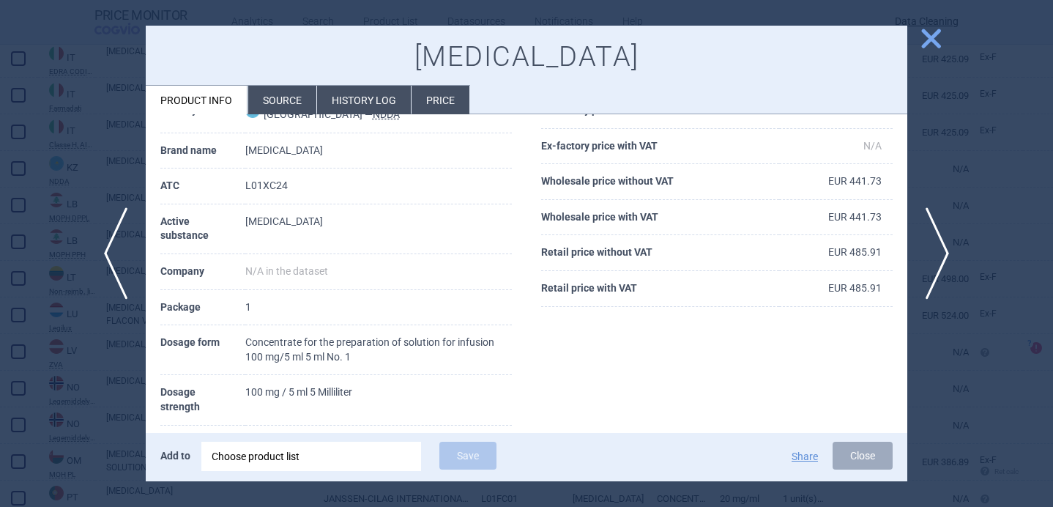
scroll to position [81, 0]
click at [67, 383] on div at bounding box center [526, 253] width 1053 height 507
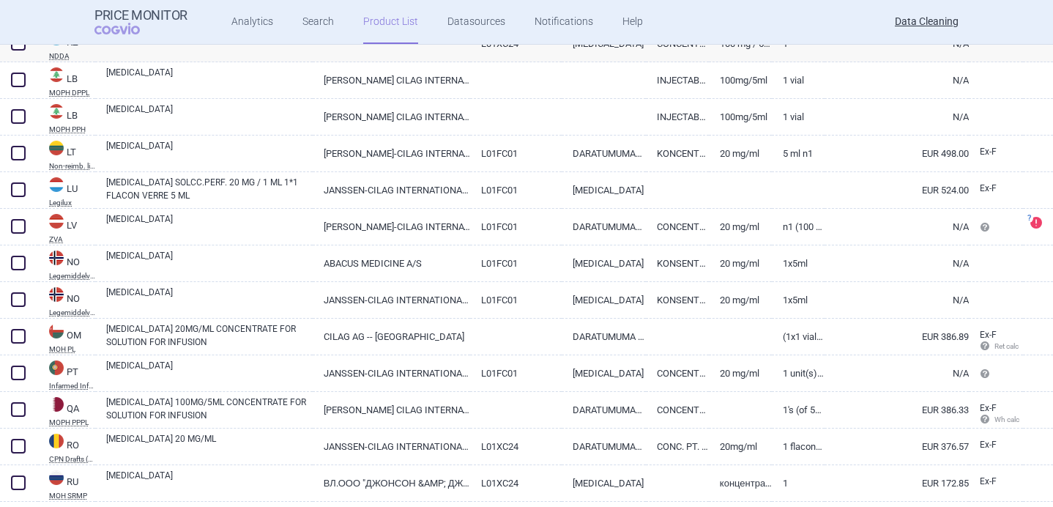
scroll to position [2475, 0]
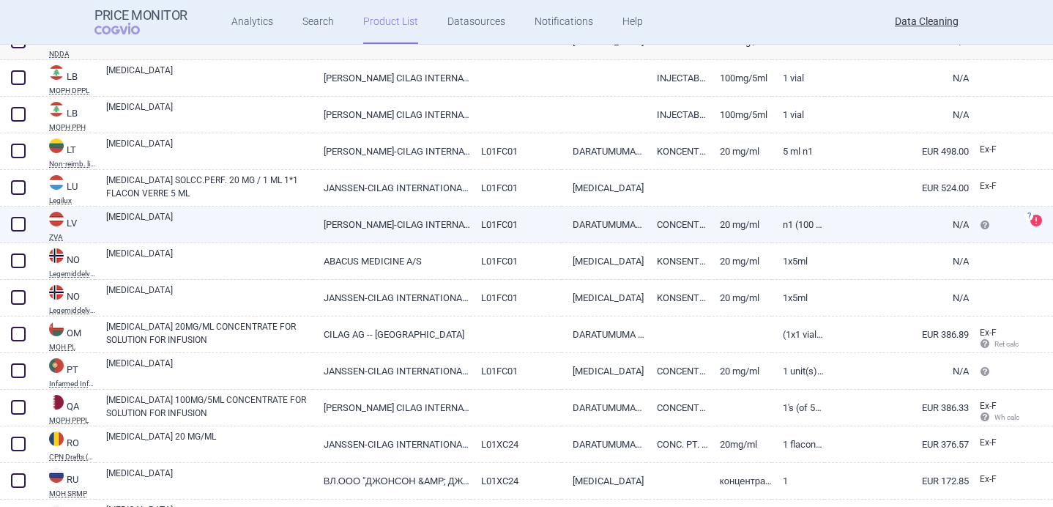
click at [184, 207] on div "[MEDICAL_DATA]" at bounding box center [203, 224] width 217 height 37
click at [187, 224] on link "[MEDICAL_DATA]" at bounding box center [209, 223] width 206 height 26
select select "EUR"
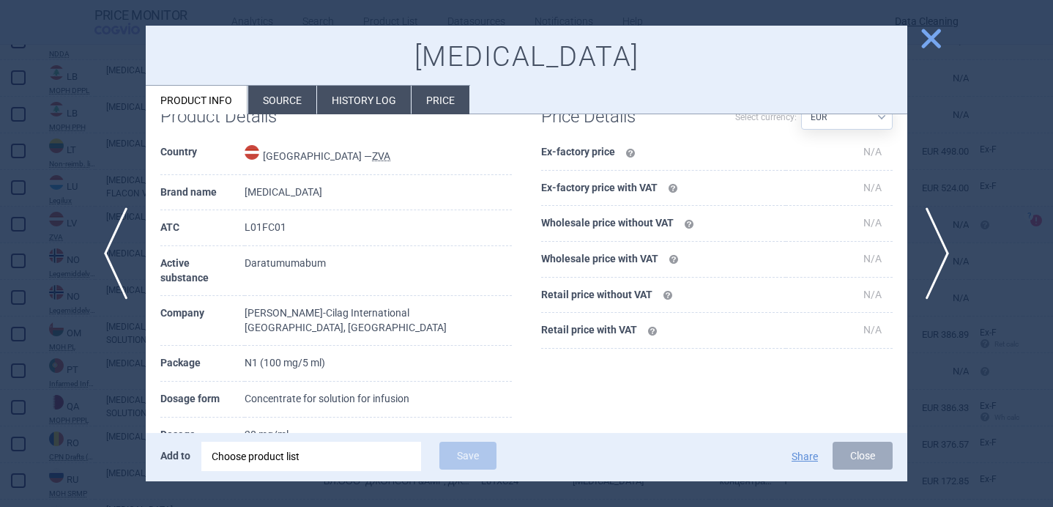
scroll to position [147, 0]
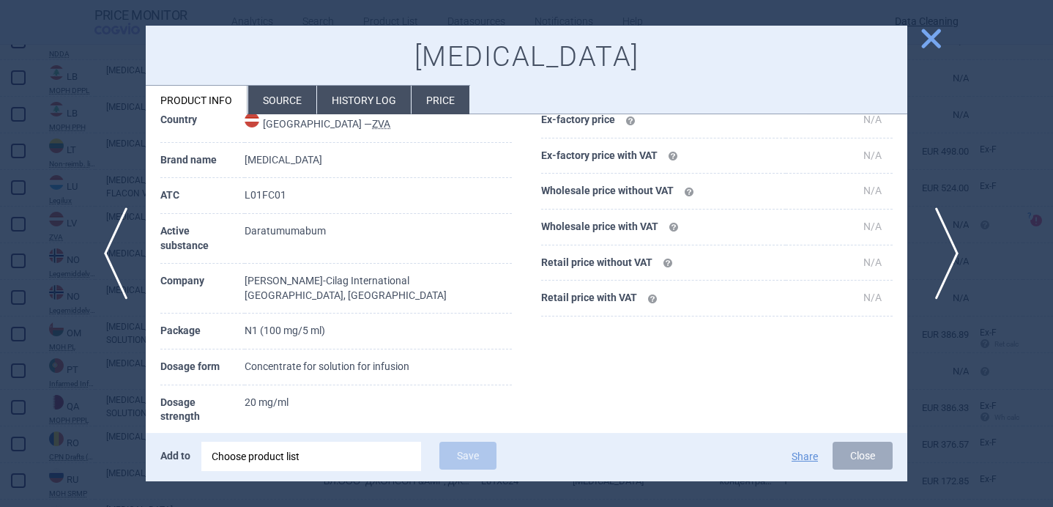
click at [944, 243] on span "next" at bounding box center [941, 253] width 33 height 92
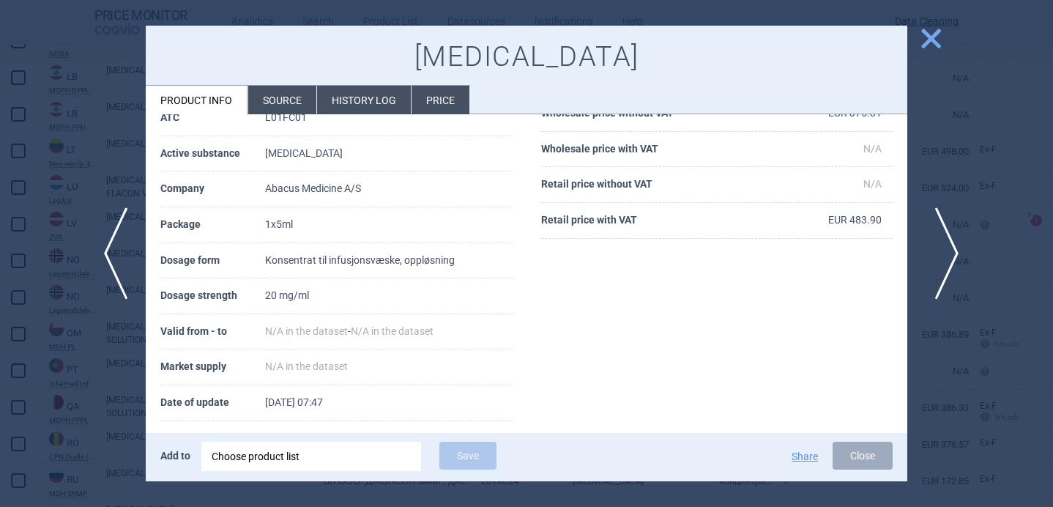
scroll to position [70, 0]
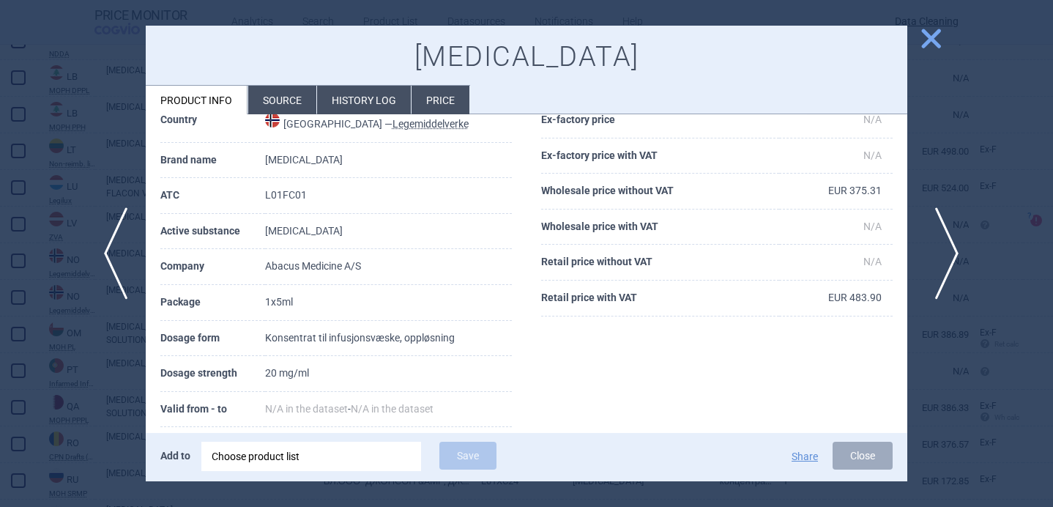
click at [944, 243] on span "next" at bounding box center [941, 253] width 33 height 92
click at [944, 244] on span "next" at bounding box center [941, 253] width 33 height 92
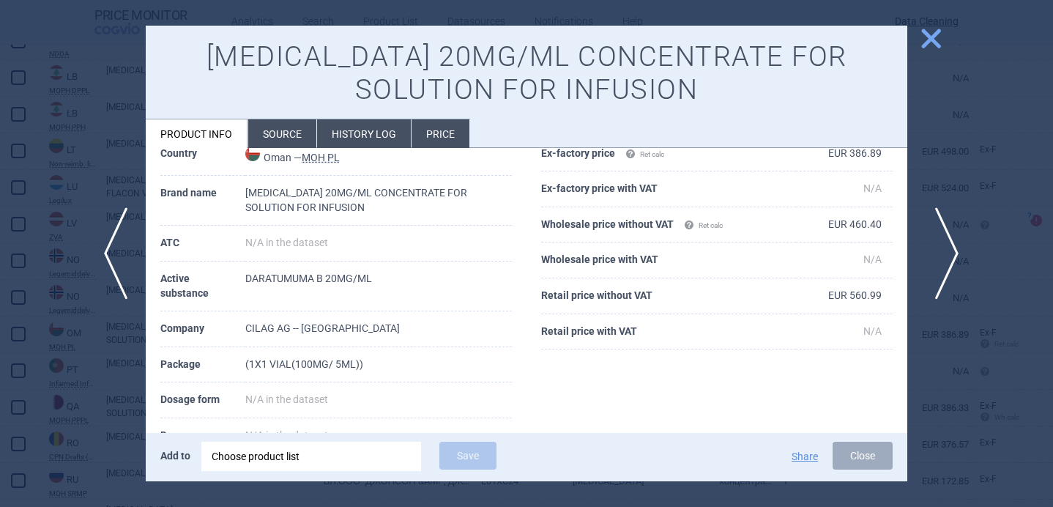
click at [944, 244] on span "next" at bounding box center [941, 253] width 33 height 92
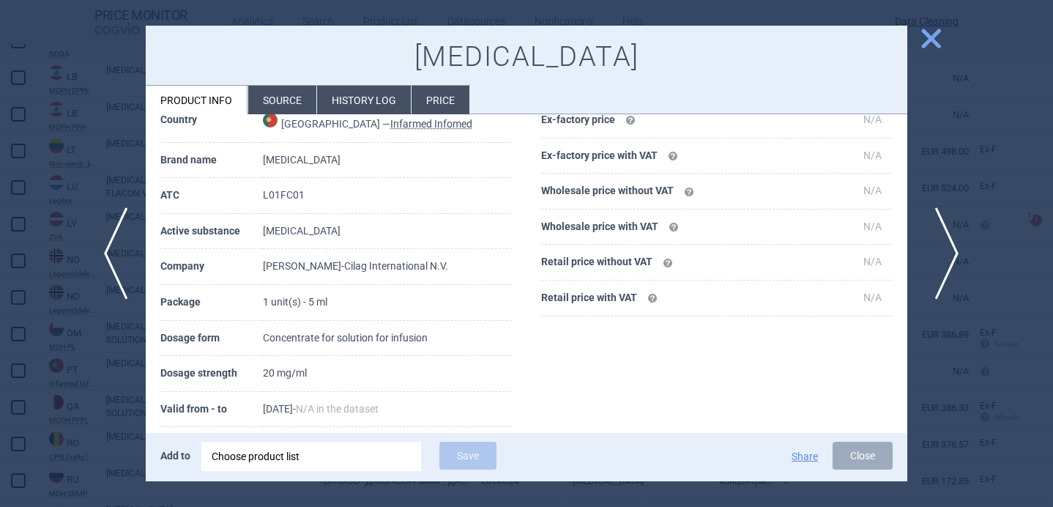
click at [944, 244] on span "next" at bounding box center [941, 253] width 33 height 92
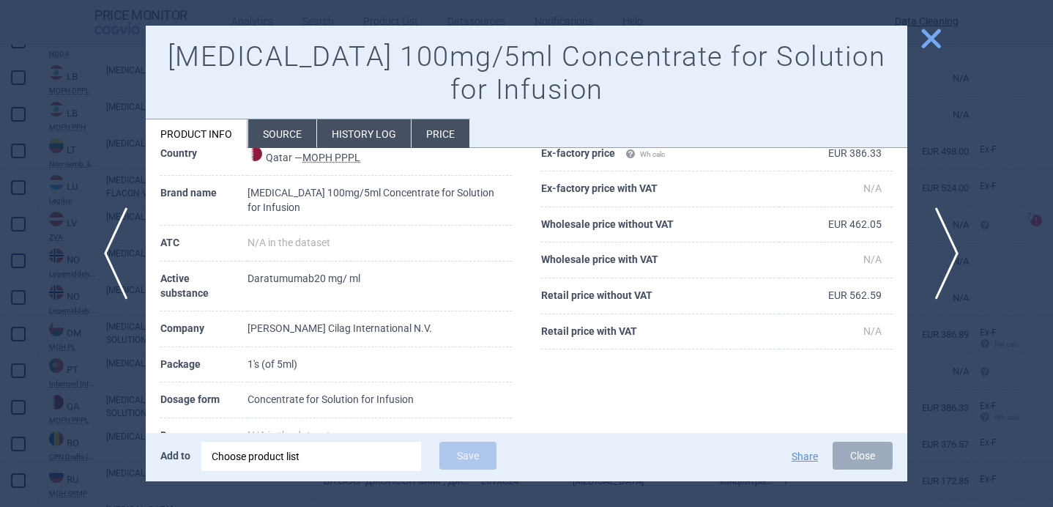
click at [944, 244] on span "next" at bounding box center [941, 253] width 33 height 92
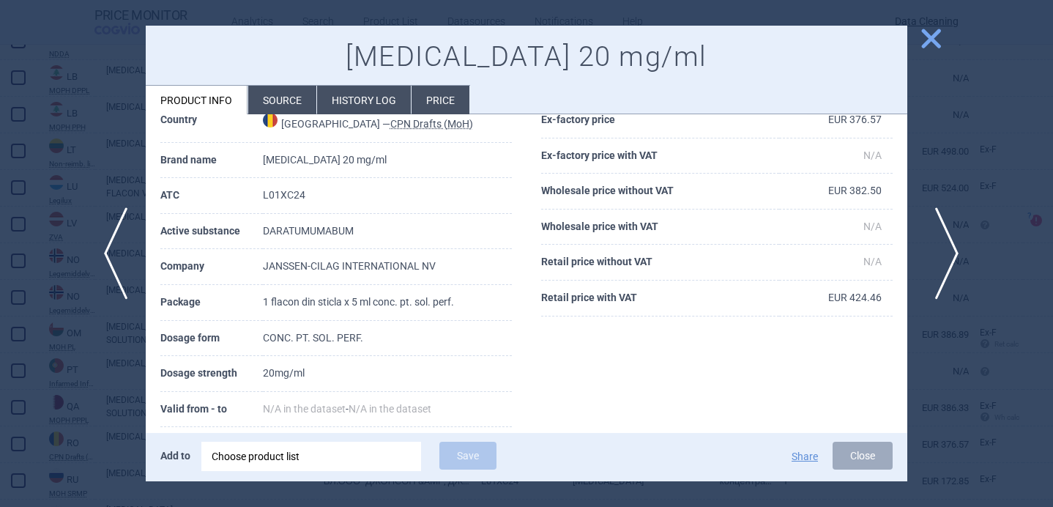
click at [944, 244] on span "next" at bounding box center [941, 253] width 33 height 92
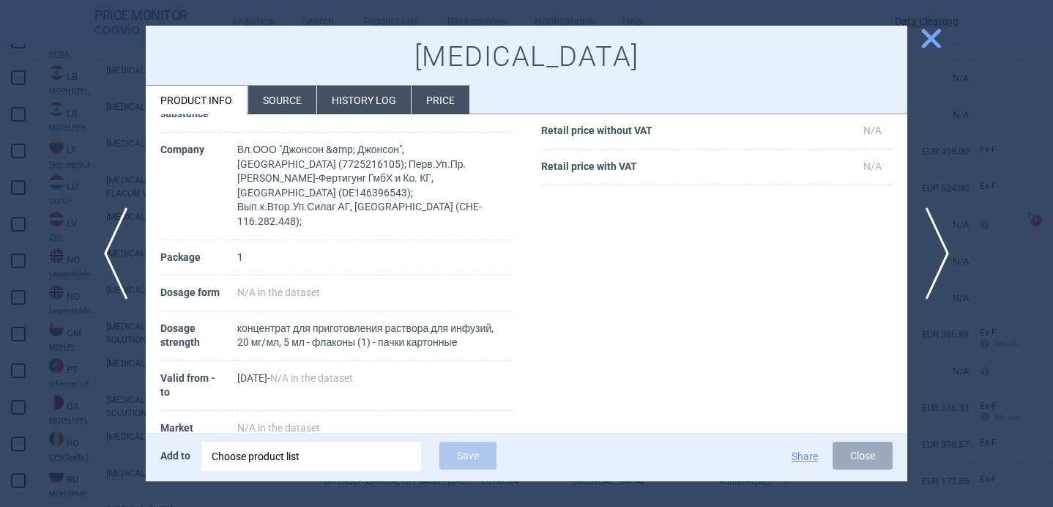
scroll to position [205, 0]
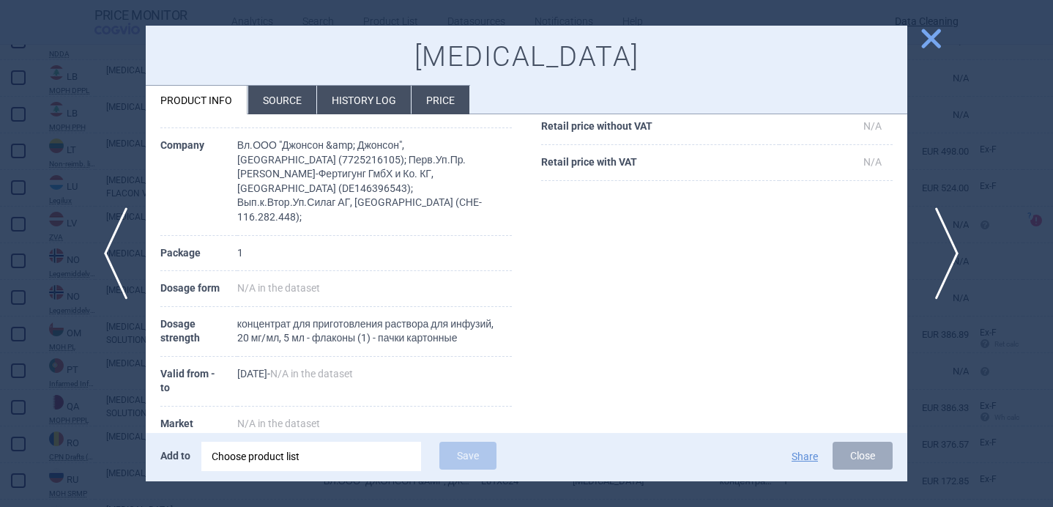
click at [946, 264] on span "next" at bounding box center [941, 253] width 33 height 92
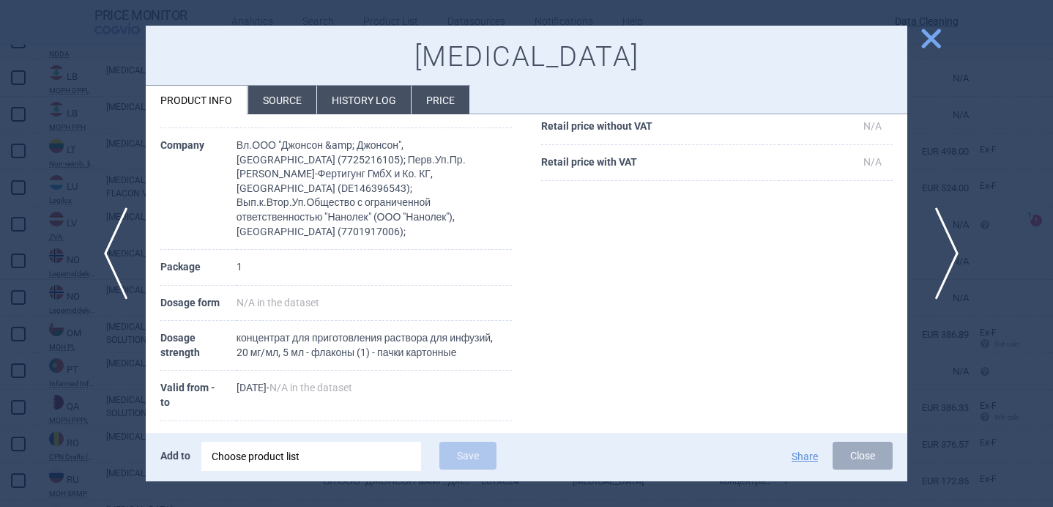
click at [946, 264] on span "next" at bounding box center [941, 253] width 33 height 92
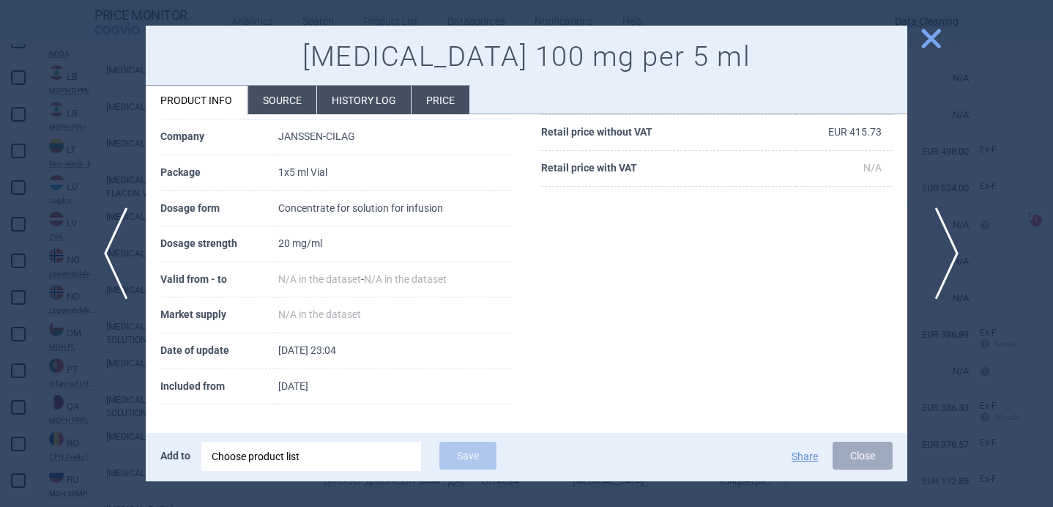
click at [946, 264] on span "next" at bounding box center [941, 253] width 33 height 92
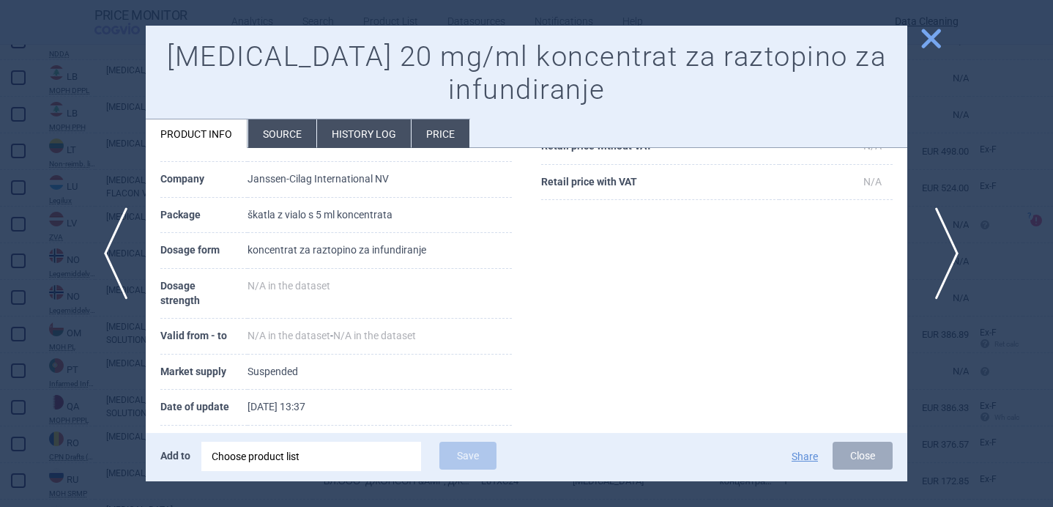
click at [946, 264] on span "next" at bounding box center [941, 253] width 33 height 92
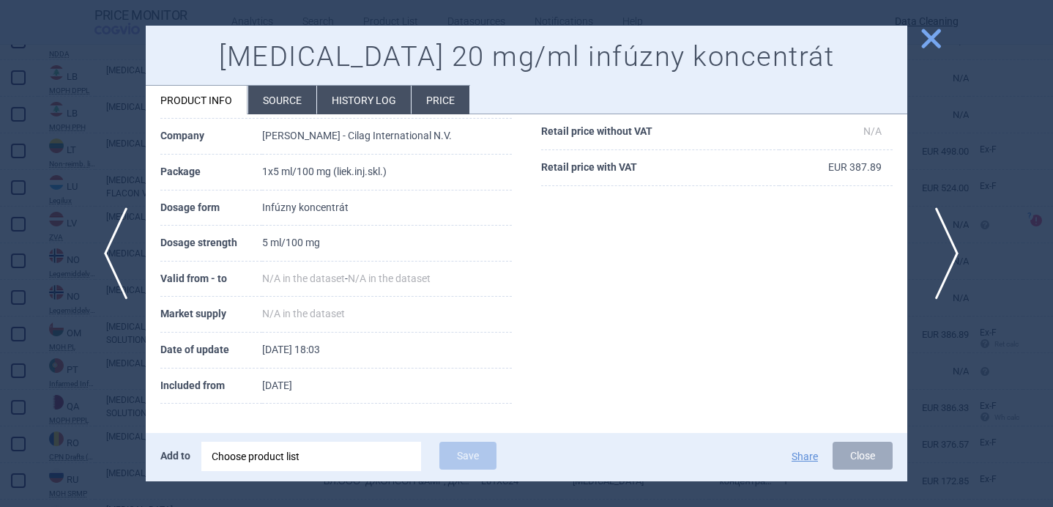
scroll to position [199, 0]
click at [946, 264] on span "next" at bounding box center [941, 253] width 33 height 92
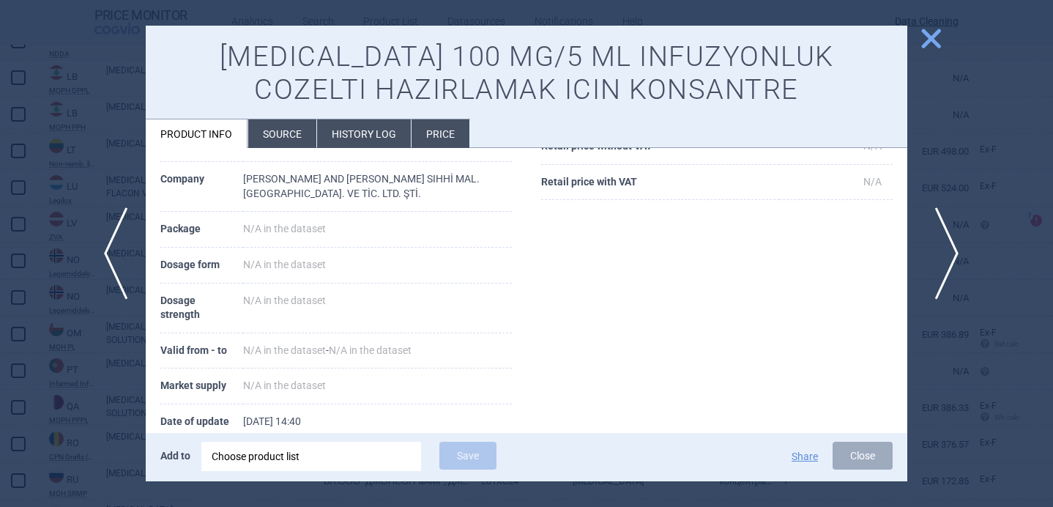
click at [946, 264] on span "next" at bounding box center [941, 253] width 33 height 92
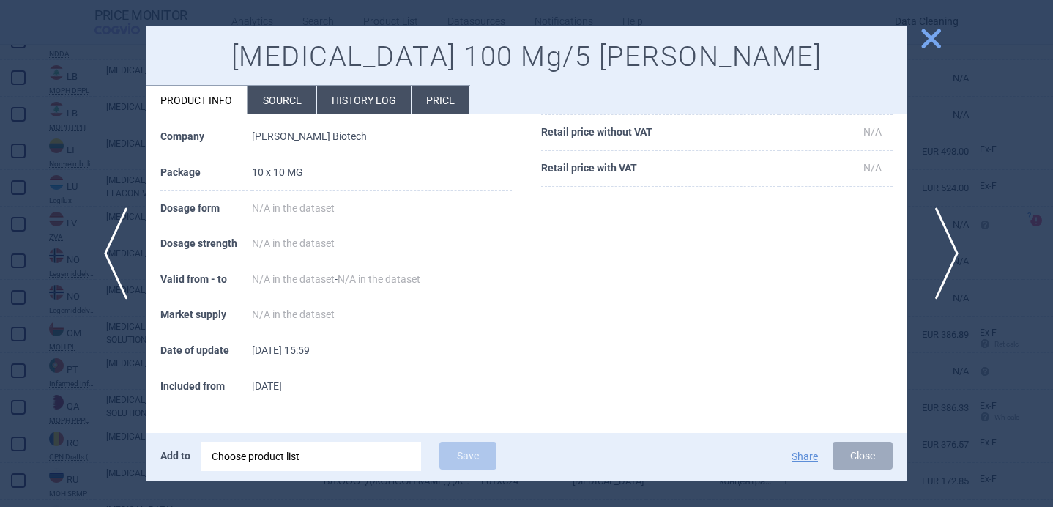
click at [946, 264] on span "next" at bounding box center [941, 253] width 33 height 92
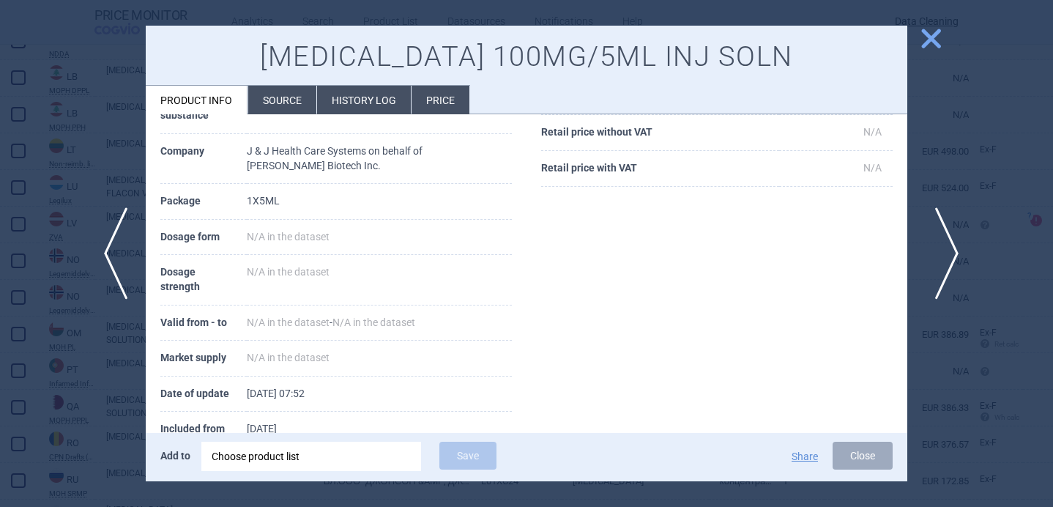
scroll to position [205, 0]
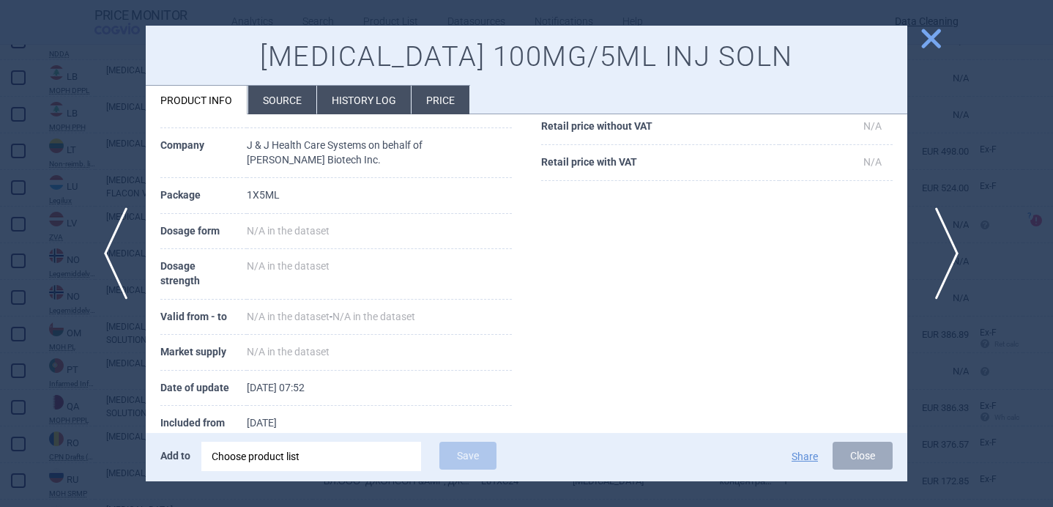
click at [946, 264] on span "next" at bounding box center [941, 253] width 33 height 92
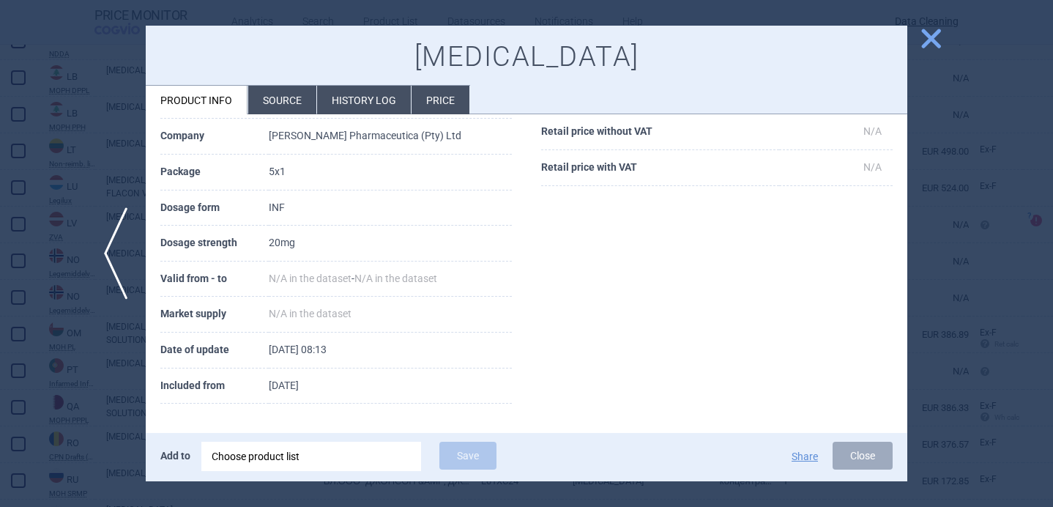
scroll to position [199, 0]
click at [946, 264] on div at bounding box center [526, 253] width 1053 height 507
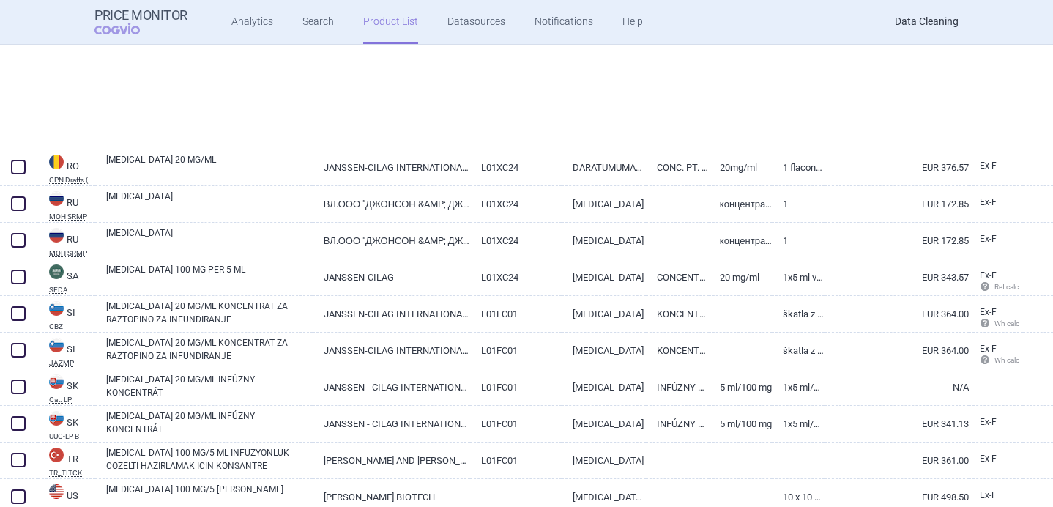
scroll to position [2918, 0]
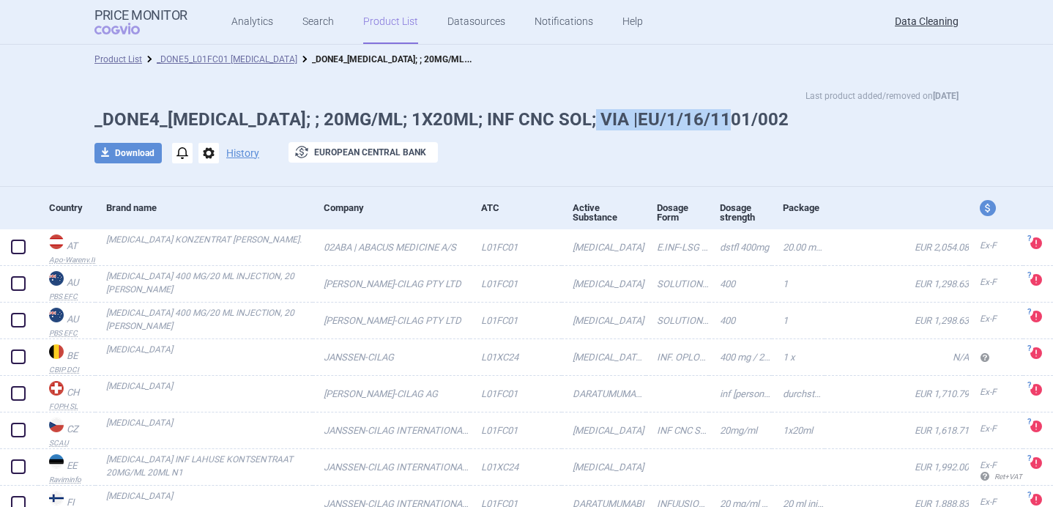
drag, startPoint x: 747, startPoint y: 114, endPoint x: 588, endPoint y: 116, distance: 158.9
click at [588, 116] on h1 "_DONE4_DARZALEX; ; 20MG/ML; 1X20ML; INF CNC SOL; VIA |EU/1/16/1101/002" at bounding box center [526, 119] width 864 height 21
copy h1 "EU/1/16/1101/002"
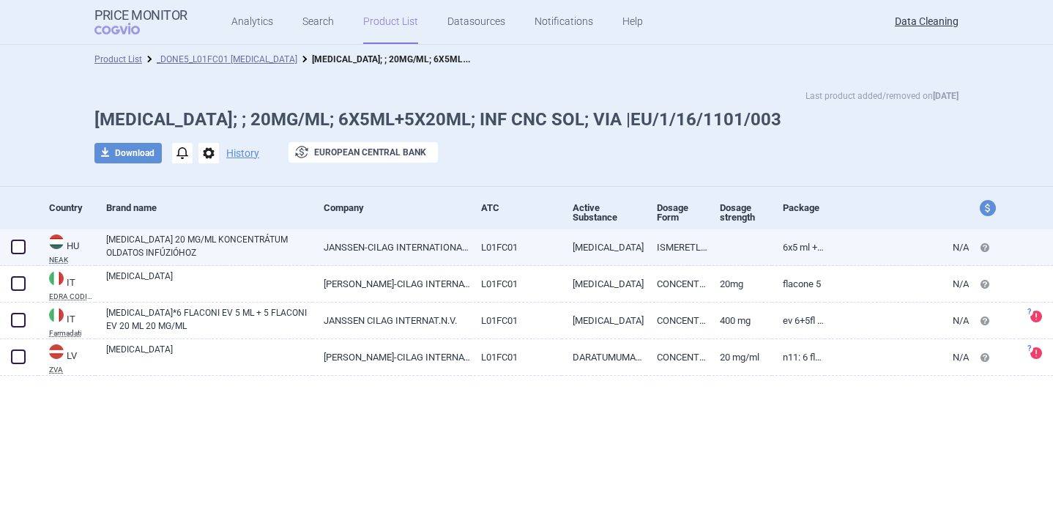
click at [271, 243] on link "[MEDICAL_DATA] 20 MG/ML KONCENTRÁTUM OLDATOS INFÚZIÓHOZ" at bounding box center [209, 246] width 206 height 26
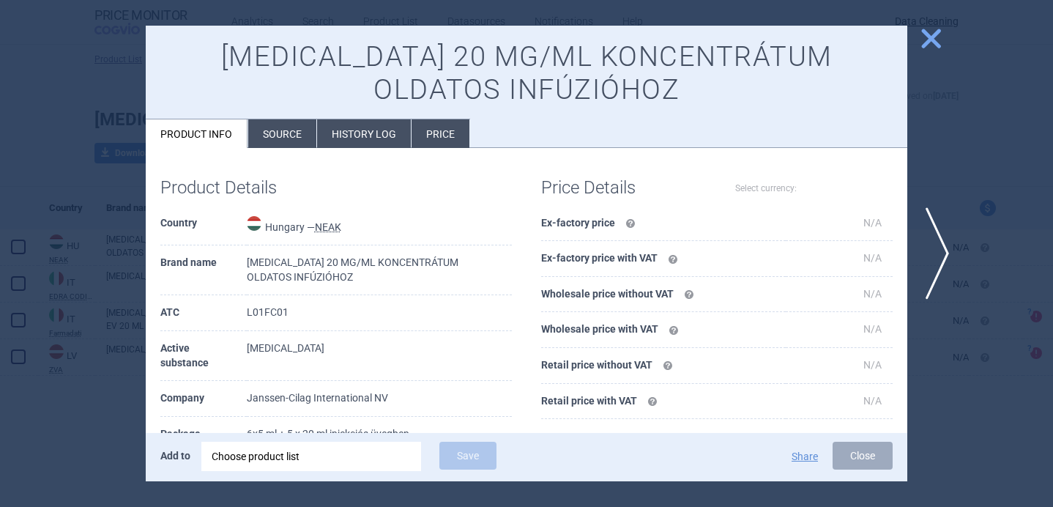
select select "EUR"
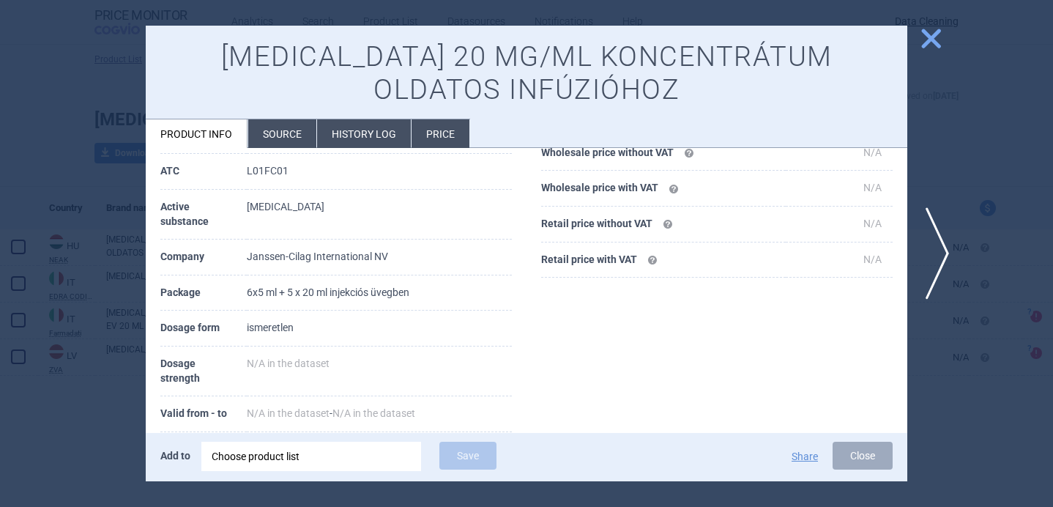
scroll to position [156, 0]
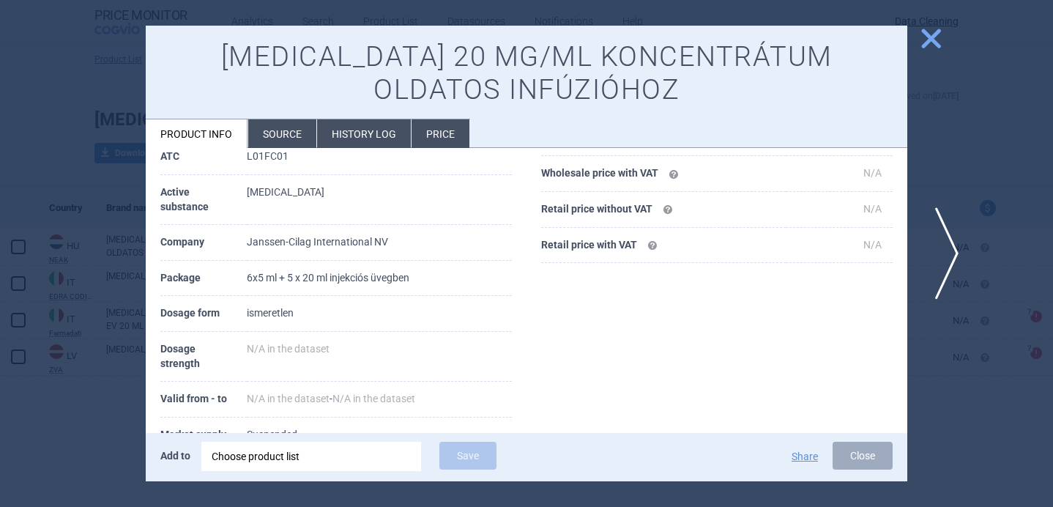
click at [941, 248] on span "next" at bounding box center [941, 253] width 33 height 92
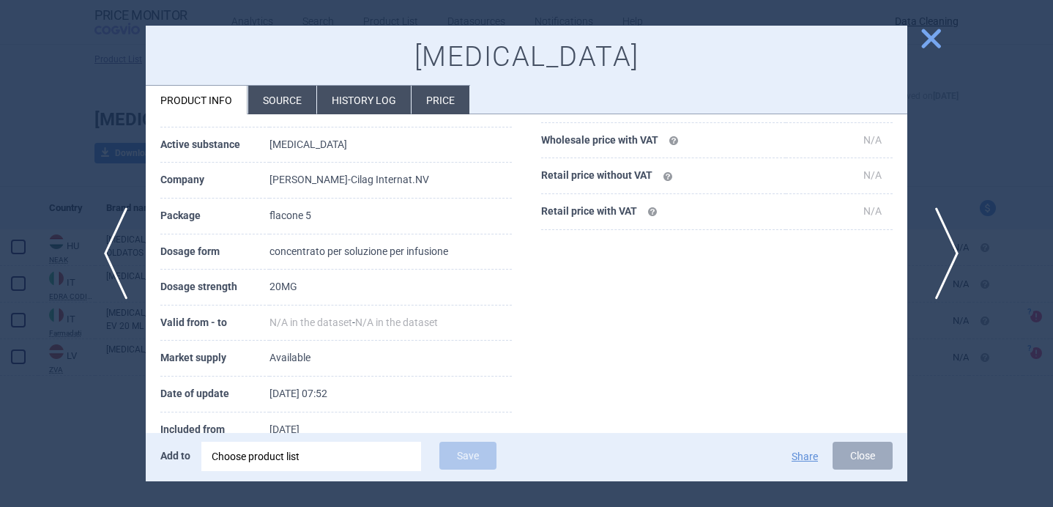
scroll to position [141, 0]
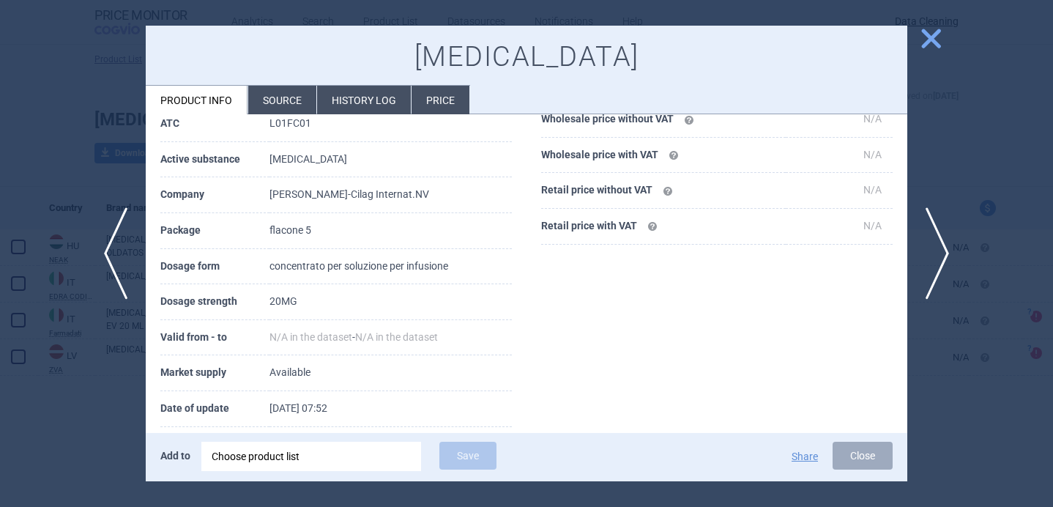
click at [277, 101] on li "Source" at bounding box center [282, 100] width 68 height 29
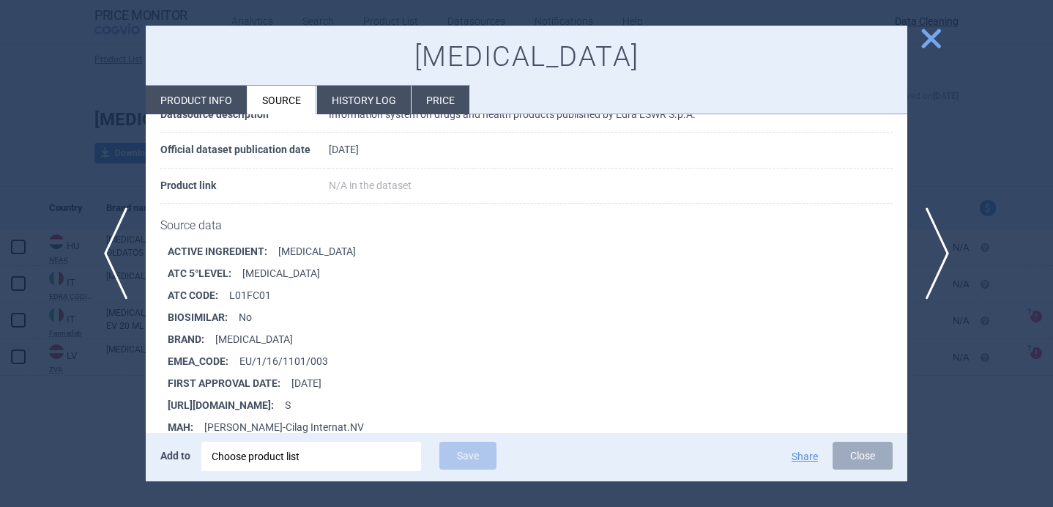
scroll to position [132, 0]
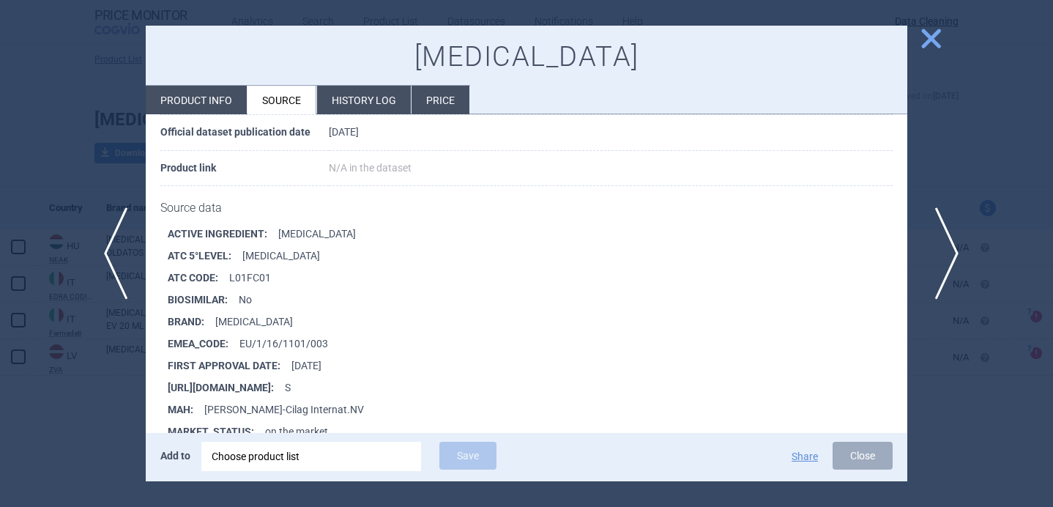
click at [938, 248] on span "next" at bounding box center [941, 253] width 33 height 92
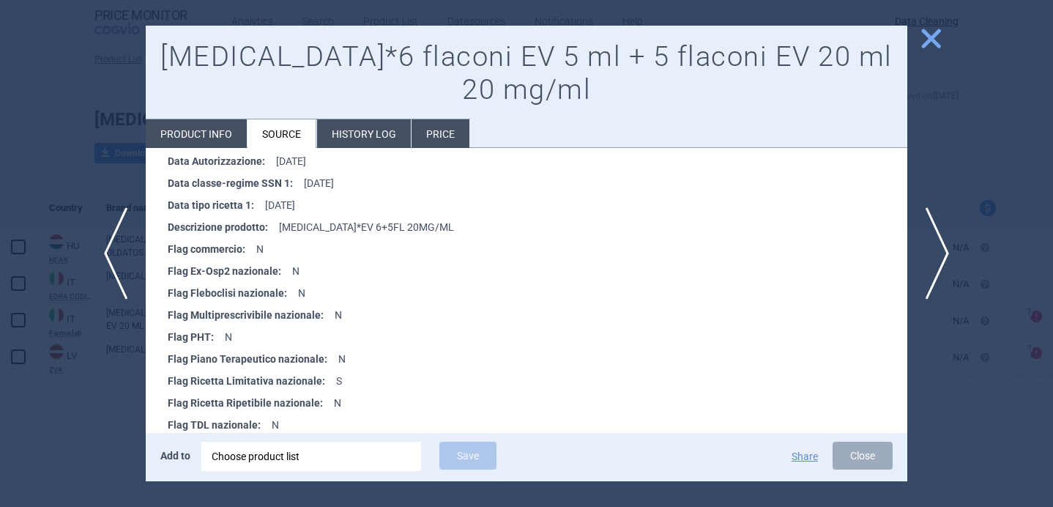
scroll to position [452, 0]
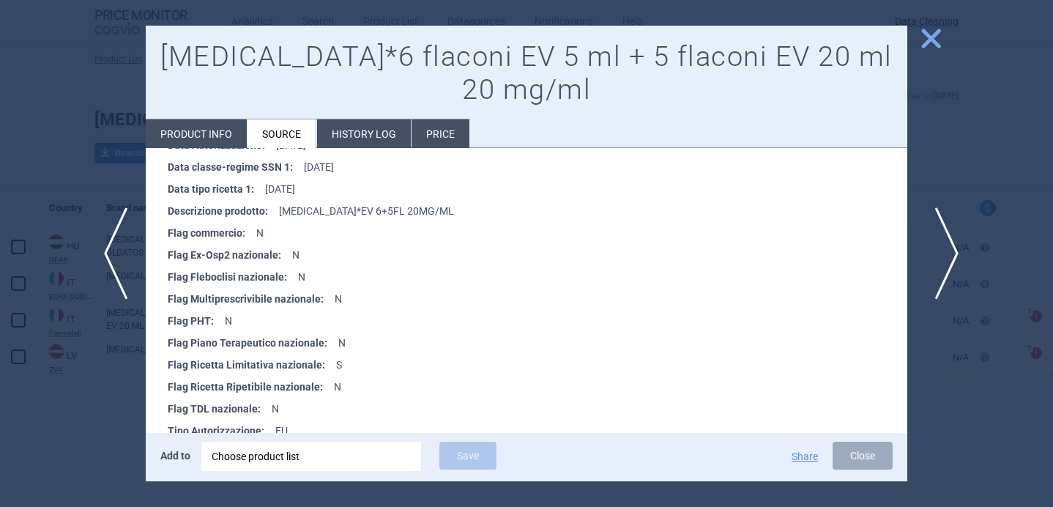
click at [940, 241] on span "next" at bounding box center [941, 253] width 33 height 92
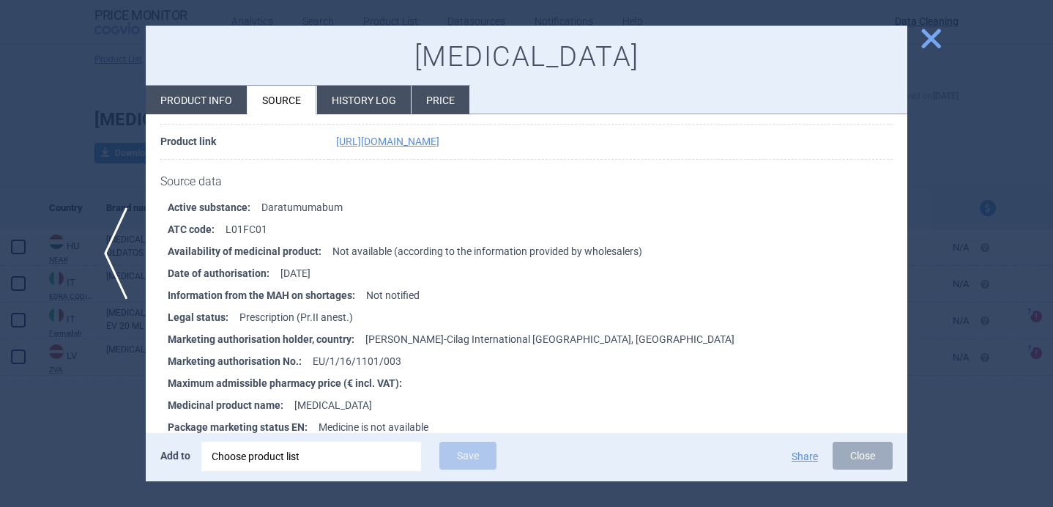
scroll to position [190, 0]
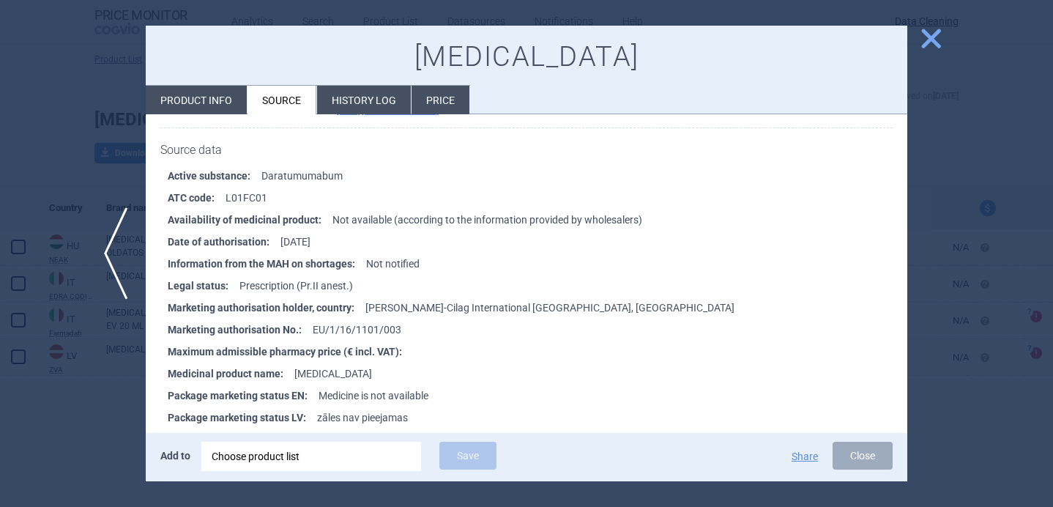
click at [941, 261] on div at bounding box center [526, 253] width 1053 height 507
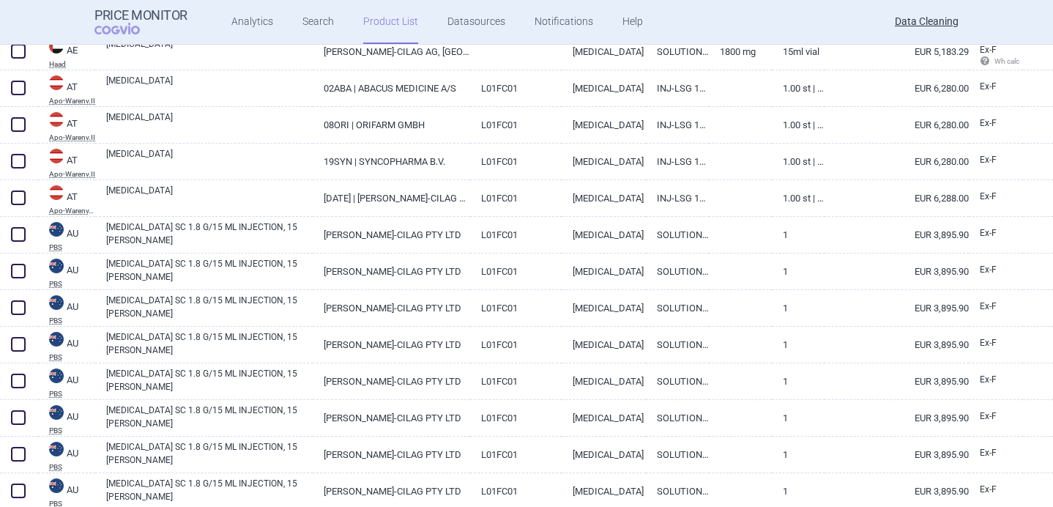
scroll to position [607, 0]
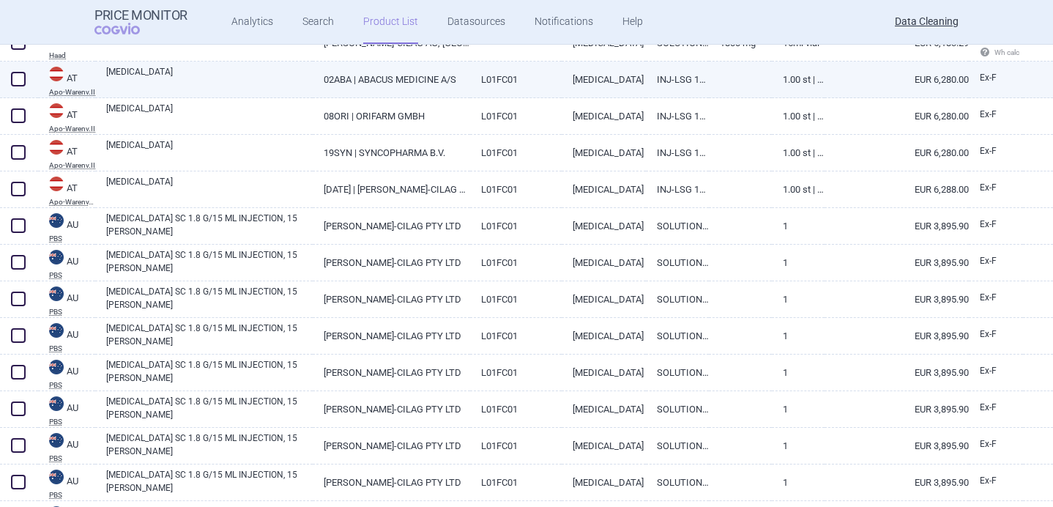
click at [264, 78] on link "[MEDICAL_DATA]" at bounding box center [209, 78] width 206 height 26
select select "EUR"
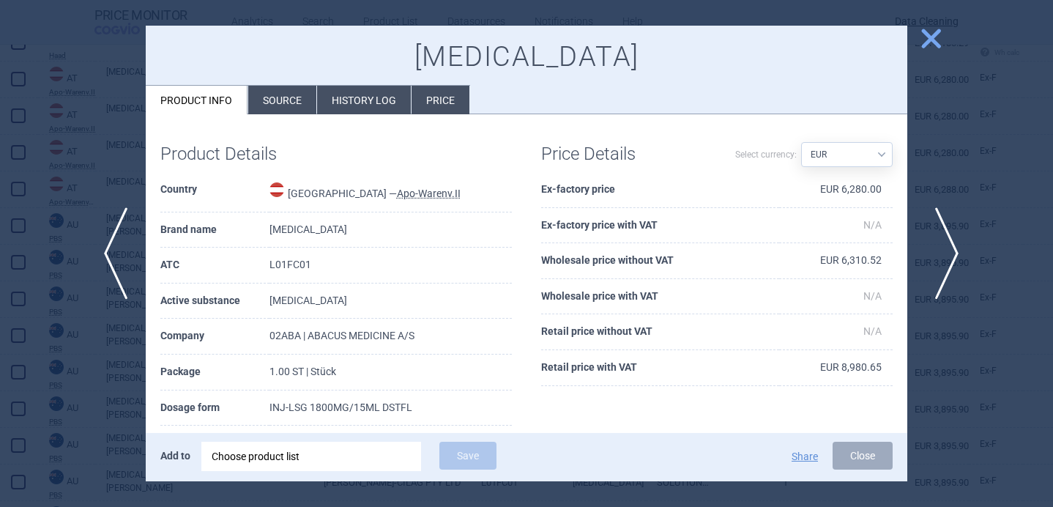
click at [947, 257] on span "next" at bounding box center [941, 253] width 33 height 92
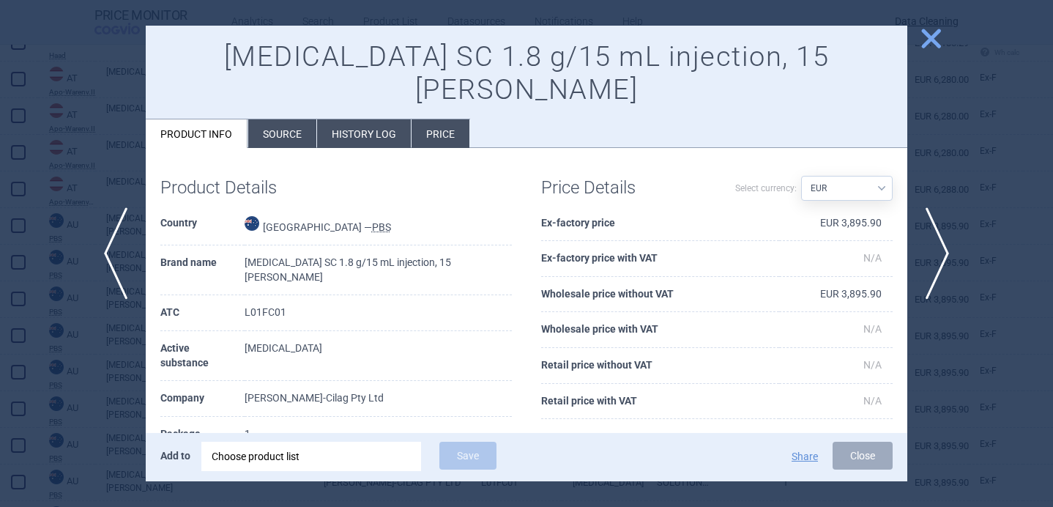
click at [105, 413] on div at bounding box center [526, 253] width 1053 height 507
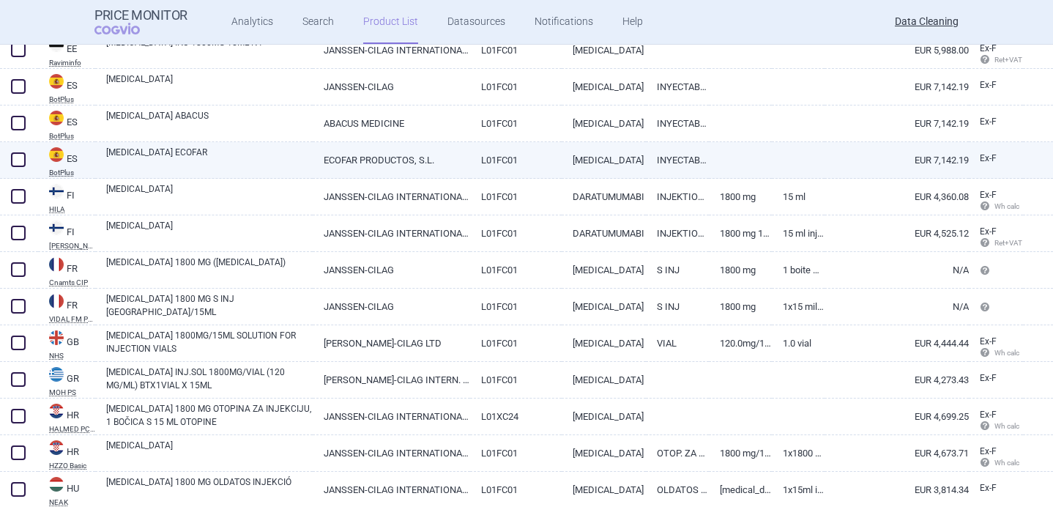
scroll to position [1675, 0]
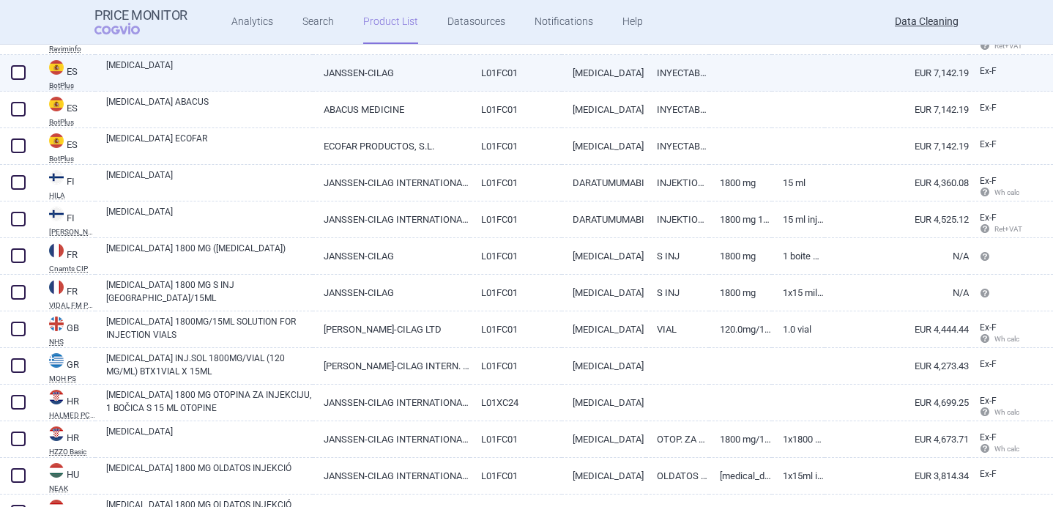
click at [217, 78] on link "[MEDICAL_DATA]" at bounding box center [209, 72] width 206 height 26
select select "EUR"
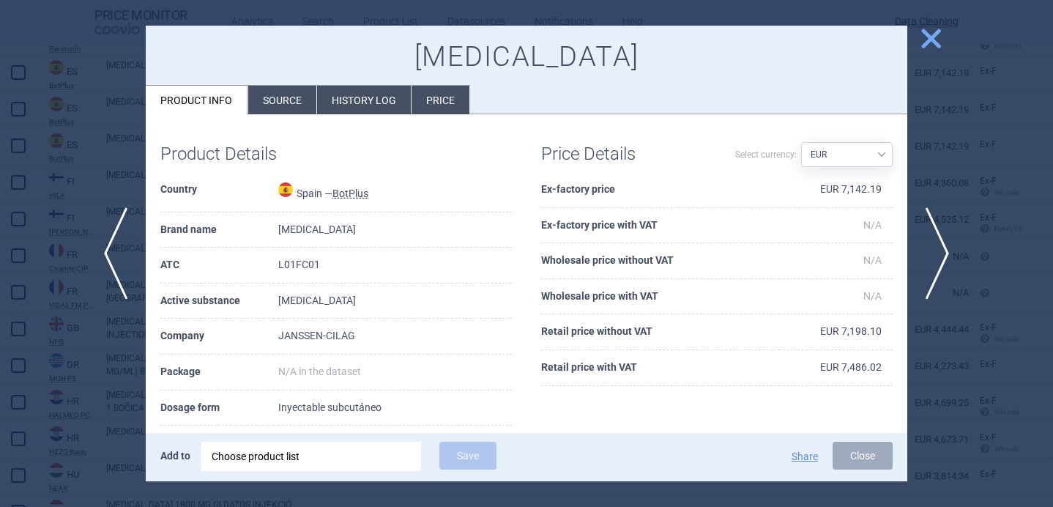
click at [290, 99] on li "Source" at bounding box center [282, 100] width 68 height 29
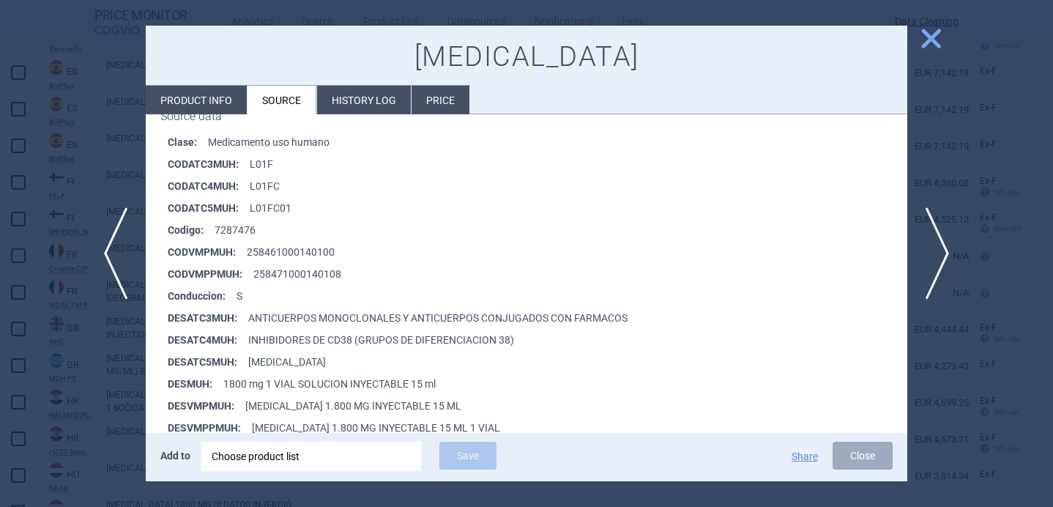
scroll to position [376, 0]
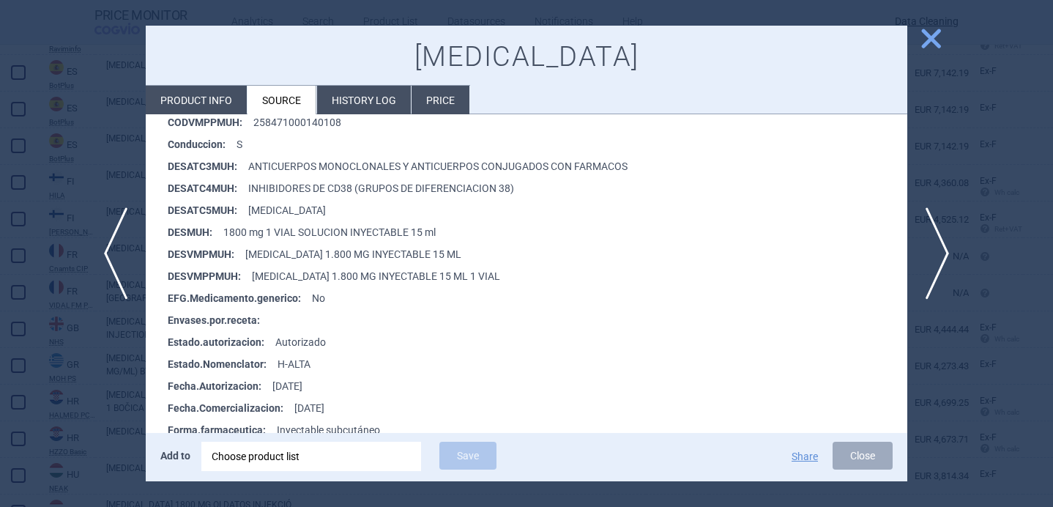
click at [210, 109] on li "Product info" at bounding box center [196, 100] width 101 height 29
select select "EUR"
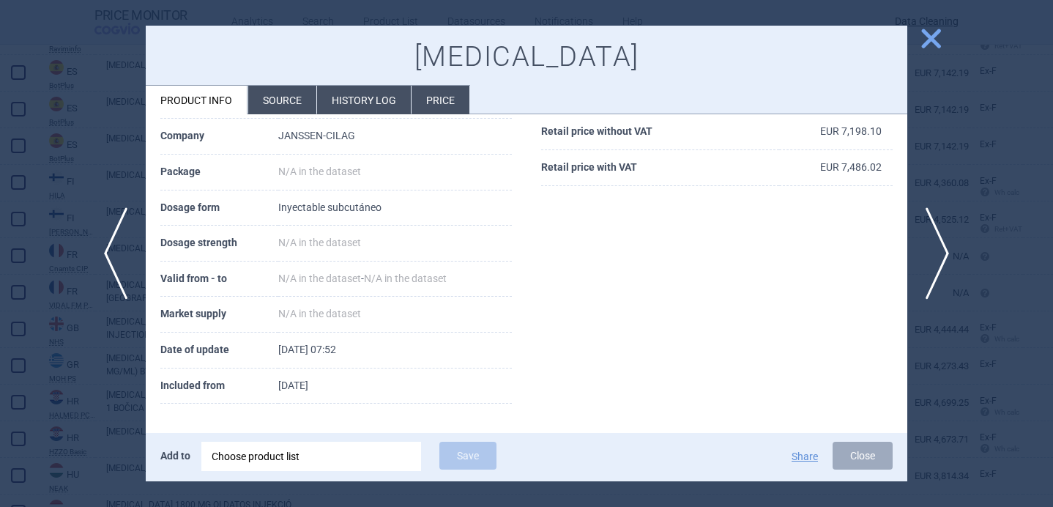
scroll to position [199, 0]
click at [951, 264] on span "next" at bounding box center [941, 253] width 33 height 92
click at [286, 105] on li "Source" at bounding box center [282, 100] width 68 height 29
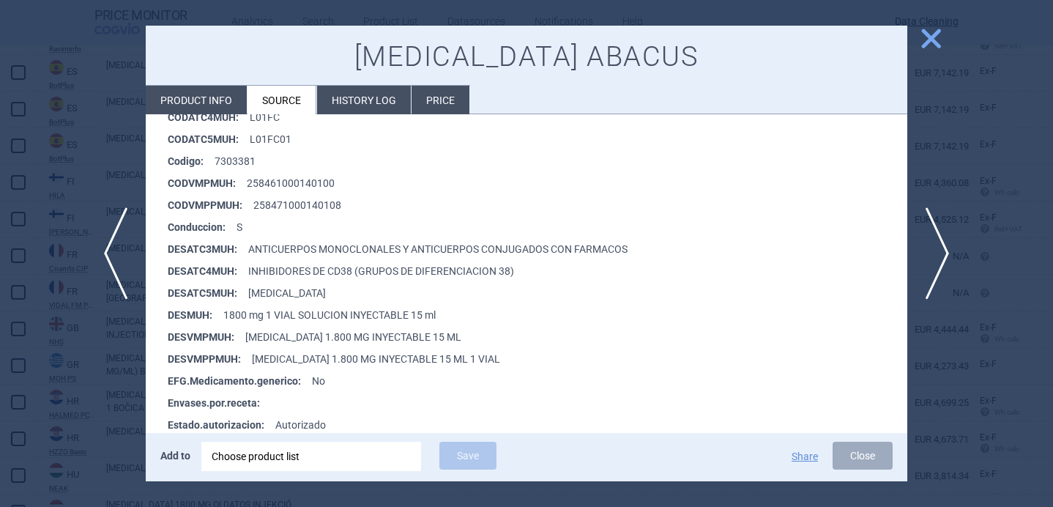
scroll to position [295, 0]
click at [929, 254] on span "next" at bounding box center [941, 253] width 33 height 92
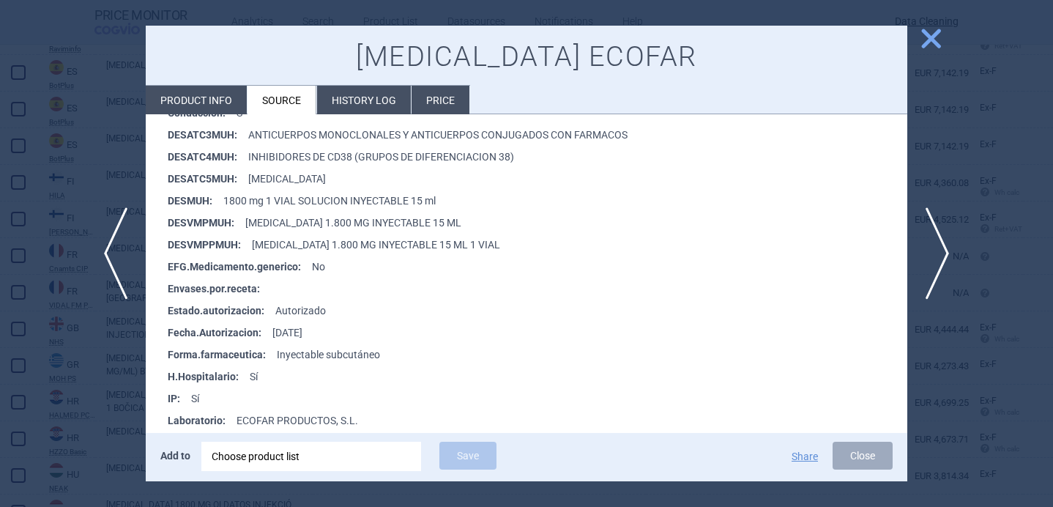
scroll to position [436, 0]
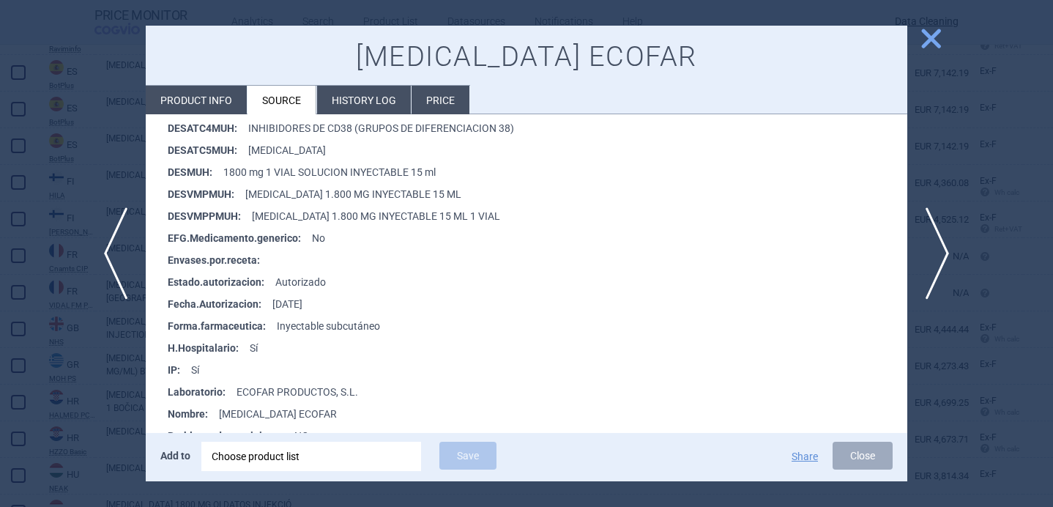
click at [218, 102] on li "Product info" at bounding box center [196, 100] width 101 height 29
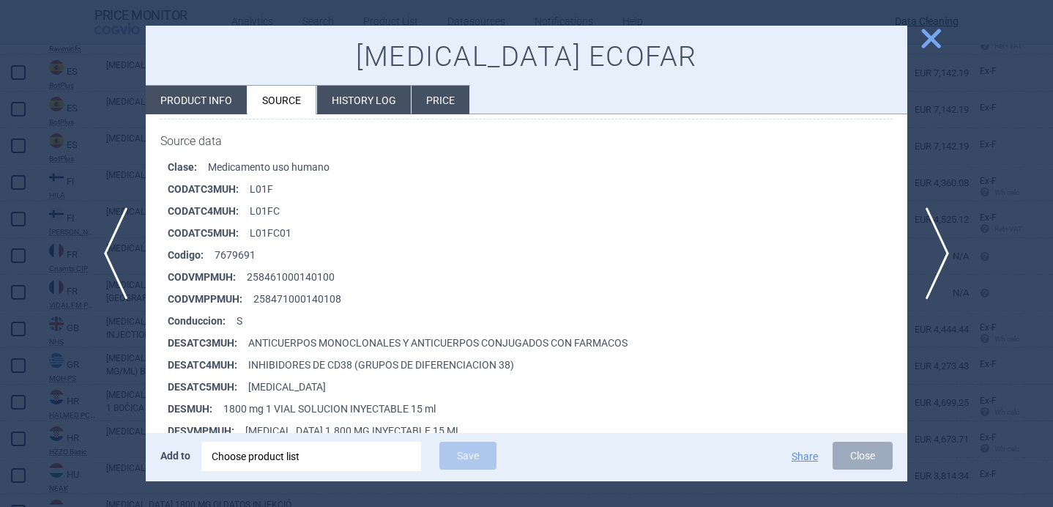
select select "EUR"
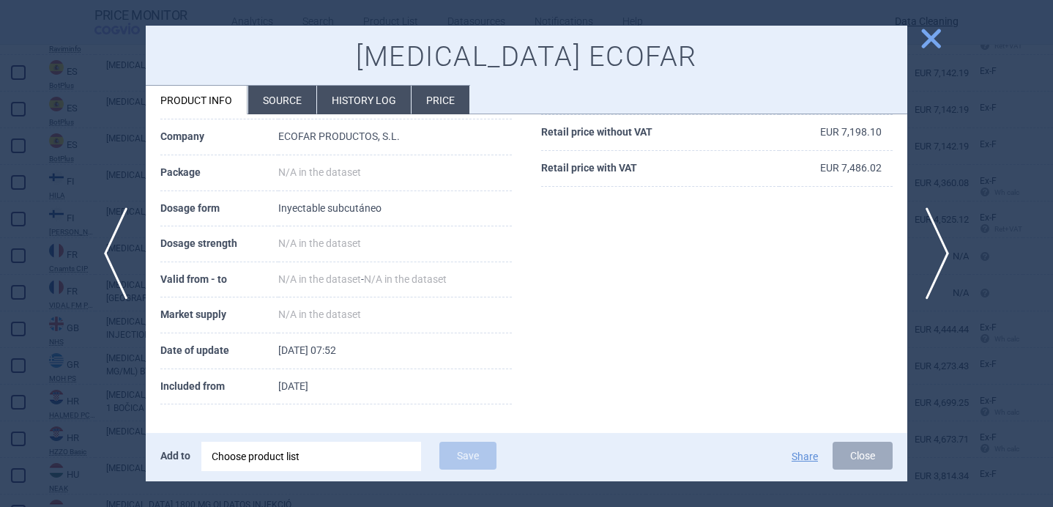
click at [53, 445] on div at bounding box center [526, 253] width 1053 height 507
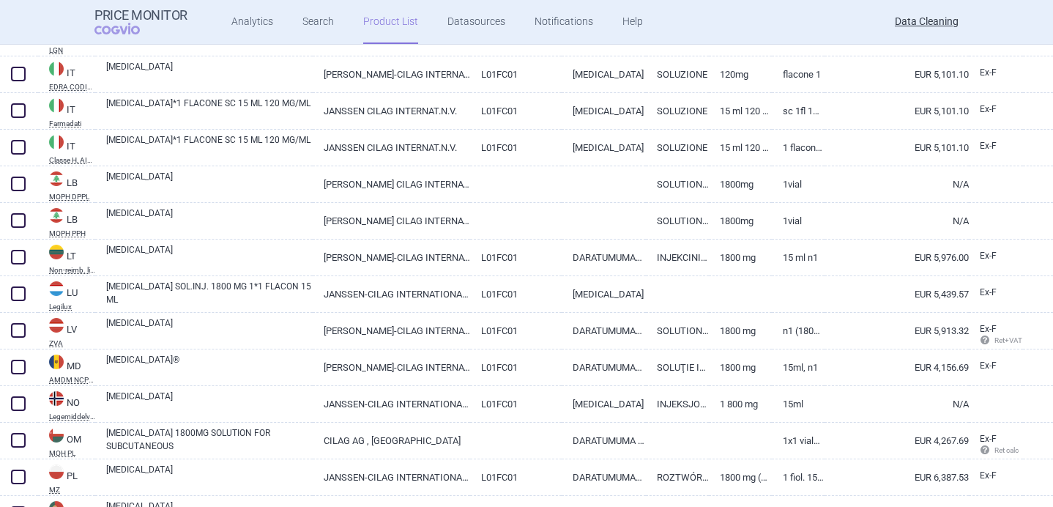
scroll to position [2227, 0]
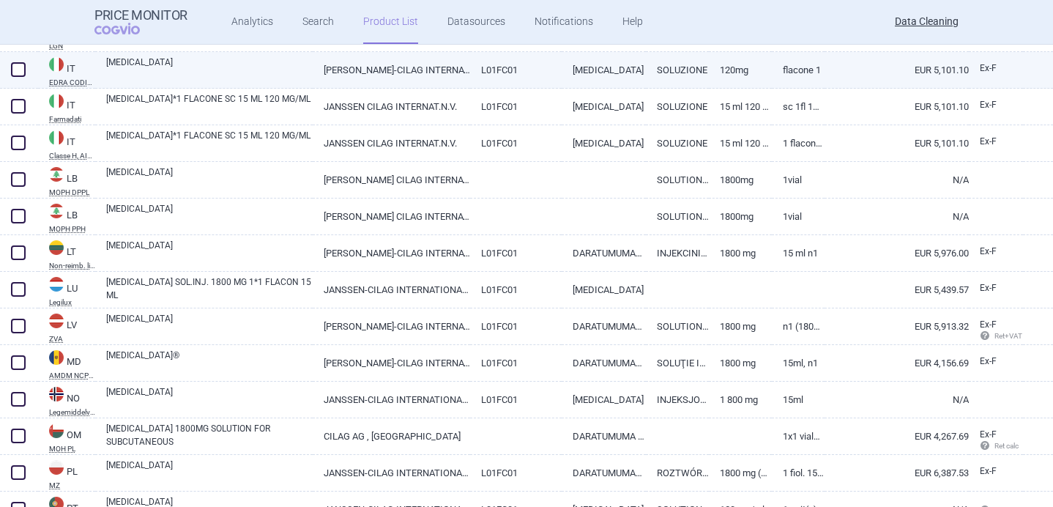
click at [225, 71] on link "[MEDICAL_DATA]" at bounding box center [209, 69] width 206 height 26
select select "EUR"
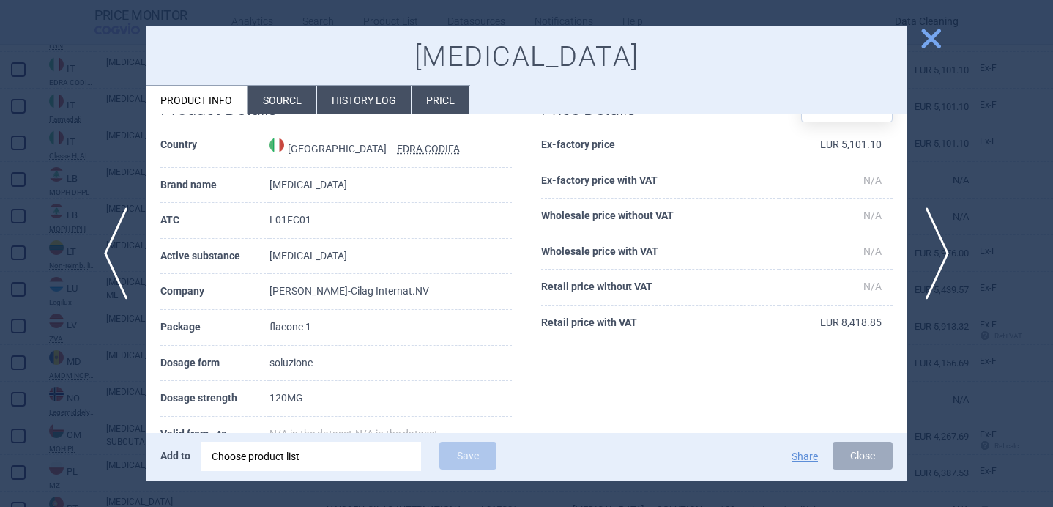
scroll to position [47, 0]
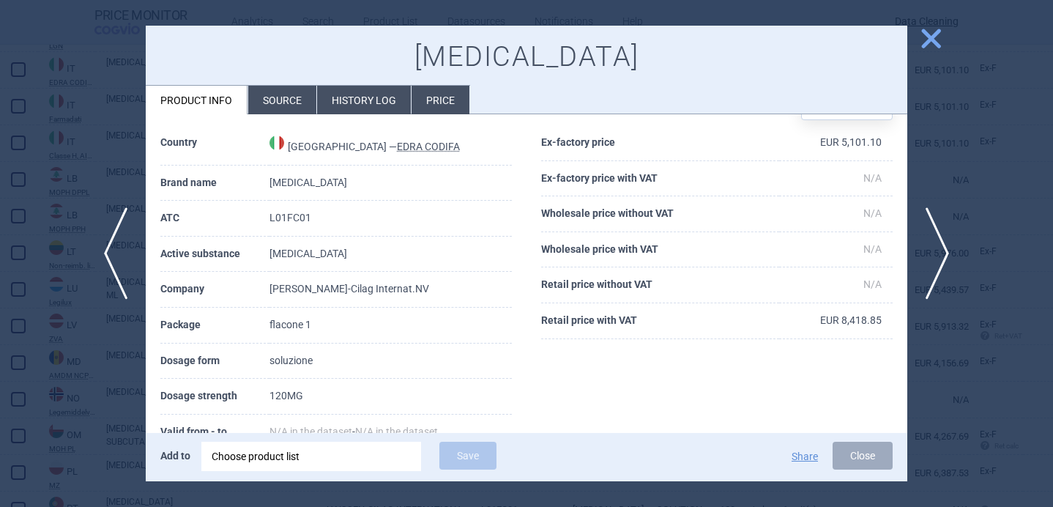
click at [109, 332] on div at bounding box center [526, 253] width 1053 height 507
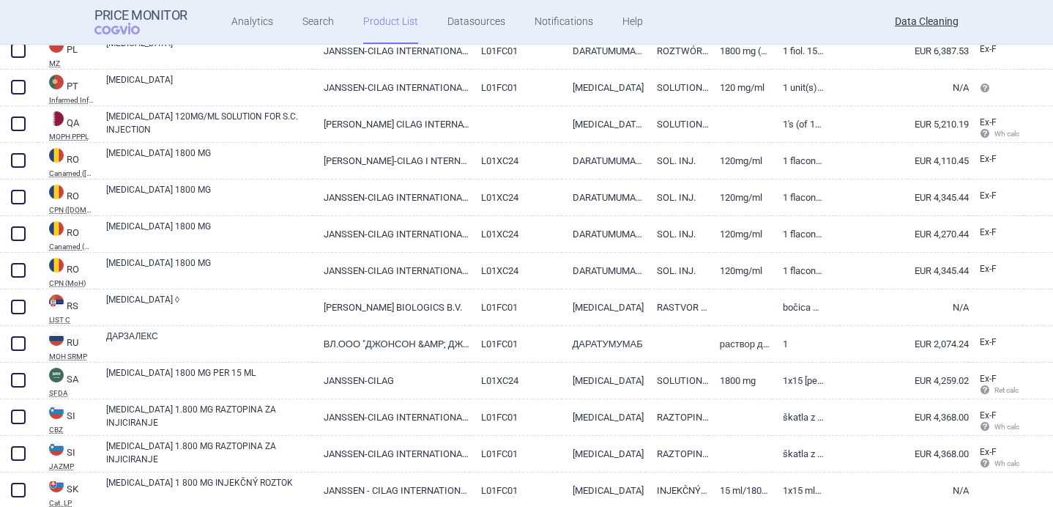
scroll to position [2649, 0]
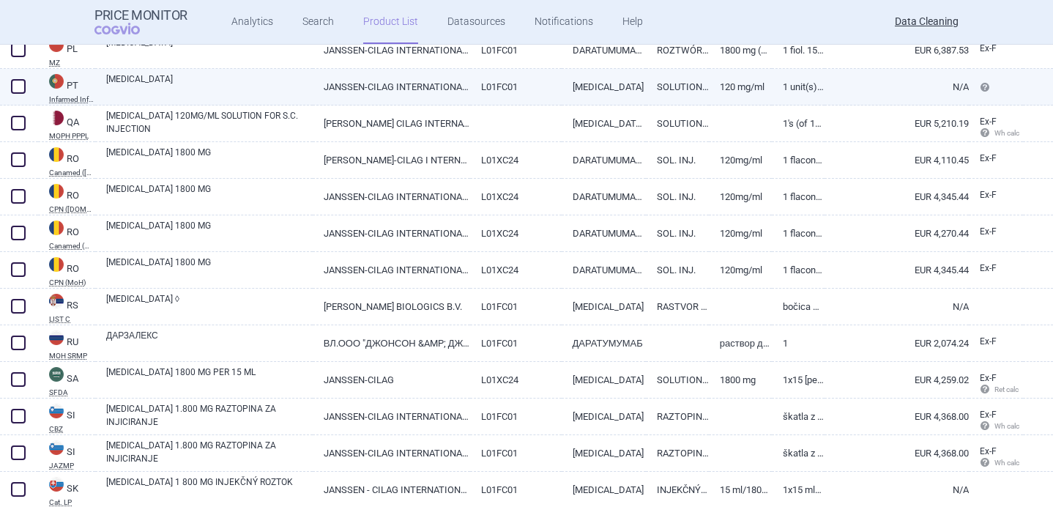
click at [230, 76] on link "[MEDICAL_DATA]" at bounding box center [209, 85] width 206 height 26
select select "EUR"
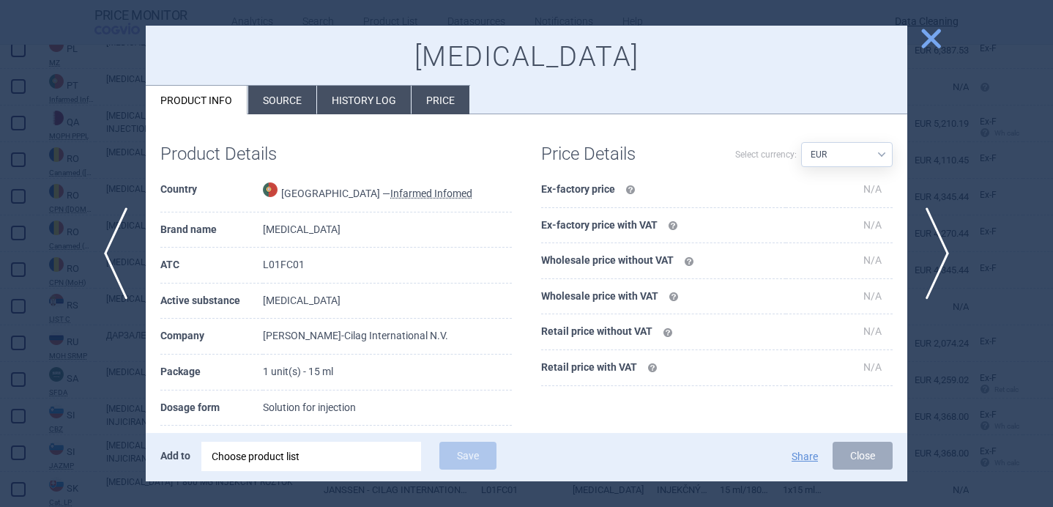
scroll to position [53, 0]
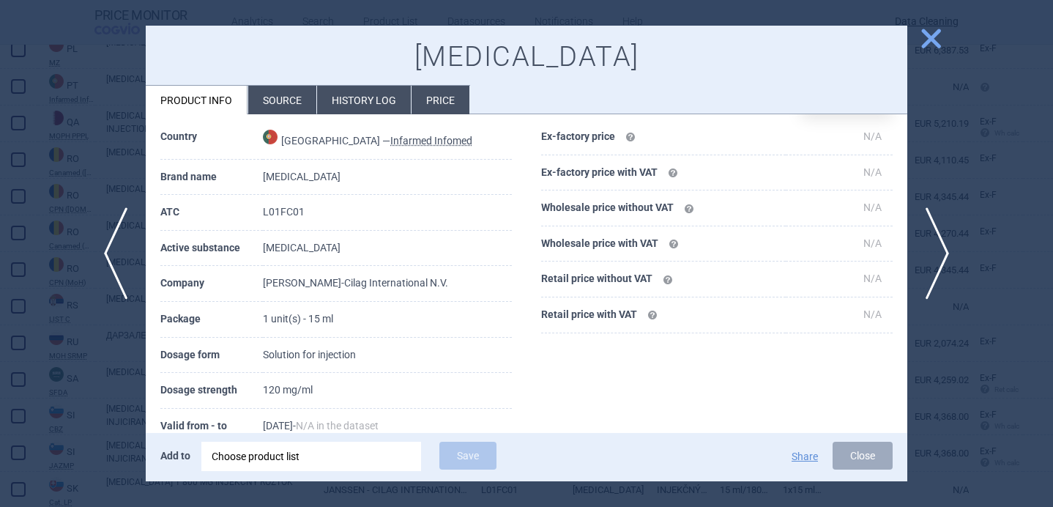
click at [97, 362] on div at bounding box center [526, 253] width 1053 height 507
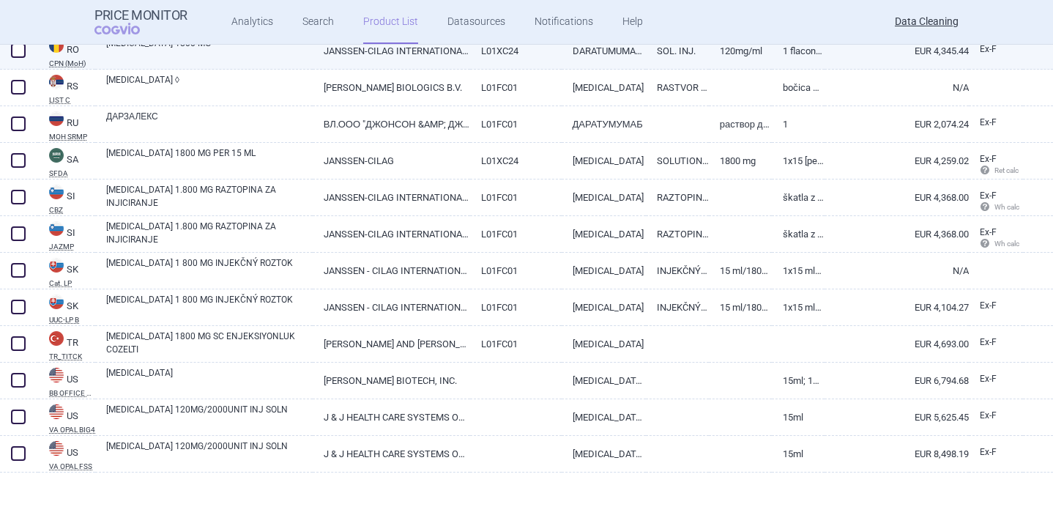
scroll to position [2881, 0]
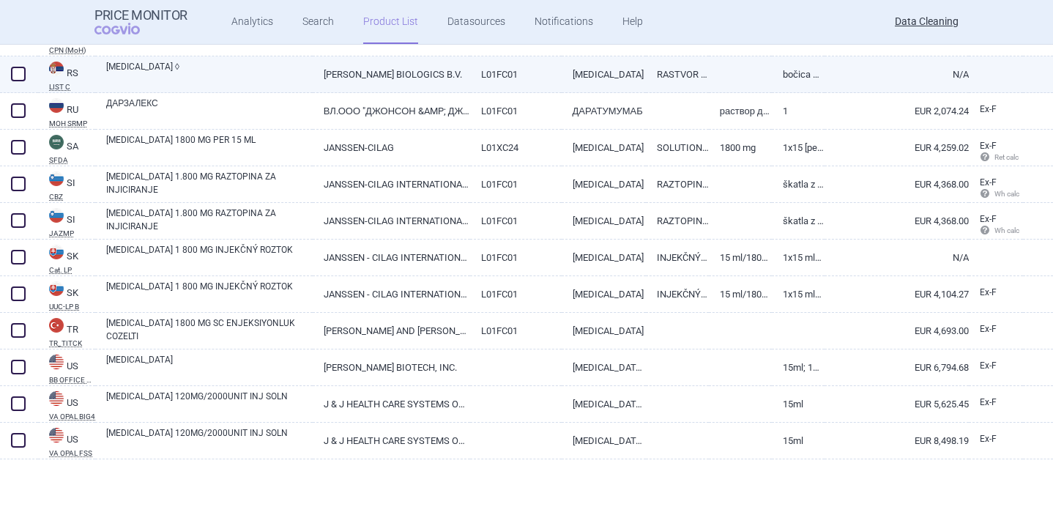
click at [247, 70] on link "DARZALEX ◊" at bounding box center [209, 73] width 206 height 26
select select "EUR"
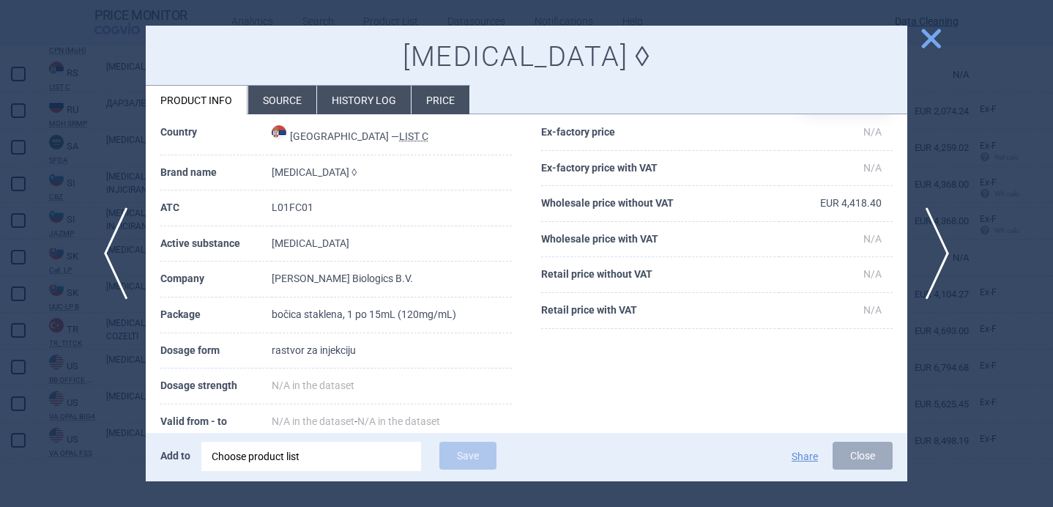
scroll to position [59, 0]
click at [70, 414] on div at bounding box center [526, 253] width 1053 height 507
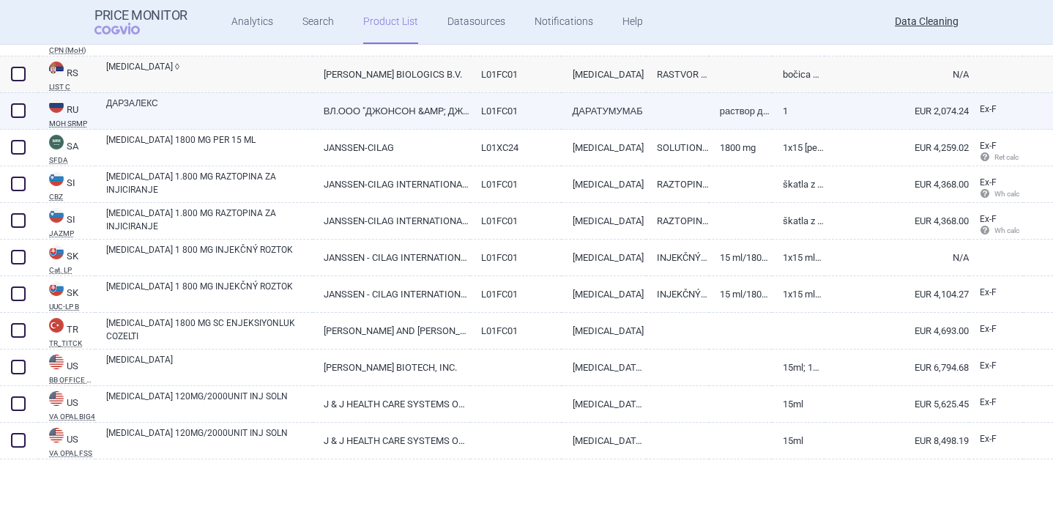
click at [242, 113] on link "ДАРЗАЛЕКС" at bounding box center [209, 110] width 206 height 26
select select "EUR"
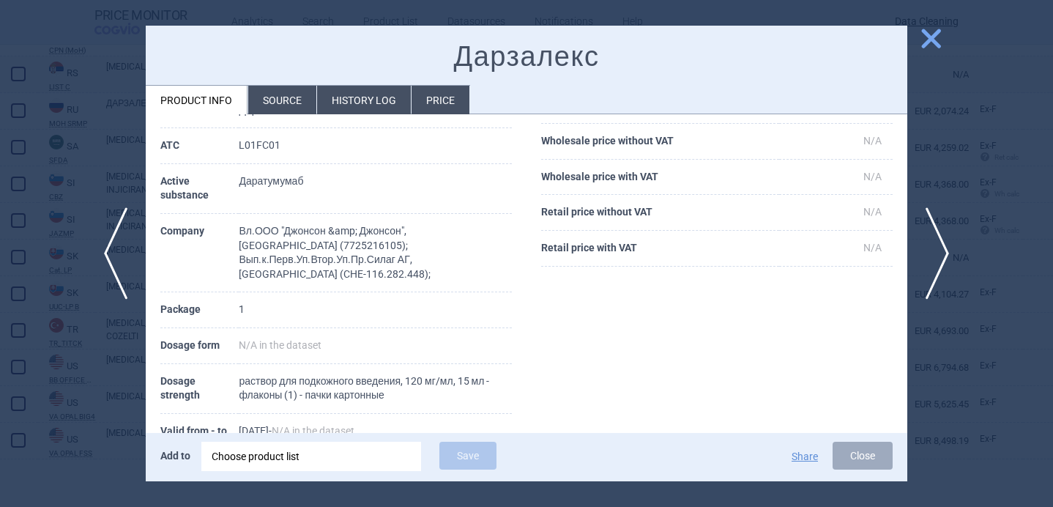
scroll to position [139, 0]
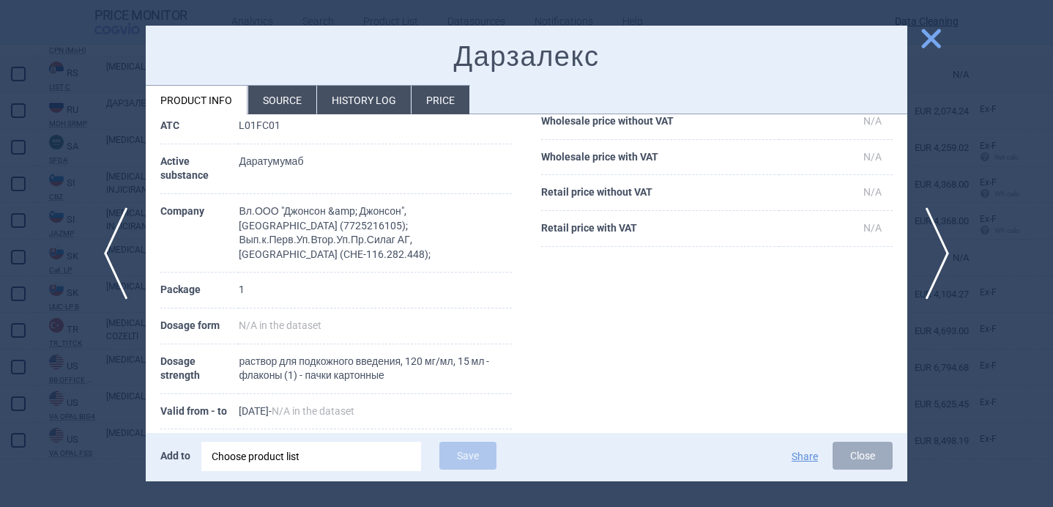
click at [120, 386] on div at bounding box center [526, 253] width 1053 height 507
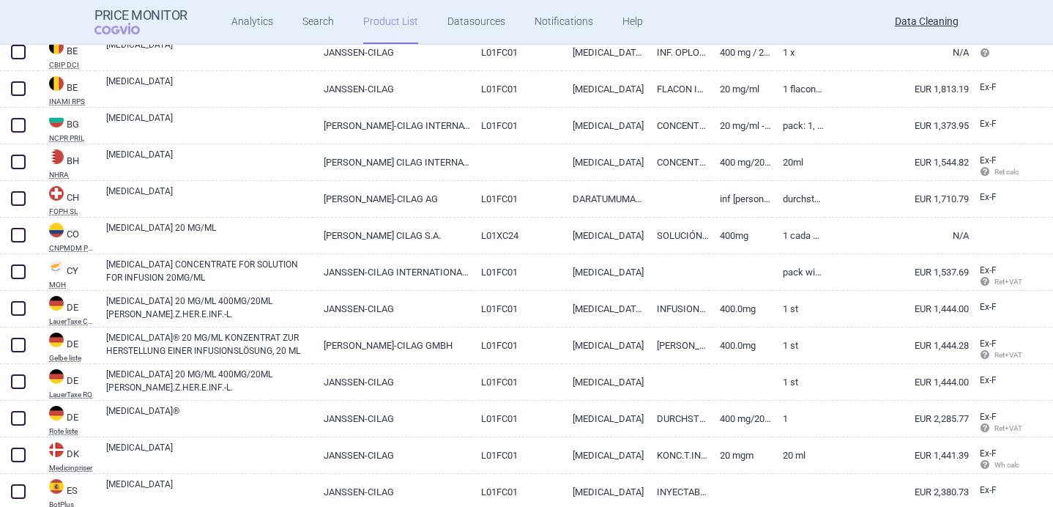
scroll to position [1477, 0]
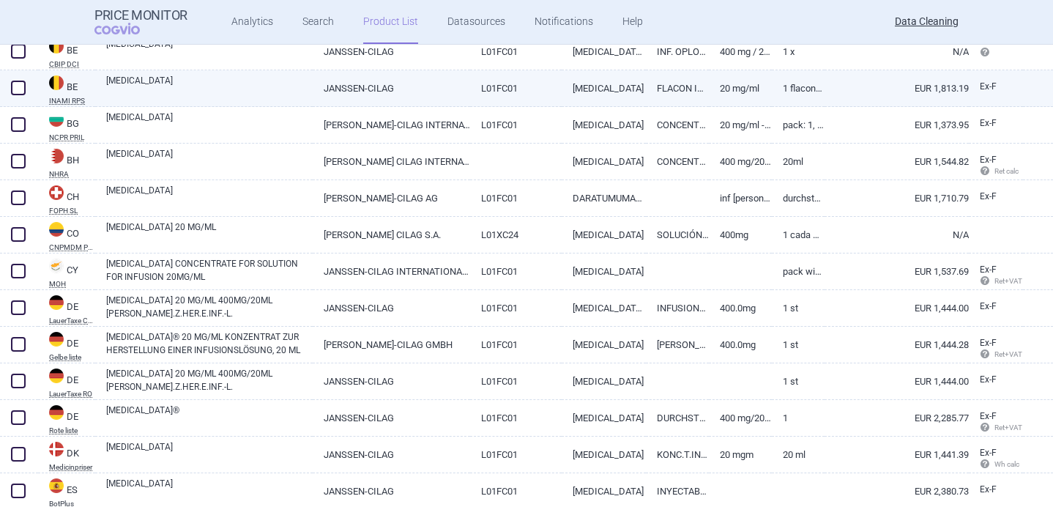
click at [214, 78] on link "[MEDICAL_DATA]" at bounding box center [209, 87] width 206 height 26
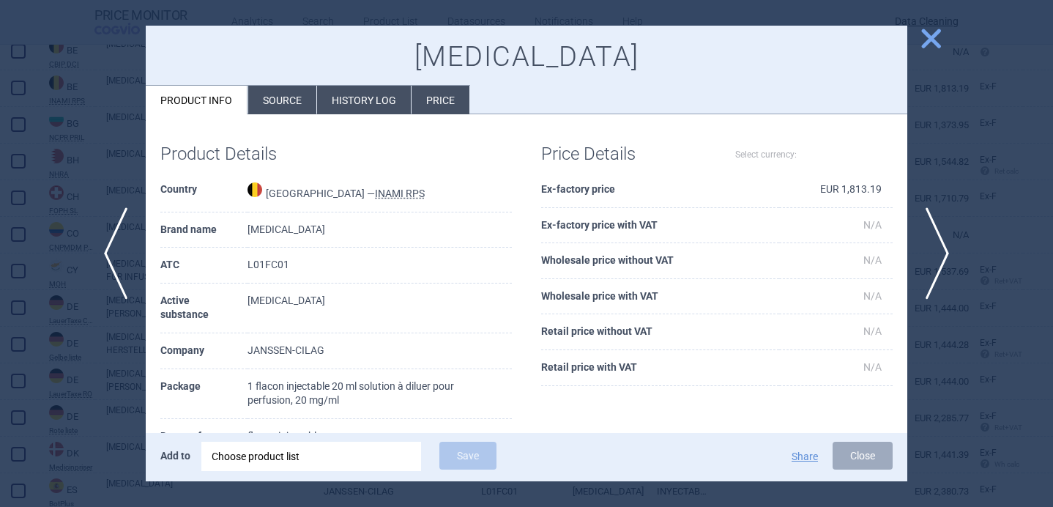
select select "EUR"
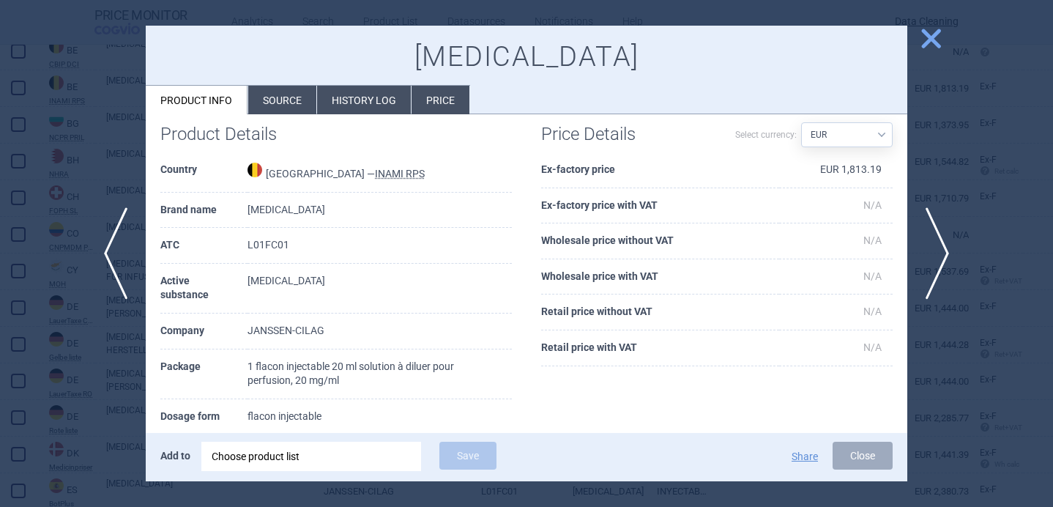
scroll to position [20, 0]
click at [104, 357] on div at bounding box center [526, 253] width 1053 height 507
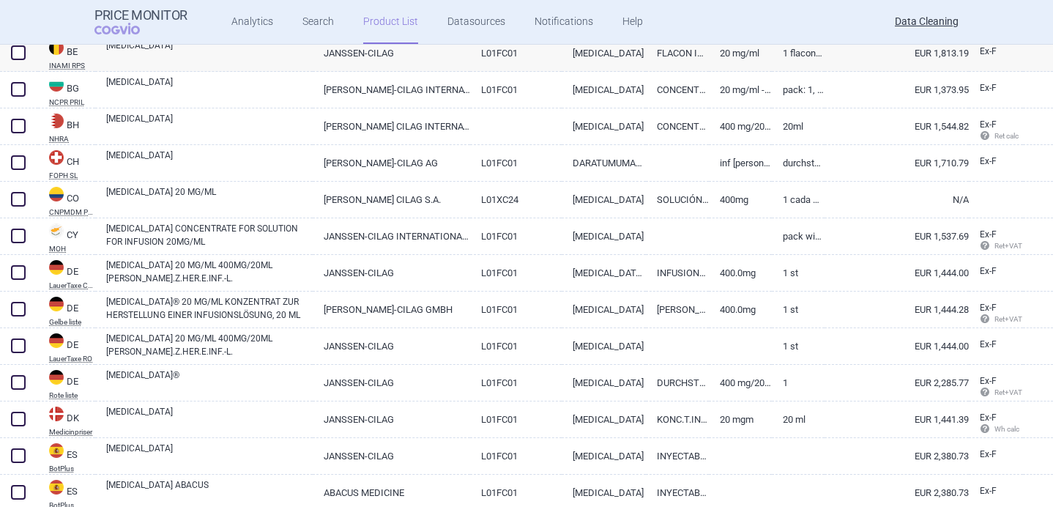
scroll to position [1518, 0]
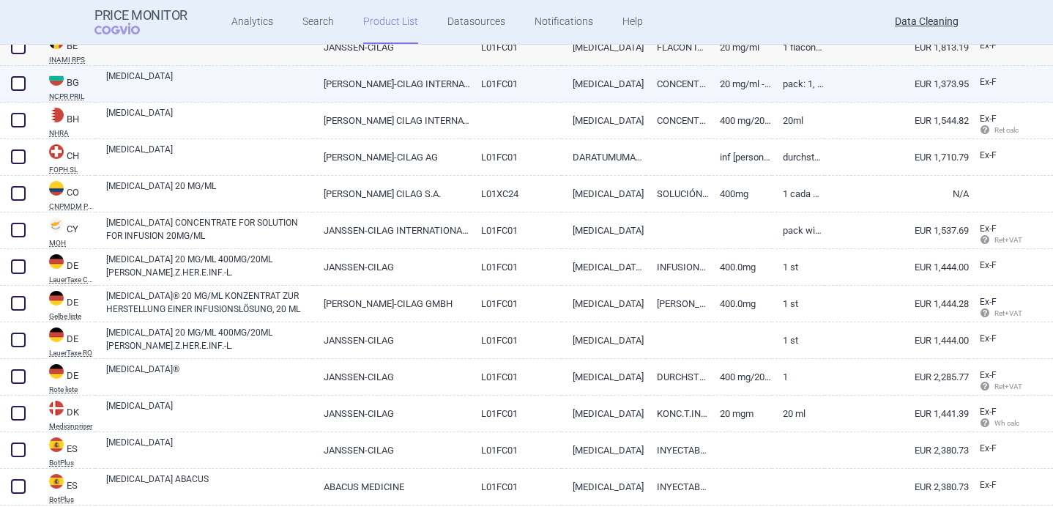
click at [235, 83] on link "[MEDICAL_DATA]" at bounding box center [209, 83] width 206 height 26
select select "EUR"
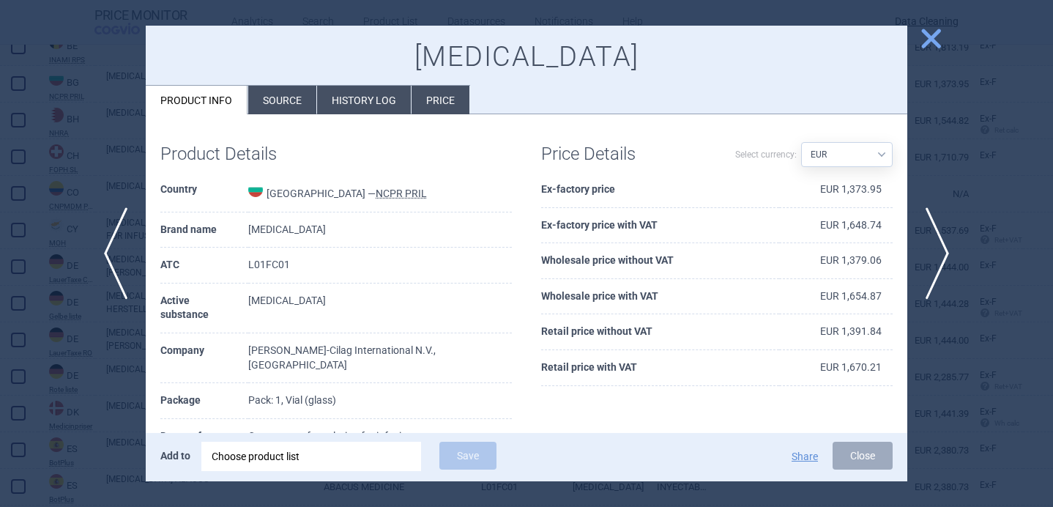
scroll to position [68, 0]
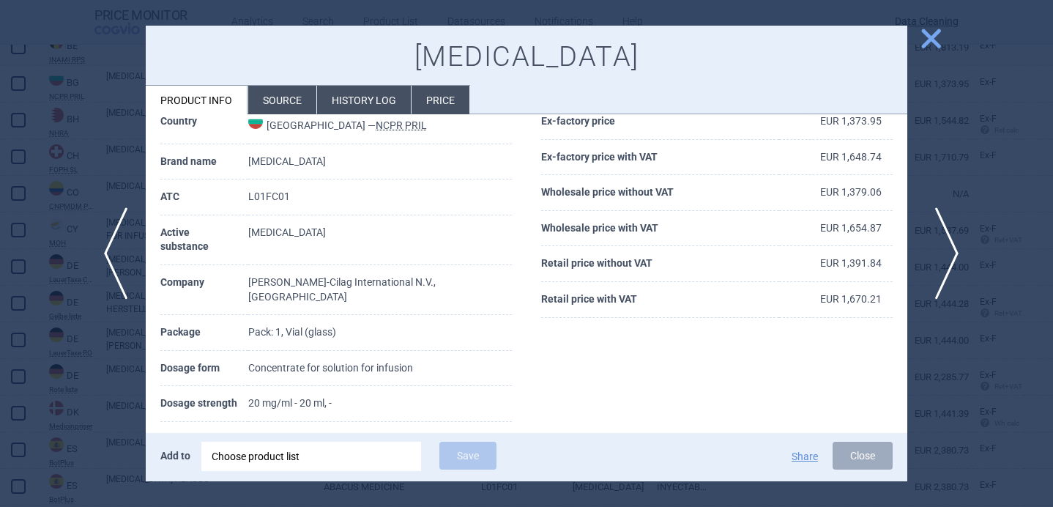
click at [948, 251] on span "next" at bounding box center [941, 253] width 33 height 92
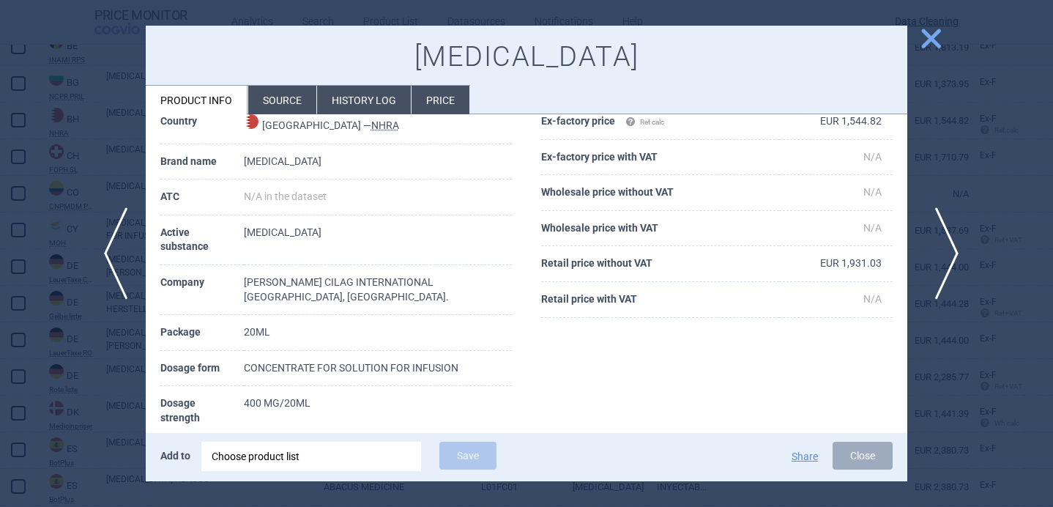
click at [948, 252] on span "next" at bounding box center [941, 253] width 33 height 92
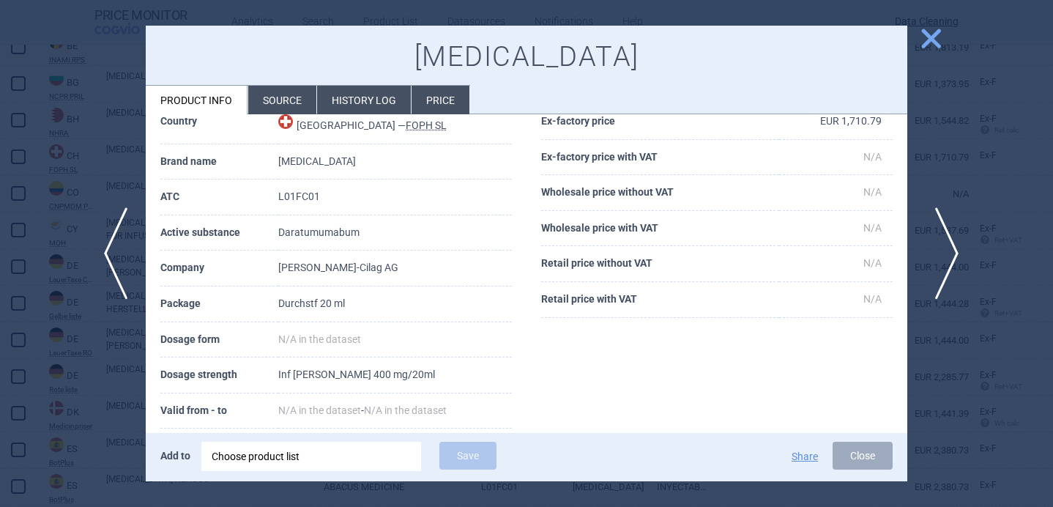
click at [948, 252] on span "next" at bounding box center [941, 253] width 33 height 92
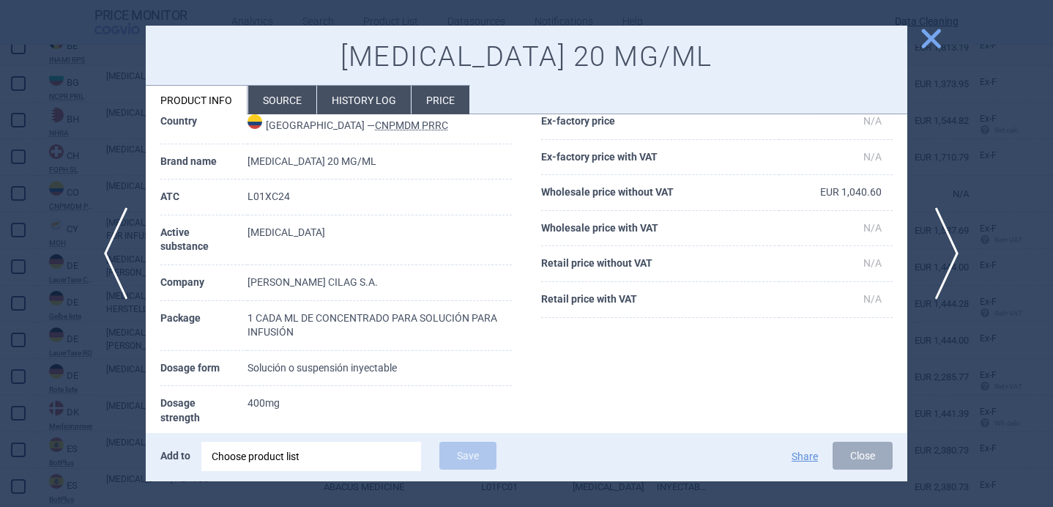
click at [948, 252] on span "next" at bounding box center [941, 253] width 33 height 92
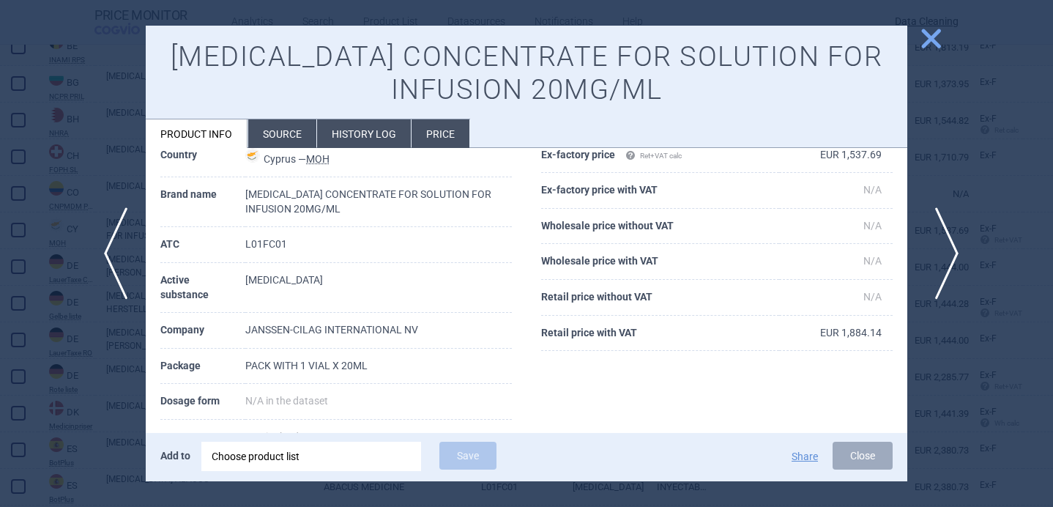
click at [948, 252] on span "next" at bounding box center [941, 253] width 33 height 92
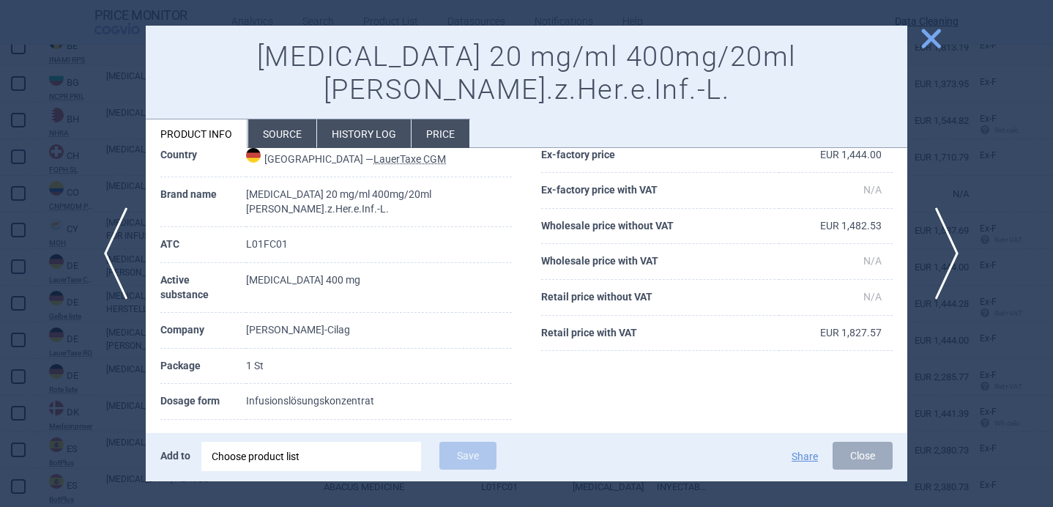
click at [948, 252] on span "next" at bounding box center [941, 253] width 33 height 92
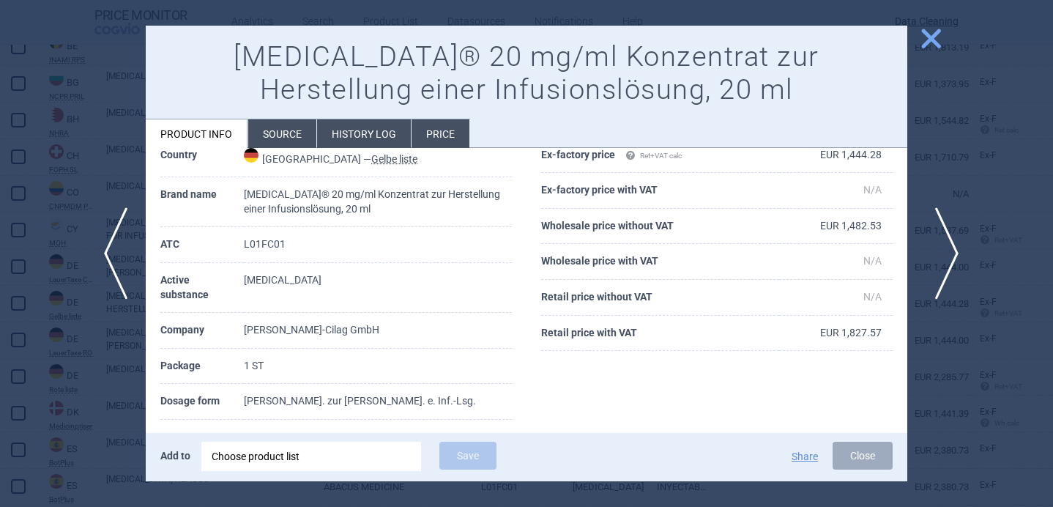
click at [948, 252] on span "next" at bounding box center [941, 253] width 33 height 92
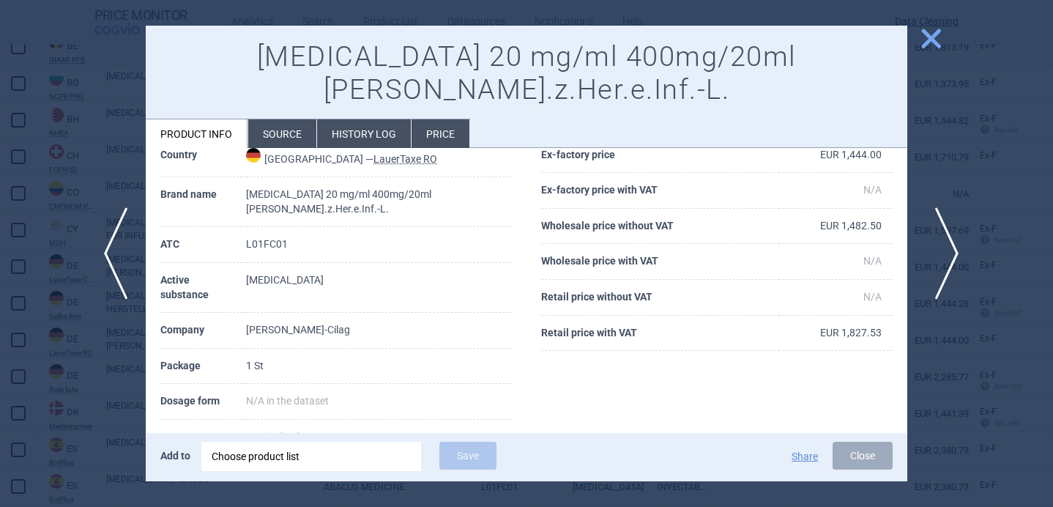
click at [948, 252] on span "next" at bounding box center [941, 253] width 33 height 92
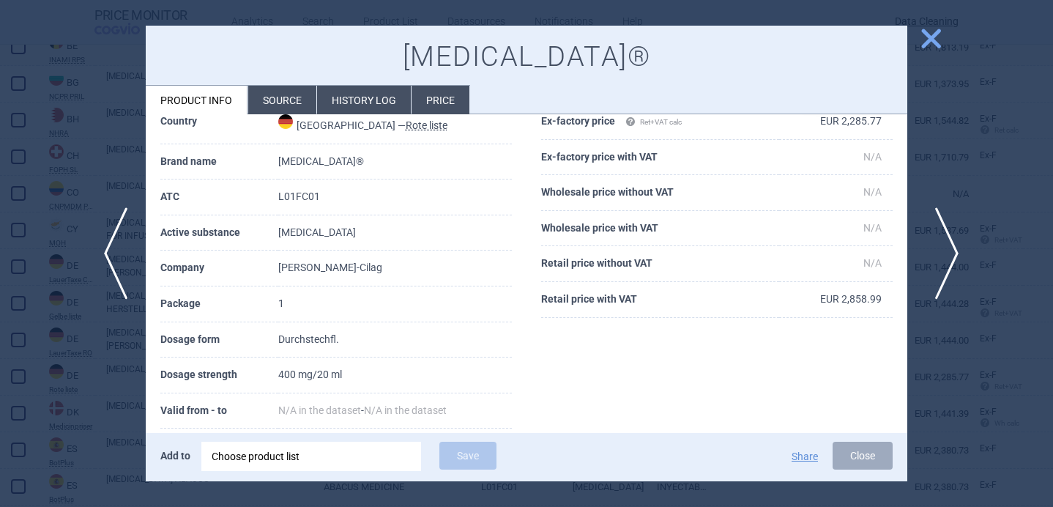
click at [948, 252] on span "next" at bounding box center [941, 253] width 33 height 92
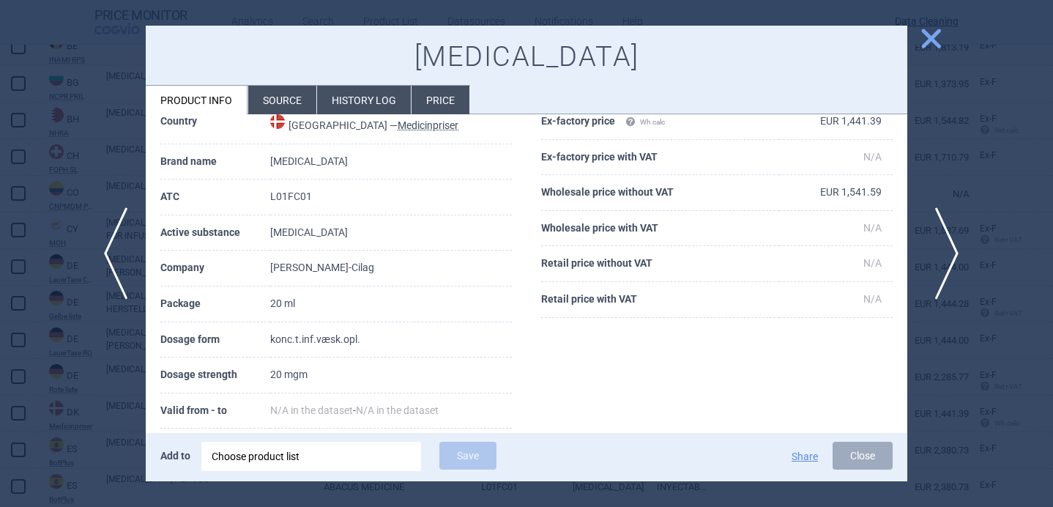
click at [948, 252] on span "next" at bounding box center [941, 253] width 33 height 92
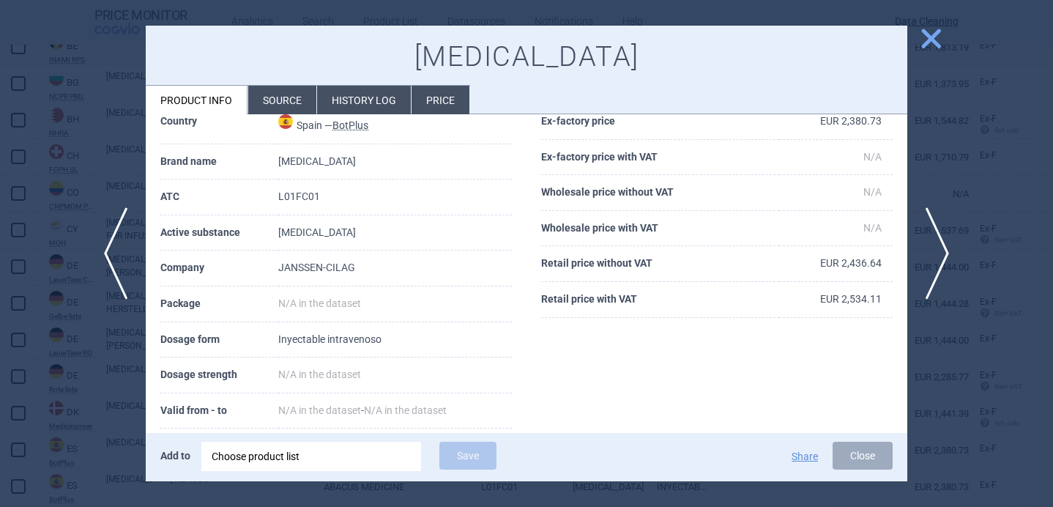
click at [301, 106] on li "Source" at bounding box center [282, 100] width 68 height 29
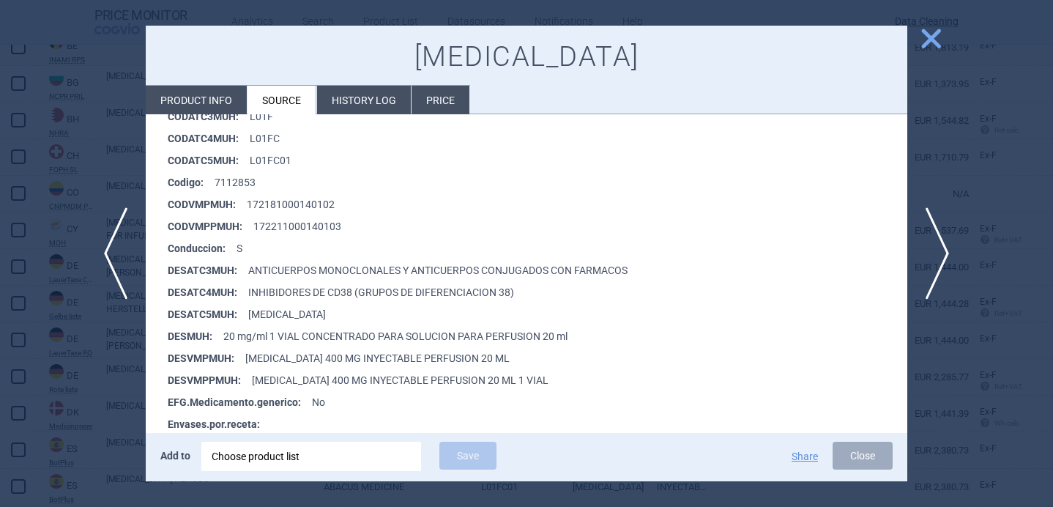
scroll to position [272, 0]
click at [52, 401] on div at bounding box center [526, 253] width 1053 height 507
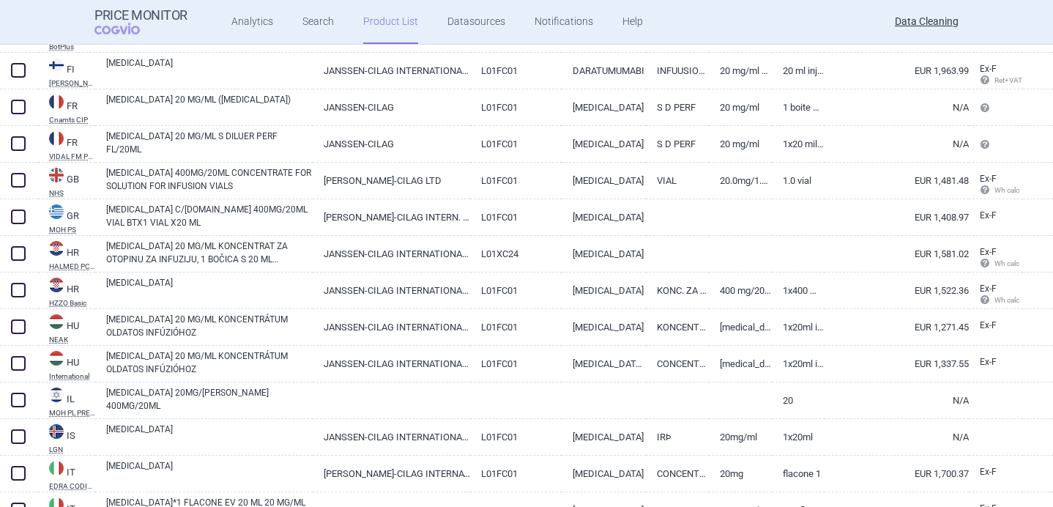
scroll to position [1967, 0]
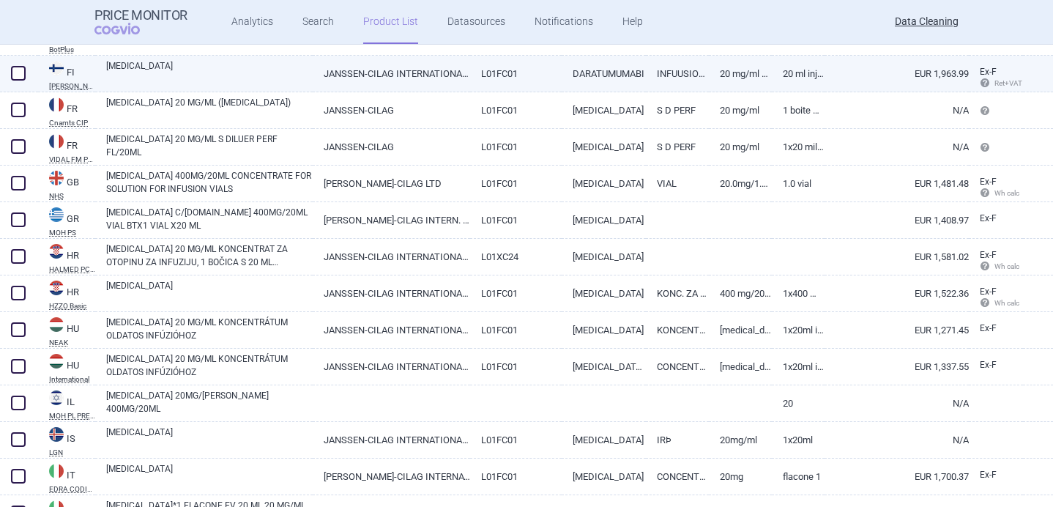
click at [195, 75] on link "[MEDICAL_DATA]" at bounding box center [209, 72] width 206 height 26
select select "EUR"
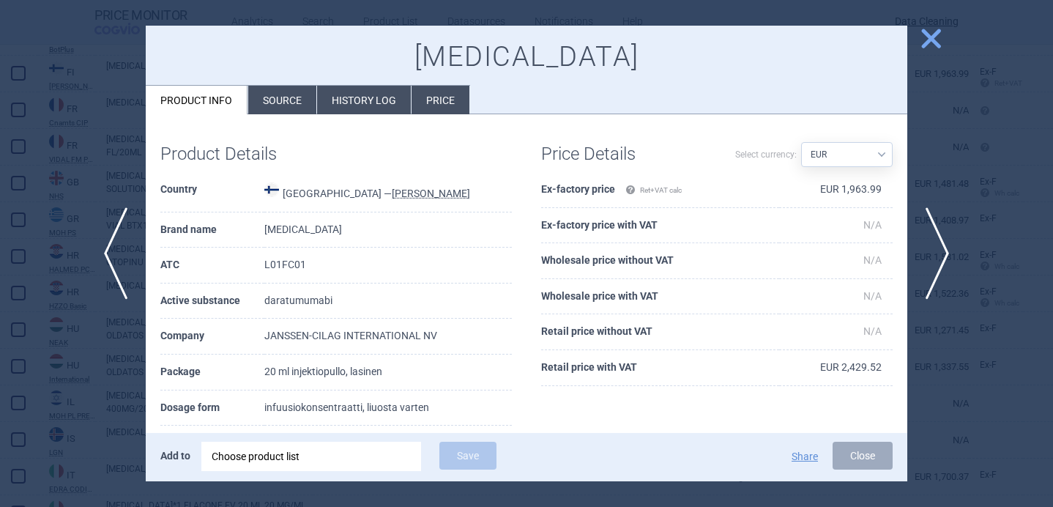
scroll to position [37, 0]
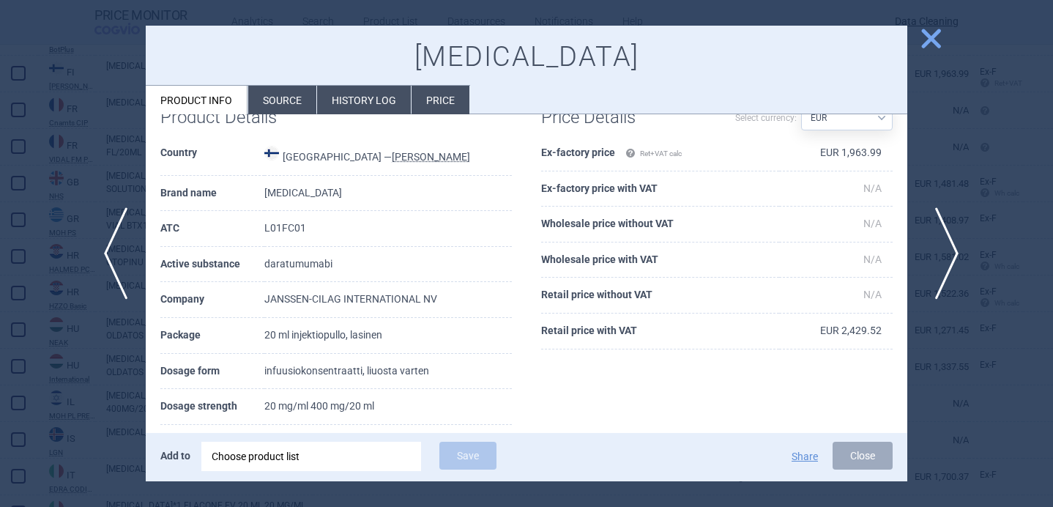
click at [948, 250] on span "next" at bounding box center [941, 253] width 33 height 92
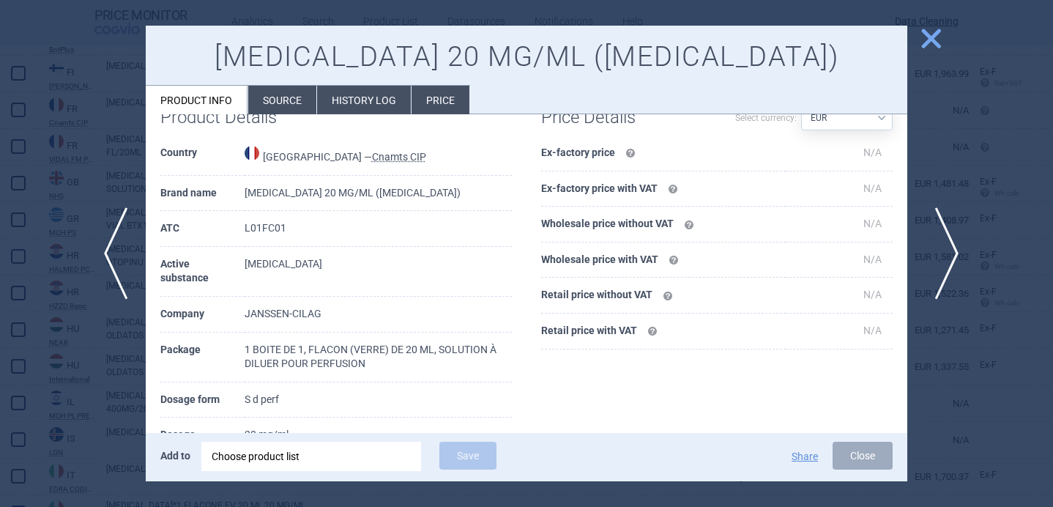
click at [948, 250] on span "next" at bounding box center [941, 253] width 33 height 92
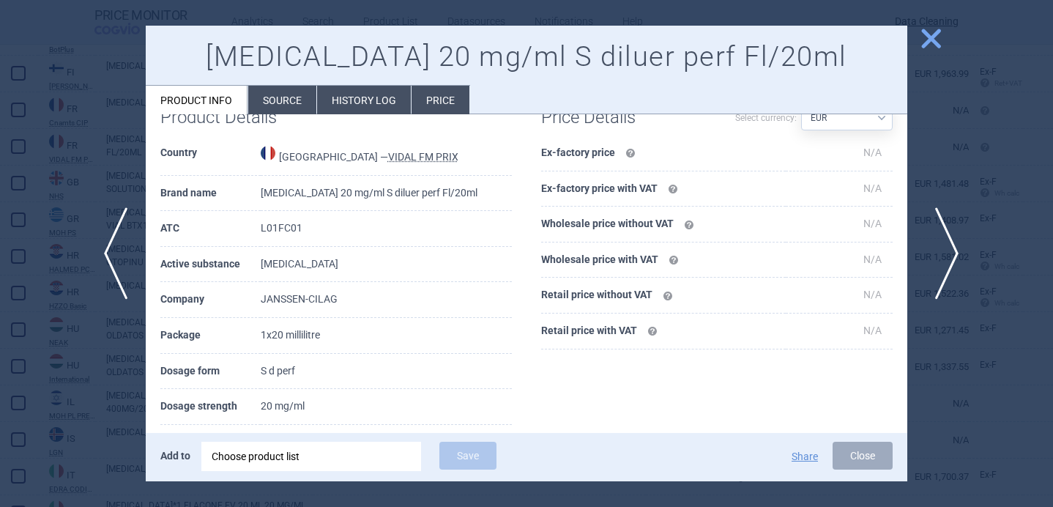
click at [948, 249] on span "next" at bounding box center [941, 253] width 33 height 92
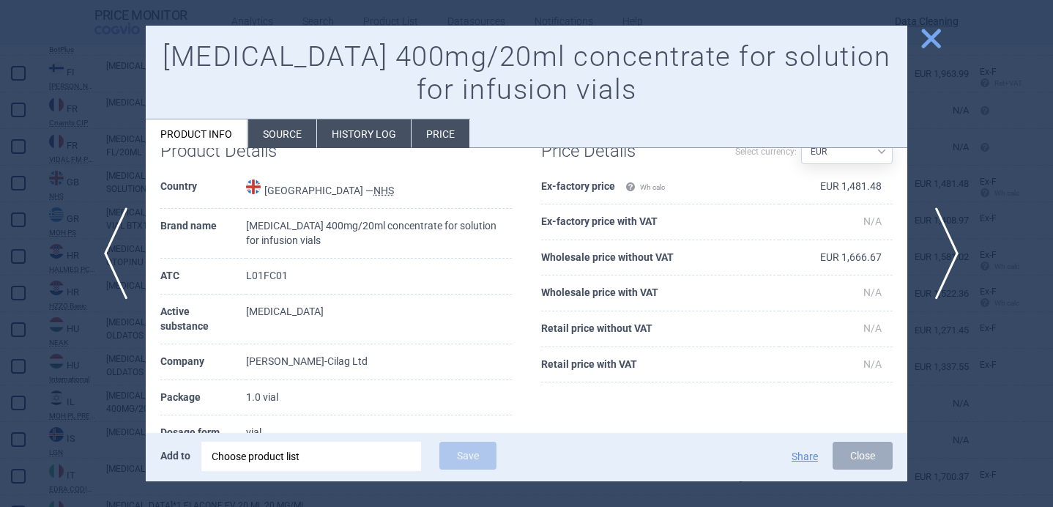
click at [948, 250] on span "next" at bounding box center [941, 253] width 33 height 92
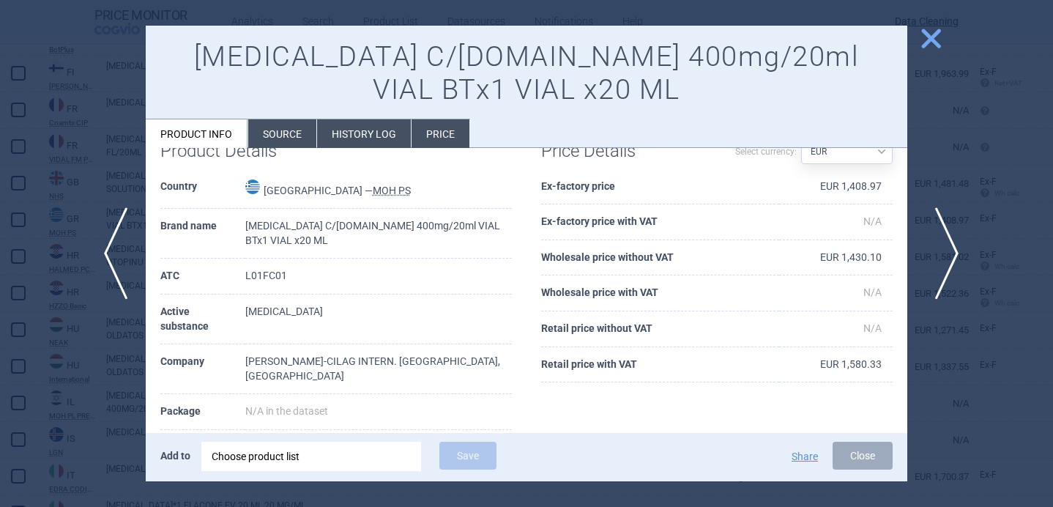
click at [948, 250] on span "next" at bounding box center [941, 253] width 33 height 92
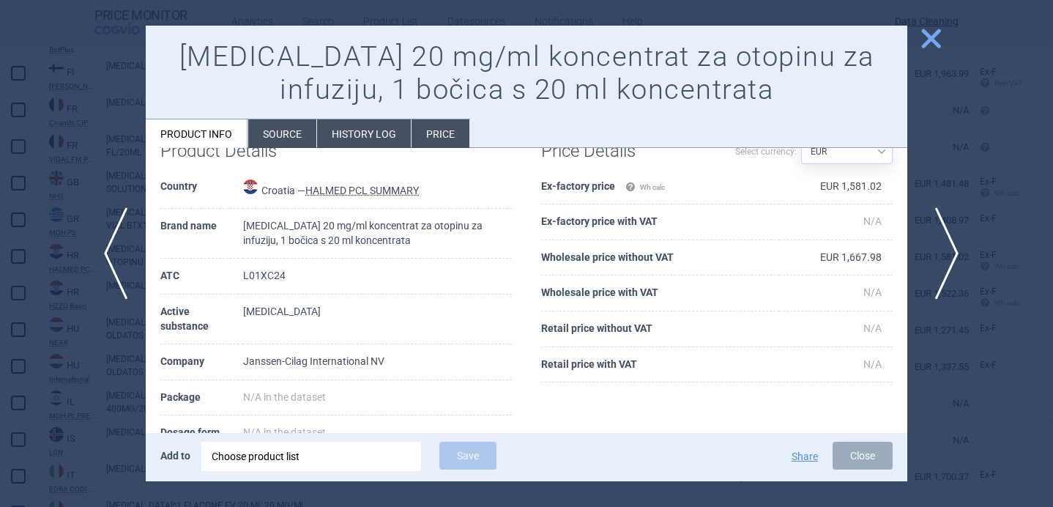
click at [948, 250] on span "next" at bounding box center [941, 253] width 33 height 92
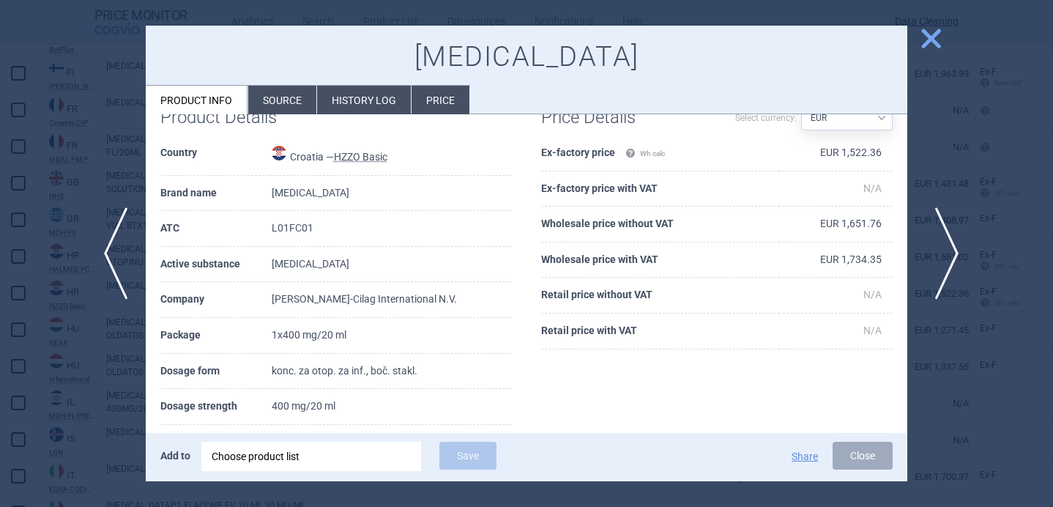
click at [948, 250] on span "next" at bounding box center [941, 253] width 33 height 92
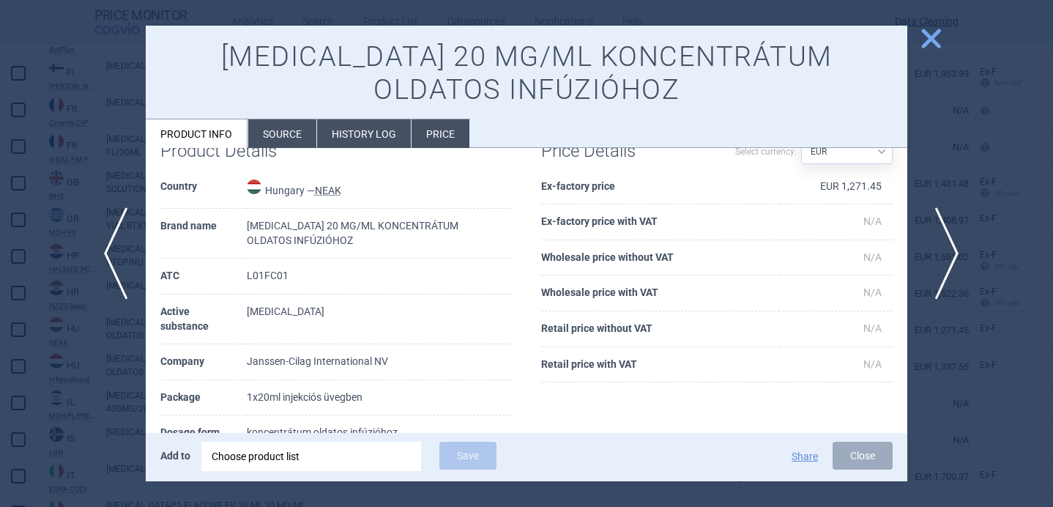
click at [948, 250] on span "next" at bounding box center [941, 253] width 33 height 92
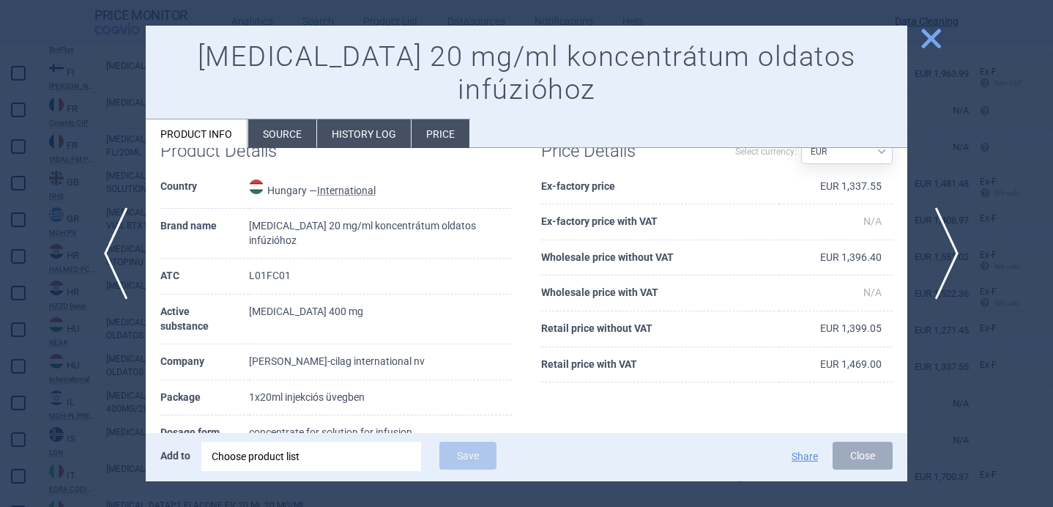
click at [948, 250] on span "next" at bounding box center [941, 253] width 33 height 92
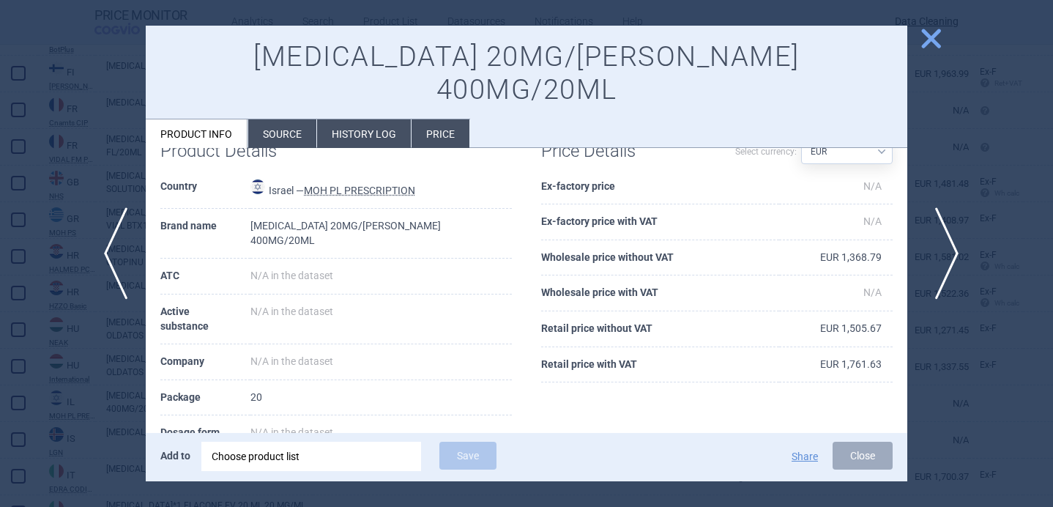
click at [948, 250] on span "next" at bounding box center [941, 253] width 33 height 92
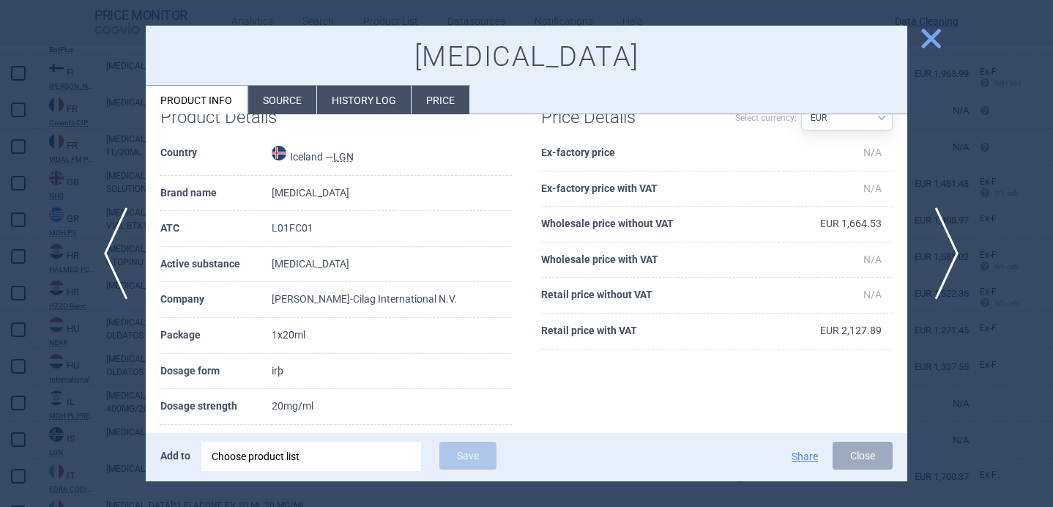
click at [948, 250] on span "next" at bounding box center [941, 253] width 33 height 92
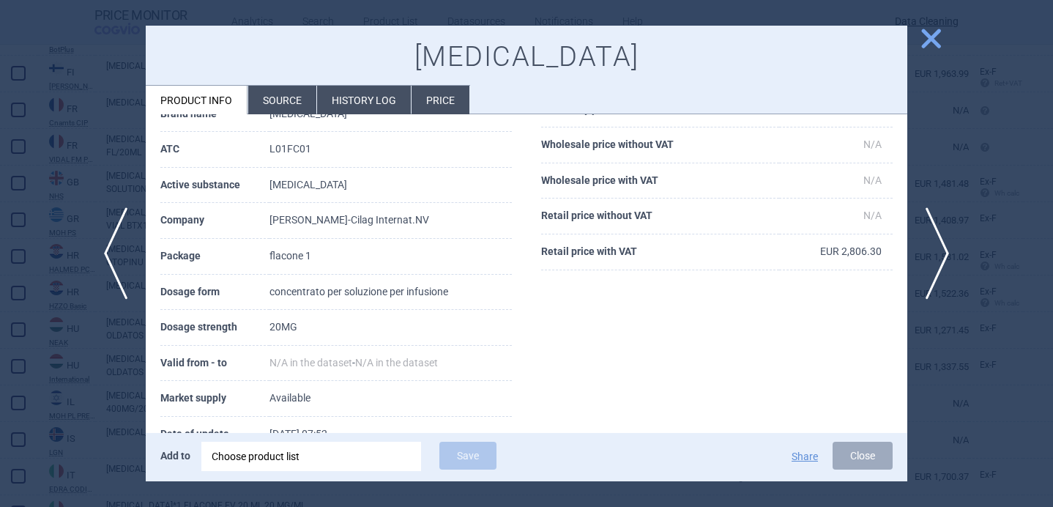
scroll to position [116, 0]
click at [268, 106] on li "Source" at bounding box center [282, 100] width 68 height 29
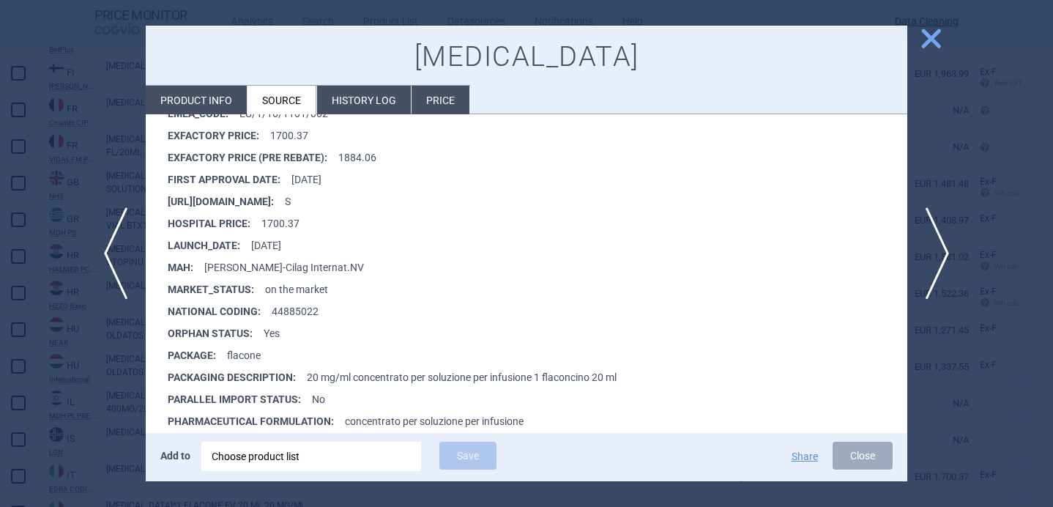
scroll to position [362, 0]
click at [227, 101] on li "Product info" at bounding box center [196, 100] width 101 height 29
select select "EUR"
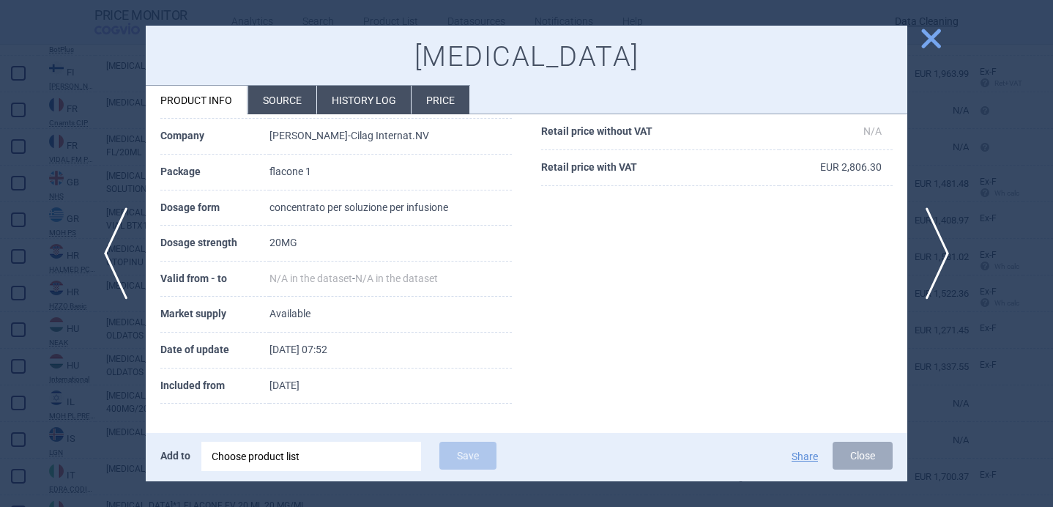
scroll to position [199, 0]
click at [947, 256] on span "next" at bounding box center [941, 253] width 33 height 92
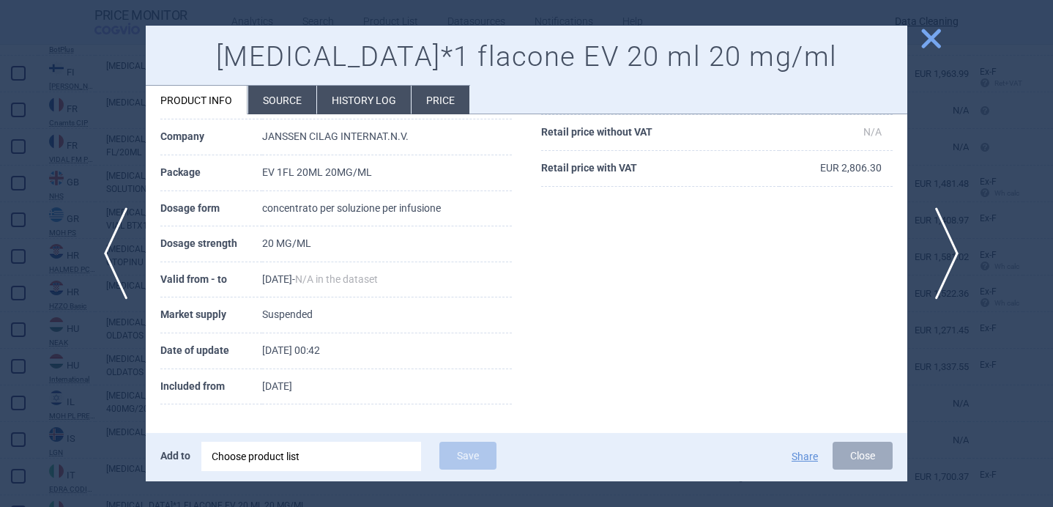
click at [947, 256] on span "next" at bounding box center [941, 253] width 33 height 92
click at [947, 257] on span "next" at bounding box center [941, 253] width 33 height 92
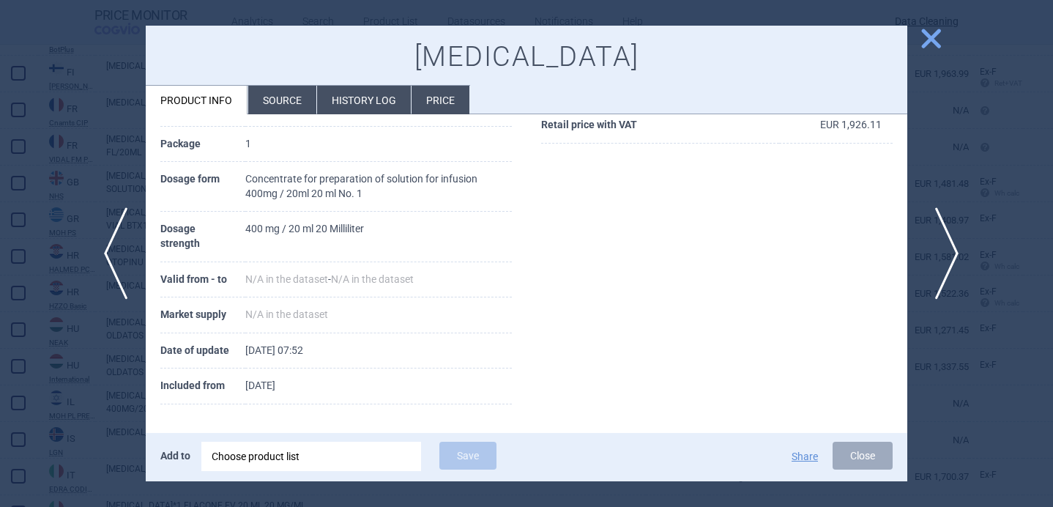
click at [947, 257] on span "next" at bounding box center [941, 253] width 33 height 92
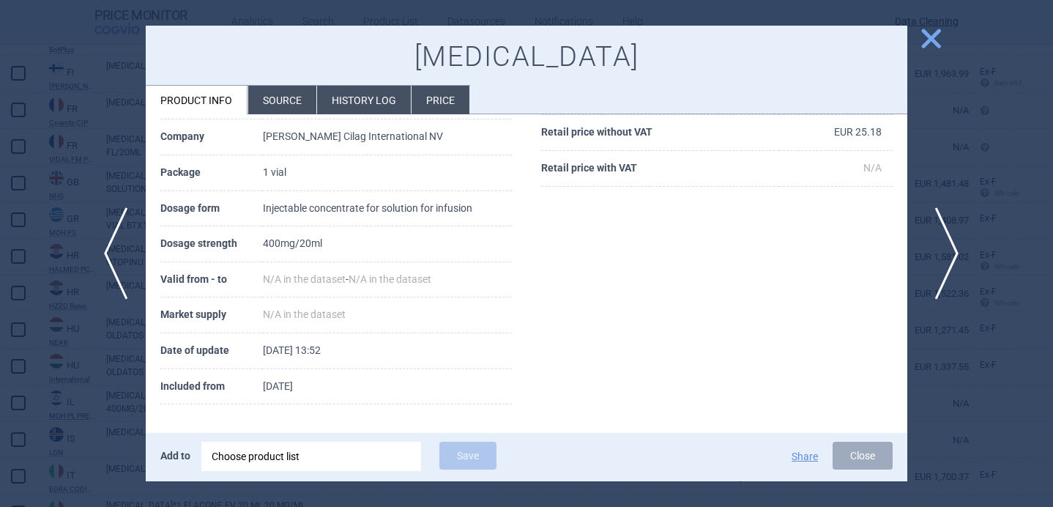
click at [947, 257] on span "next" at bounding box center [941, 253] width 33 height 92
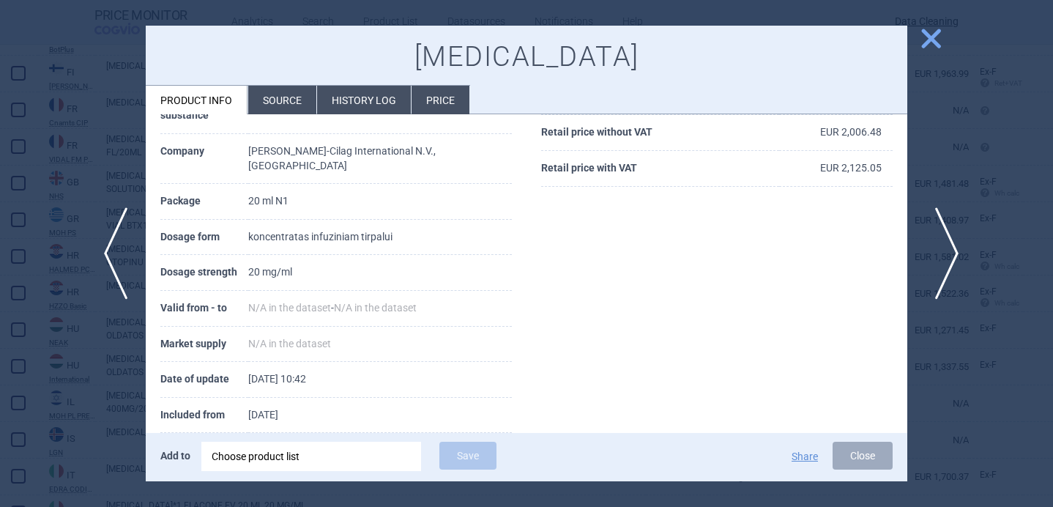
click at [947, 258] on span "next" at bounding box center [941, 253] width 33 height 92
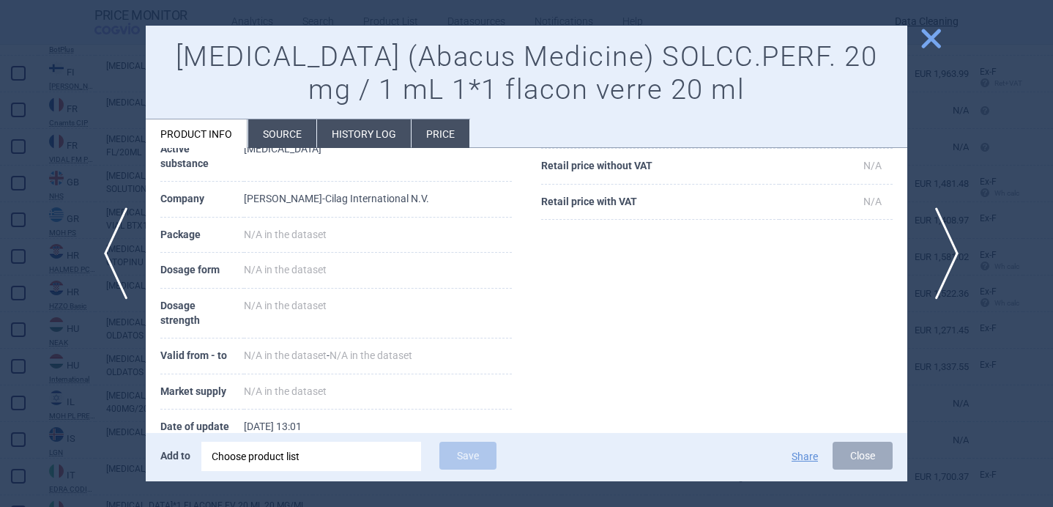
scroll to position [276, 0]
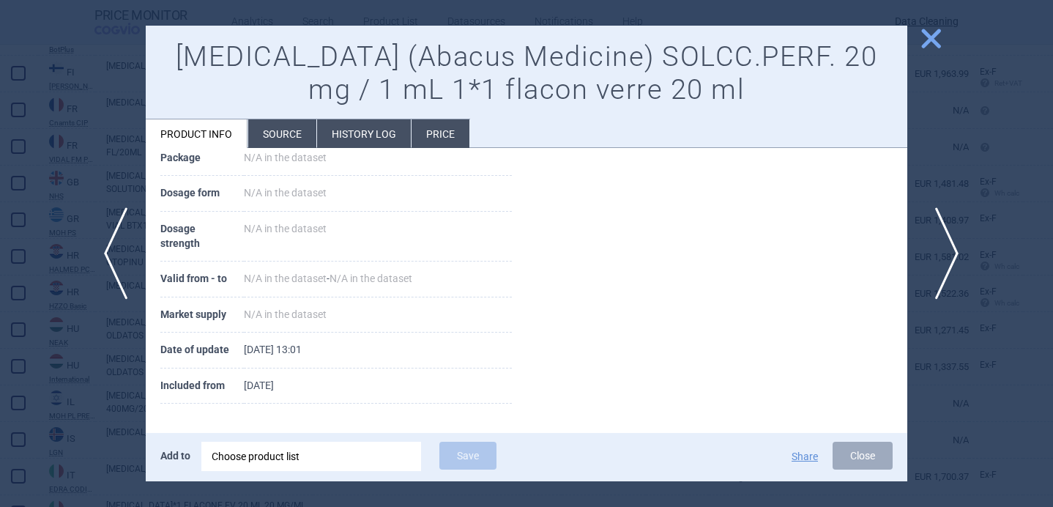
click at [947, 258] on span "next" at bounding box center [941, 253] width 33 height 92
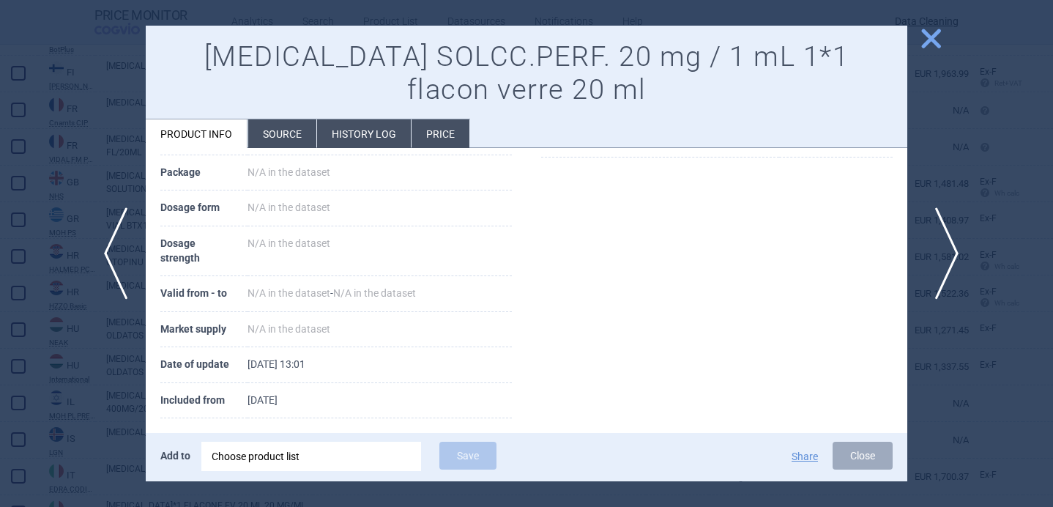
click at [947, 258] on span "next" at bounding box center [941, 253] width 33 height 92
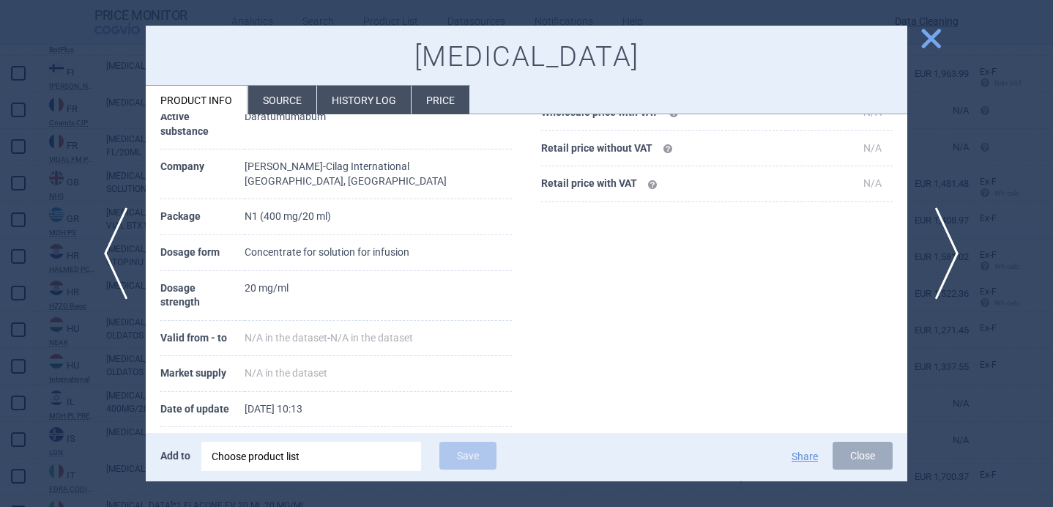
scroll to position [277, 0]
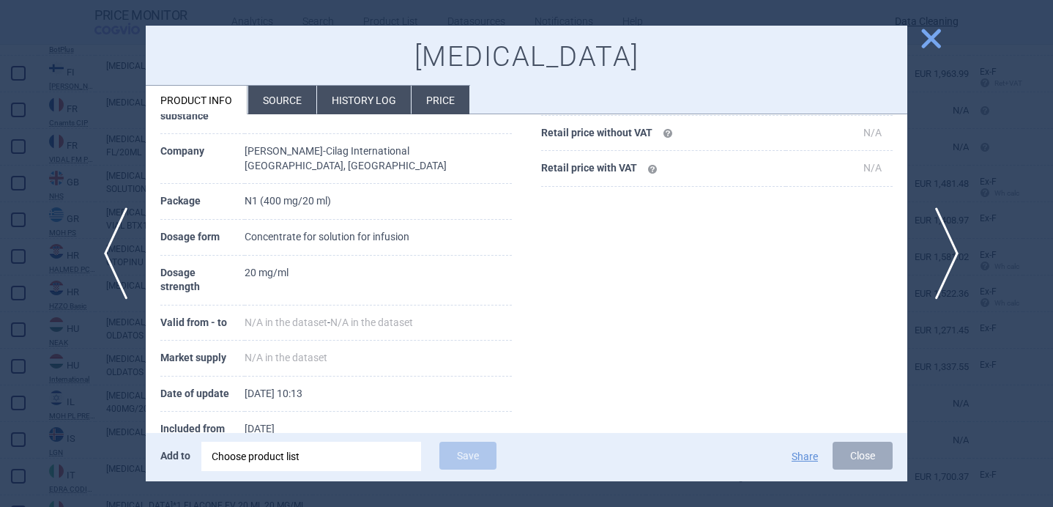
click at [947, 258] on span "next" at bounding box center [941, 253] width 33 height 92
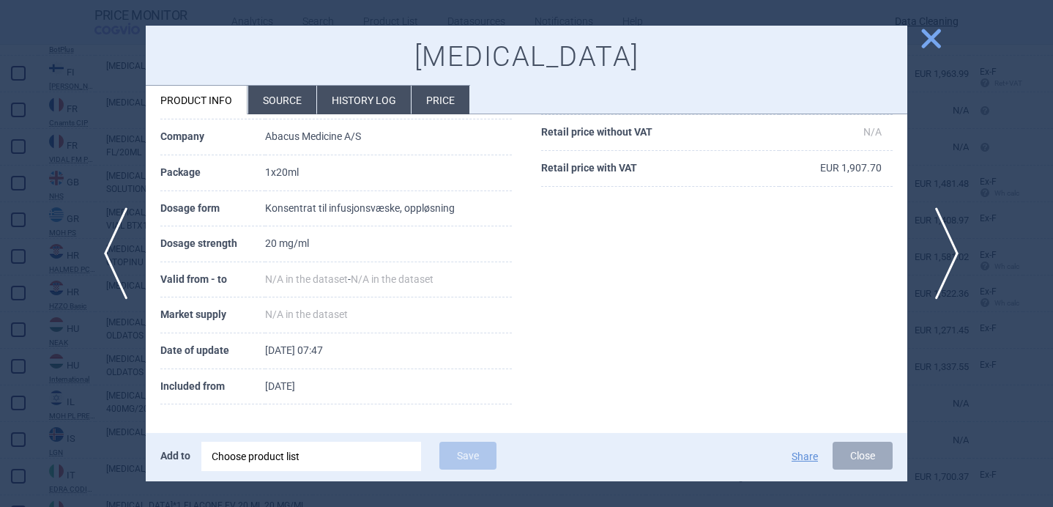
click at [947, 258] on span "next" at bounding box center [941, 253] width 33 height 92
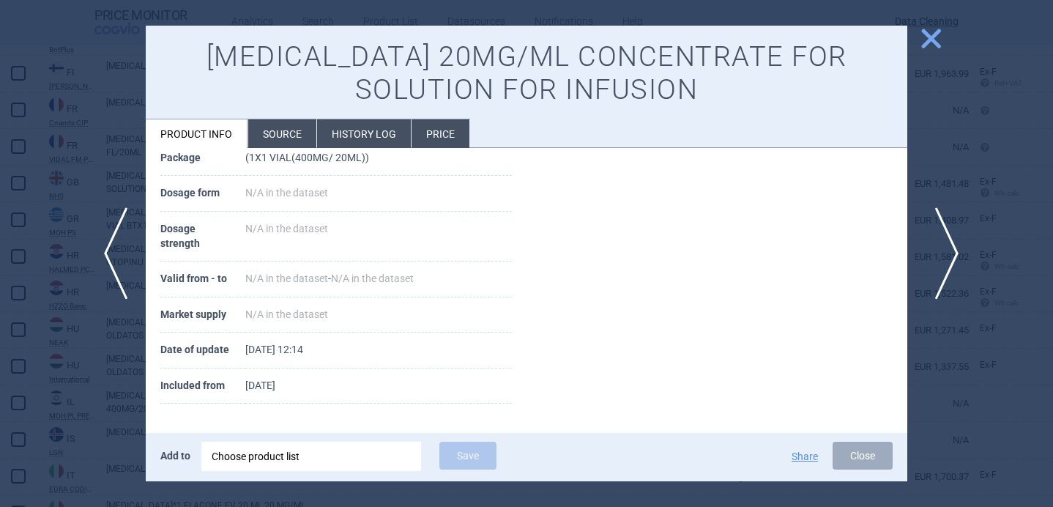
click at [947, 258] on span "next" at bounding box center [941, 253] width 33 height 92
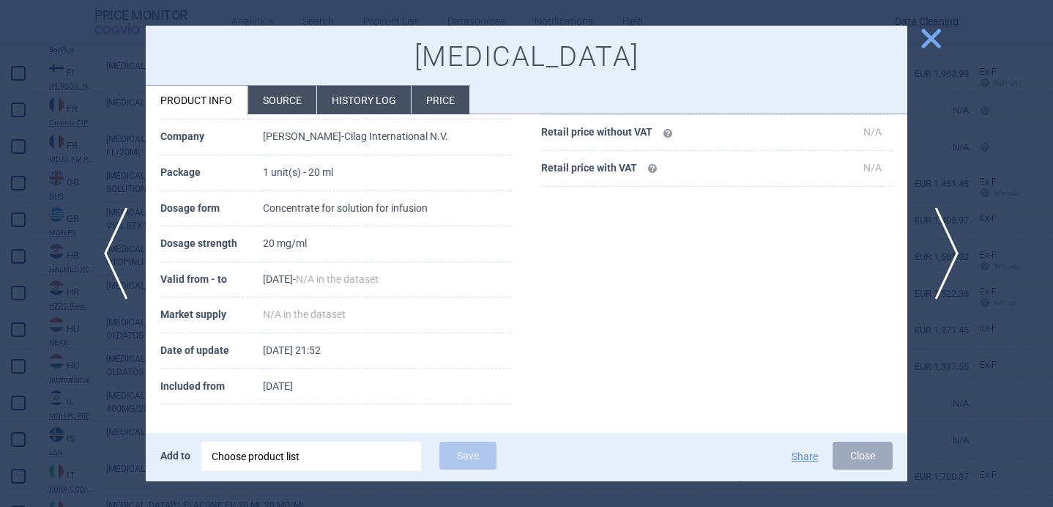
click at [947, 258] on span "next" at bounding box center [941, 253] width 33 height 92
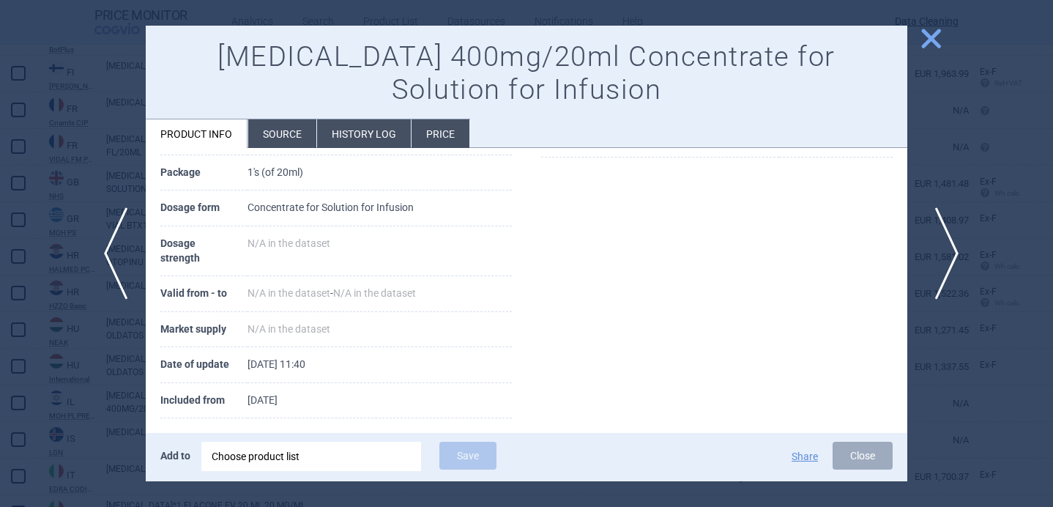
click at [947, 258] on span "next" at bounding box center [941, 253] width 33 height 92
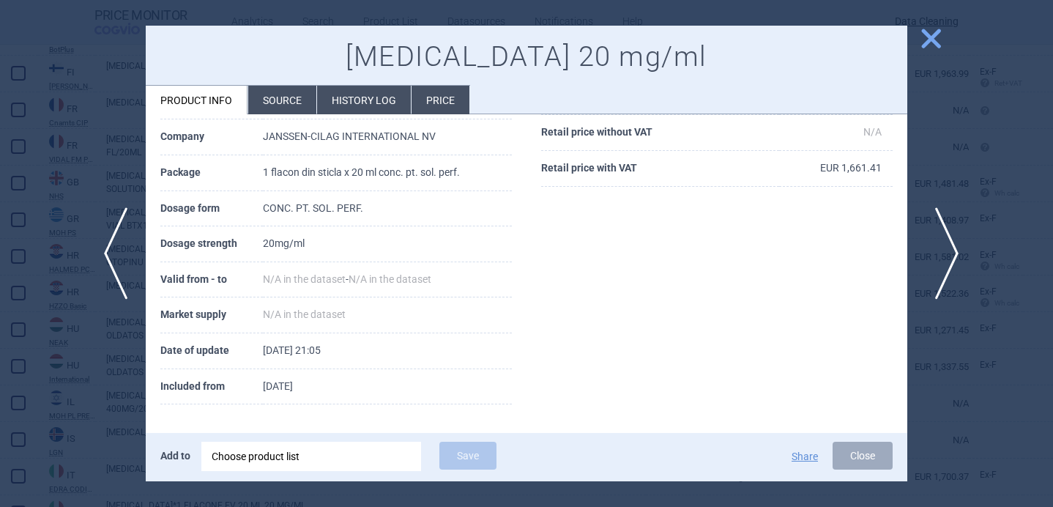
click at [947, 258] on span "next" at bounding box center [941, 253] width 33 height 92
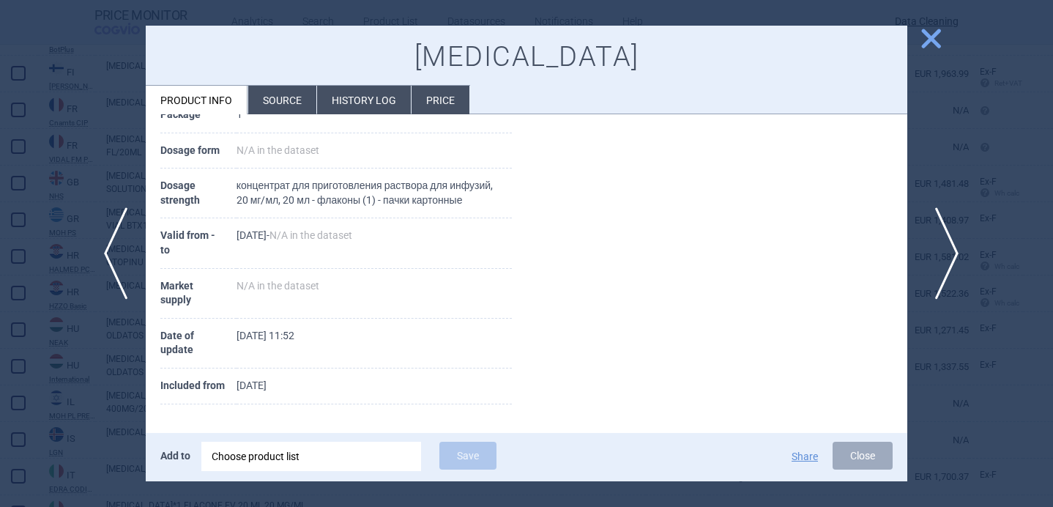
click at [947, 258] on span "next" at bounding box center [941, 253] width 33 height 92
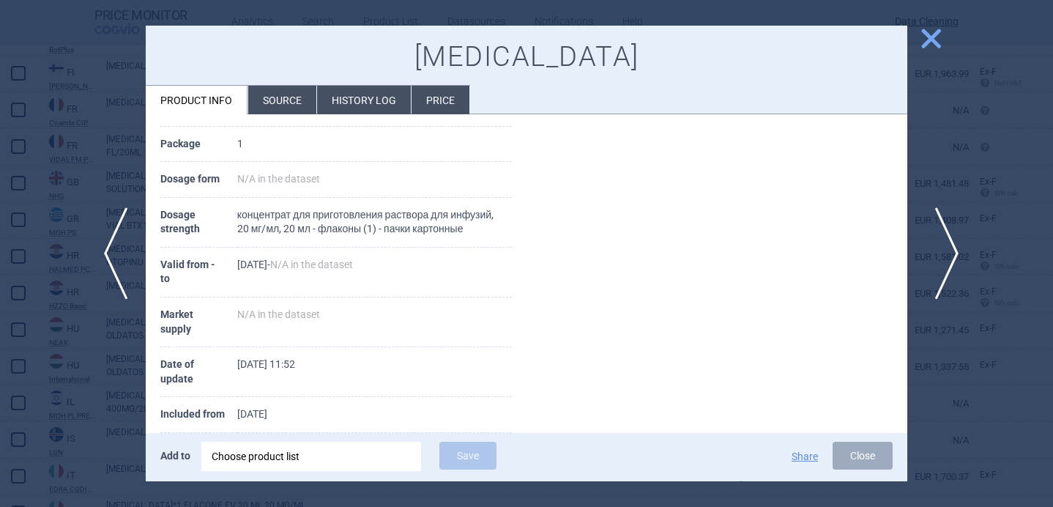
click at [947, 253] on span "next" at bounding box center [941, 253] width 33 height 92
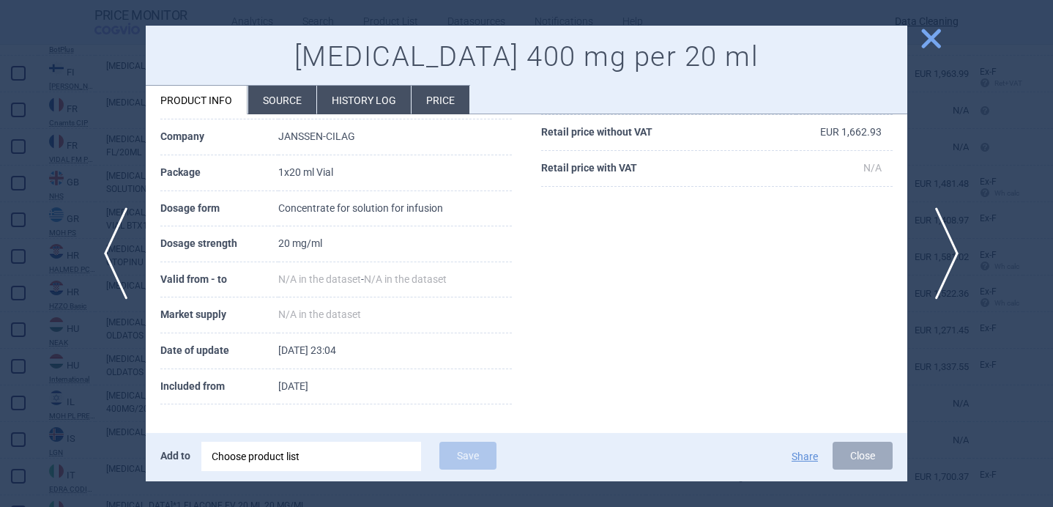
click at [947, 252] on span "next" at bounding box center [941, 253] width 33 height 92
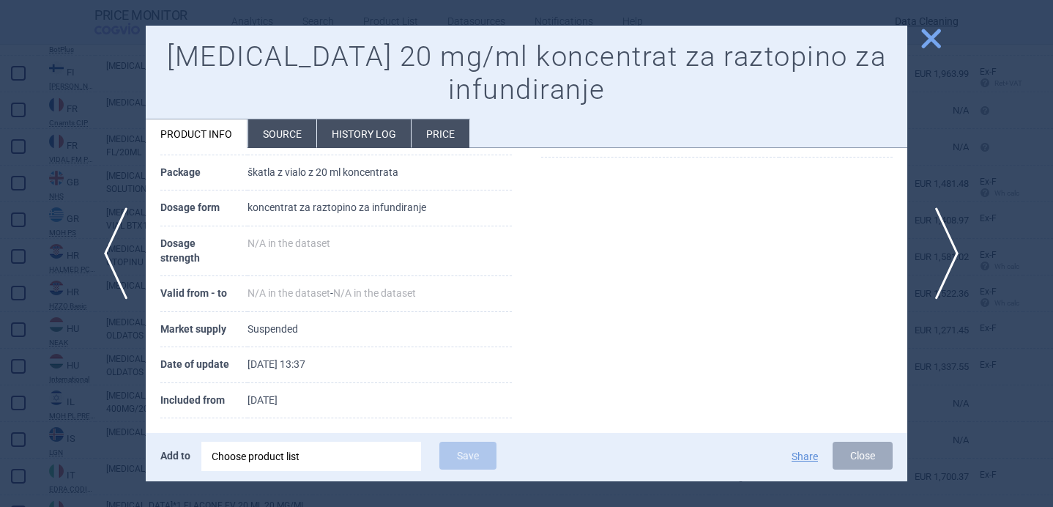
click at [947, 253] on span "next" at bounding box center [941, 253] width 33 height 92
click at [947, 255] on span "next" at bounding box center [941, 253] width 33 height 92
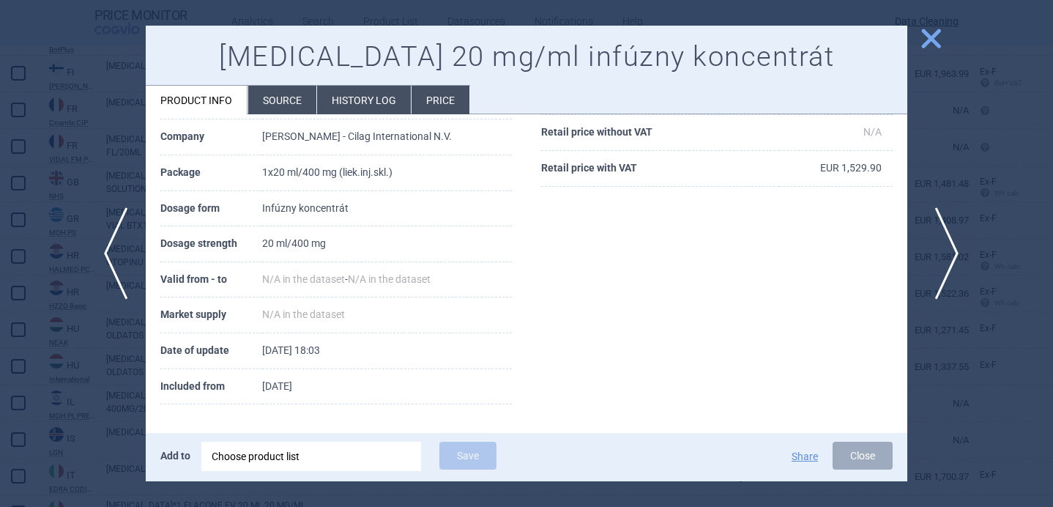
click at [947, 251] on span "next" at bounding box center [941, 253] width 33 height 92
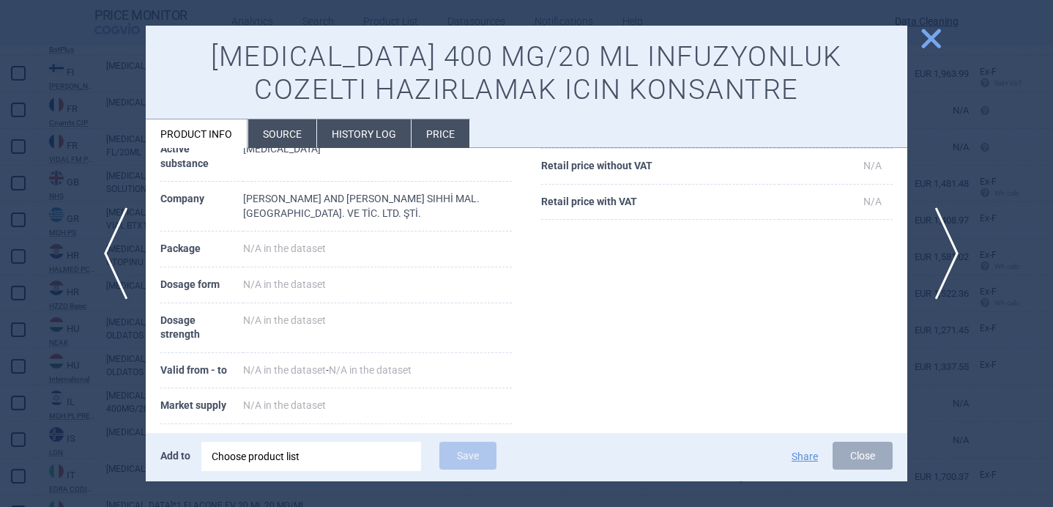
scroll to position [290, 0]
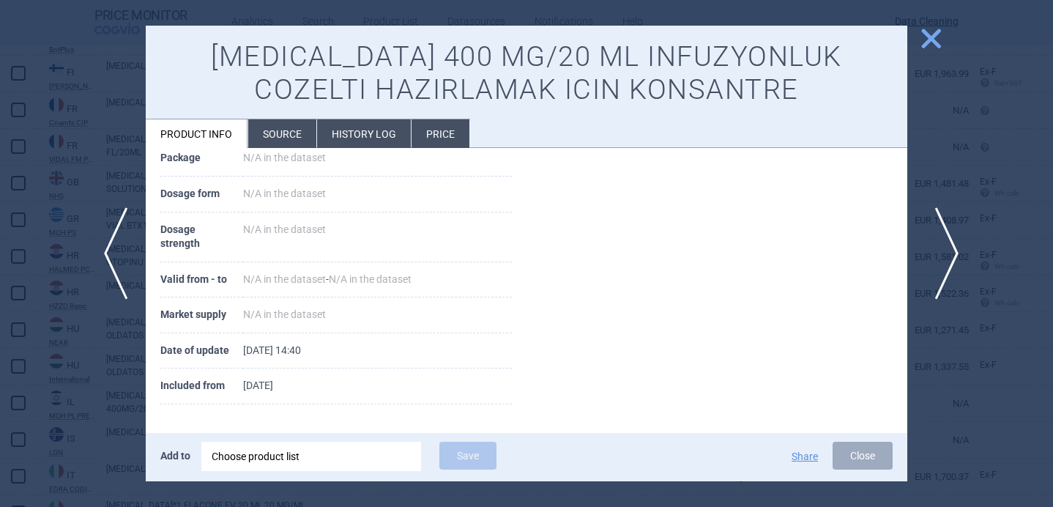
click at [947, 251] on span "next" at bounding box center [941, 253] width 33 height 92
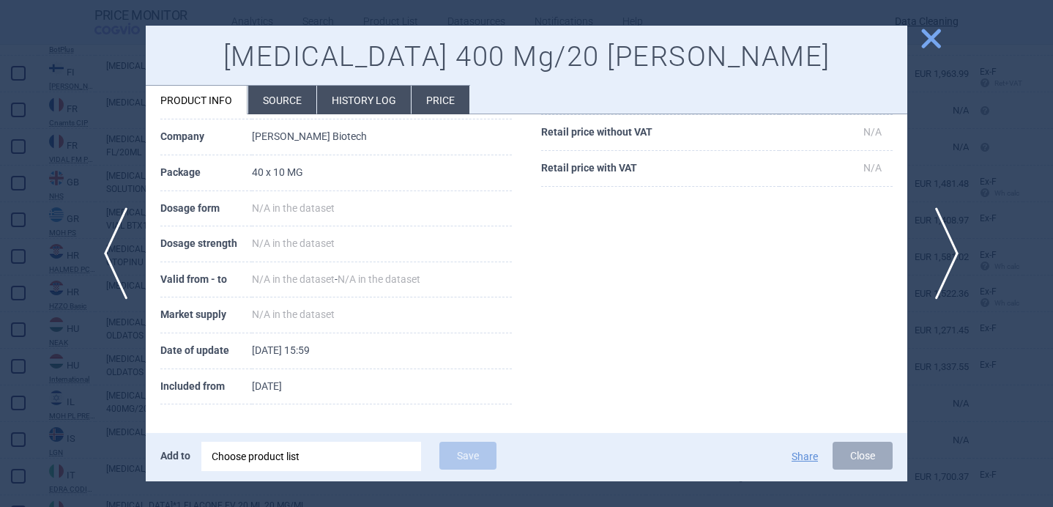
click at [947, 251] on span "next" at bounding box center [941, 253] width 33 height 92
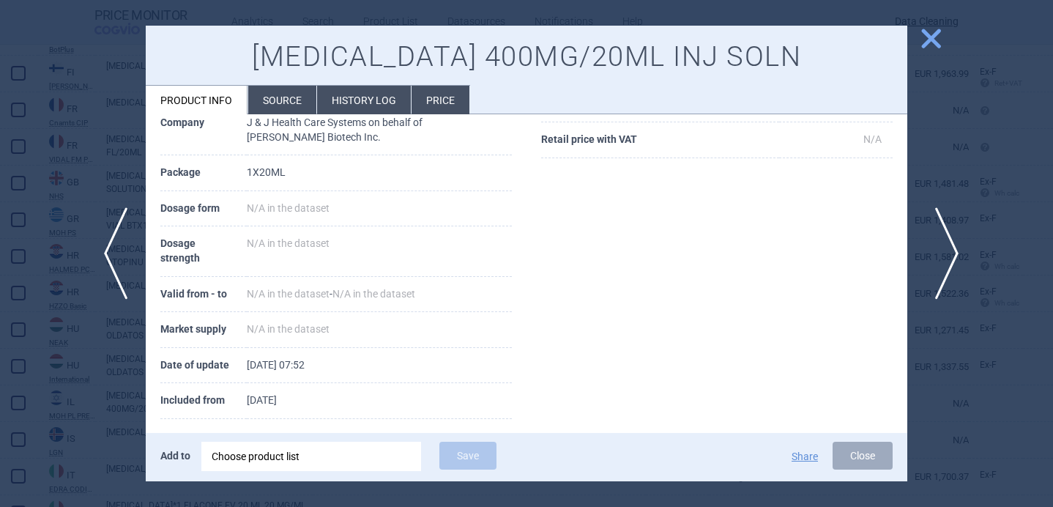
click at [947, 251] on span "next" at bounding box center [941, 253] width 33 height 92
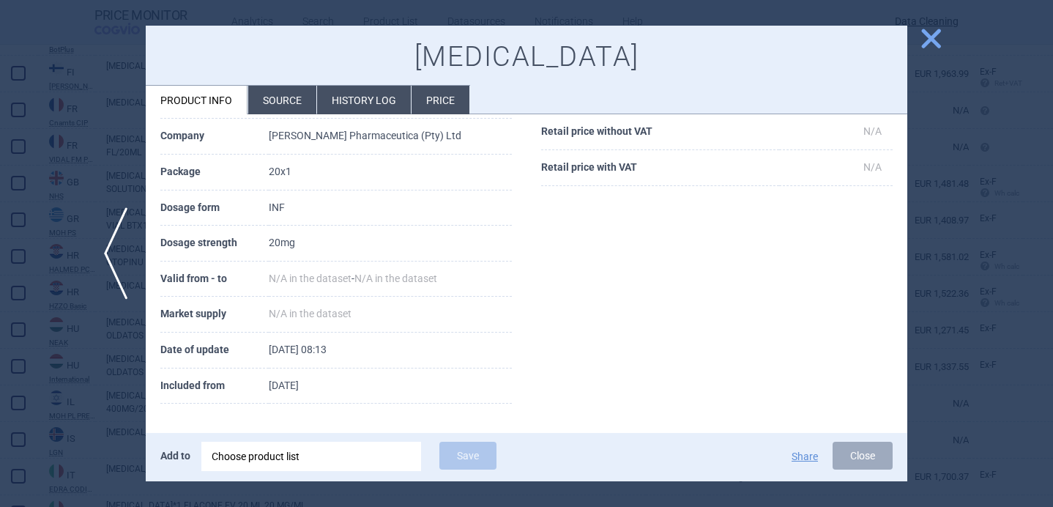
scroll to position [199, 0]
click at [947, 251] on div at bounding box center [526, 253] width 1053 height 507
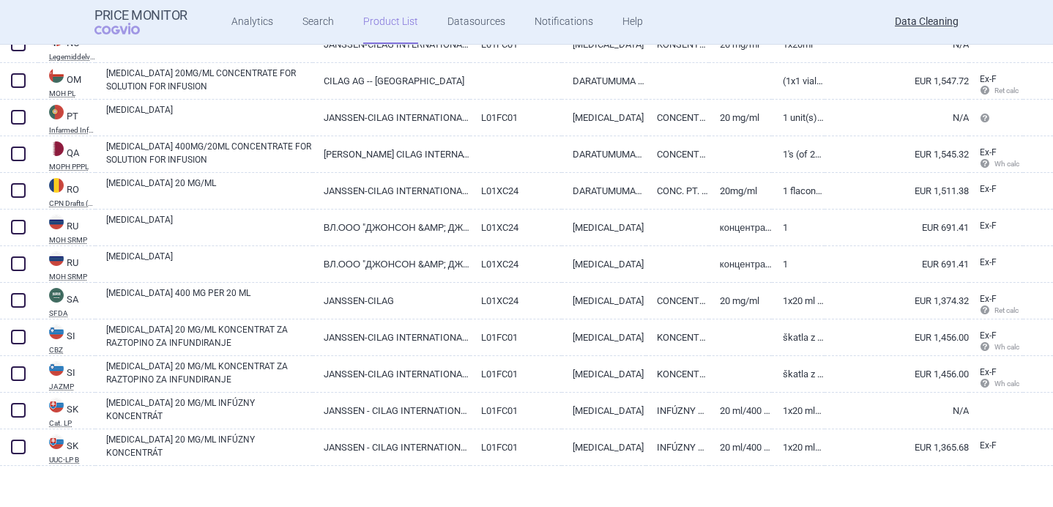
scroll to position [2991, 0]
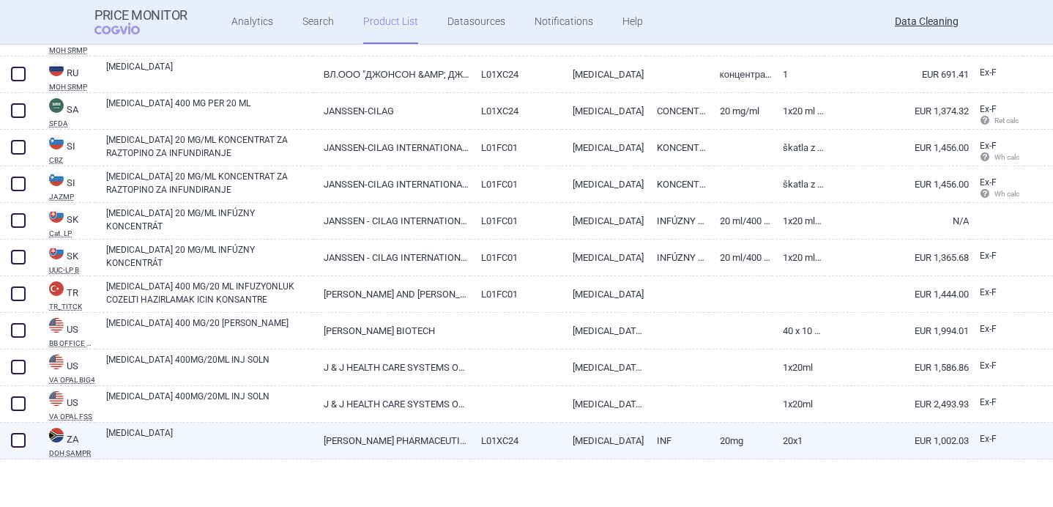
click at [225, 441] on link "[MEDICAL_DATA]" at bounding box center [209, 439] width 206 height 26
select select "EUR"
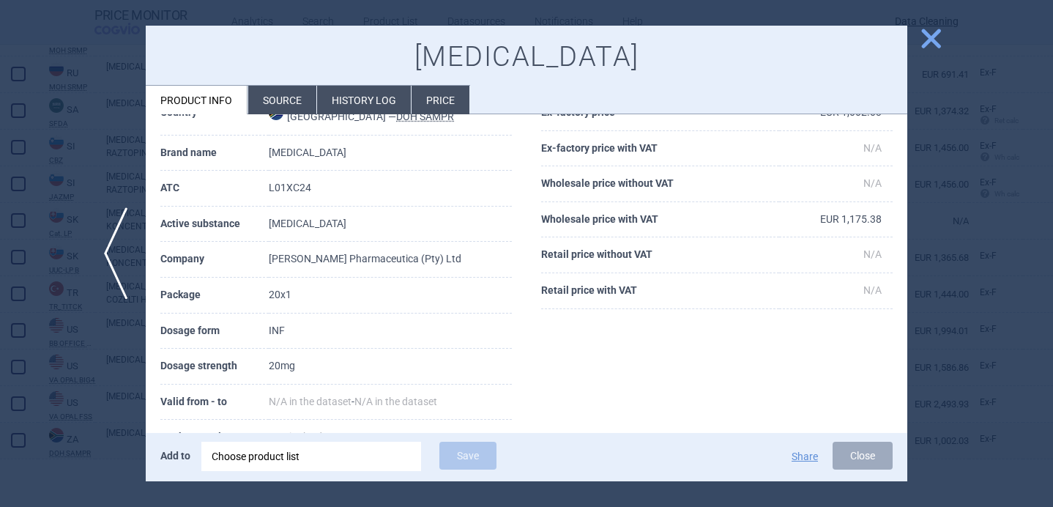
scroll to position [60, 0]
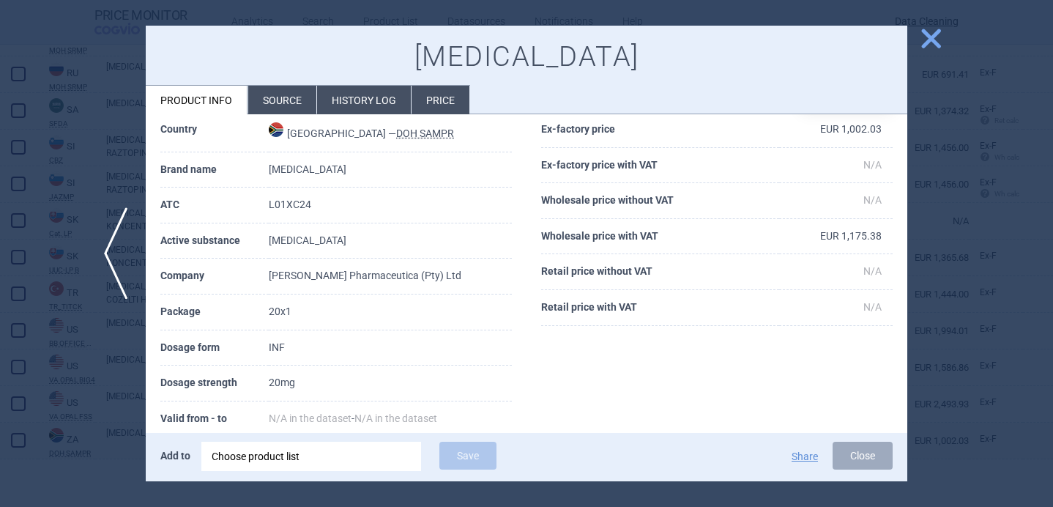
click at [277, 97] on li "Source" at bounding box center [282, 100] width 68 height 29
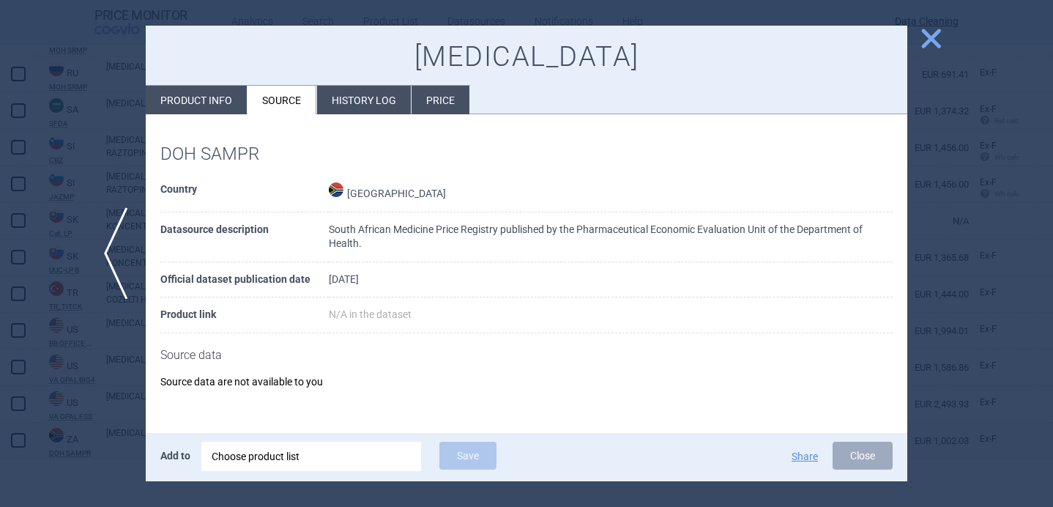
click at [85, 335] on div at bounding box center [526, 253] width 1053 height 507
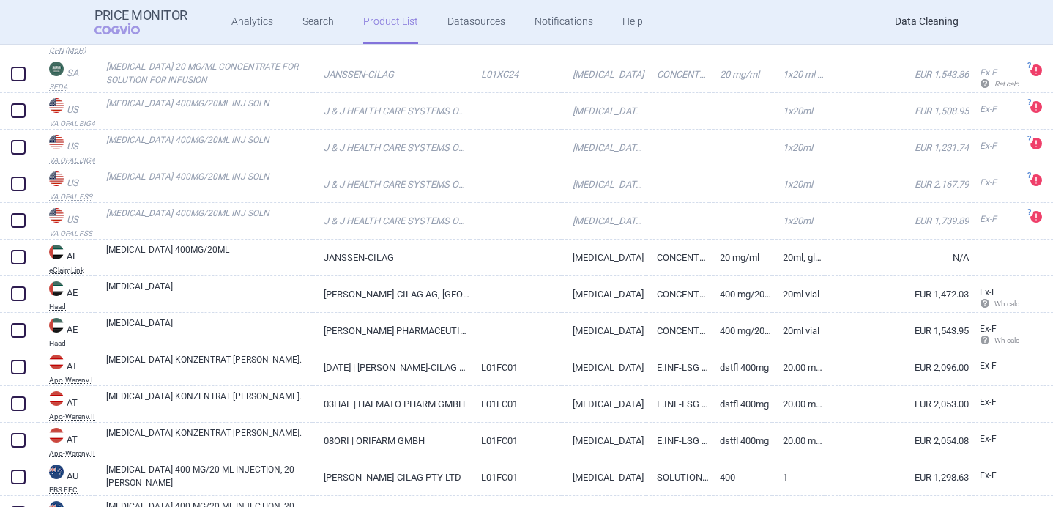
scroll to position [832, 0]
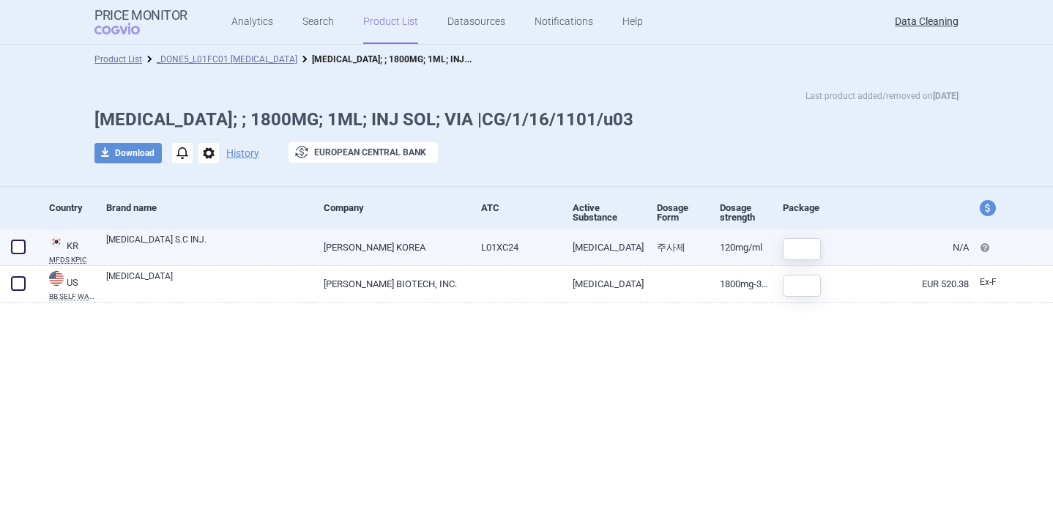
click at [278, 253] on link "[MEDICAL_DATA] S.C INJ." at bounding box center [209, 246] width 206 height 26
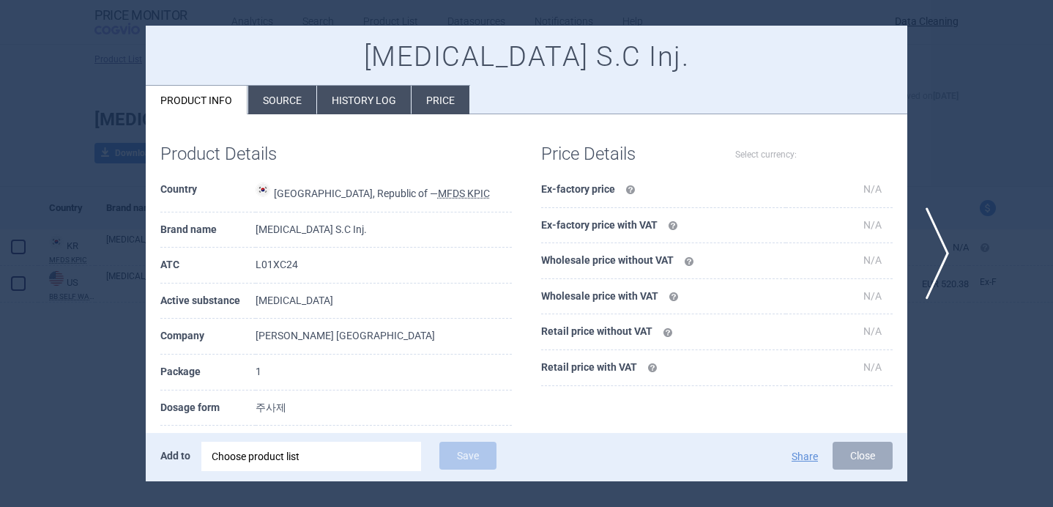
select select "EUR"
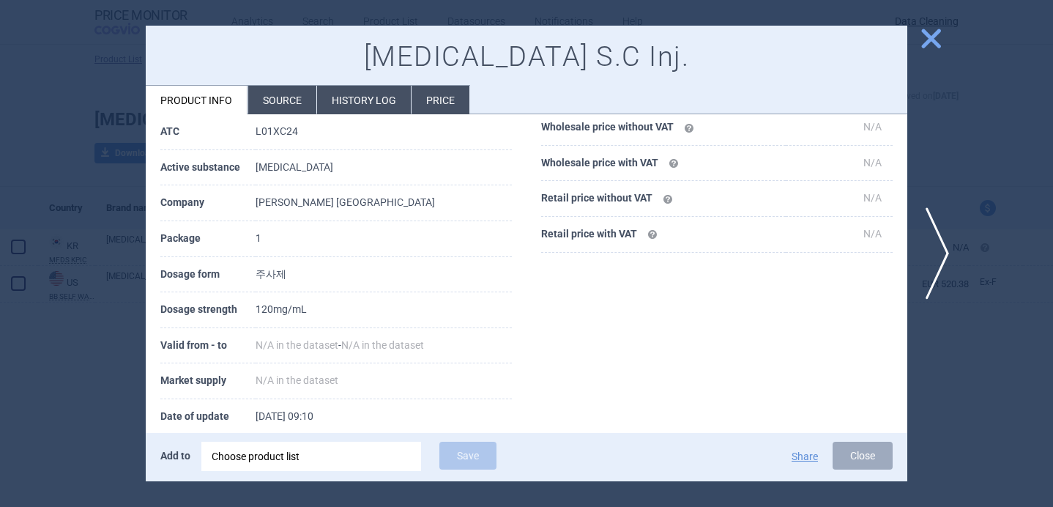
scroll to position [199, 0]
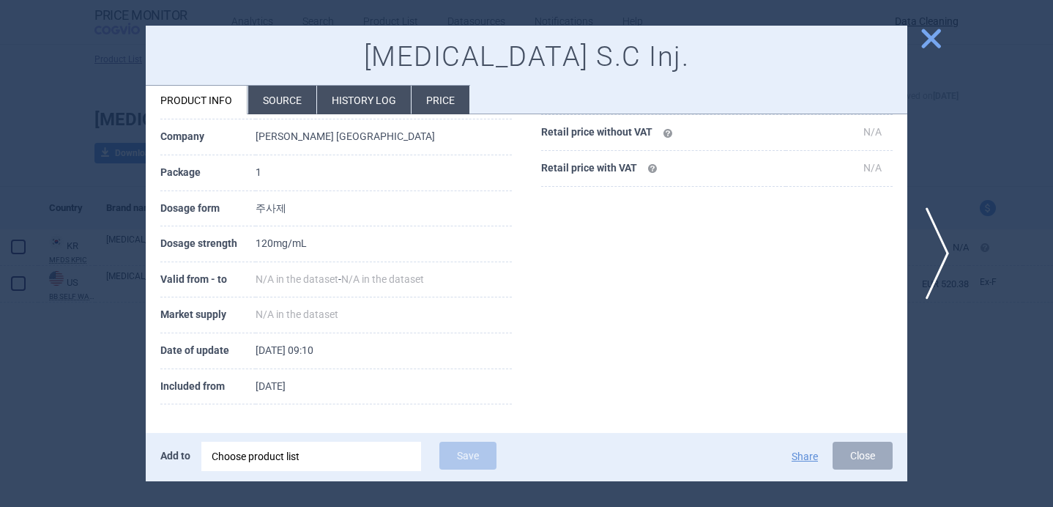
click at [104, 420] on div at bounding box center [526, 253] width 1053 height 507
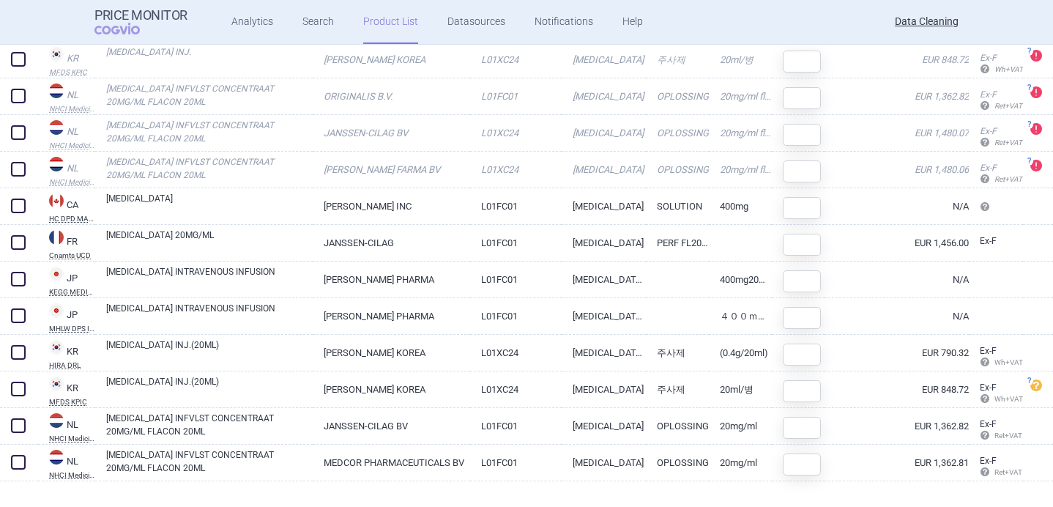
scroll to position [209, 0]
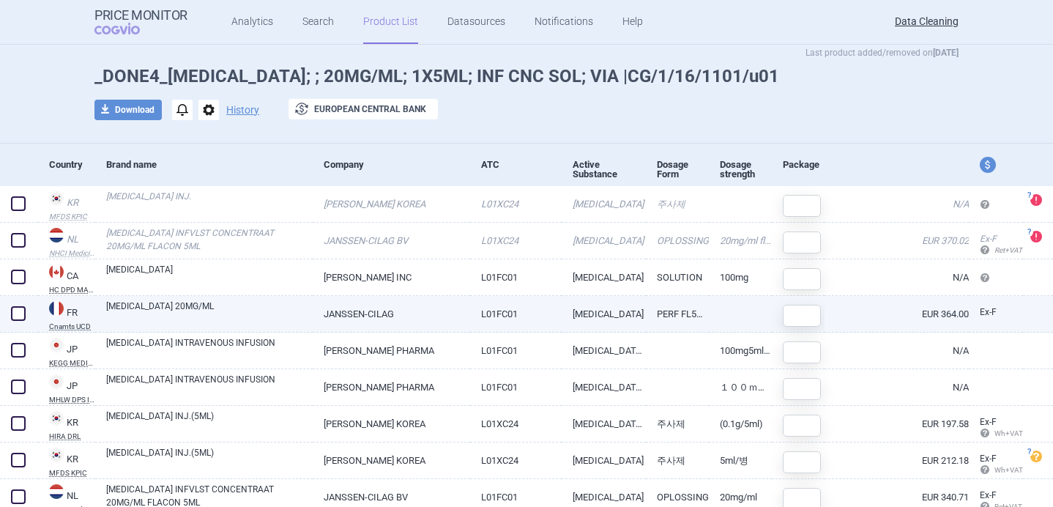
scroll to position [48, 0]
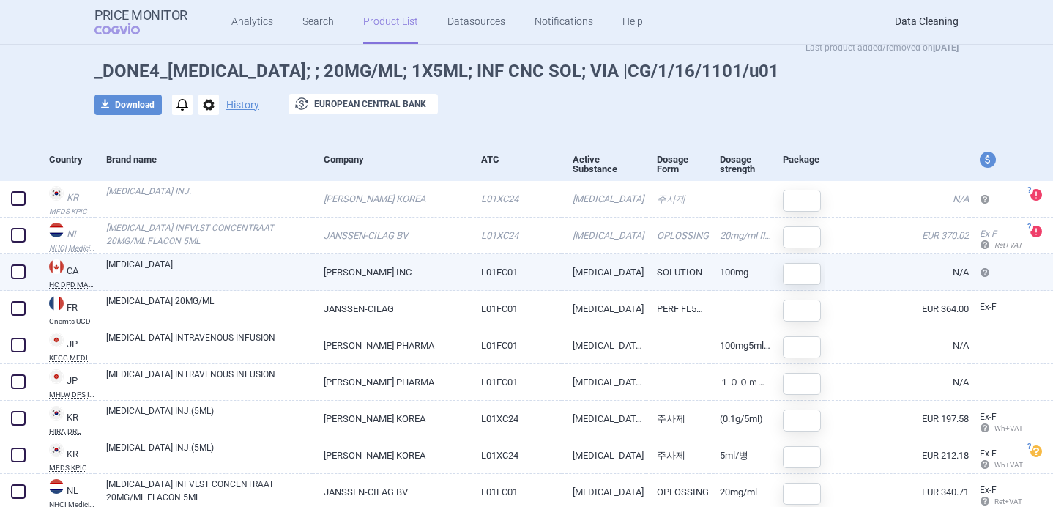
click at [288, 277] on link "[MEDICAL_DATA]" at bounding box center [209, 271] width 206 height 26
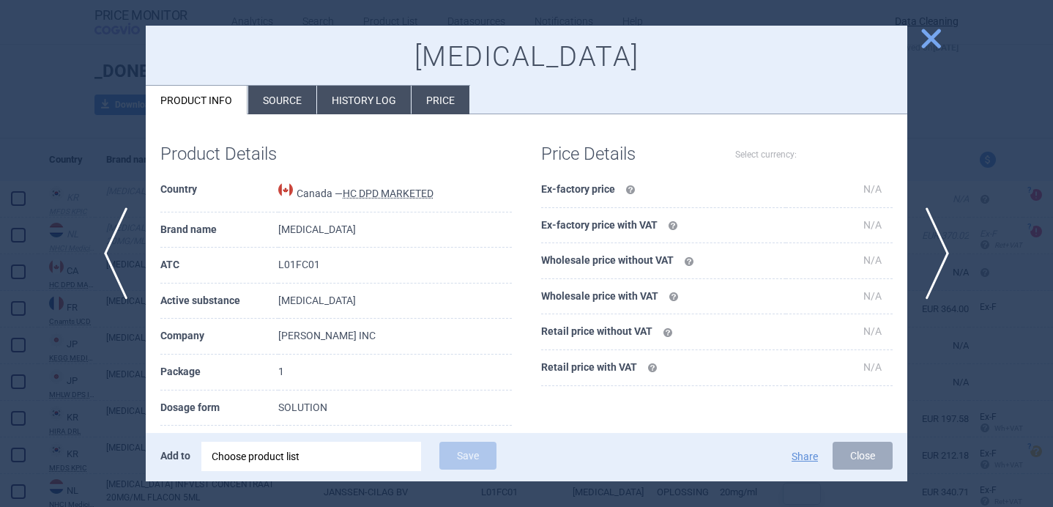
select select "EUR"
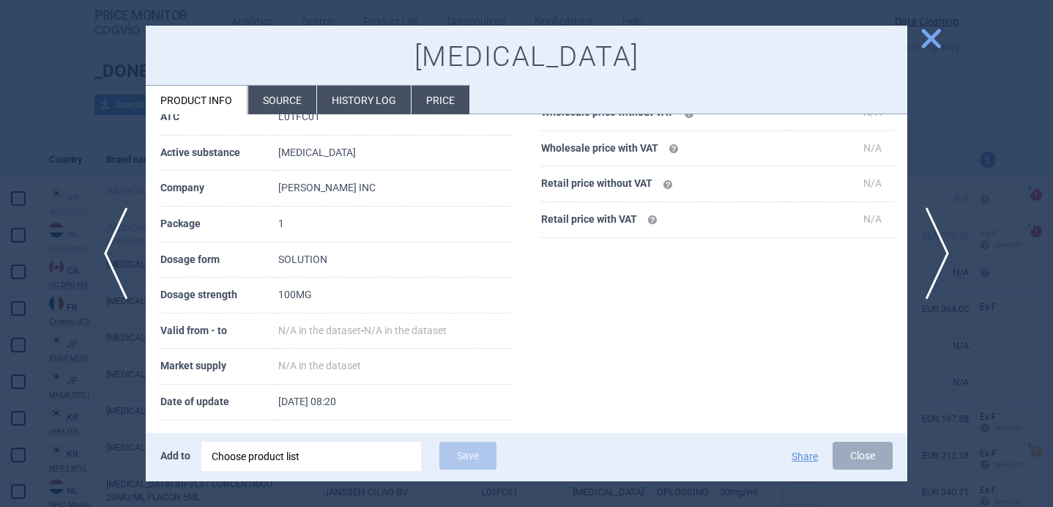
scroll to position [152, 0]
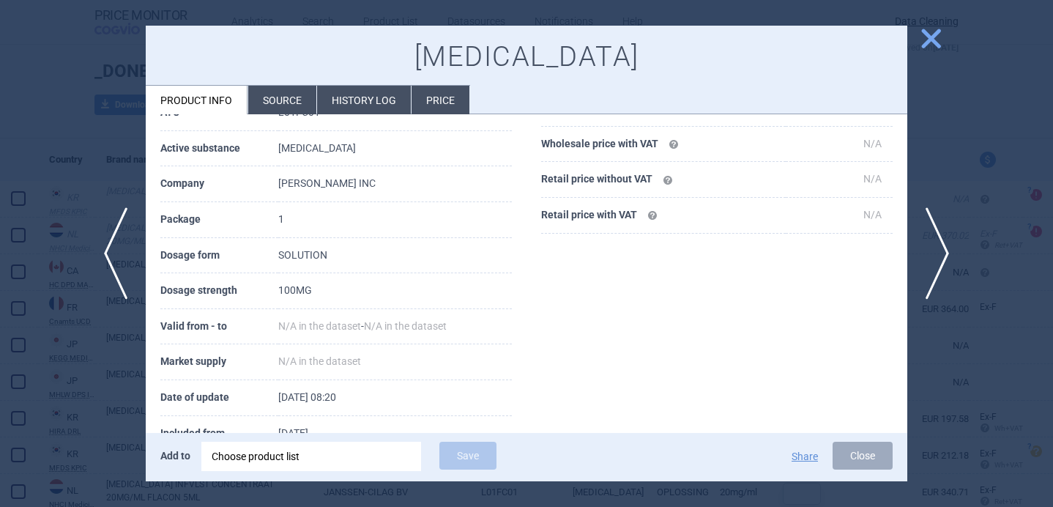
click at [294, 98] on li "Source" at bounding box center [282, 100] width 68 height 29
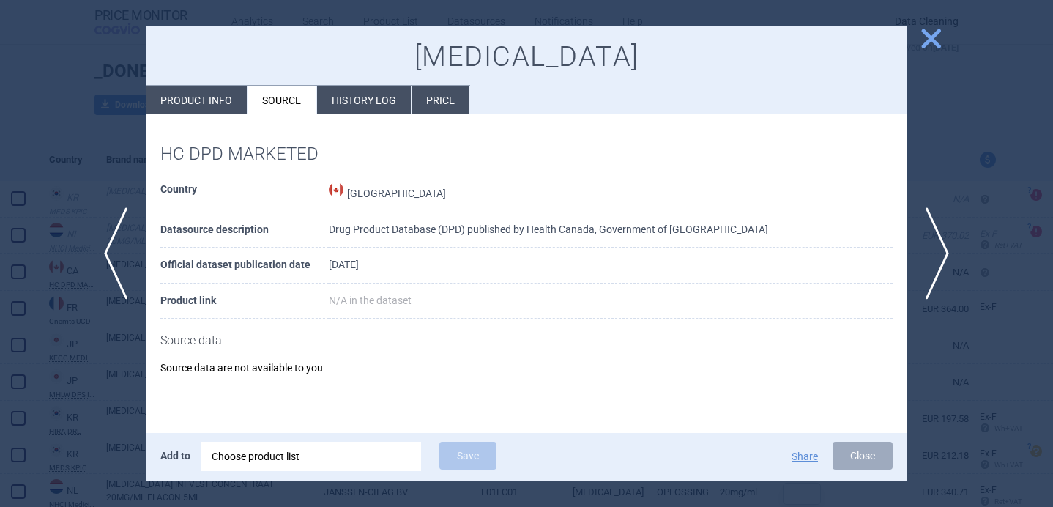
click at [92, 410] on div at bounding box center [526, 253] width 1053 height 507
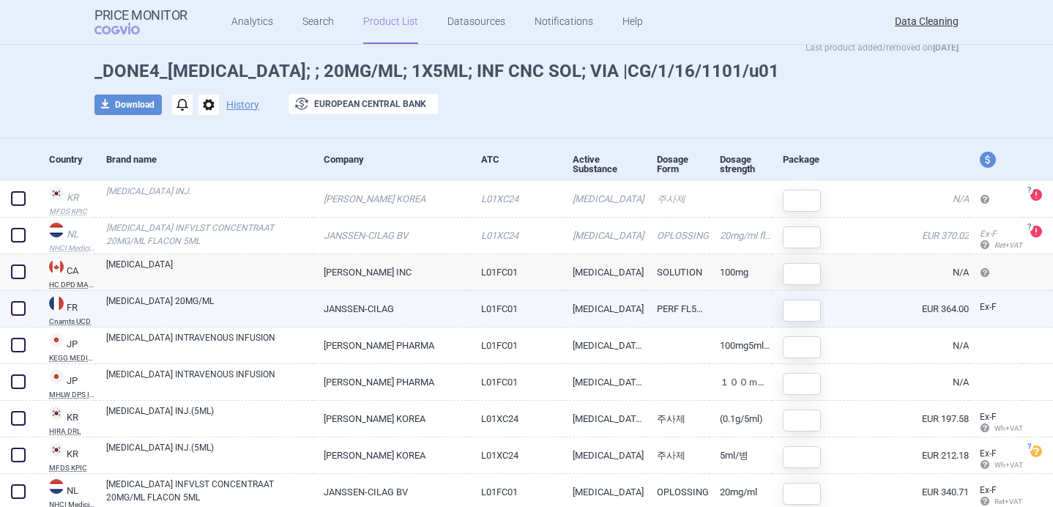
click at [266, 309] on link "DARZALEX 20MG/ML" at bounding box center [209, 307] width 206 height 26
select select "EUR"
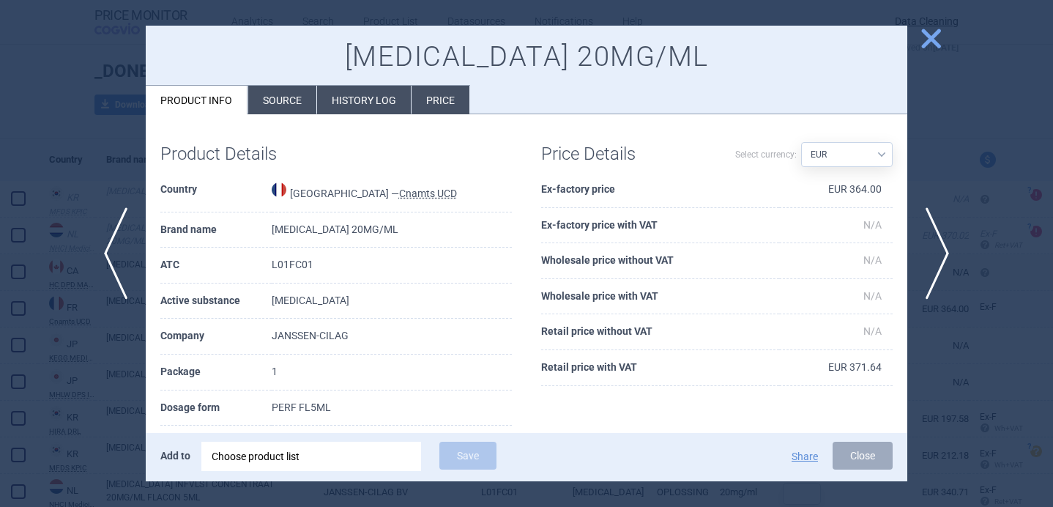
scroll to position [10, 0]
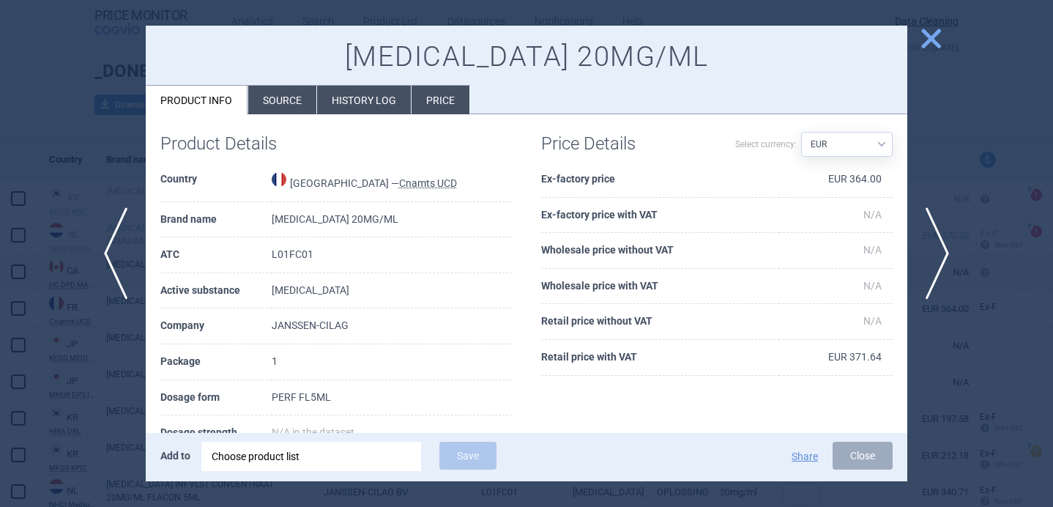
click at [136, 408] on div at bounding box center [526, 253] width 1053 height 507
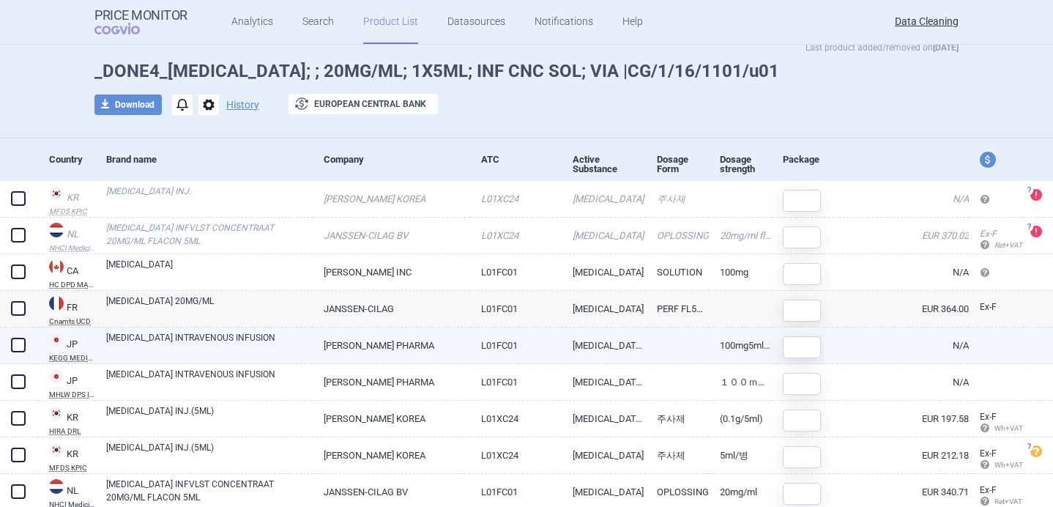
click at [182, 342] on link "DARZALEX INTRAVENOUS INFUSION" at bounding box center [209, 344] width 206 height 26
select select "EUR"
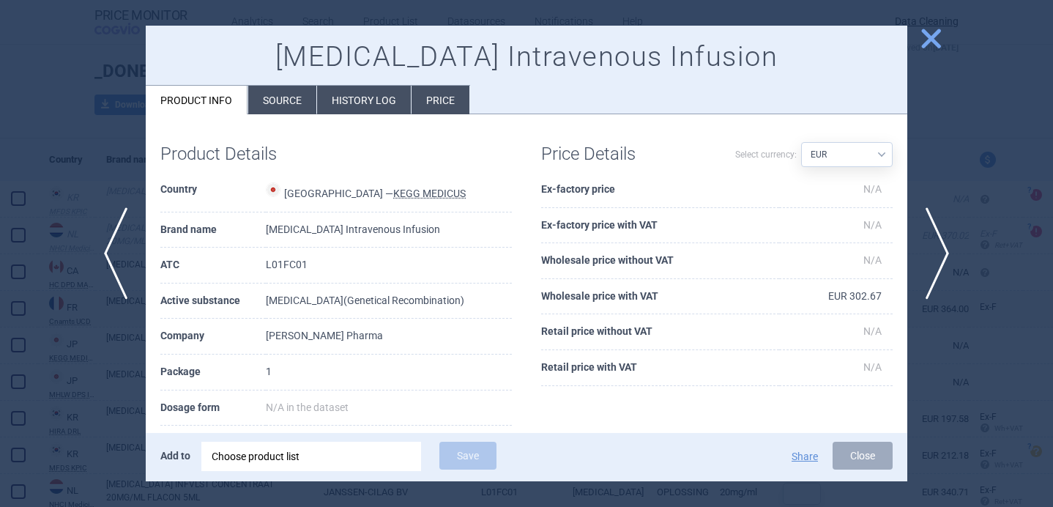
click at [99, 424] on div at bounding box center [526, 253] width 1053 height 507
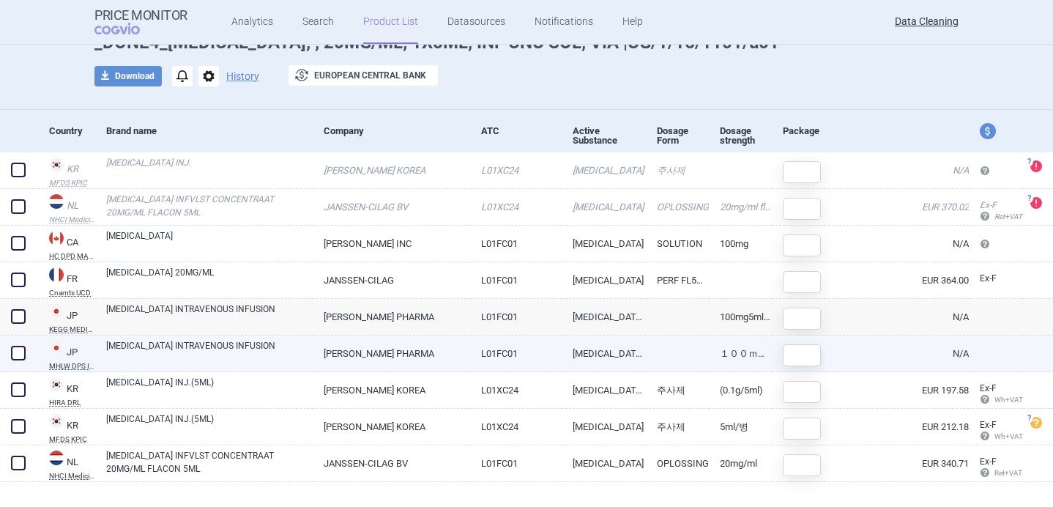
scroll to position [100, 0]
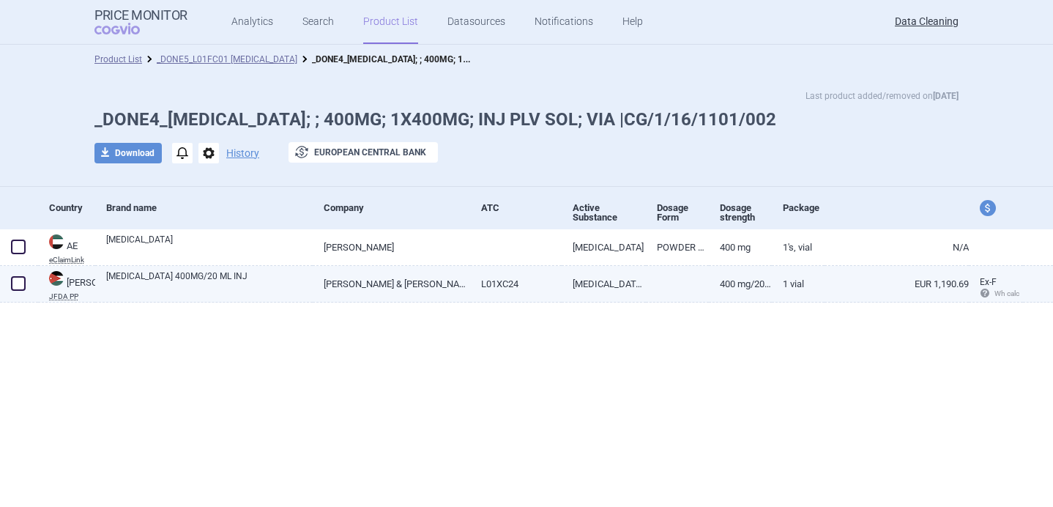
click at [253, 283] on link "[MEDICAL_DATA] 400MG/20 ML INJ" at bounding box center [209, 282] width 206 height 26
select select "EUR"
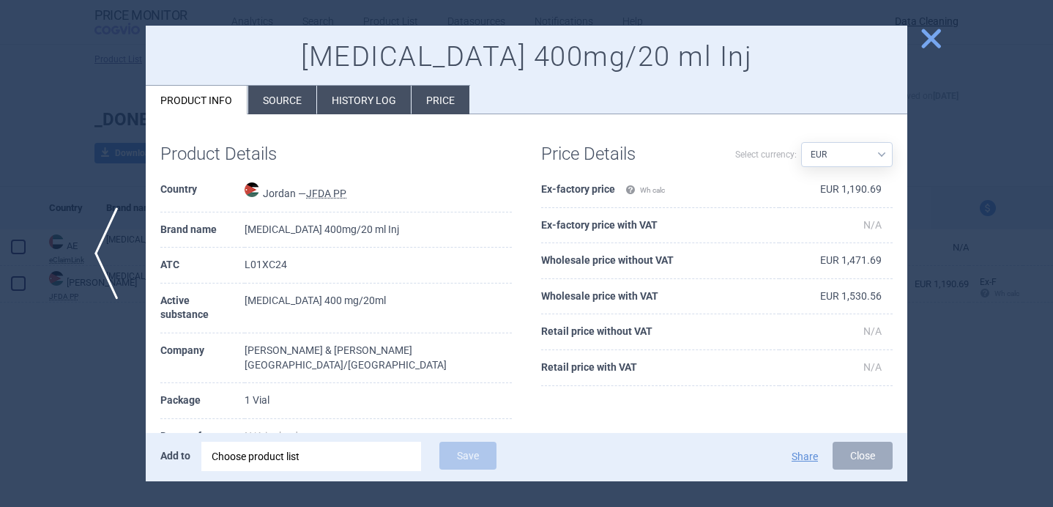
click at [113, 273] on span "previous" at bounding box center [110, 253] width 33 height 92
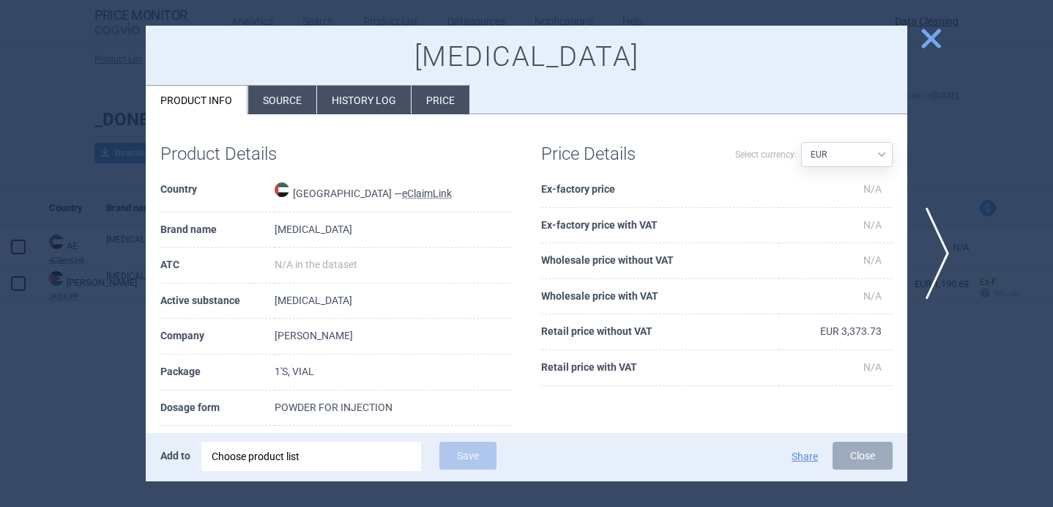
click at [84, 414] on div at bounding box center [526, 253] width 1053 height 507
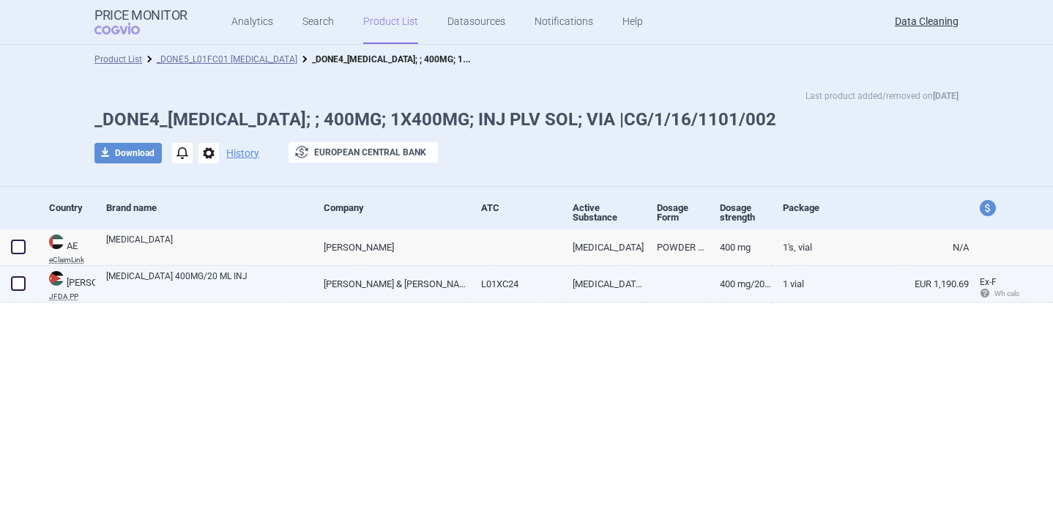
click at [245, 285] on link "[MEDICAL_DATA] 400MG/20 ML INJ" at bounding box center [209, 282] width 206 height 26
select select "EUR"
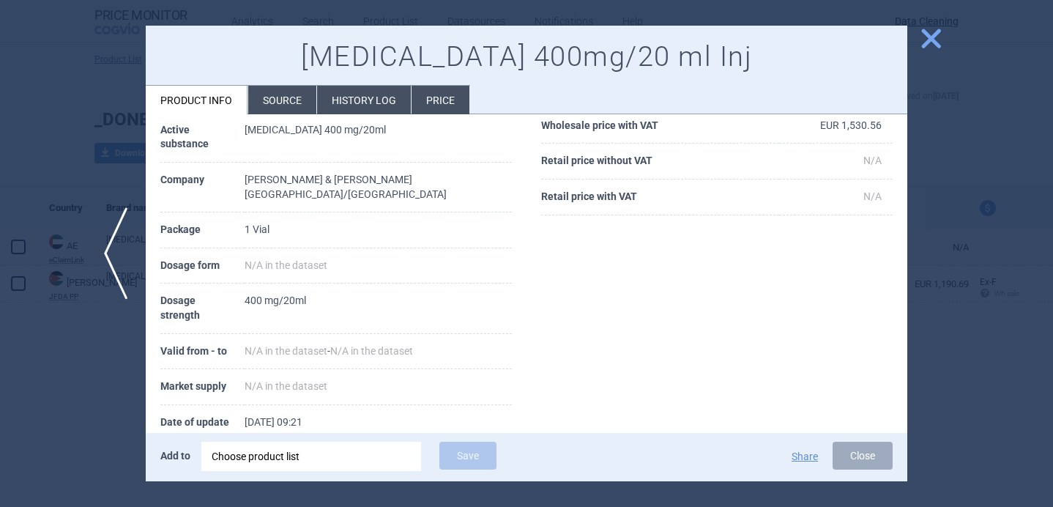
scroll to position [163, 0]
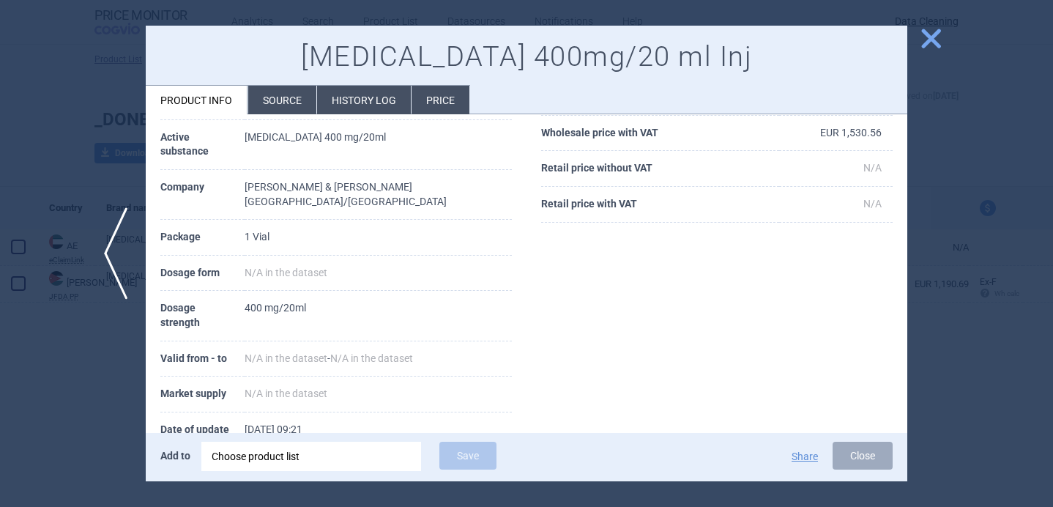
click at [290, 102] on li "Source" at bounding box center [282, 100] width 68 height 29
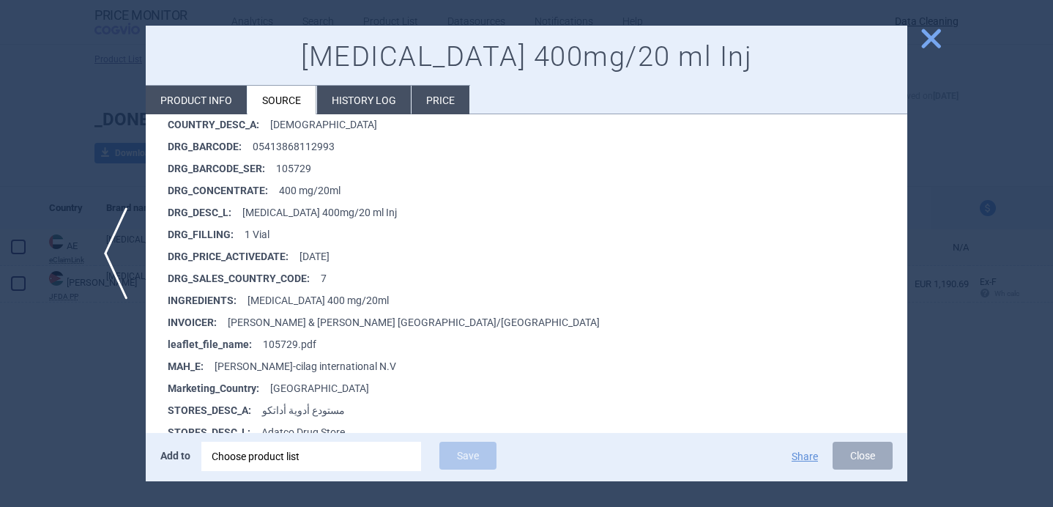
scroll to position [321, 0]
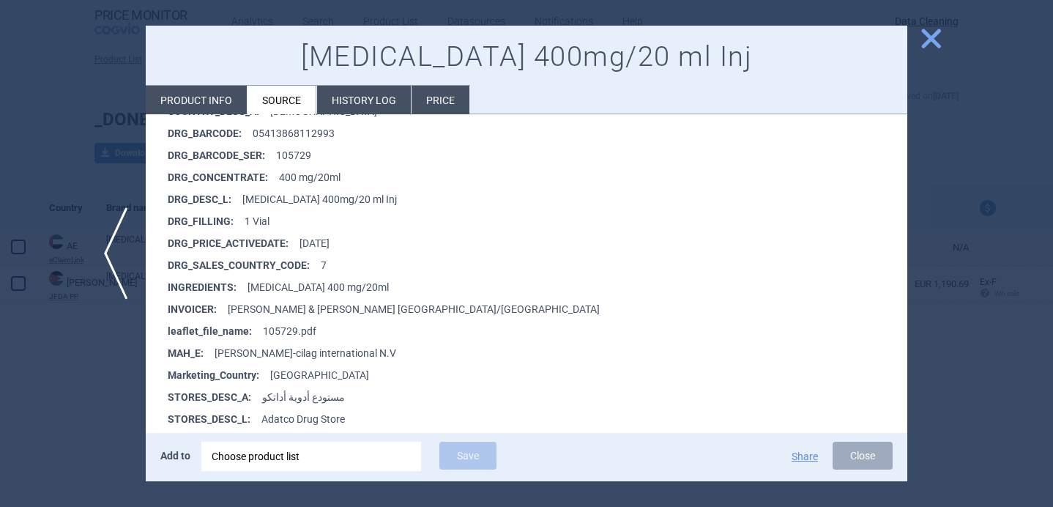
click at [298, 449] on div "Choose product list" at bounding box center [311, 455] width 199 height 29
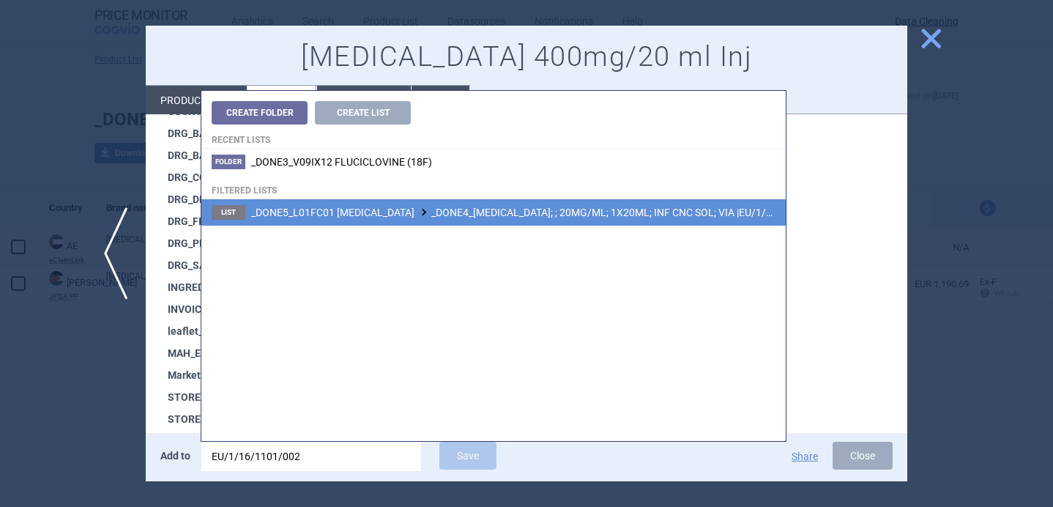
type input "EU/1/16/1101/002"
click at [464, 215] on span "_DONE5_L01FC01 [MEDICAL_DATA] _DONE4_[MEDICAL_DATA]; ; 20MG/ML; 1X20ML; INF CNC…" at bounding box center [539, 212] width 576 height 12
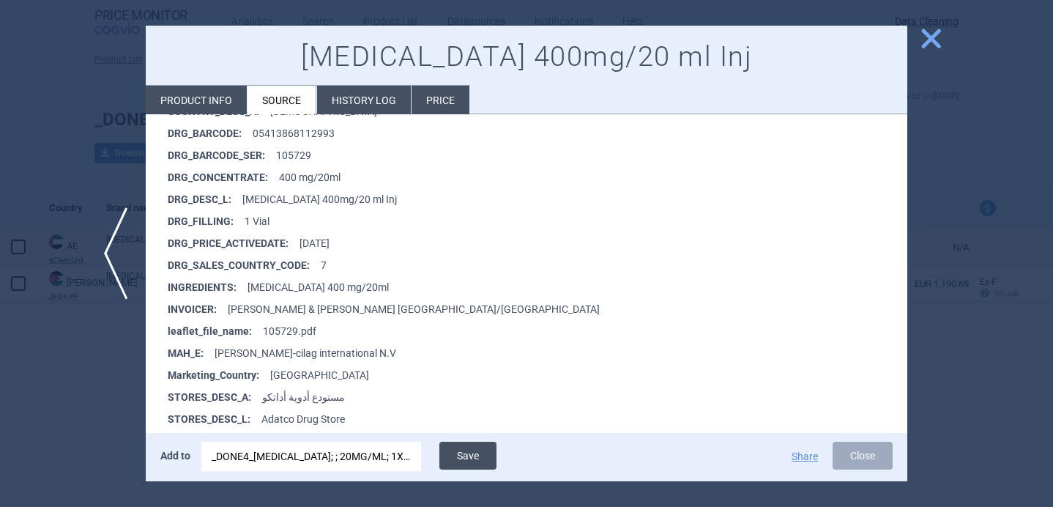
click at [467, 462] on button "Save" at bounding box center [467, 455] width 57 height 28
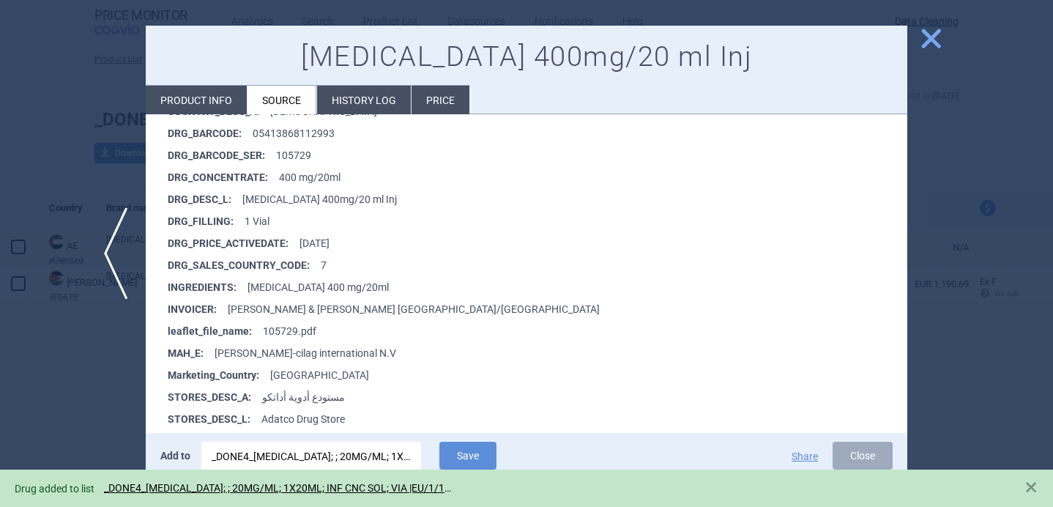
click at [50, 419] on div at bounding box center [526, 253] width 1053 height 507
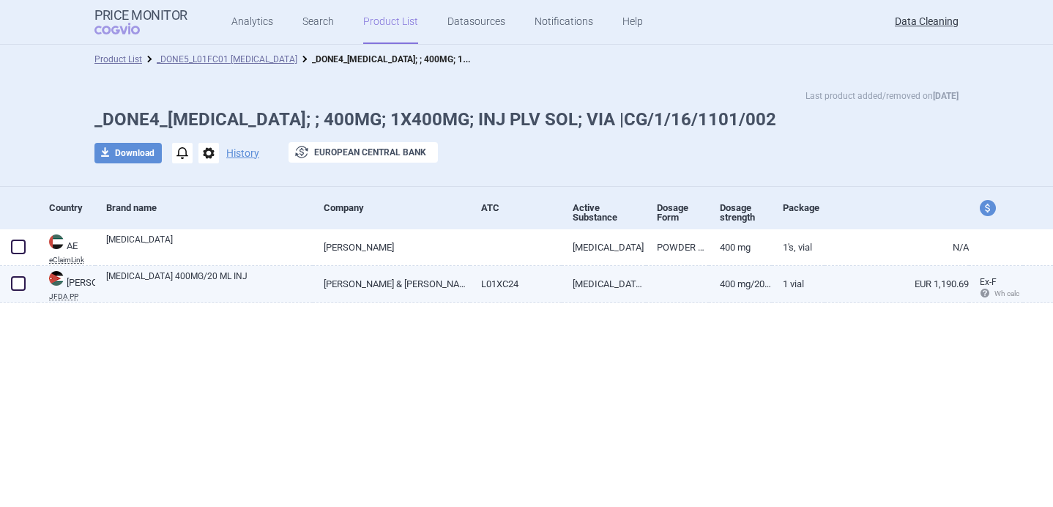
click at [23, 283] on span at bounding box center [18, 283] width 15 height 15
checkbox input "true"
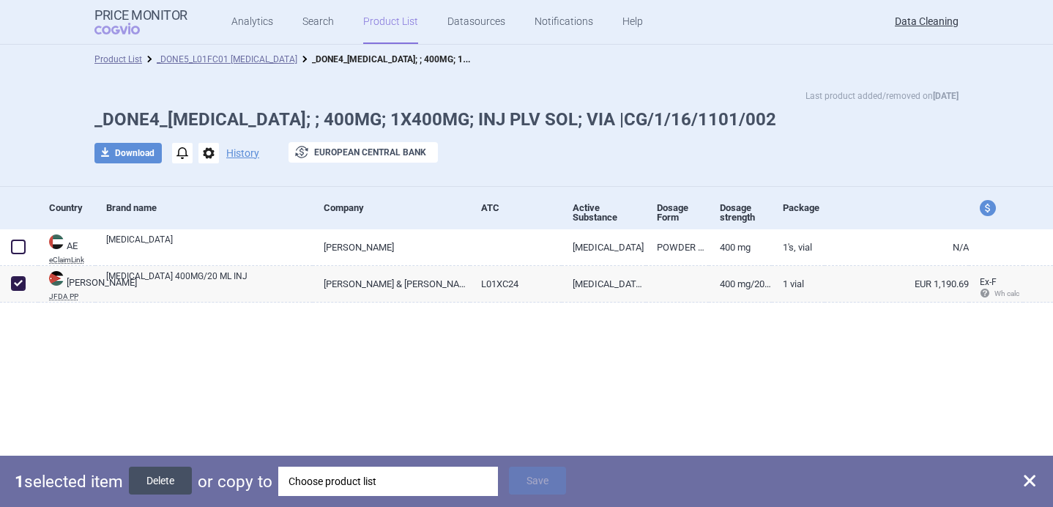
click at [174, 484] on button "Delete" at bounding box center [160, 480] width 63 height 28
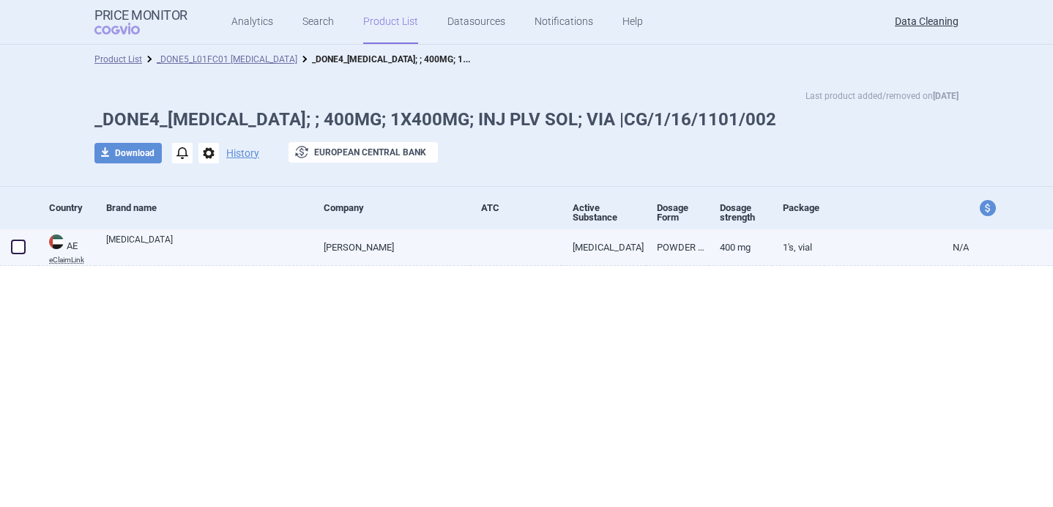
click at [201, 248] on link "[MEDICAL_DATA]" at bounding box center [209, 246] width 206 height 26
select select "EUR"
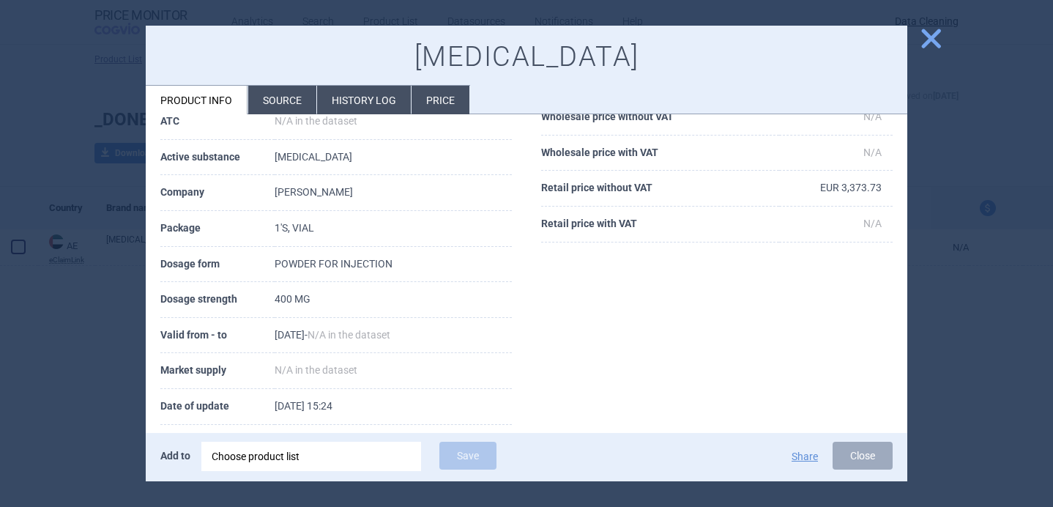
scroll to position [149, 0]
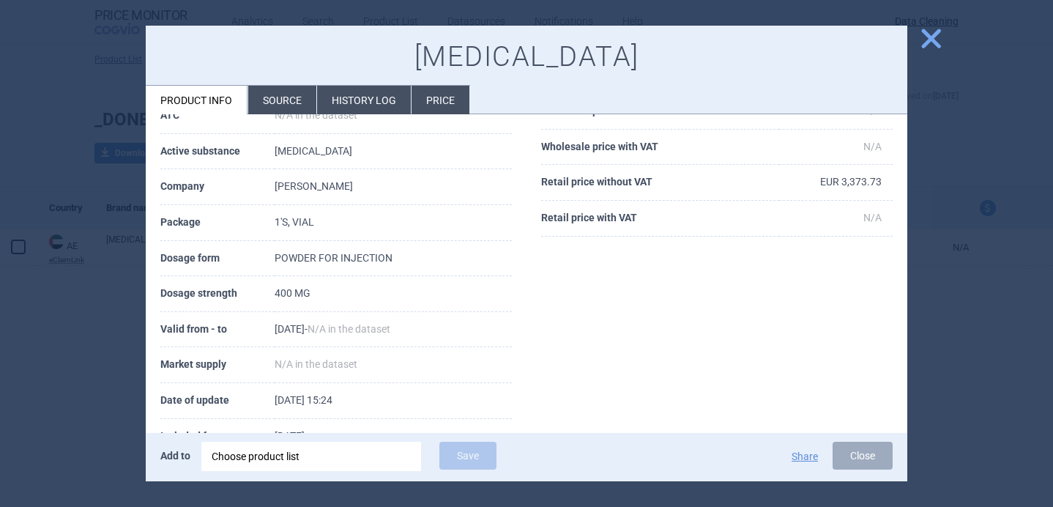
click at [122, 378] on div at bounding box center [526, 253] width 1053 height 507
